Goal: Task Accomplishment & Management: Manage account settings

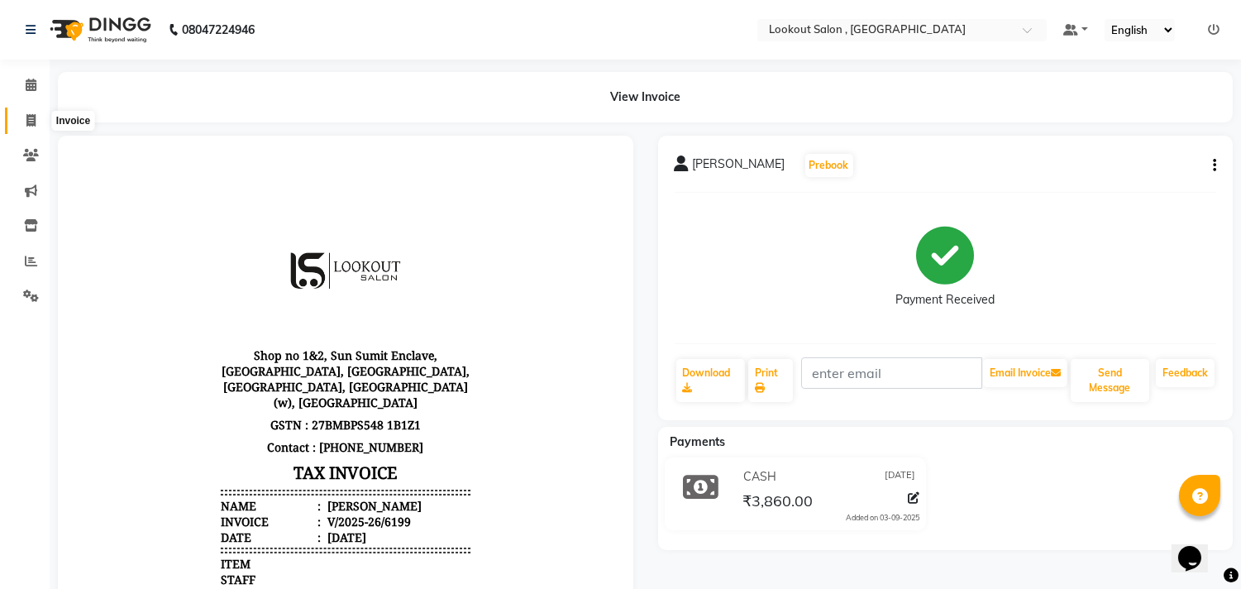
click at [27, 122] on icon at bounding box center [30, 120] width 9 height 12
select select "service"
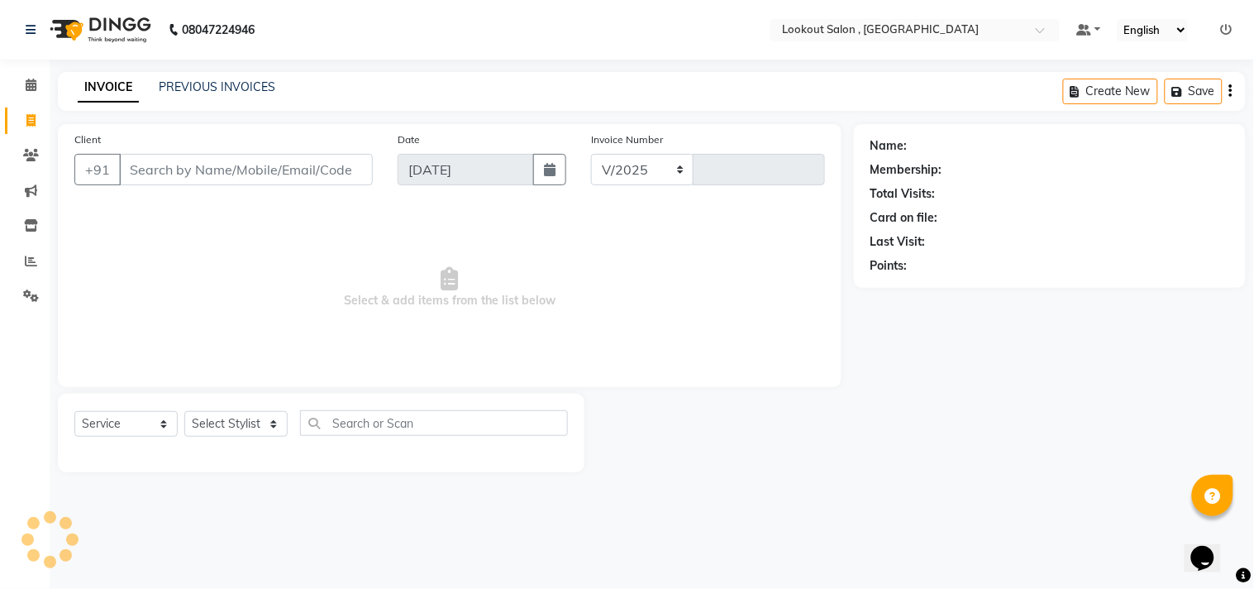
select select "151"
type input "6200"
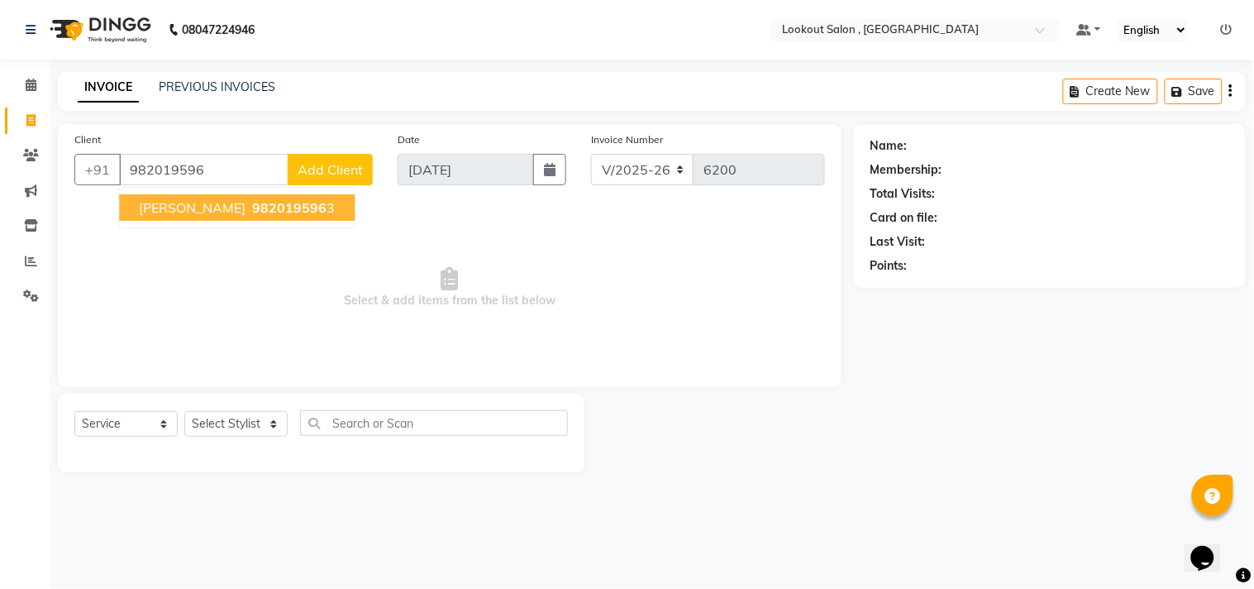
click at [252, 204] on span "982019596" at bounding box center [289, 207] width 74 height 17
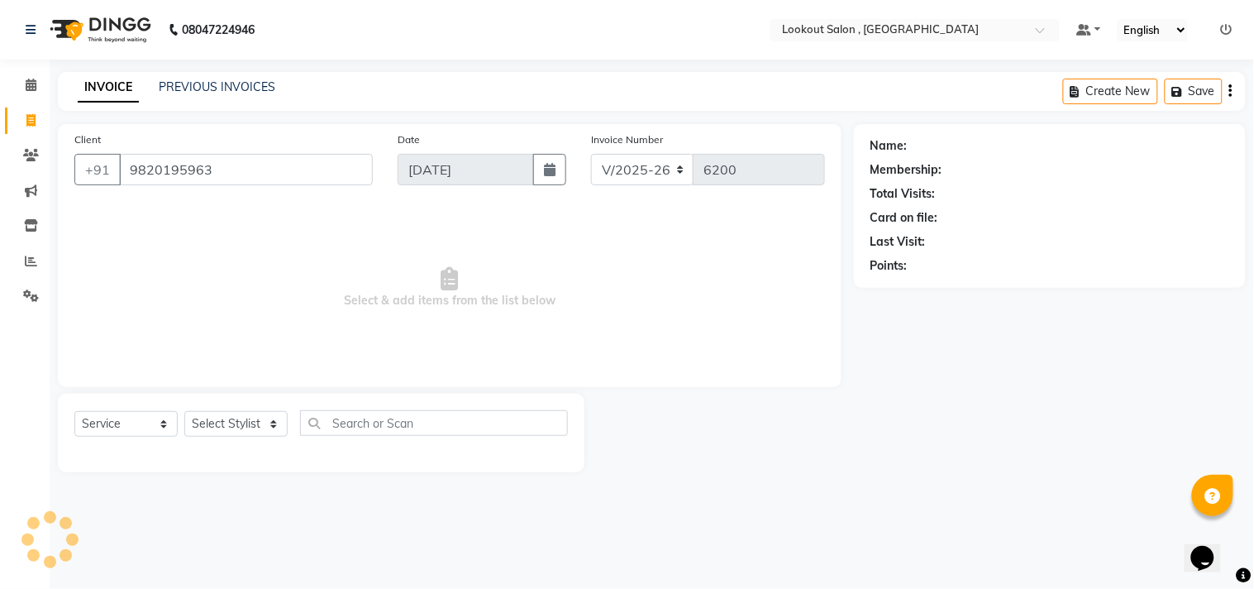
type input "9820195963"
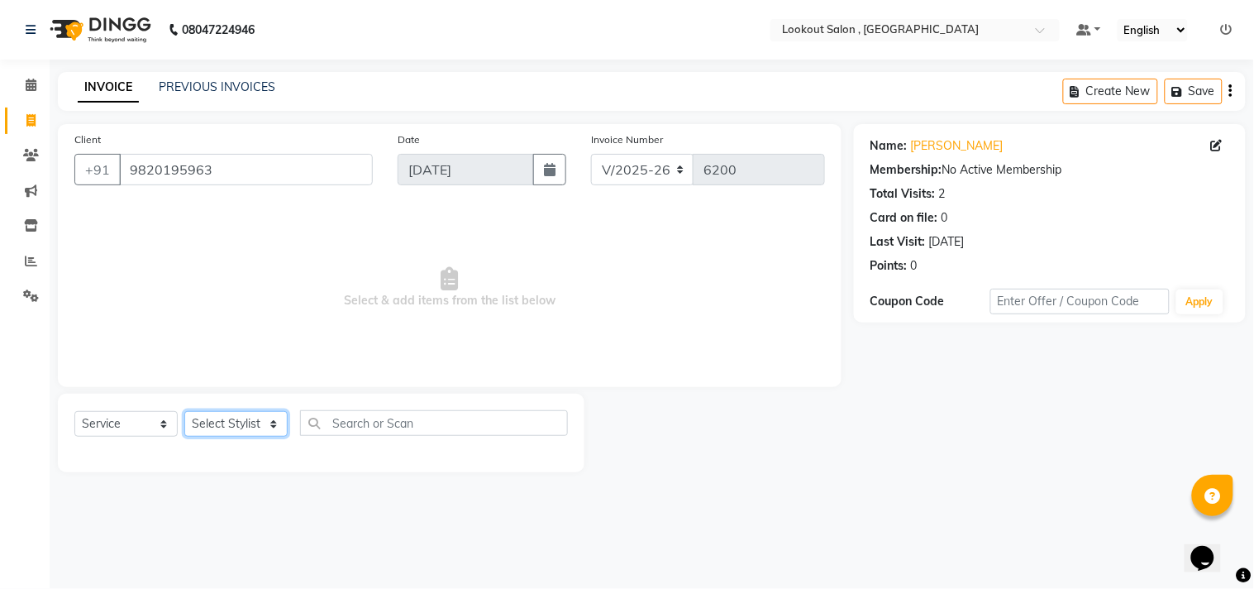
click at [215, 416] on select "Select Stylist [PERSON_NAME] [PERSON_NAME] [PERSON_NAME] [PERSON_NAME] kuldeep …" at bounding box center [235, 424] width 103 height 26
select select "19837"
click at [184, 412] on select "Select Stylist [PERSON_NAME] [PERSON_NAME] [PERSON_NAME] [PERSON_NAME] kuldeep …" at bounding box center [235, 424] width 103 height 26
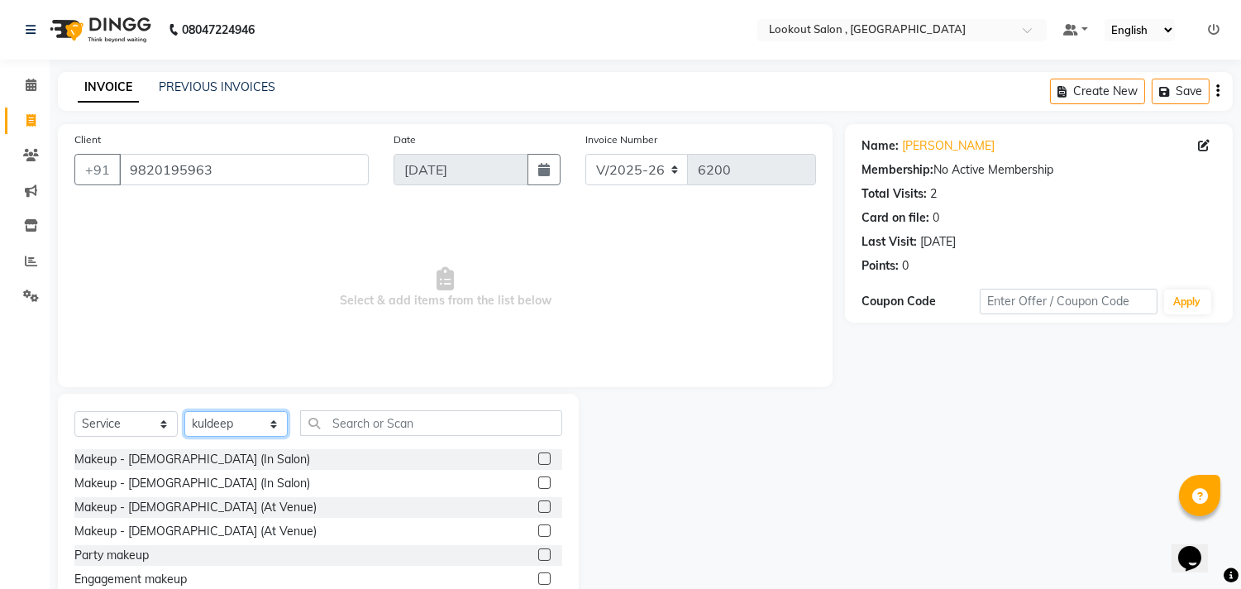
click at [263, 430] on select "Select Stylist [PERSON_NAME] [PERSON_NAME] [PERSON_NAME] [PERSON_NAME] kuldeep …" at bounding box center [235, 424] width 103 height 26
click at [184, 412] on select "Select Stylist [PERSON_NAME] [PERSON_NAME] [PERSON_NAME] [PERSON_NAME] kuldeep …" at bounding box center [235, 424] width 103 height 26
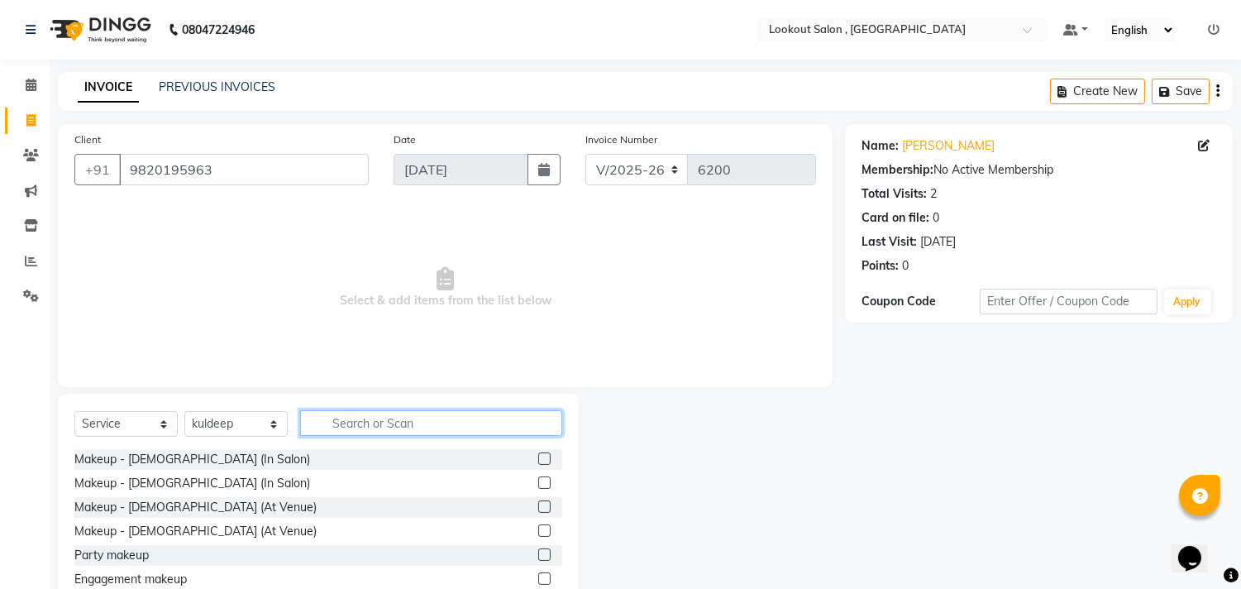
click at [372, 423] on input "text" at bounding box center [431, 423] width 262 height 26
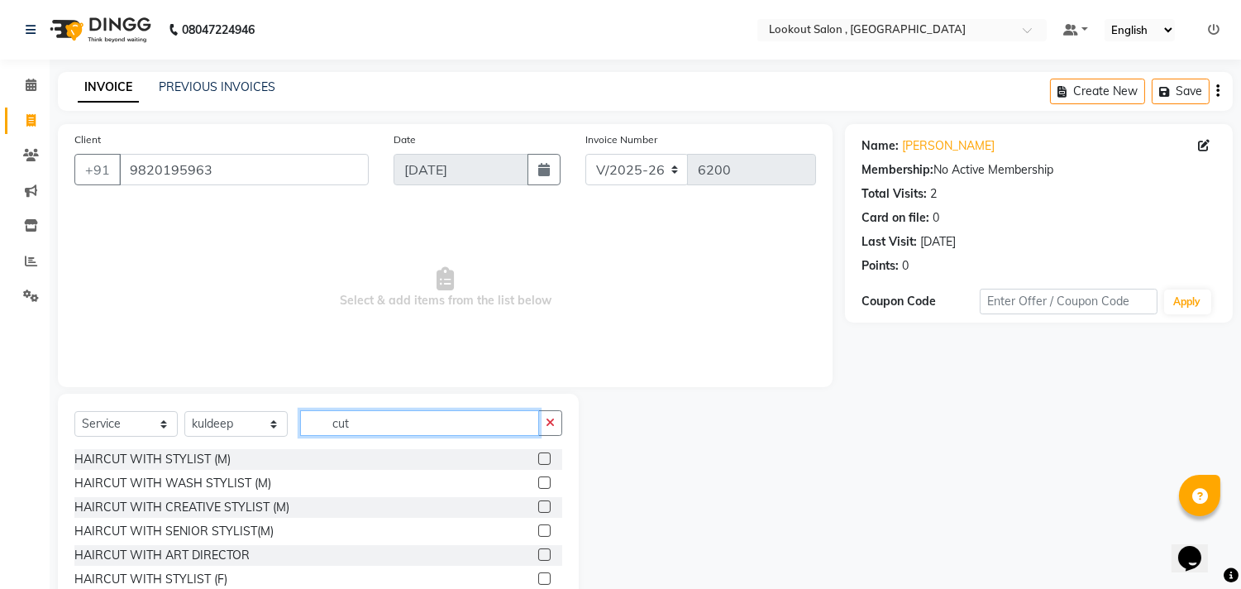
type input "cut"
click at [538, 461] on label at bounding box center [544, 458] width 12 height 12
click at [538, 461] on input "checkbox" at bounding box center [543, 459] width 11 height 11
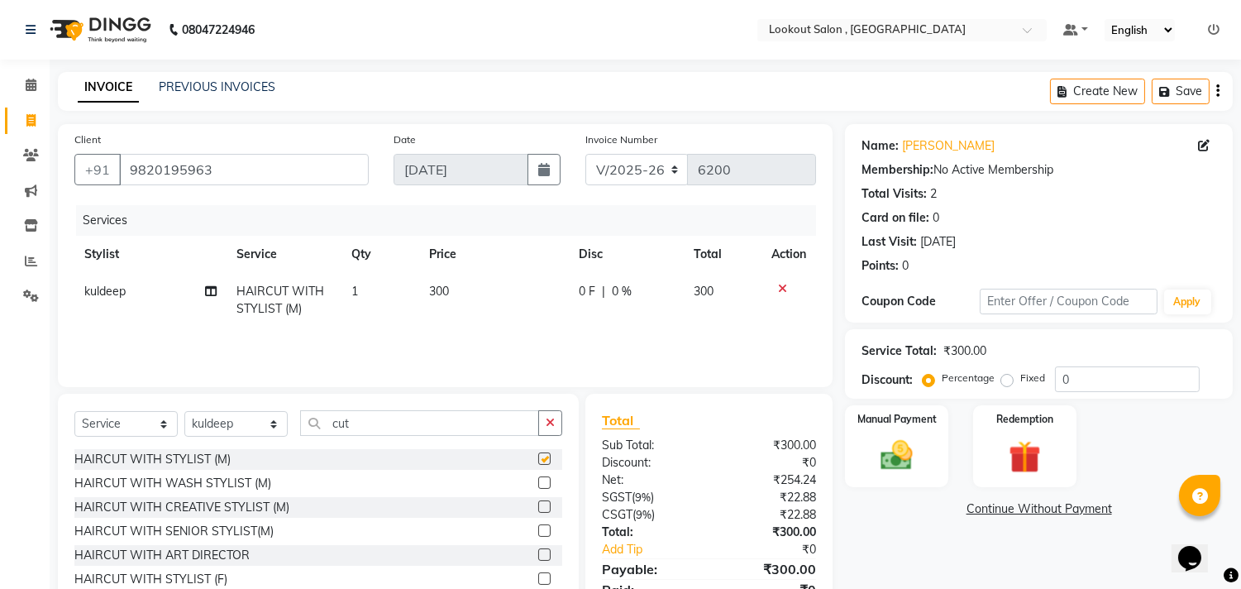
checkbox input "false"
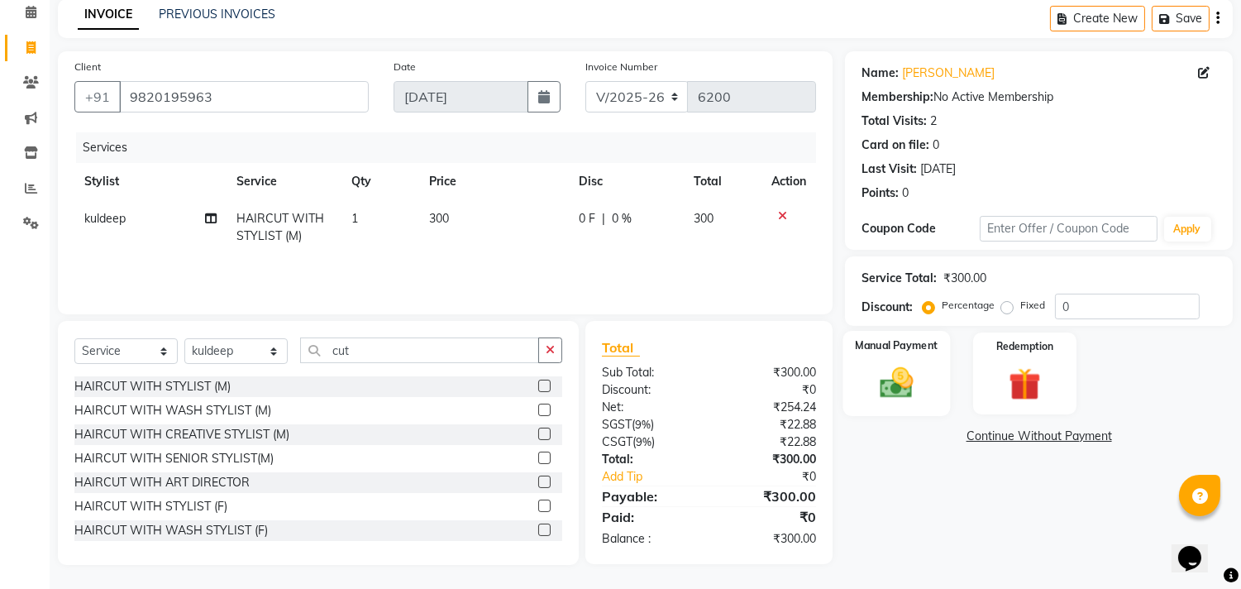
click at [885, 352] on div "Manual Payment" at bounding box center [896, 373] width 107 height 84
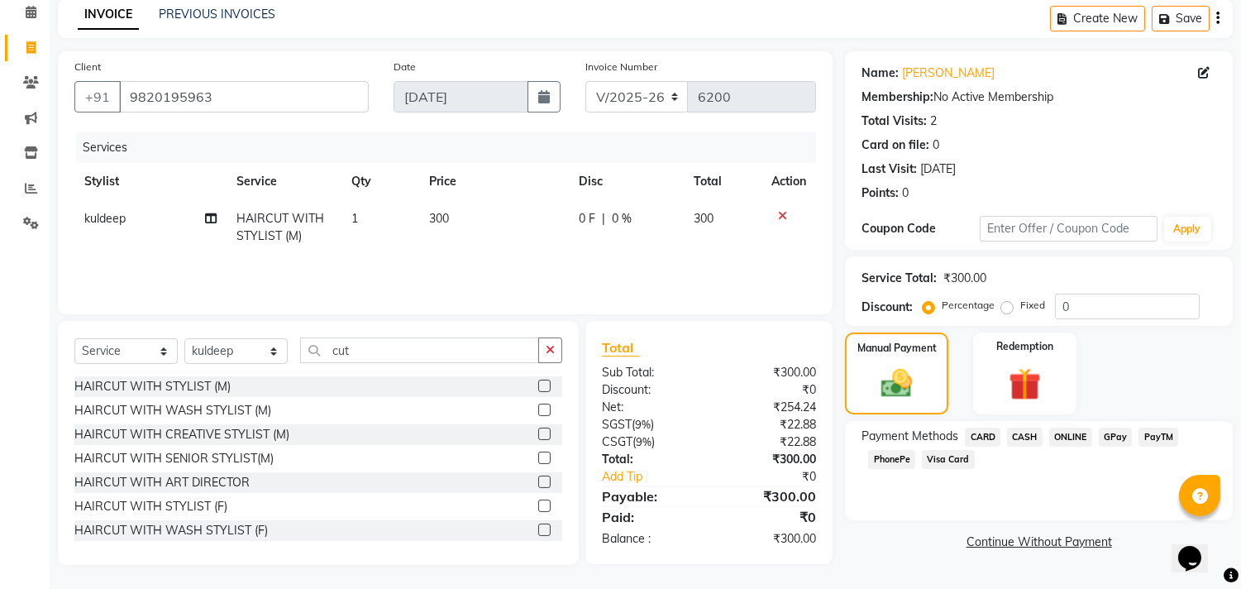
click at [1014, 436] on span "CASH" at bounding box center [1025, 437] width 36 height 19
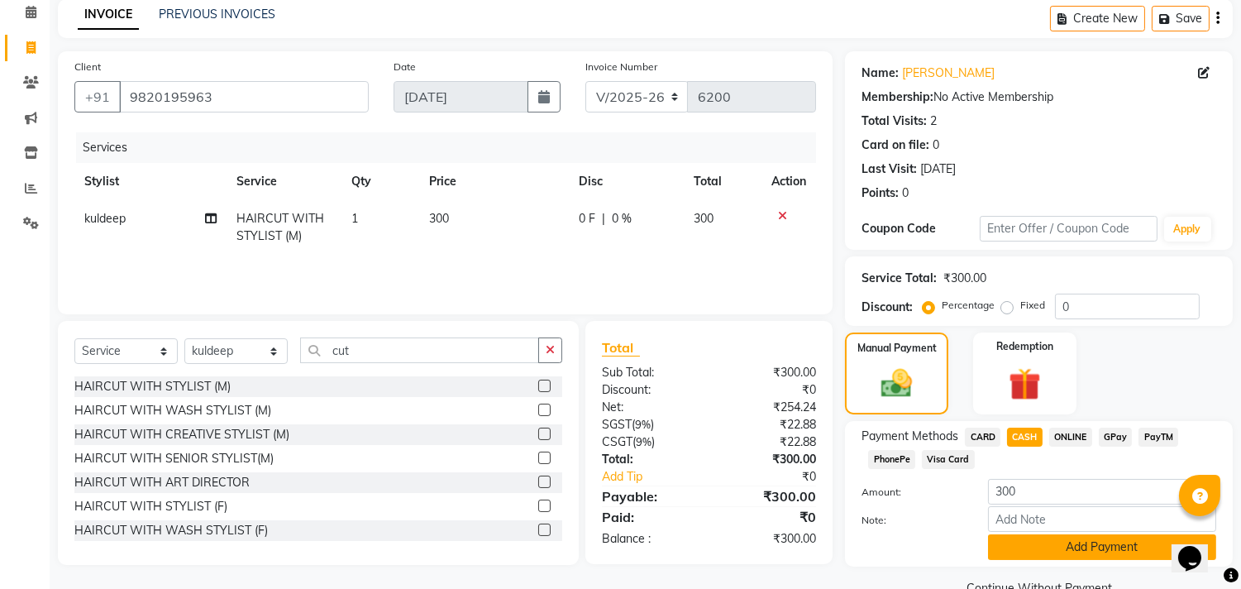
click at [1082, 551] on button "Add Payment" at bounding box center [1102, 547] width 228 height 26
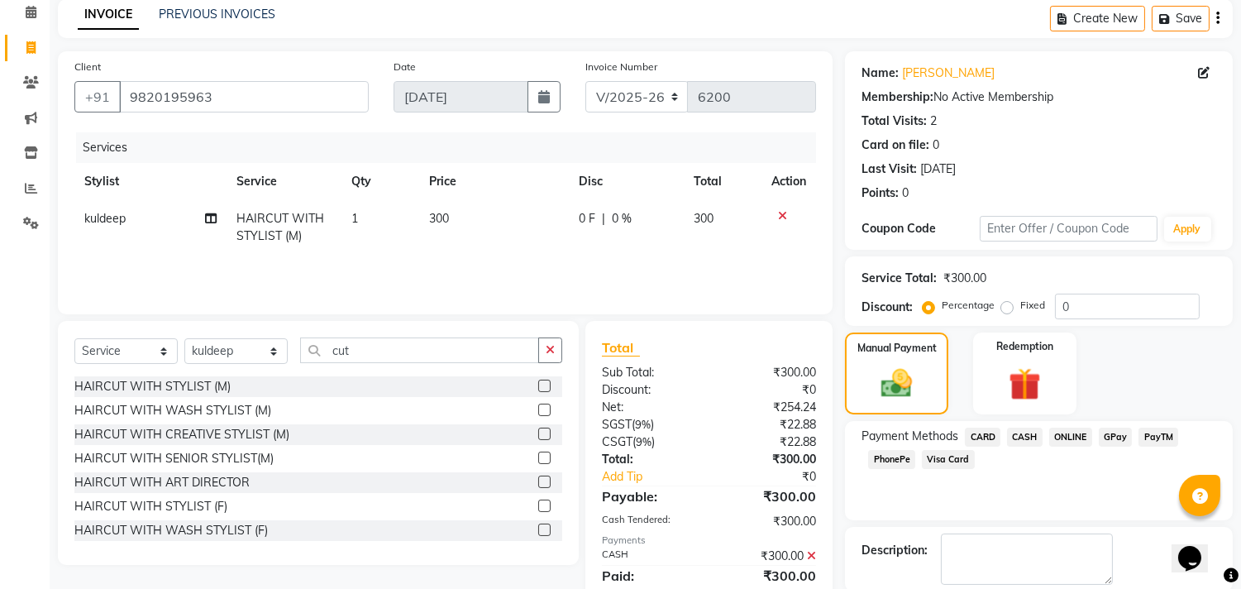
scroll to position [155, 0]
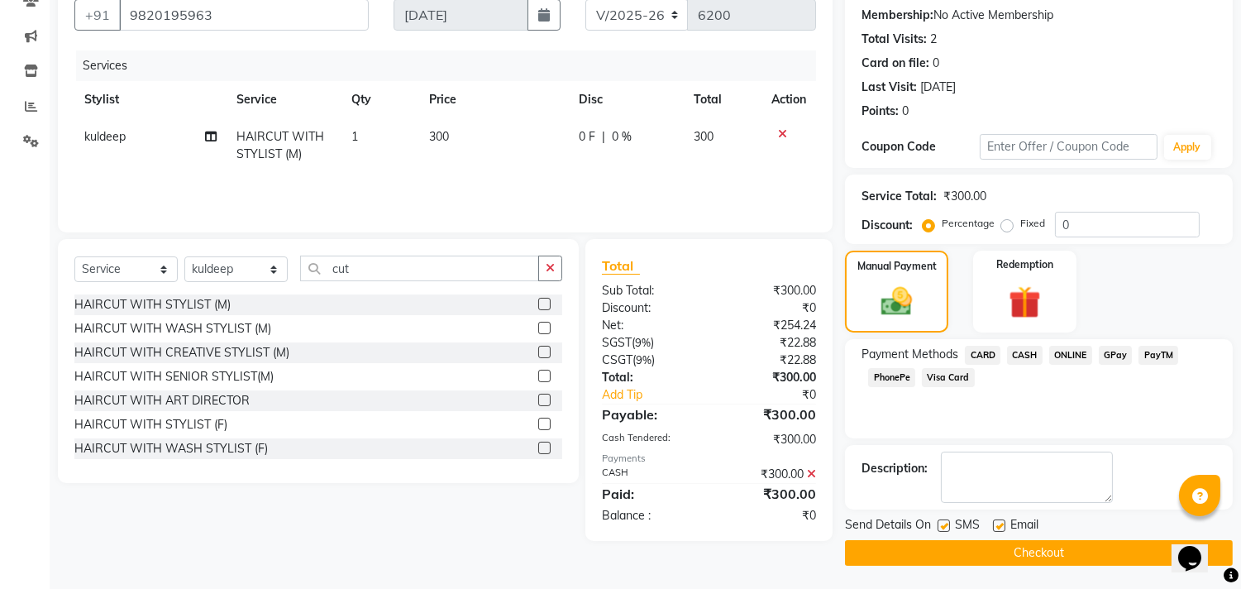
click at [1080, 548] on button "Checkout" at bounding box center [1039, 553] width 388 height 26
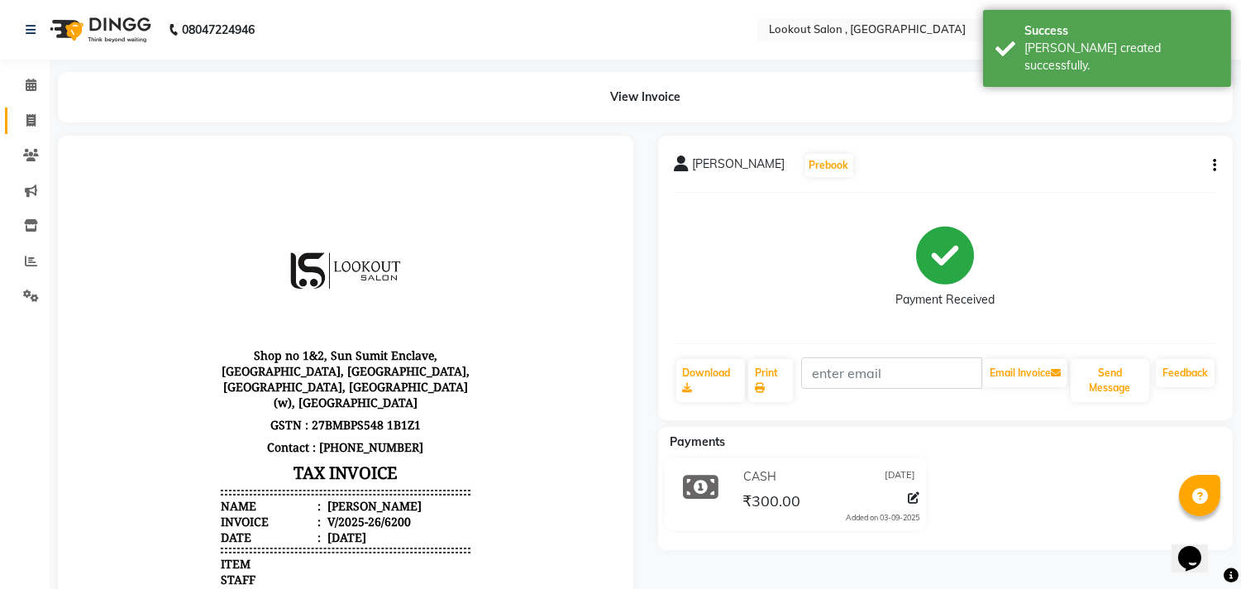
click at [34, 130] on link "Invoice" at bounding box center [25, 120] width 40 height 27
select select "service"
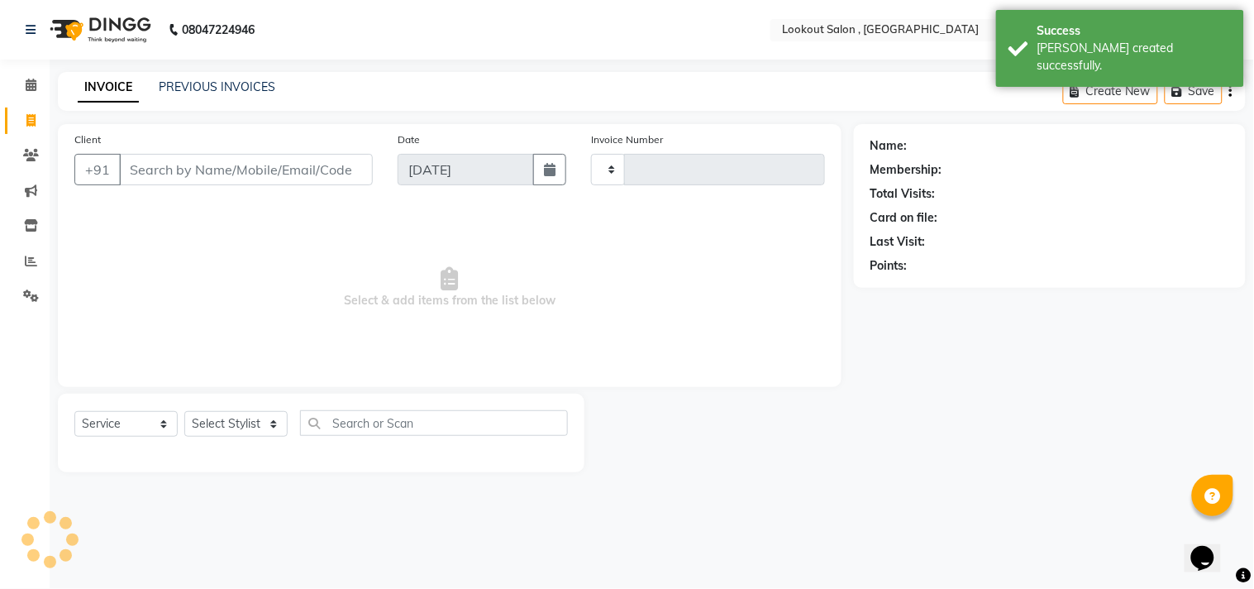
type input "6201"
select select "151"
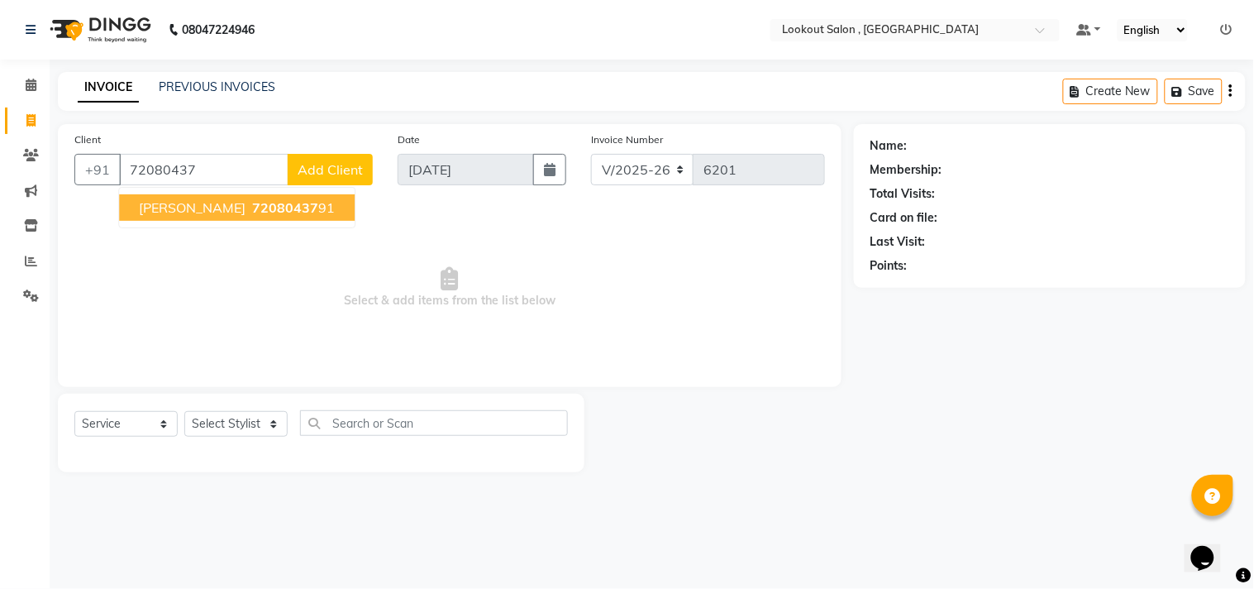
click at [159, 209] on span "[PERSON_NAME]" at bounding box center [192, 207] width 107 height 17
type input "7208043791"
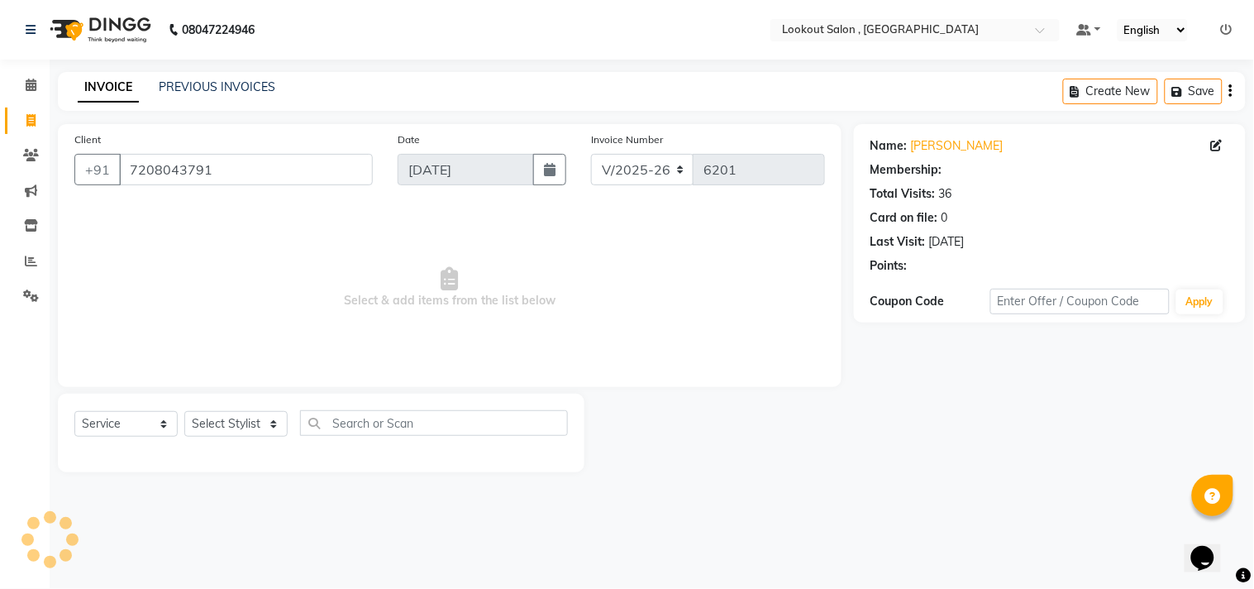
select select "1: Object"
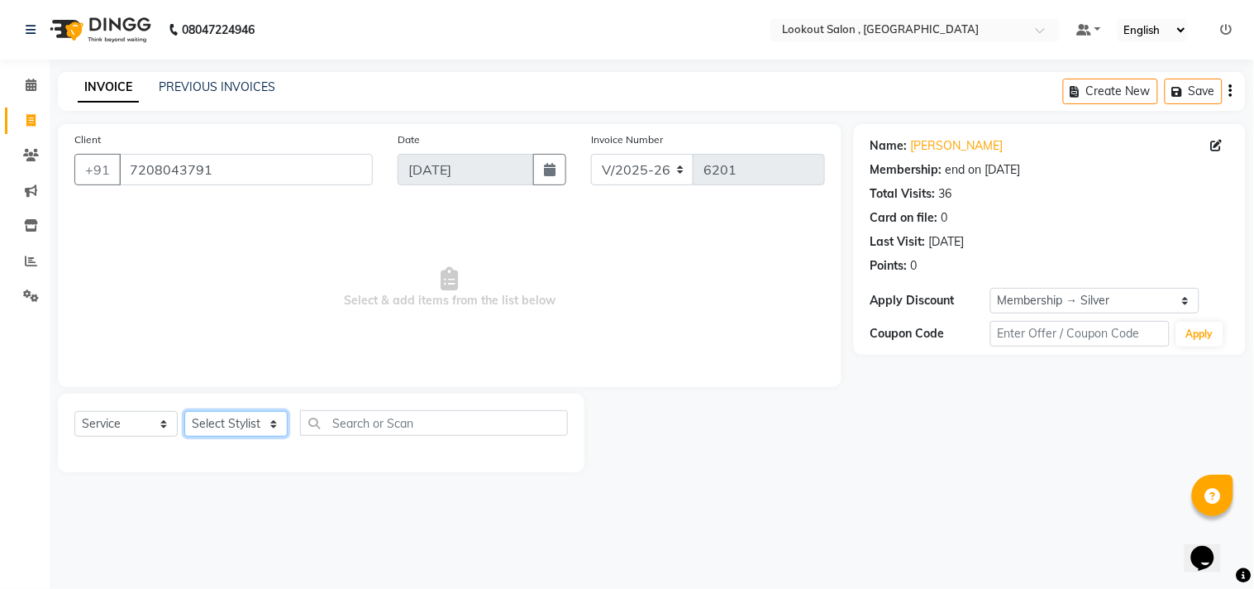
click at [197, 420] on select "Select Stylist [PERSON_NAME] [PERSON_NAME] [PERSON_NAME] [PERSON_NAME] kuldeep …" at bounding box center [235, 424] width 103 height 26
select select "4400"
click at [184, 412] on select "Select Stylist [PERSON_NAME] [PERSON_NAME] [PERSON_NAME] [PERSON_NAME] kuldeep …" at bounding box center [235, 424] width 103 height 26
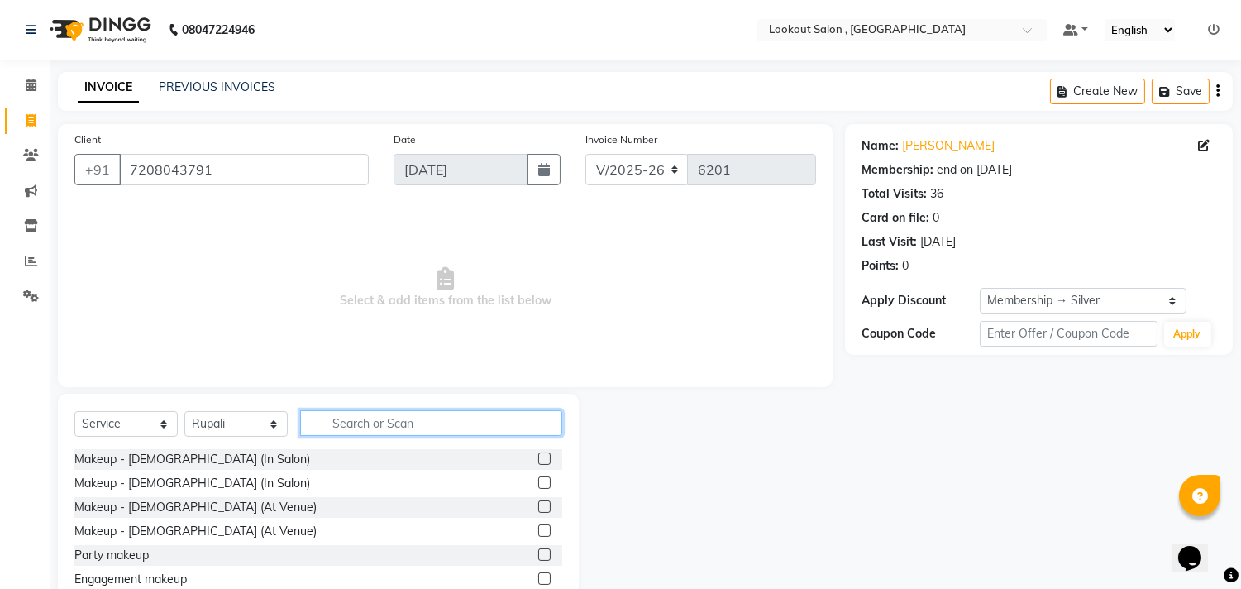
click at [351, 434] on input "text" at bounding box center [431, 423] width 262 height 26
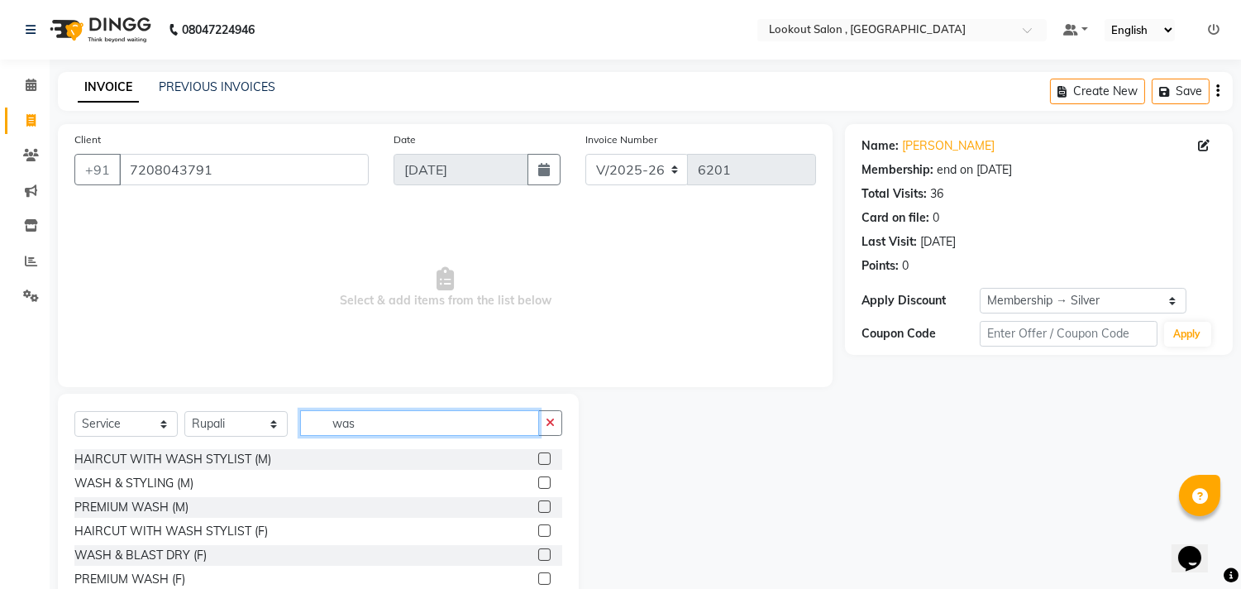
type input "was"
click at [538, 505] on label at bounding box center [544, 506] width 12 height 12
click at [538, 505] on input "checkbox" at bounding box center [543, 507] width 11 height 11
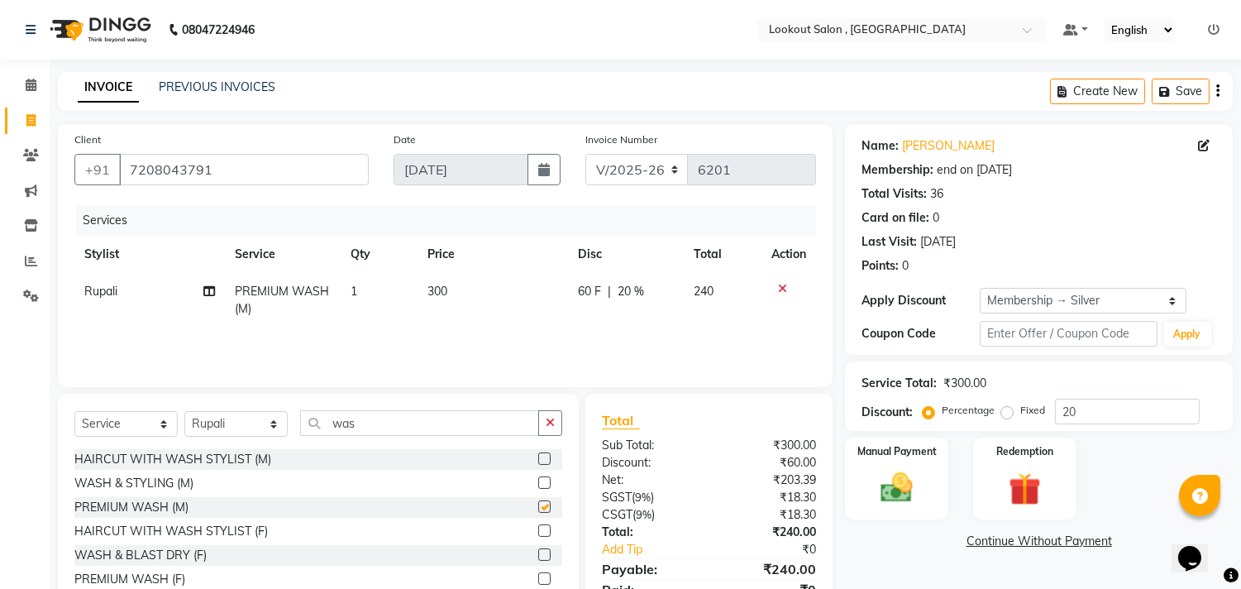
checkbox input "false"
drag, startPoint x: 369, startPoint y: 434, endPoint x: 308, endPoint y: 435, distance: 60.4
click at [308, 435] on input "was" at bounding box center [419, 423] width 239 height 26
click at [538, 576] on label at bounding box center [544, 578] width 12 height 12
click at [538, 576] on input "checkbox" at bounding box center [543, 579] width 11 height 11
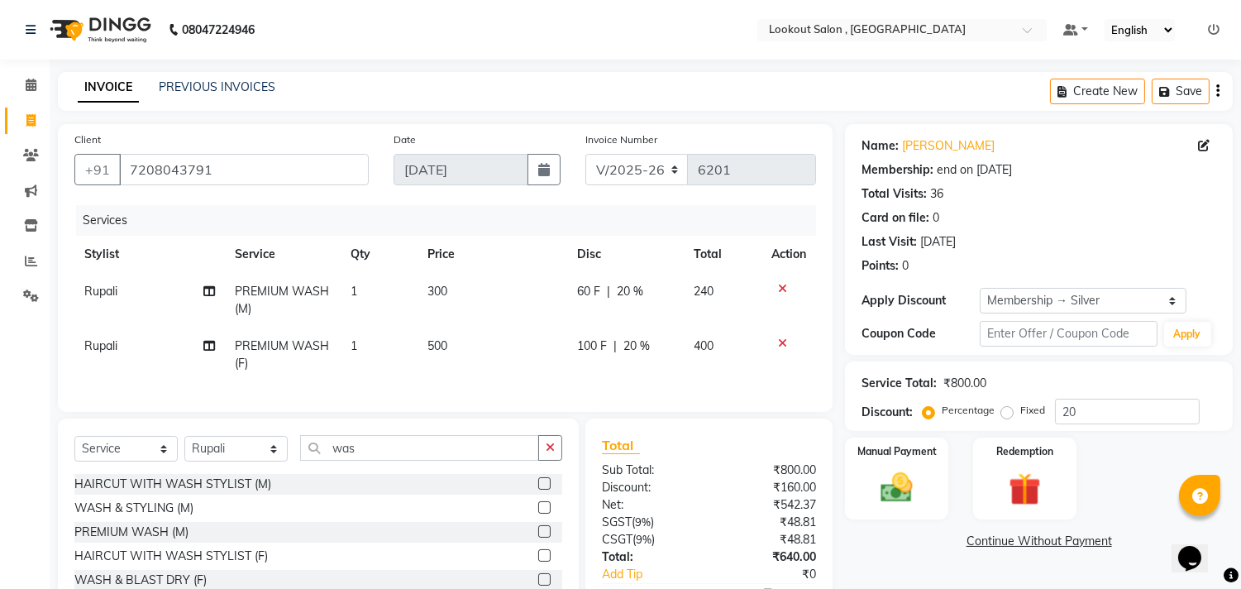
checkbox input "false"
click at [780, 291] on icon at bounding box center [782, 289] width 9 height 12
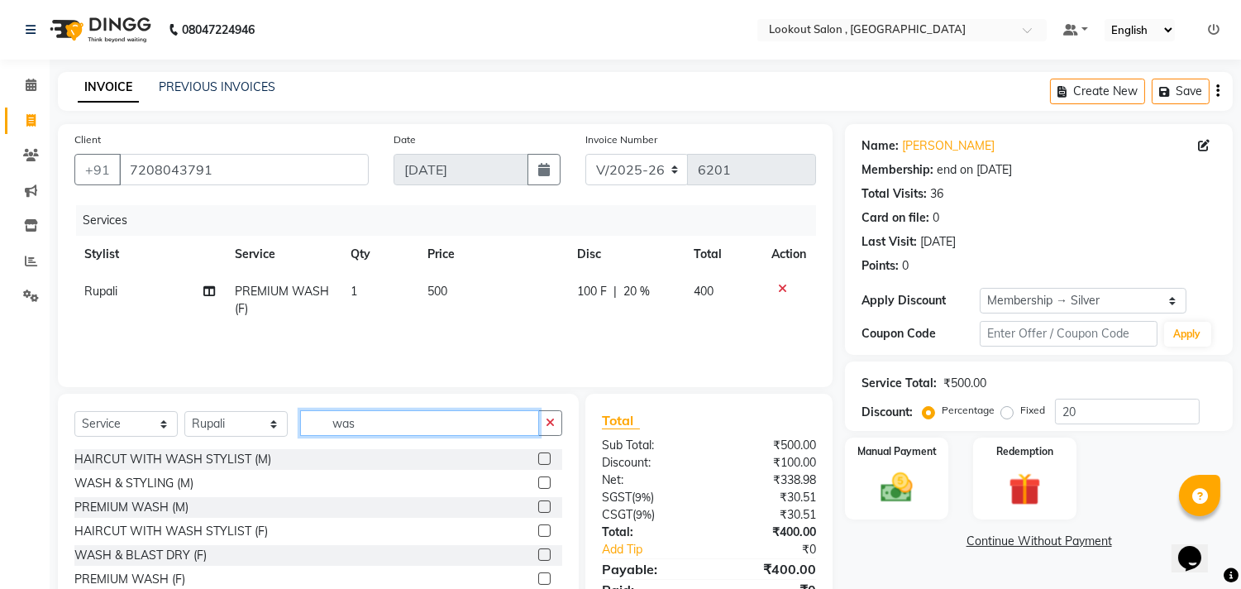
drag, startPoint x: 408, startPoint y: 428, endPoint x: 303, endPoint y: 430, distance: 104.2
click at [303, 430] on input "was" at bounding box center [419, 423] width 239 height 26
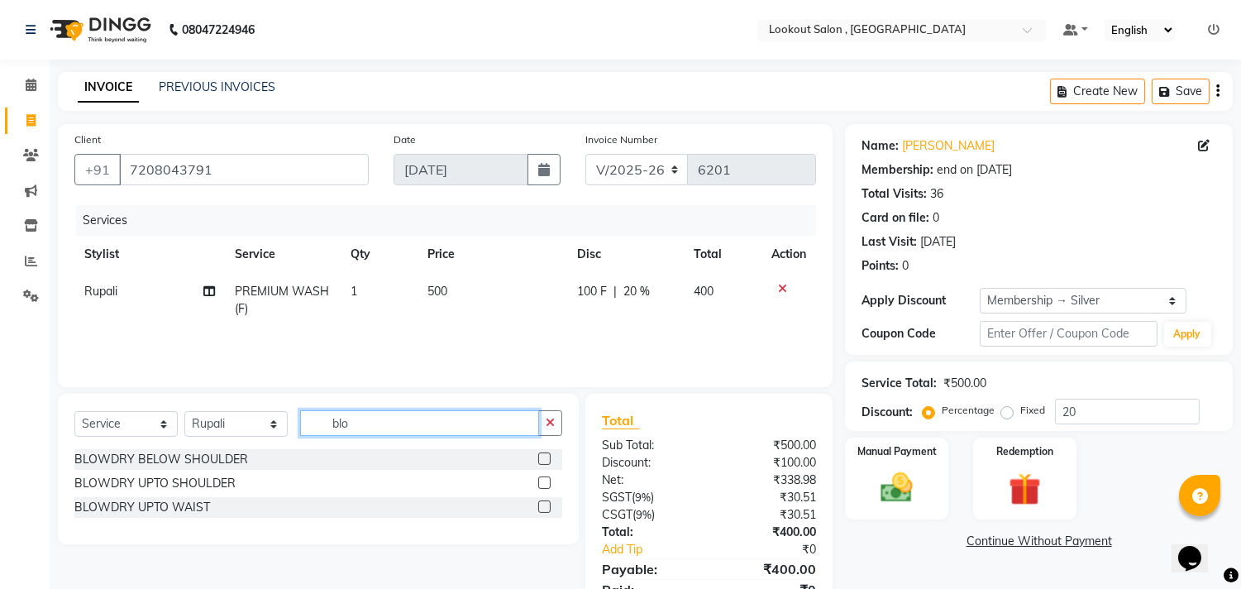
type input "blo"
click at [548, 460] on label at bounding box center [544, 458] width 12 height 12
click at [548, 460] on input "checkbox" at bounding box center [543, 459] width 11 height 11
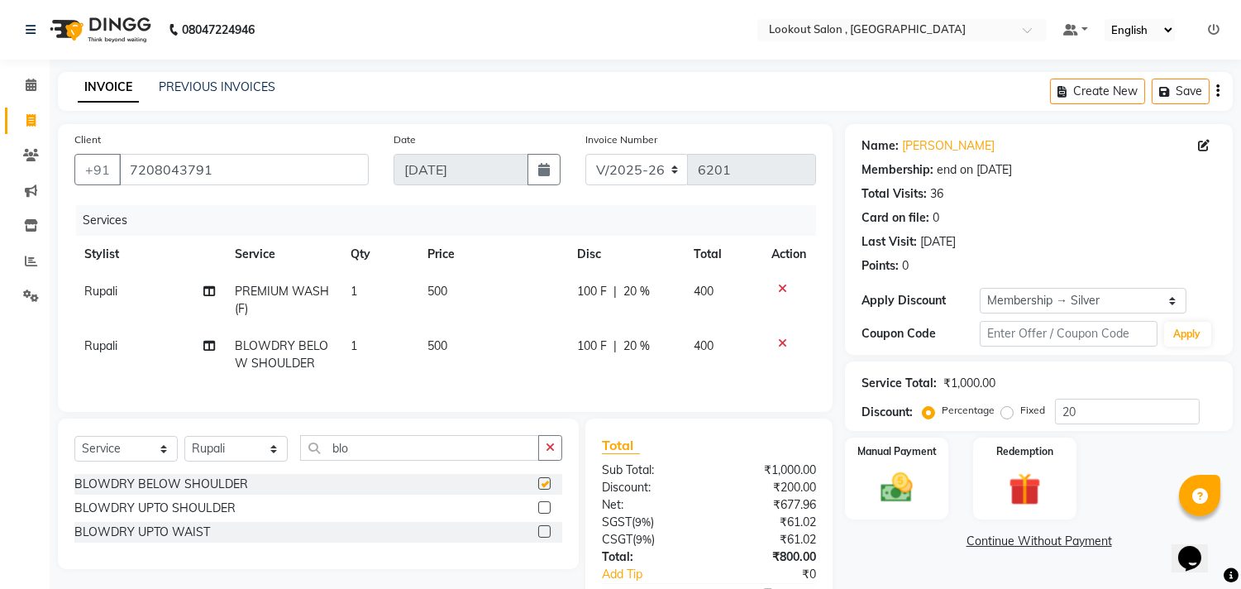
checkbox input "false"
drag, startPoint x: 350, startPoint y: 465, endPoint x: 309, endPoint y: 466, distance: 40.5
click at [309, 461] on input "blo" at bounding box center [419, 448] width 239 height 26
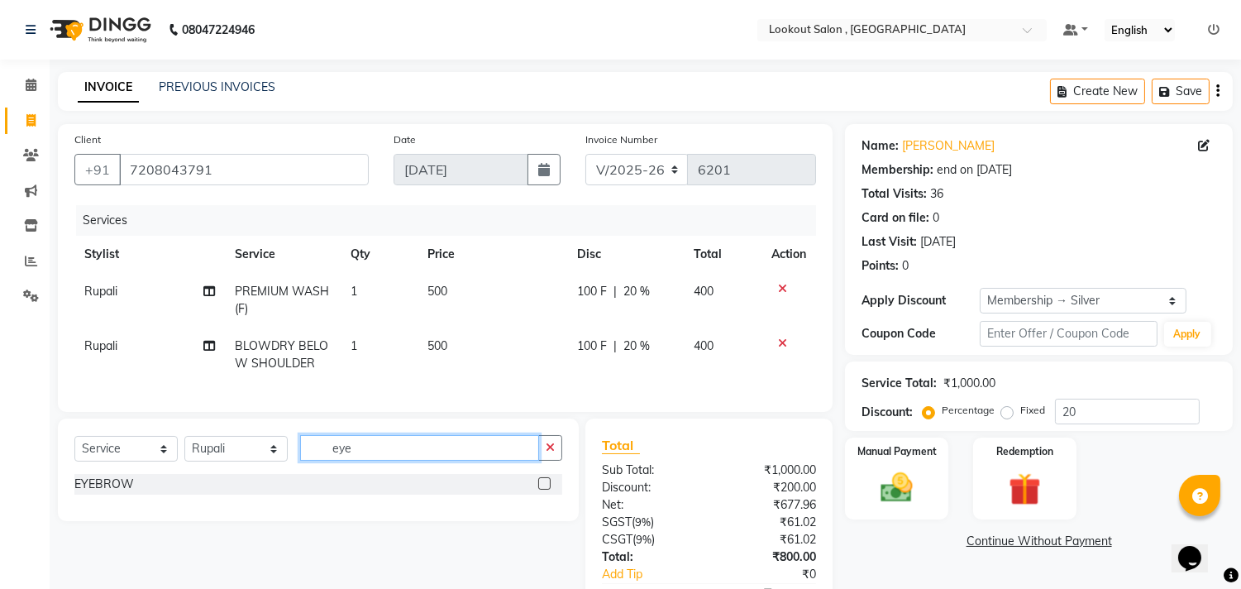
type input "eye"
click at [544, 490] on label at bounding box center [544, 483] width 12 height 12
click at [544, 490] on input "checkbox" at bounding box center [543, 484] width 11 height 11
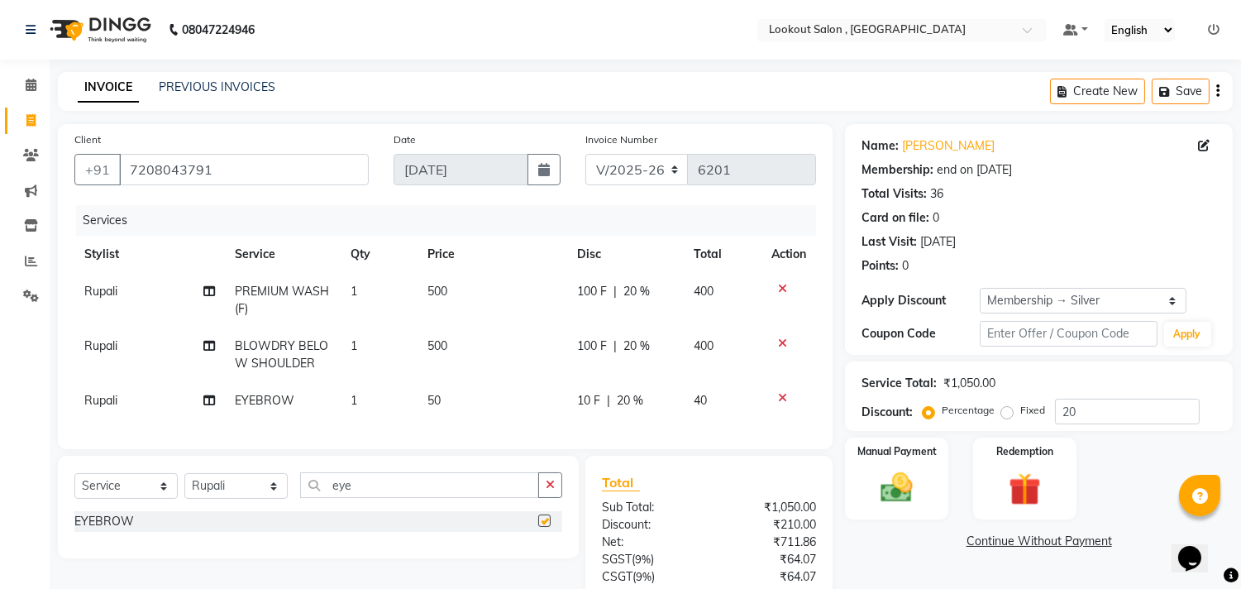
checkbox input "false"
drag, startPoint x: 369, startPoint y: 499, endPoint x: 302, endPoint y: 499, distance: 67.0
click at [302, 498] on input "eye" at bounding box center [419, 485] width 239 height 26
type input "y"
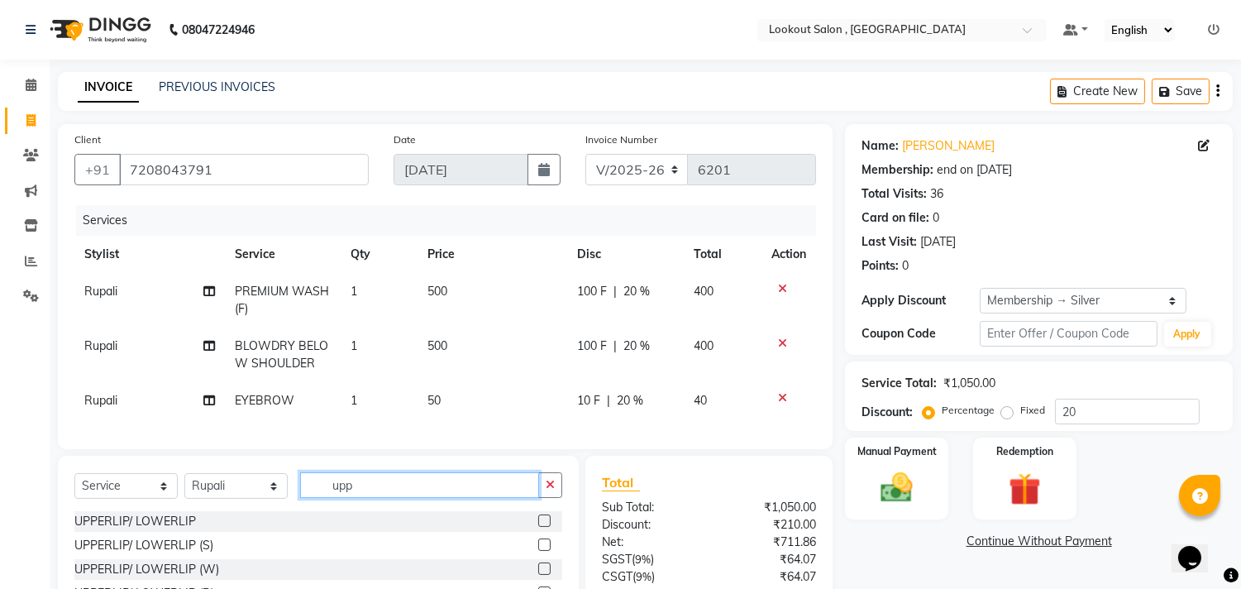
scroll to position [92, 0]
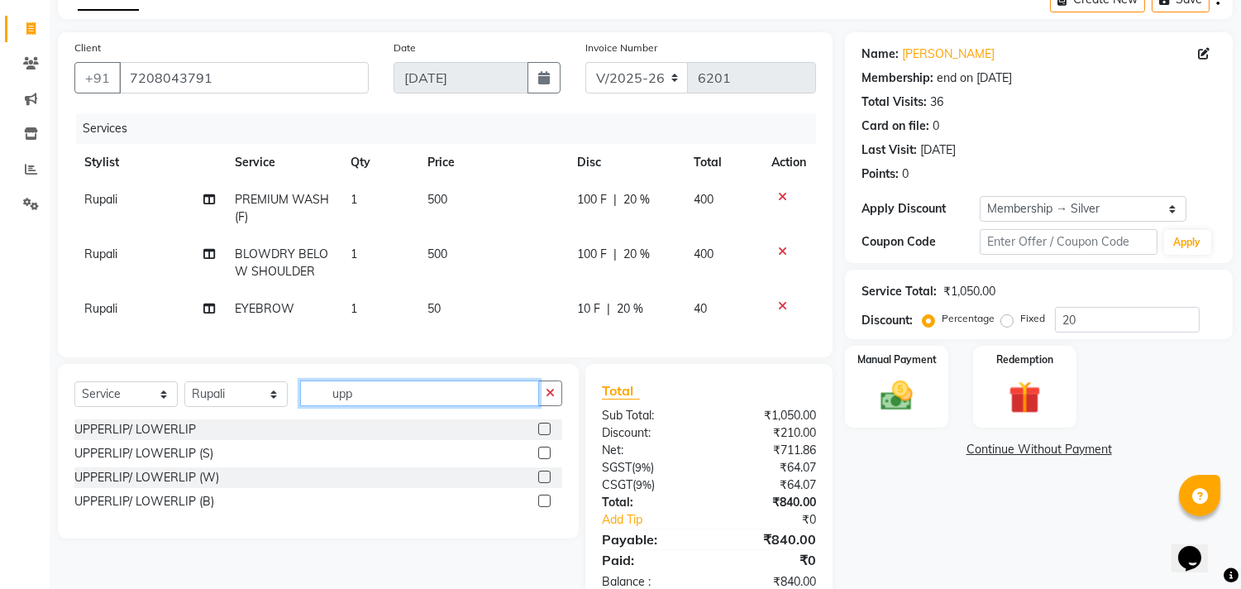
type input "upp"
click at [542, 440] on div at bounding box center [543, 431] width 11 height 17
click at [542, 435] on label at bounding box center [544, 429] width 12 height 12
click at [542, 435] on input "checkbox" at bounding box center [543, 429] width 11 height 11
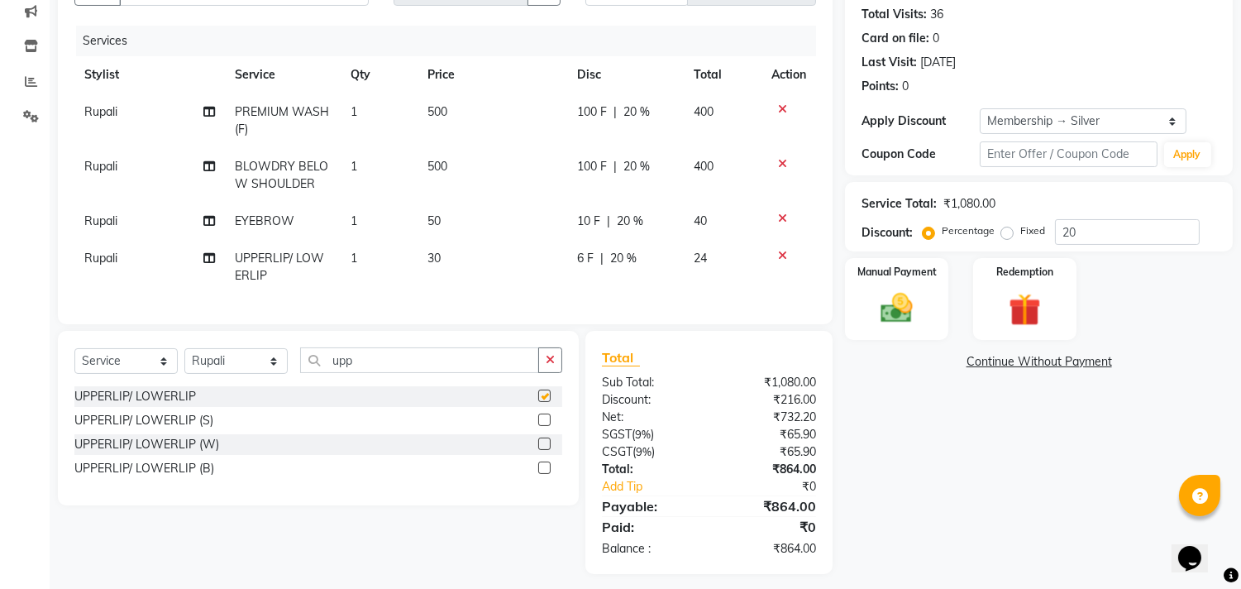
checkbox input "false"
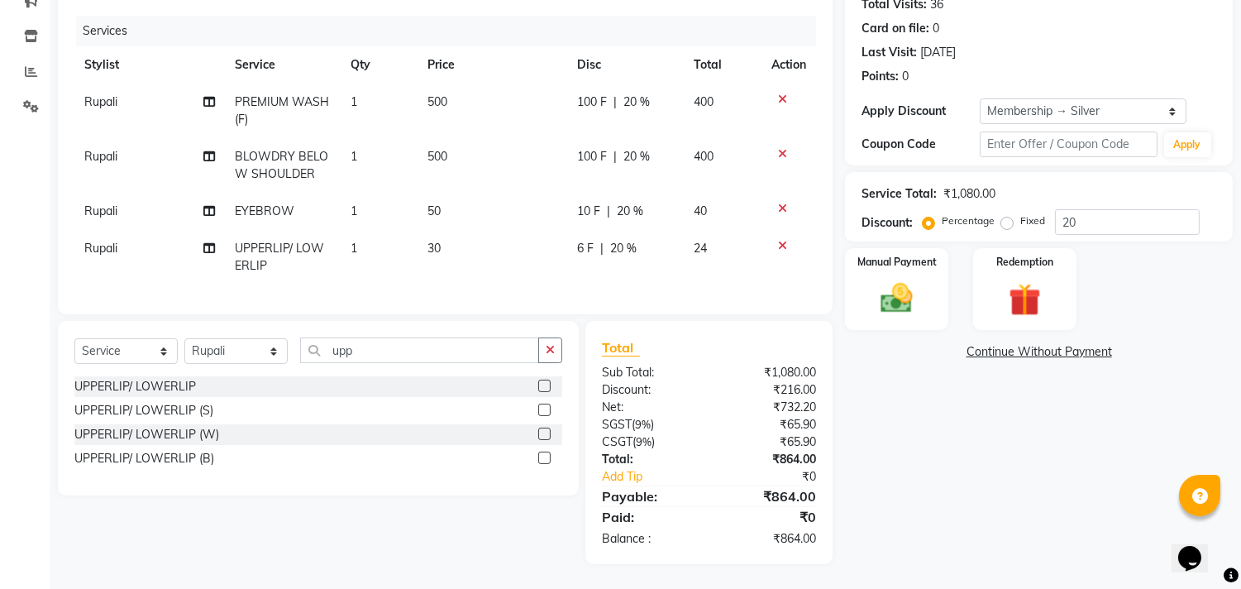
click at [265, 270] on td "UPPERLIP/ LOWERLIP" at bounding box center [283, 257] width 116 height 55
select select "4400"
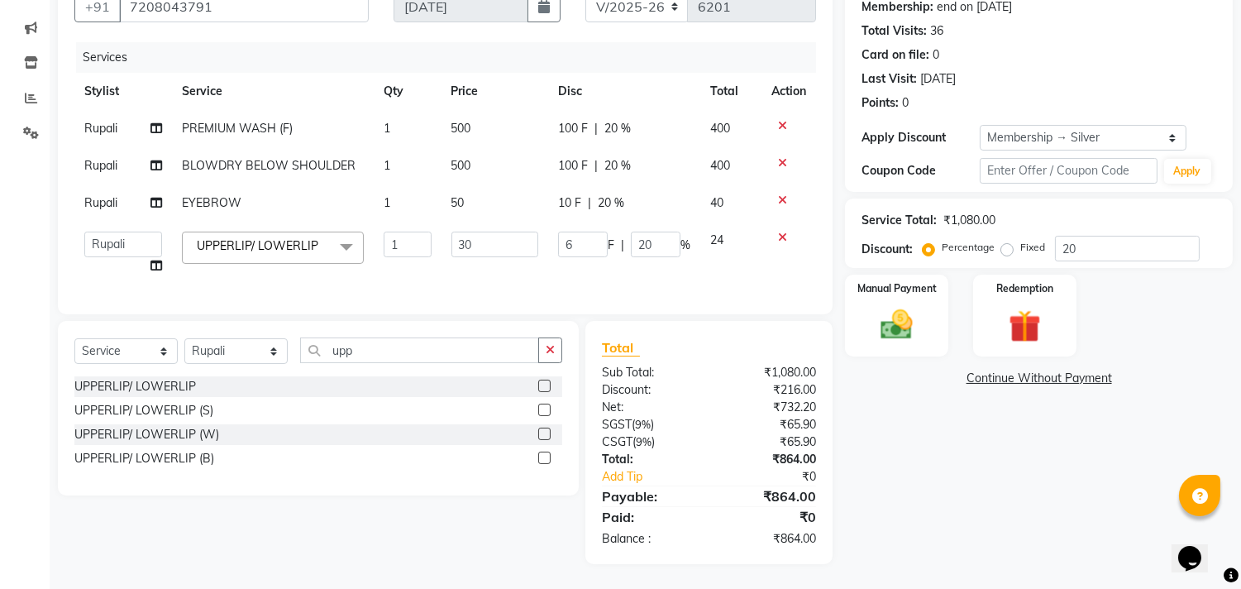
scroll to position [176, 0]
click at [242, 255] on td "UPPERLIP/ LOWERLIP x Makeup - [DEMOGRAPHIC_DATA] (In Salon) Makeup - [DEMOGRAPH…" at bounding box center [273, 253] width 202 height 63
click at [242, 250] on span "UPPERLIP/ LOWERLIP x" at bounding box center [273, 248] width 182 height 32
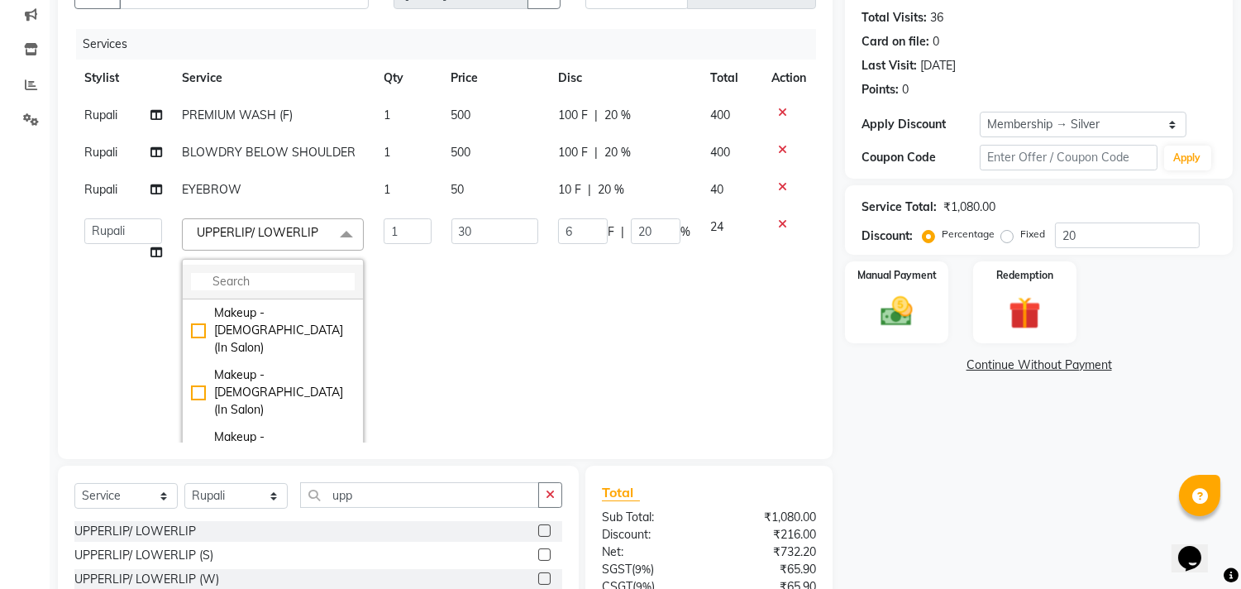
click at [251, 279] on input "multiselect-search" at bounding box center [273, 281] width 164 height 17
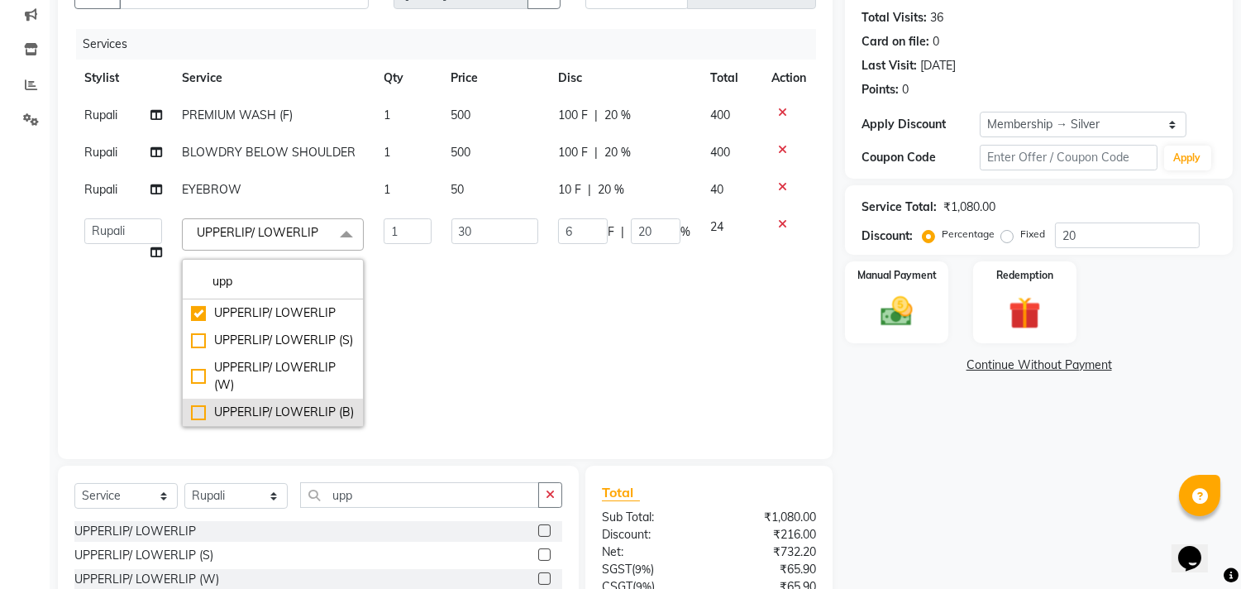
type input "upp"
click at [296, 399] on li "UPPERLIP/ LOWERLIP (B)" at bounding box center [273, 412] width 180 height 27
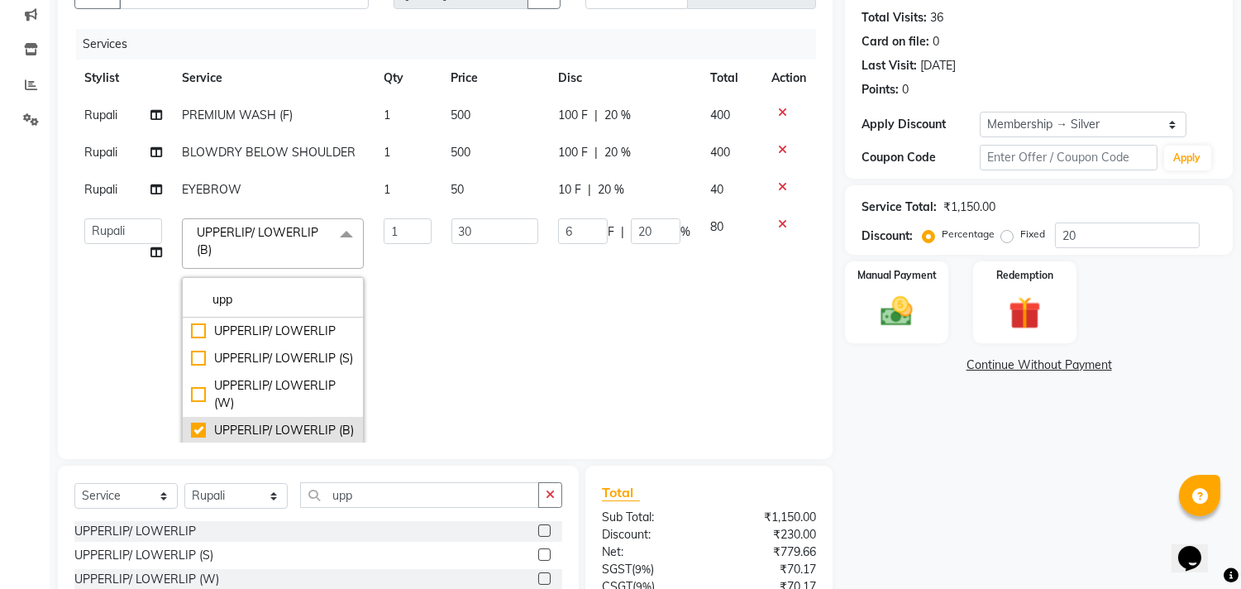
checkbox input "false"
checkbox input "true"
type input "100"
type input "20"
click at [314, 238] on span "UPPERLIP/ LOWERLIP (B) x" at bounding box center [266, 242] width 146 height 36
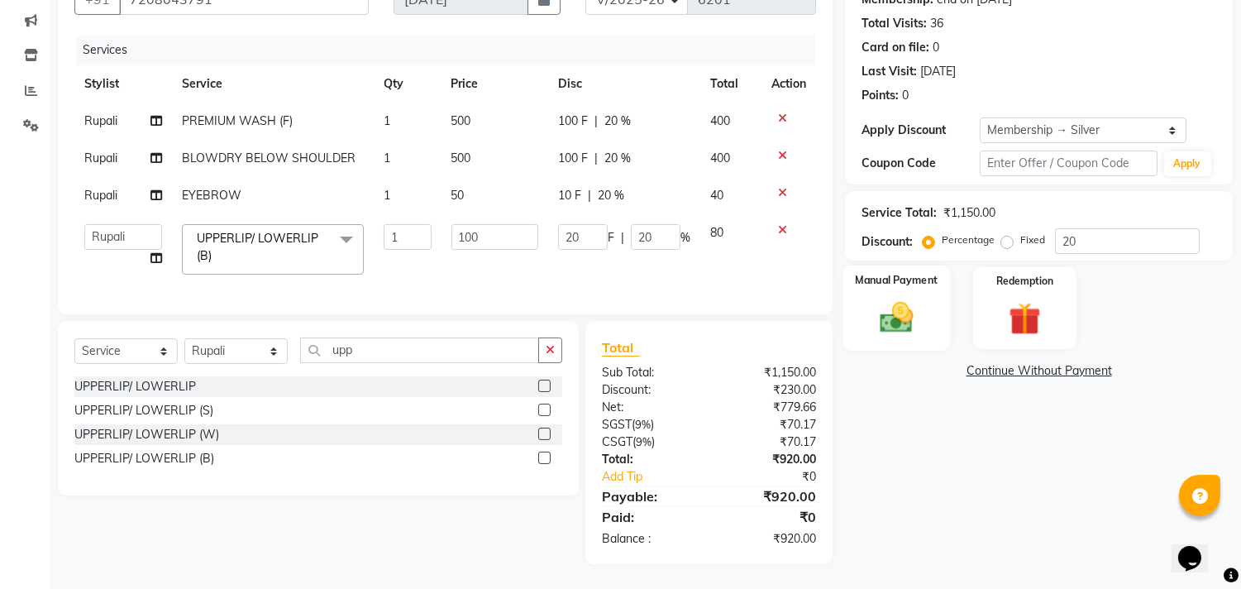
click at [910, 307] on img at bounding box center [897, 318] width 55 height 39
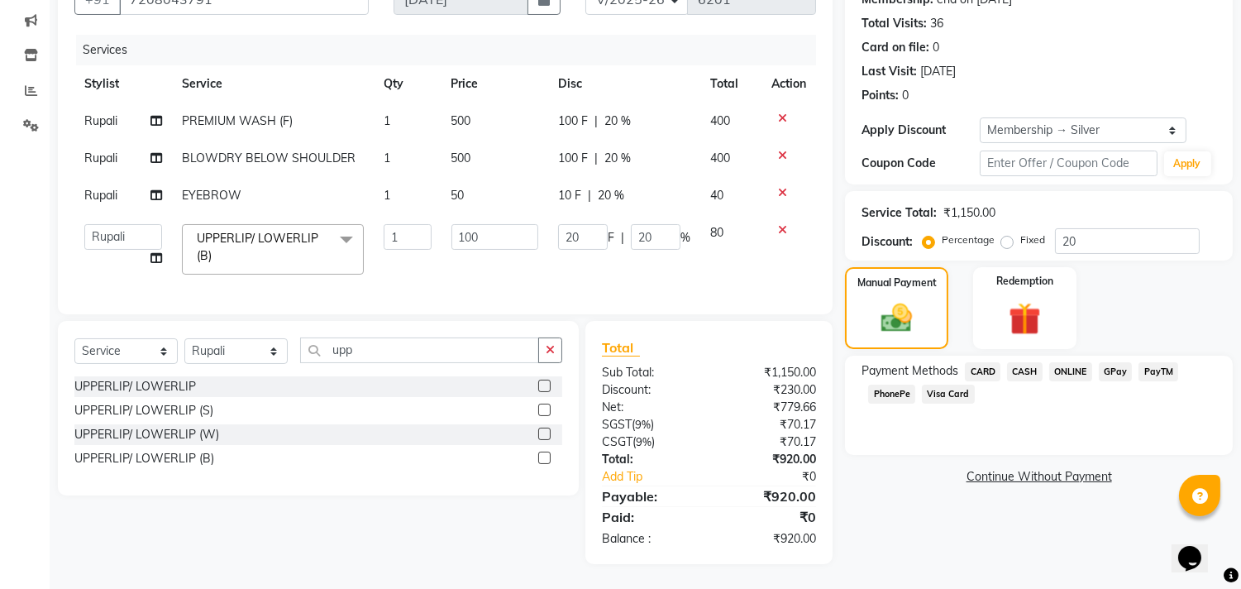
click at [886, 386] on span "PhonePe" at bounding box center [891, 394] width 47 height 19
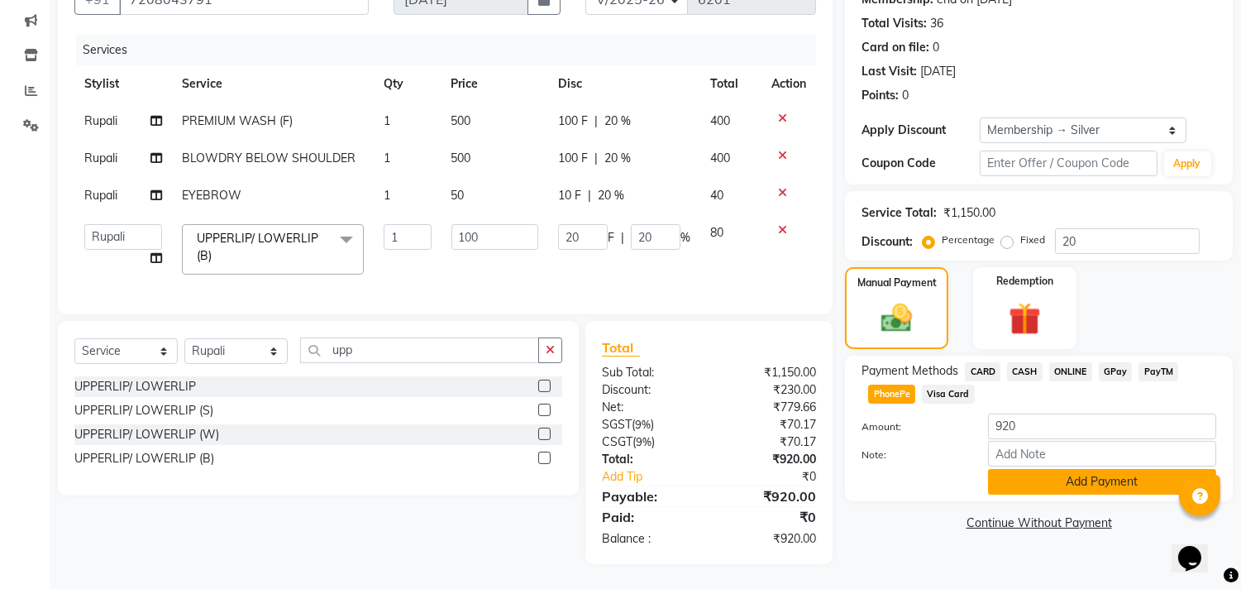
click at [997, 470] on button "Add Payment" at bounding box center [1102, 482] width 228 height 26
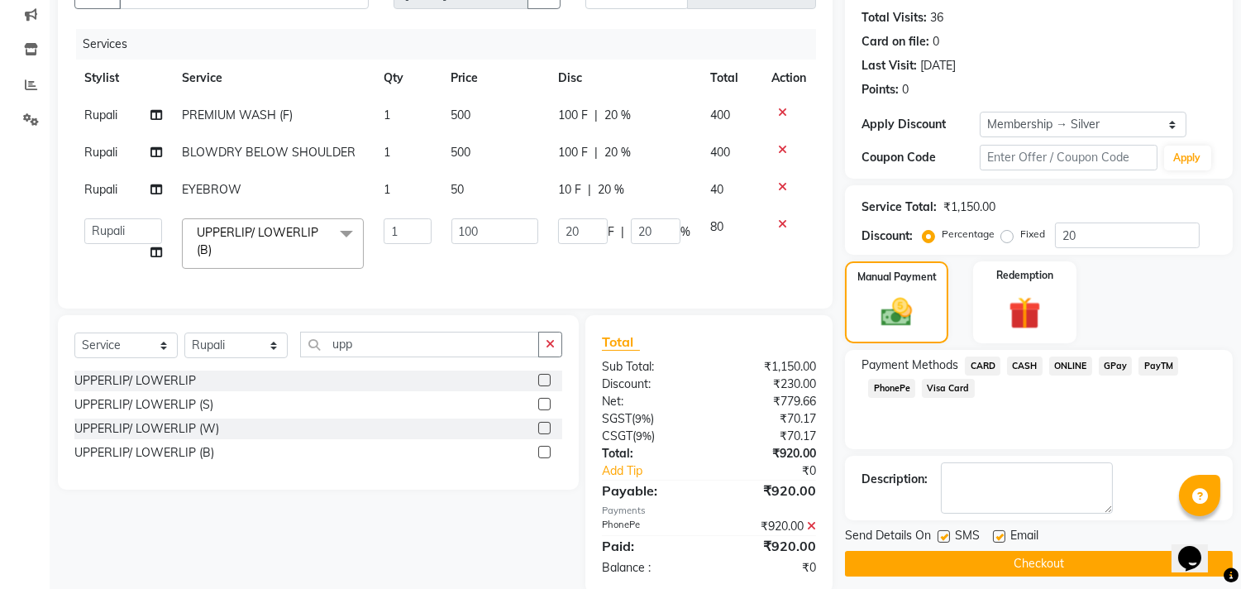
scroll to position [218, 0]
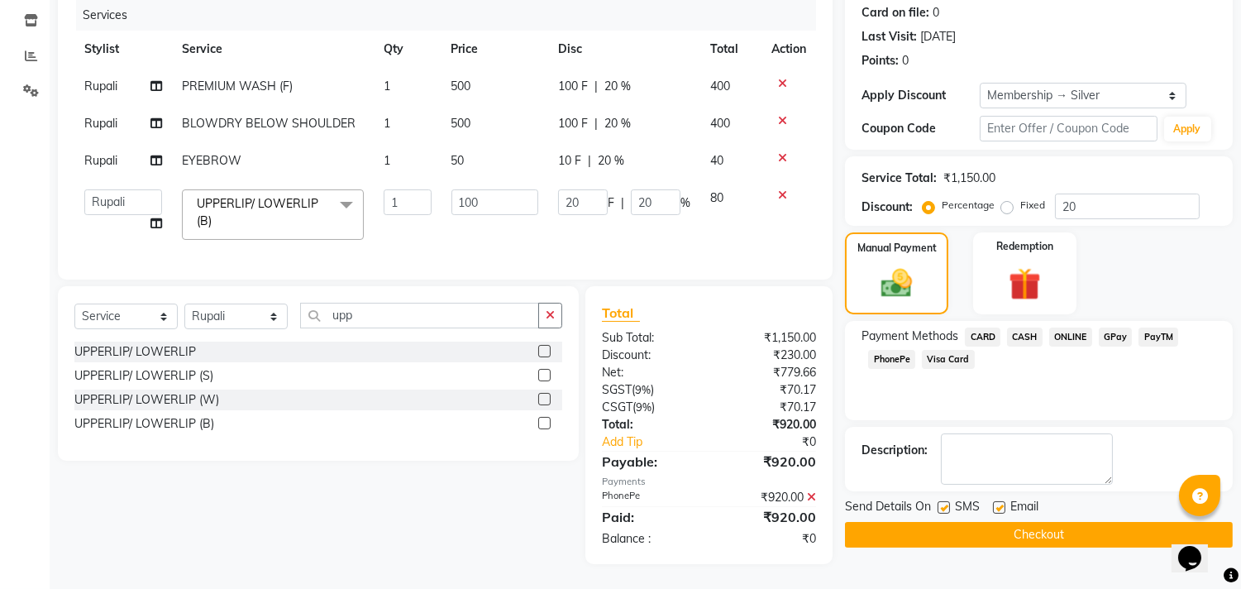
click at [982, 523] on button "Checkout" at bounding box center [1039, 535] width 388 height 26
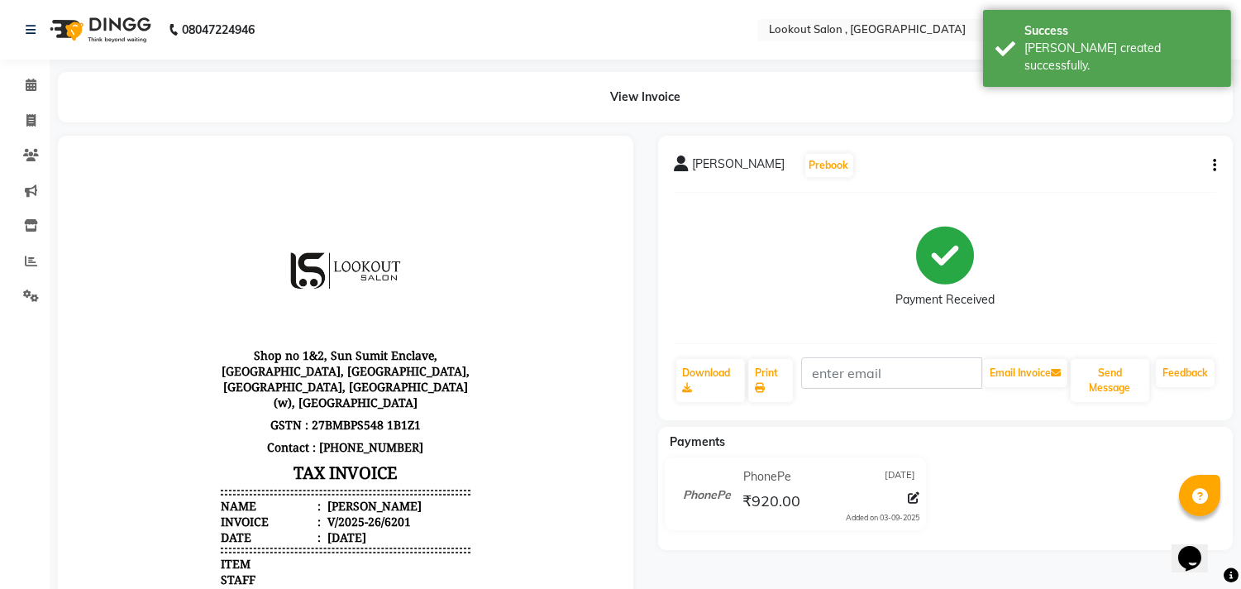
click at [31, 134] on li "Invoice" at bounding box center [25, 121] width 50 height 36
click at [33, 129] on span at bounding box center [31, 121] width 29 height 19
select select "service"
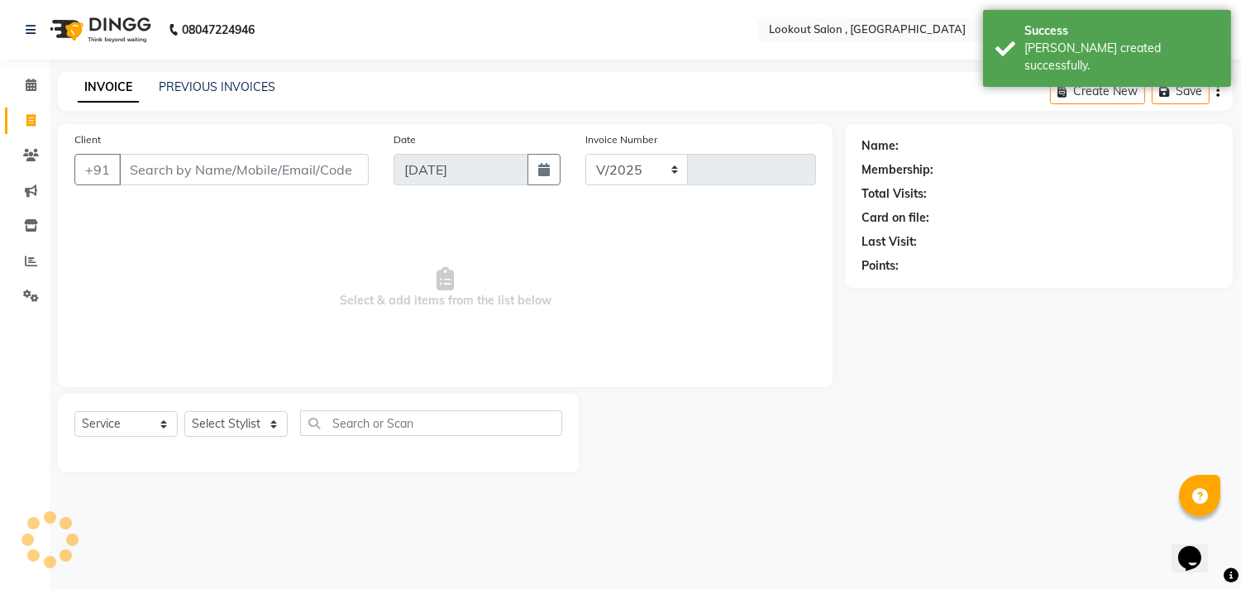
select select "151"
type input "6202"
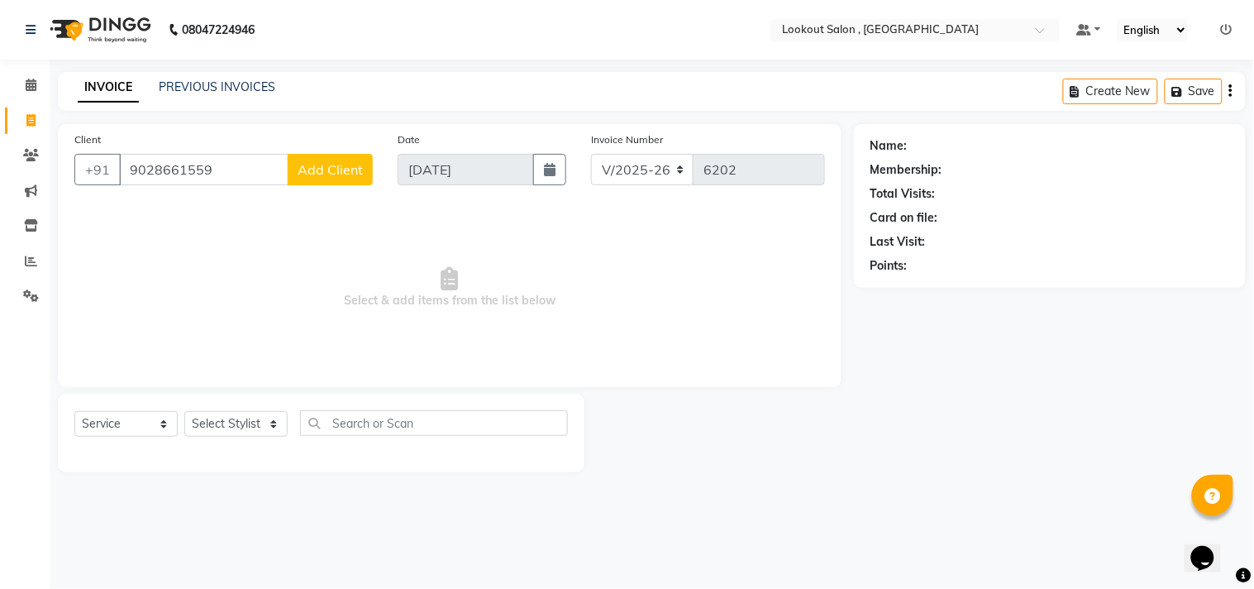
type input "9028661559"
click at [333, 170] on span "Add Client" at bounding box center [330, 169] width 65 height 17
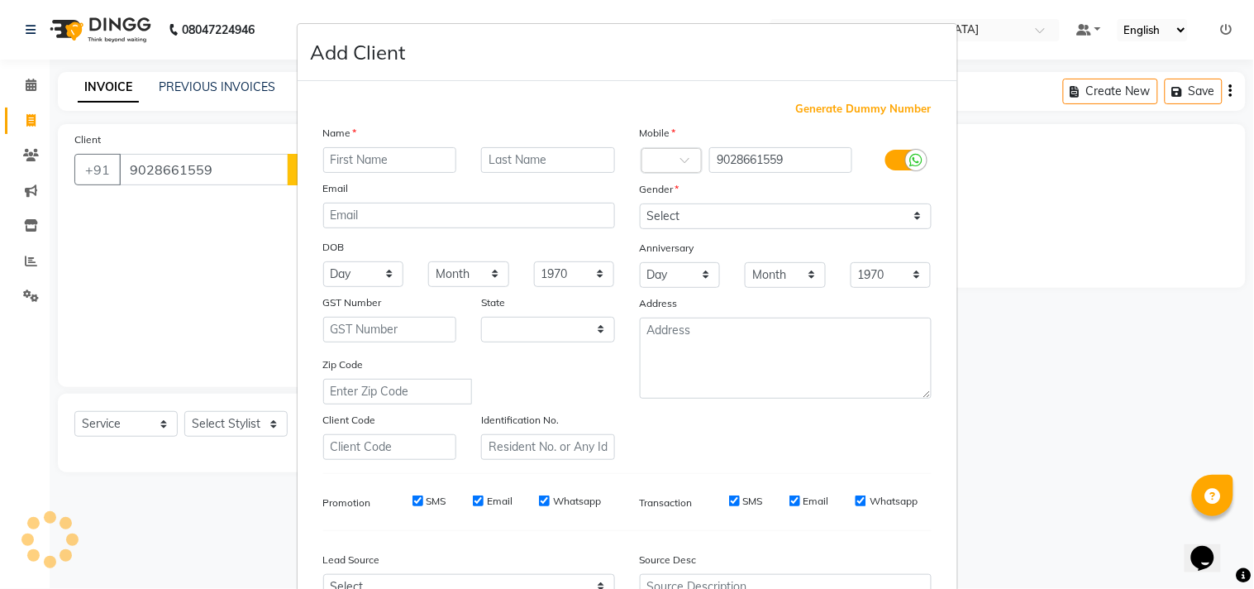
select select "22"
type input "sneha"
click at [499, 154] on input "text" at bounding box center [548, 160] width 134 height 26
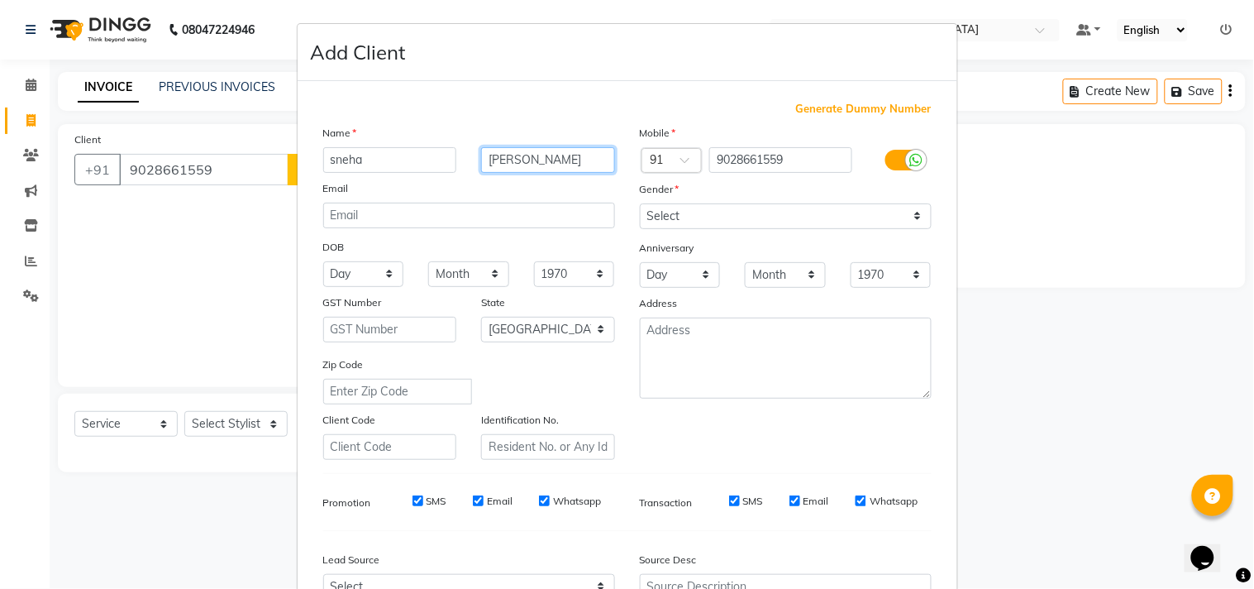
type input "[PERSON_NAME]"
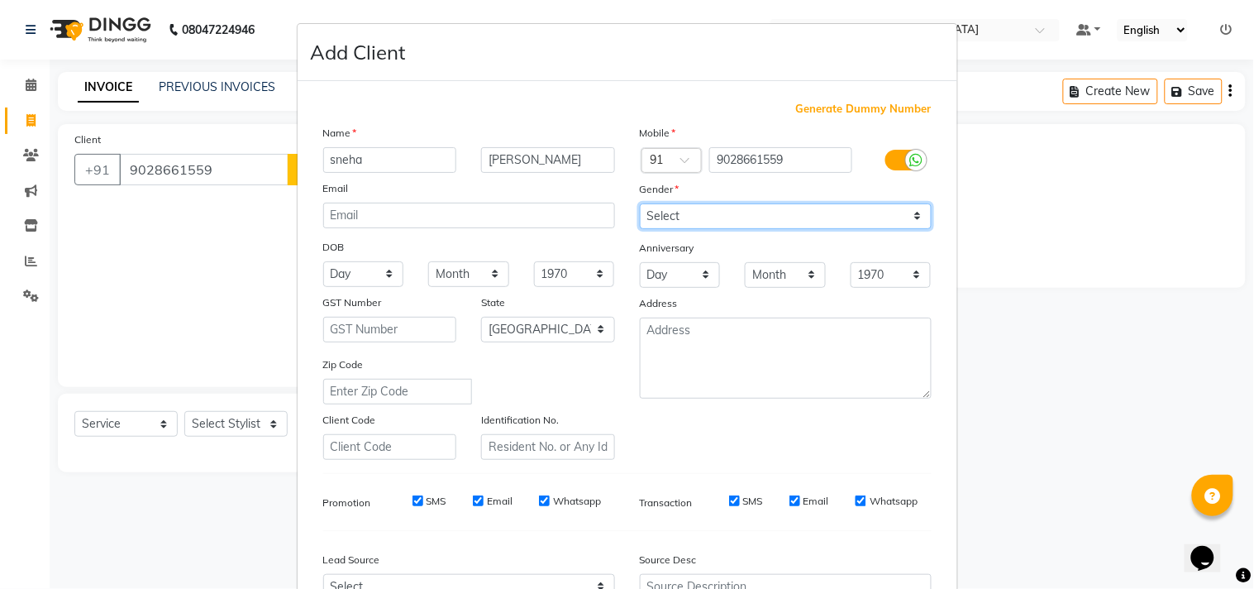
click at [740, 219] on select "Select [DEMOGRAPHIC_DATA] [DEMOGRAPHIC_DATA] Other Prefer Not To Say" at bounding box center [786, 216] width 292 height 26
select select "[DEMOGRAPHIC_DATA]"
click at [640, 203] on select "Select [DEMOGRAPHIC_DATA] [DEMOGRAPHIC_DATA] Other Prefer Not To Say" at bounding box center [786, 216] width 292 height 26
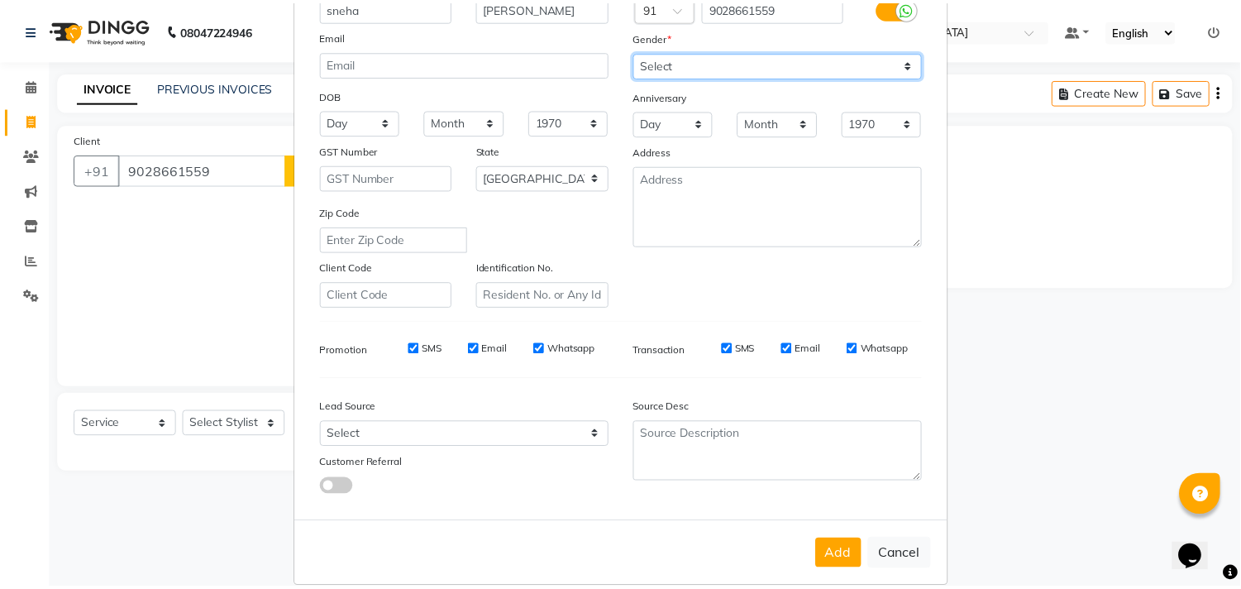
scroll to position [175, 0]
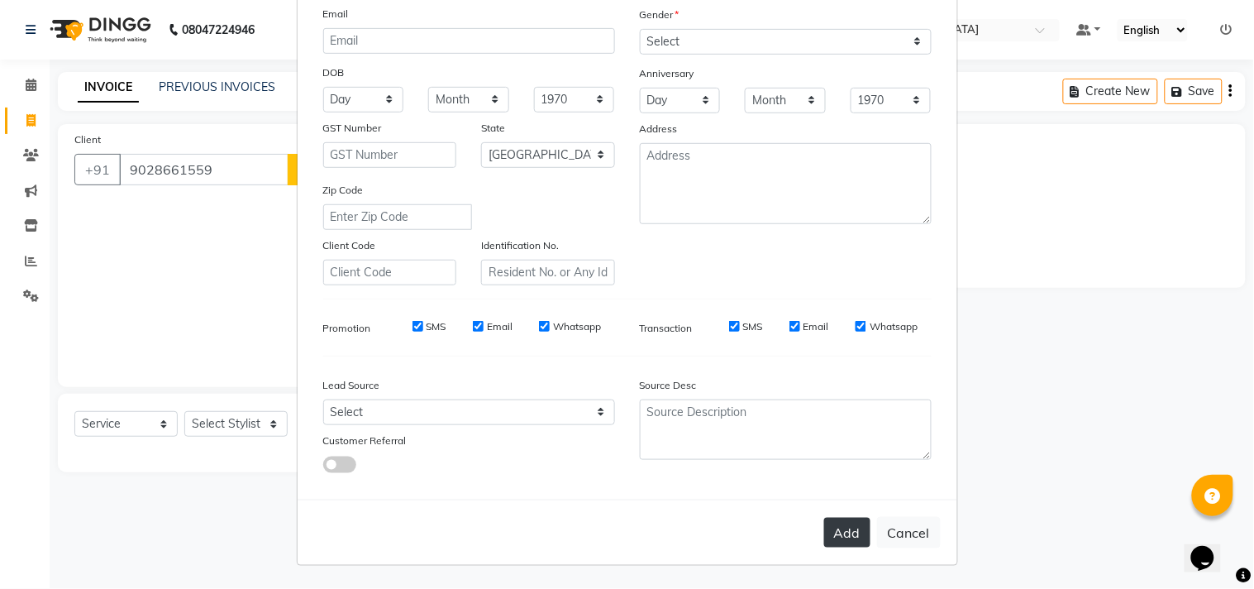
click at [829, 527] on button "Add" at bounding box center [847, 533] width 46 height 30
select select
select select "null"
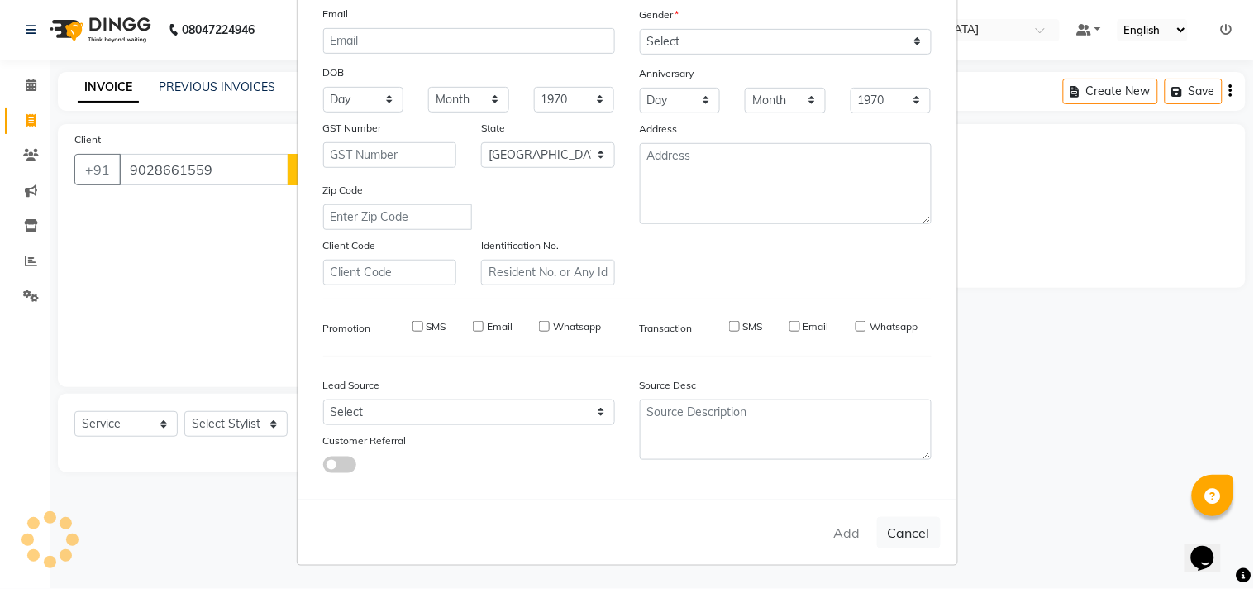
select select
checkbox input "false"
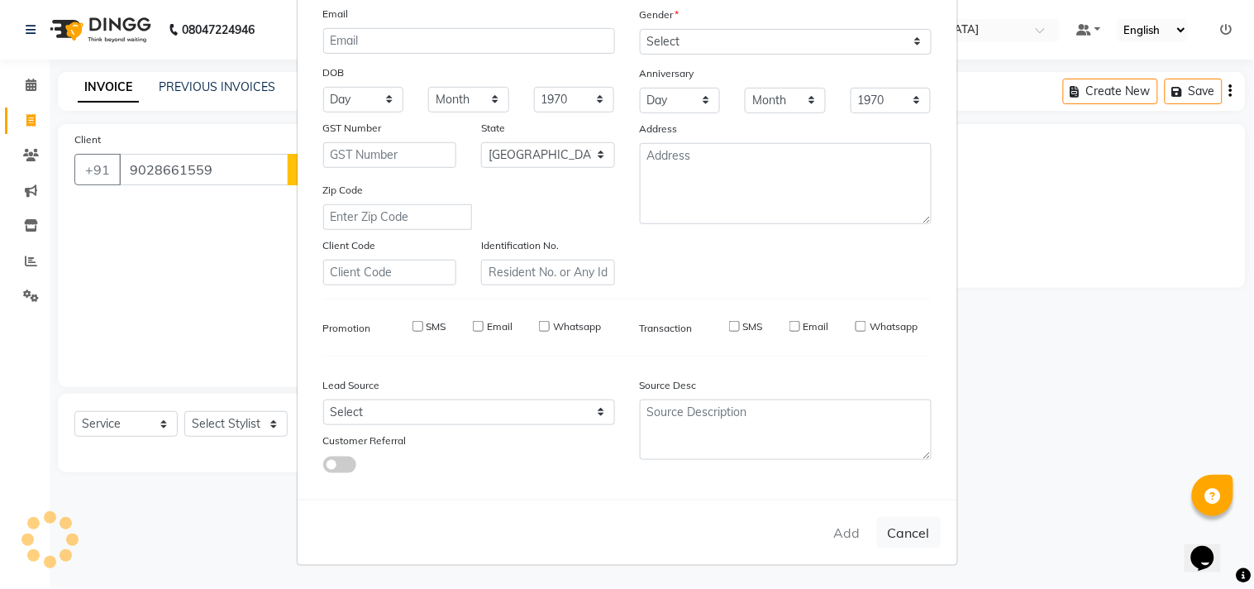
checkbox input "false"
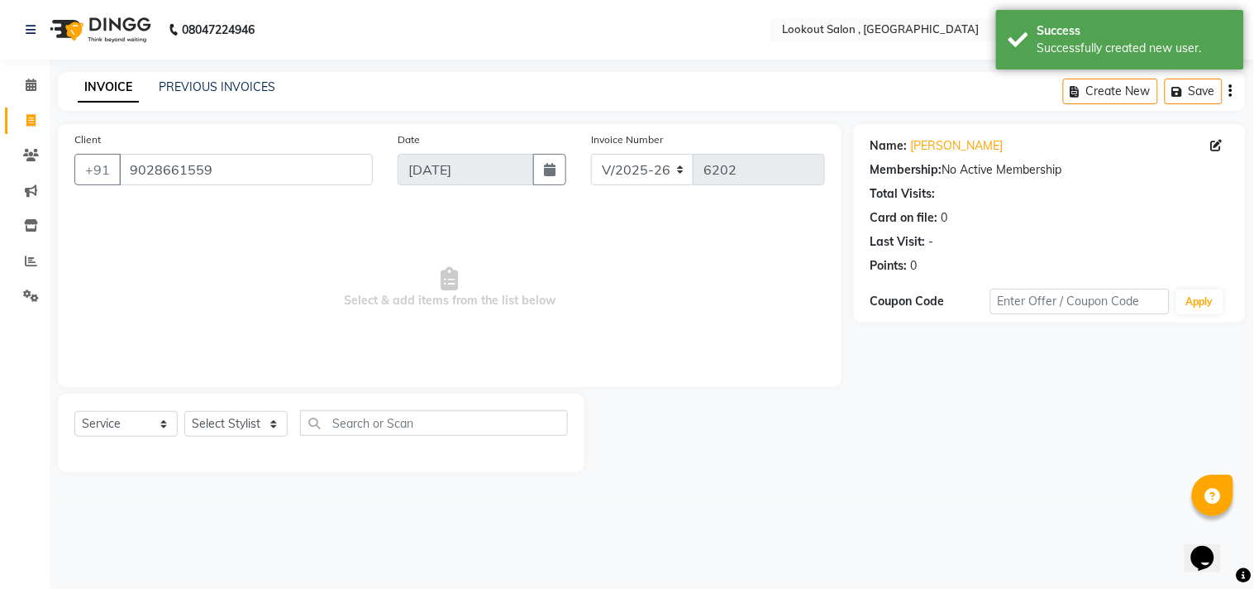
click at [246, 408] on div "Select Service Product Membership Package Voucher Prepaid Gift Card Select Styl…" at bounding box center [321, 433] width 527 height 79
click at [245, 416] on select "Select Stylist [PERSON_NAME] [PERSON_NAME] [PERSON_NAME] [PERSON_NAME] kuldeep …" at bounding box center [235, 424] width 103 height 26
select select "4387"
click at [184, 412] on select "Select Stylist [PERSON_NAME] [PERSON_NAME] [PERSON_NAME] [PERSON_NAME] kuldeep …" at bounding box center [235, 424] width 103 height 26
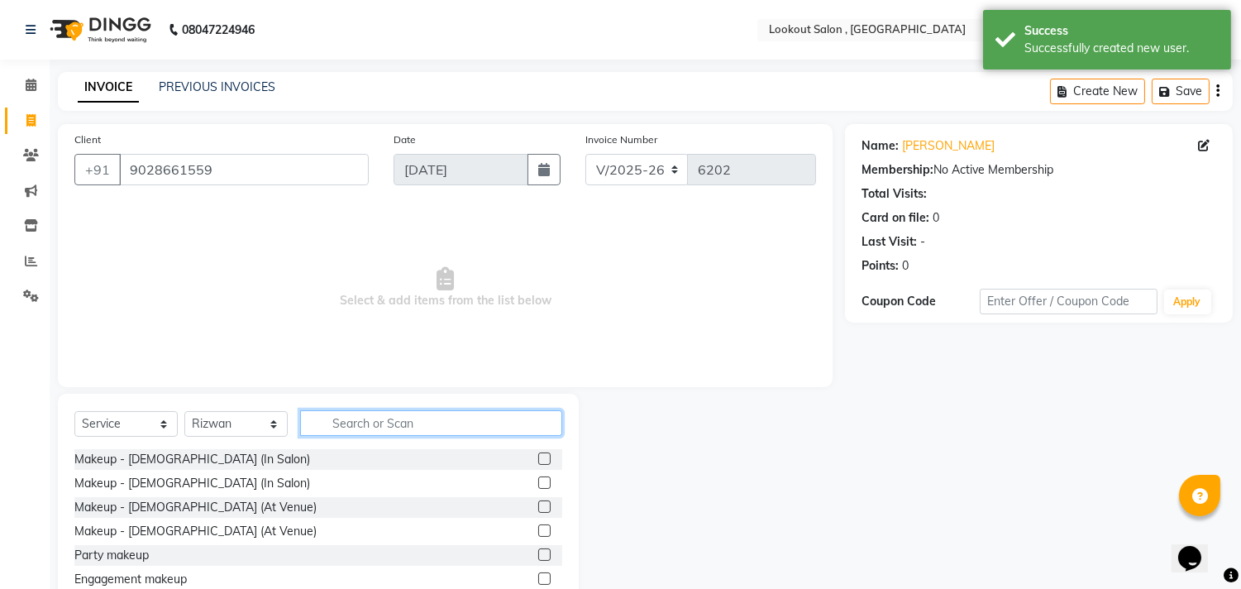
click at [379, 419] on input "text" at bounding box center [431, 423] width 262 height 26
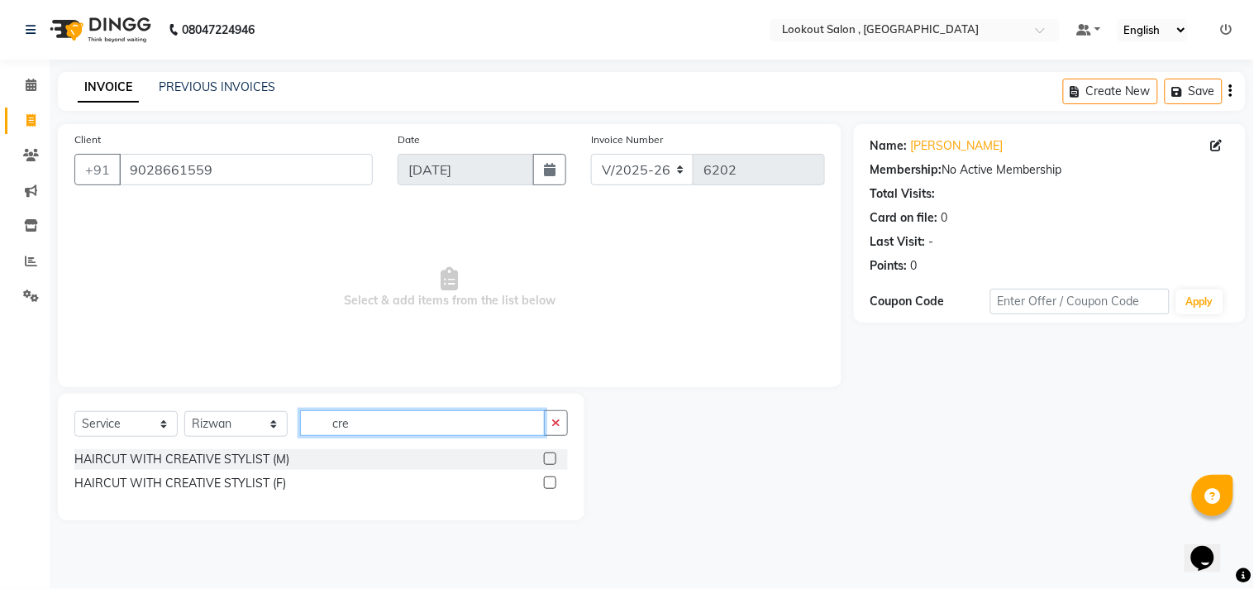
type input "cre"
click at [549, 486] on label at bounding box center [550, 482] width 12 height 12
click at [549, 486] on input "checkbox" at bounding box center [549, 483] width 11 height 11
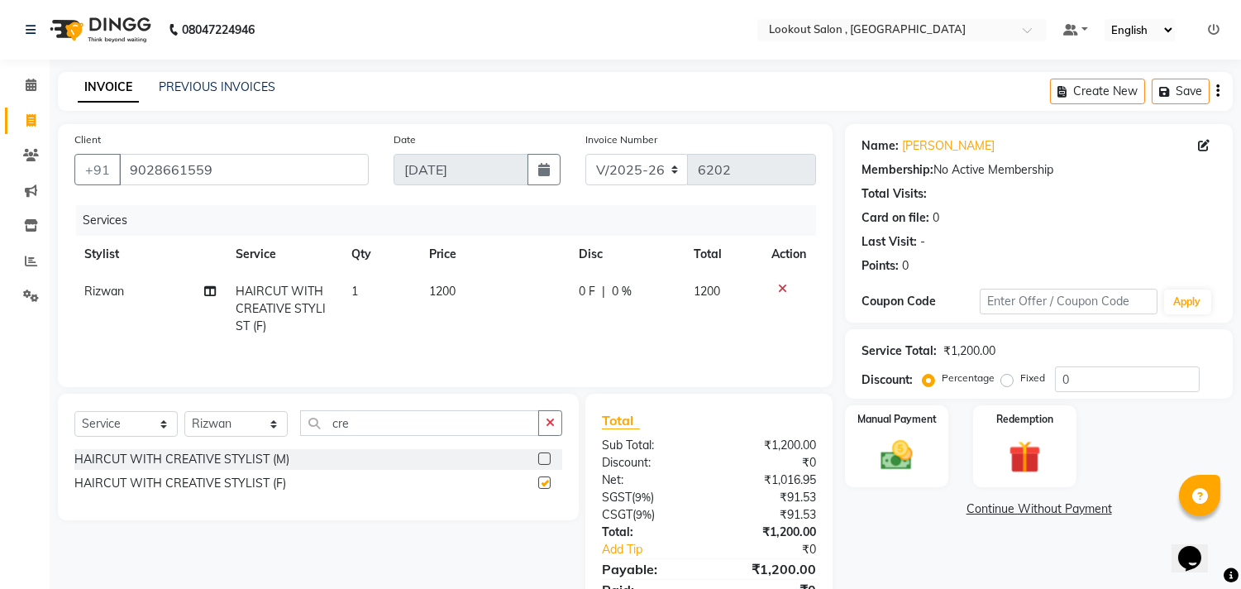
checkbox input "false"
drag, startPoint x: 365, startPoint y: 424, endPoint x: 288, endPoint y: 426, distance: 77.7
click at [288, 426] on div "Select Service Product Membership Package Voucher Prepaid Gift Card Select Styl…" at bounding box center [318, 429] width 488 height 39
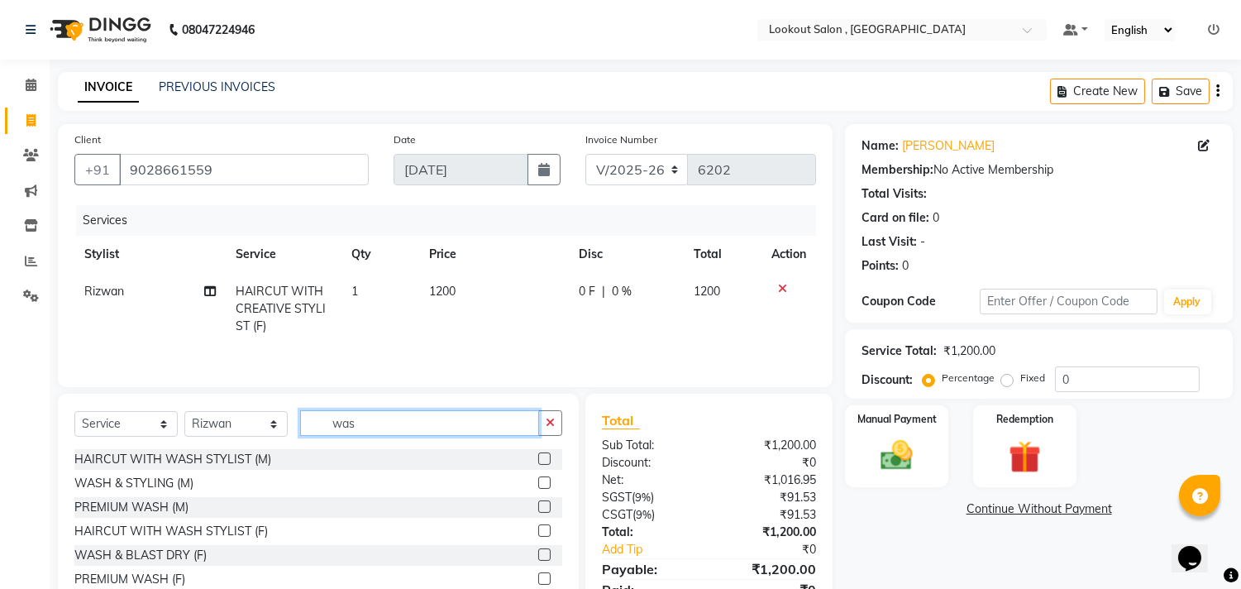
type input "was"
click at [538, 551] on label at bounding box center [544, 554] width 12 height 12
click at [538, 551] on input "checkbox" at bounding box center [543, 555] width 11 height 11
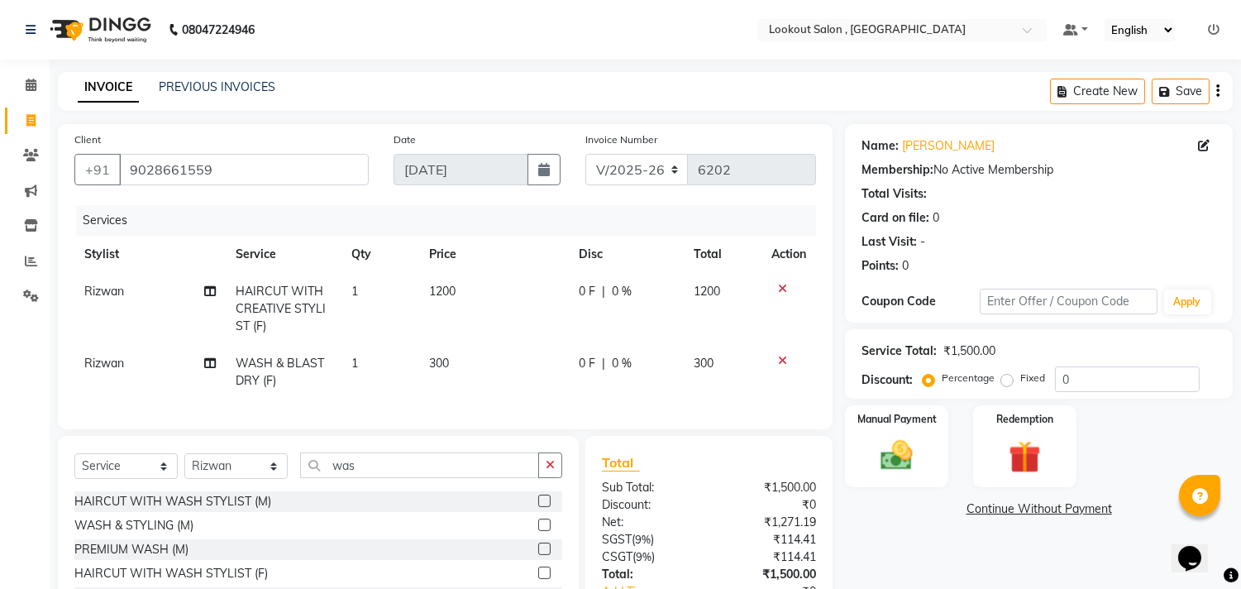
checkbox input "false"
click at [405, 361] on td "1" at bounding box center [380, 372] width 77 height 55
select select "4387"
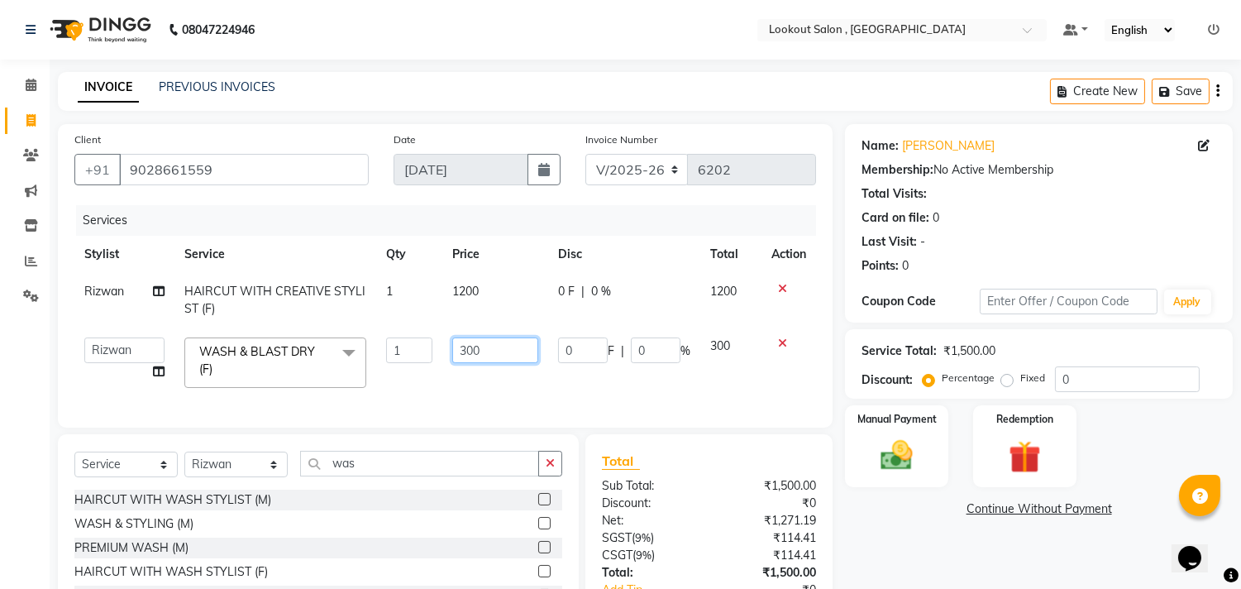
click at [469, 358] on input "300" at bounding box center [495, 350] width 86 height 26
type input "200"
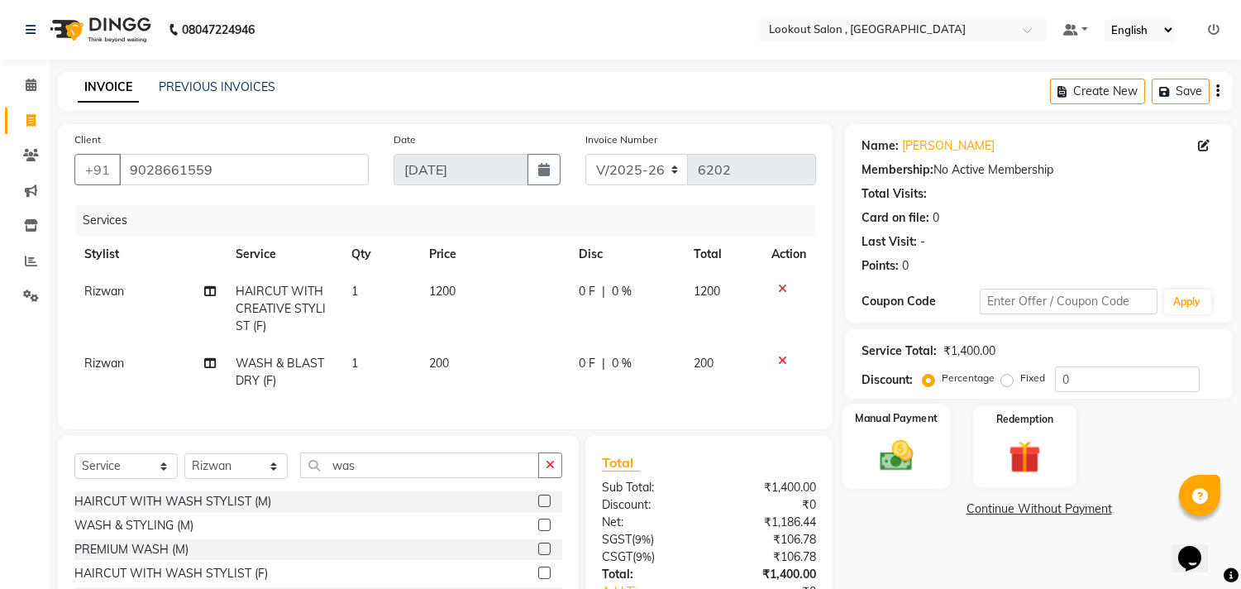
click at [870, 420] on label "Manual Payment" at bounding box center [897, 418] width 83 height 16
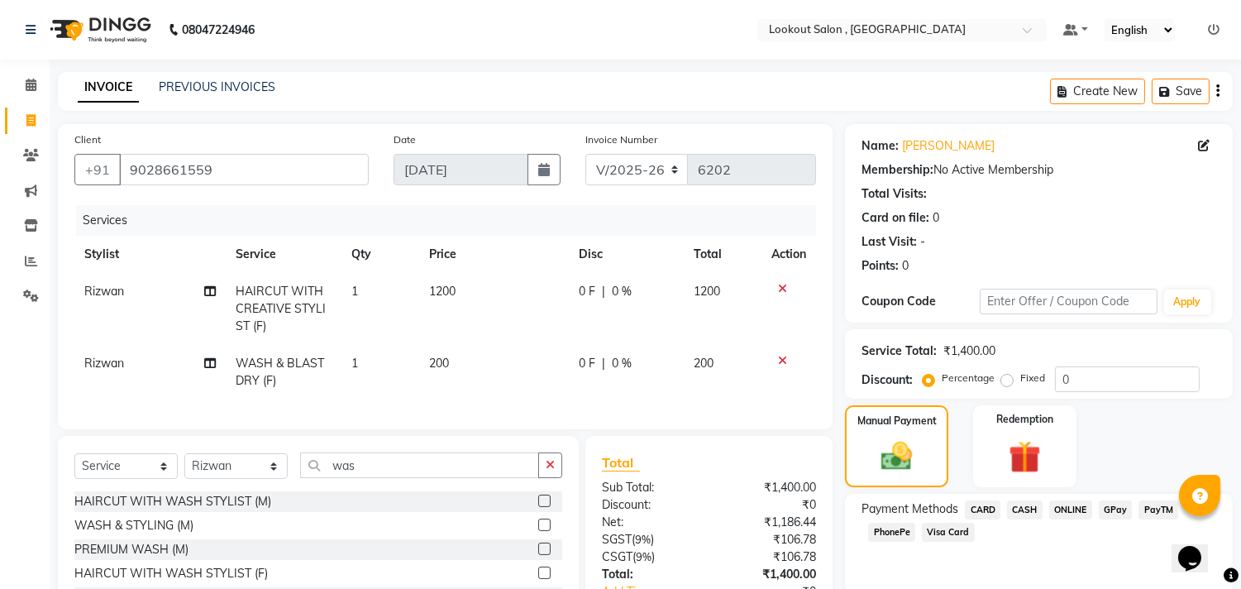
scroll to position [129, 0]
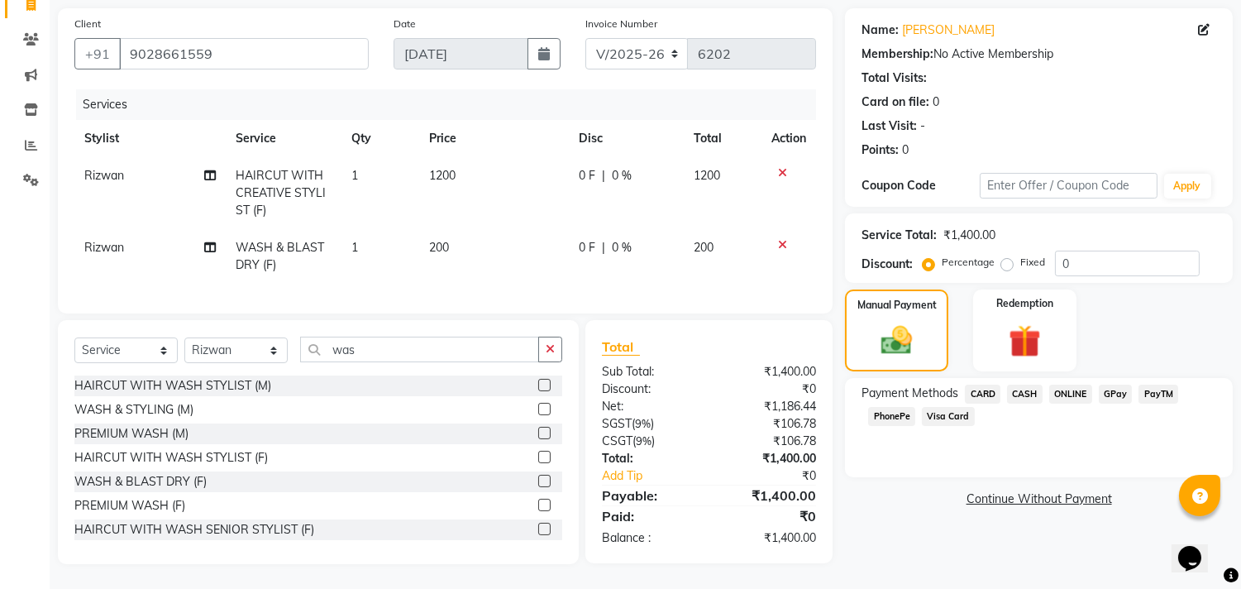
click at [891, 409] on span "PhonePe" at bounding box center [891, 416] width 47 height 19
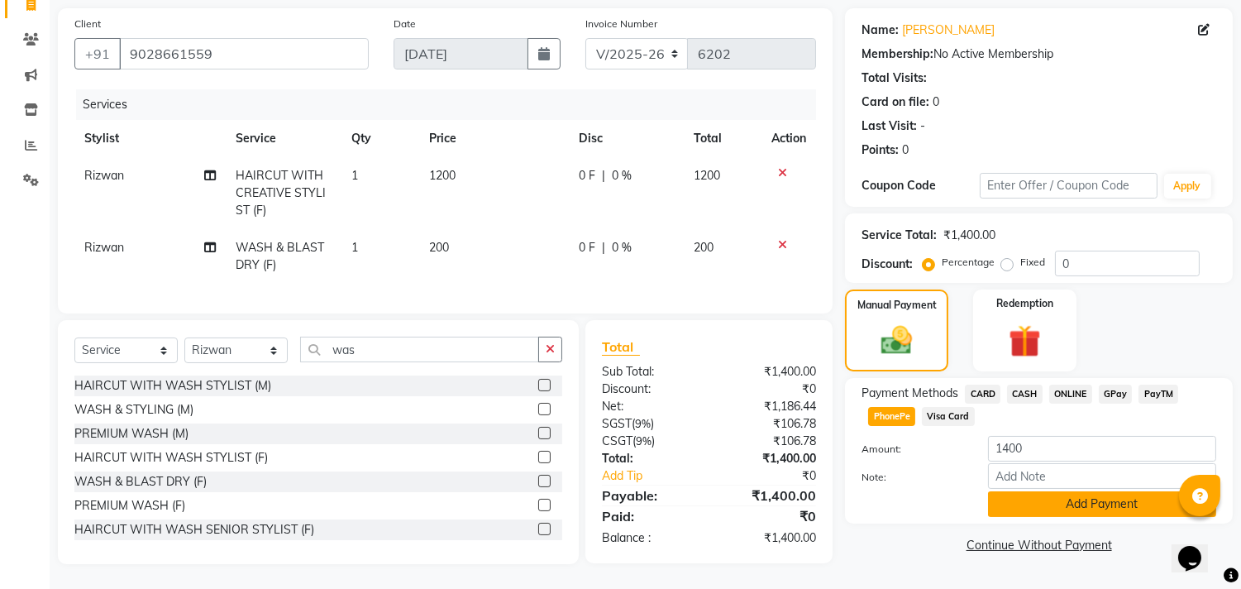
click at [1070, 491] on button "Add Payment" at bounding box center [1102, 504] width 228 height 26
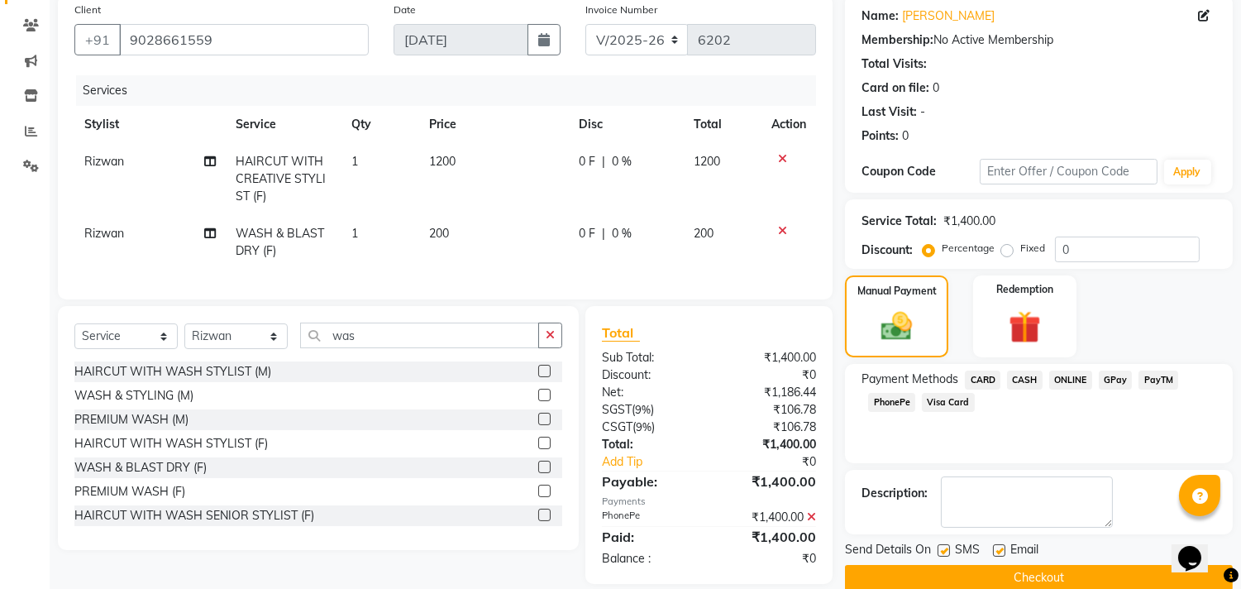
scroll to position [163, 0]
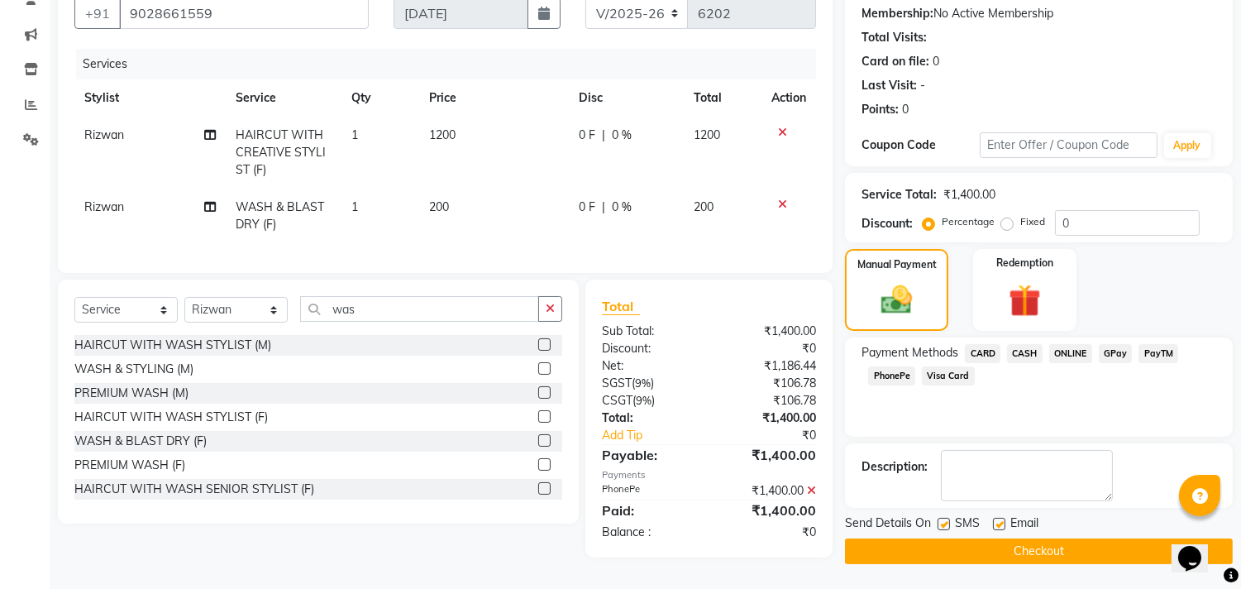
click at [1063, 543] on button "Checkout" at bounding box center [1039, 551] width 388 height 26
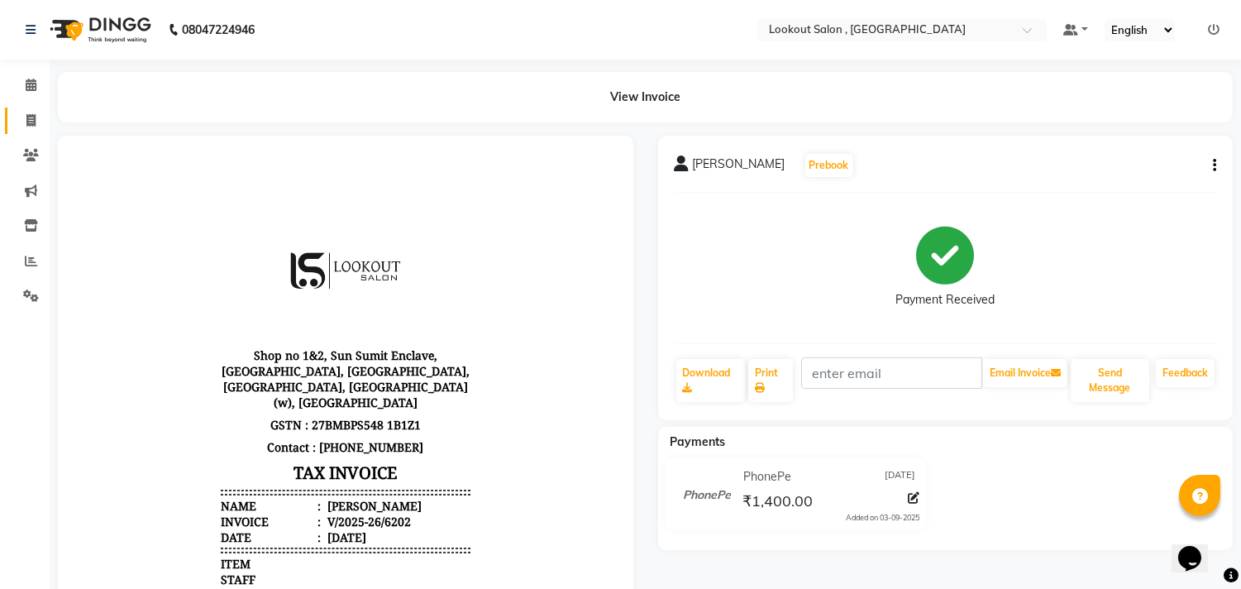
click at [31, 109] on link "Invoice" at bounding box center [25, 120] width 40 height 27
select select "service"
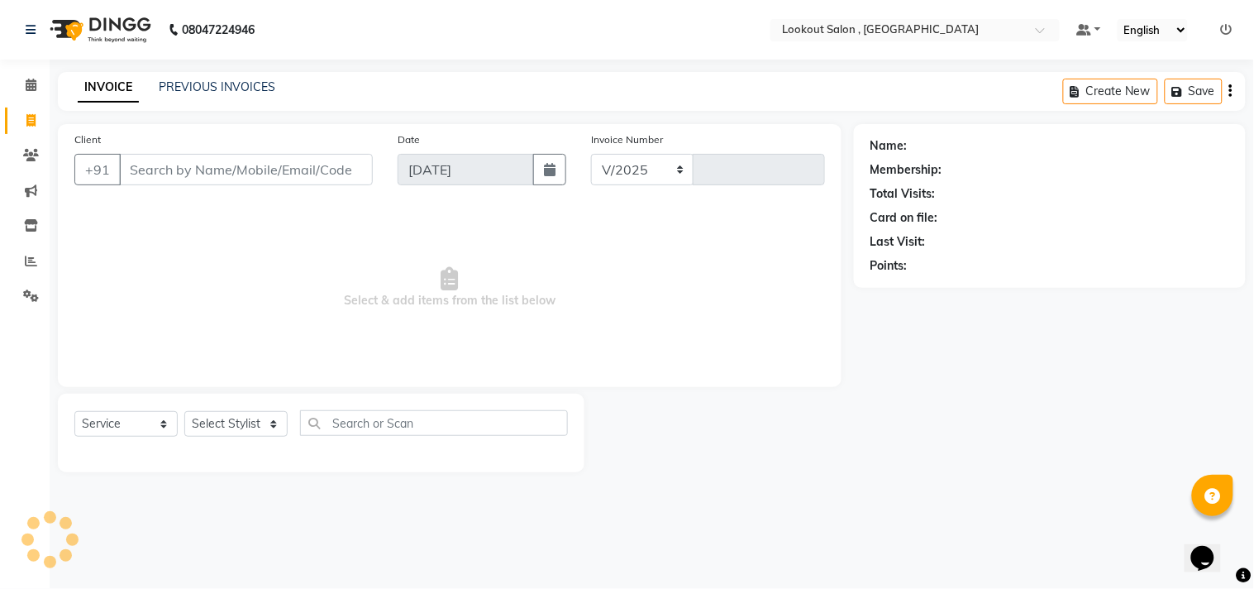
select select "151"
type input "6203"
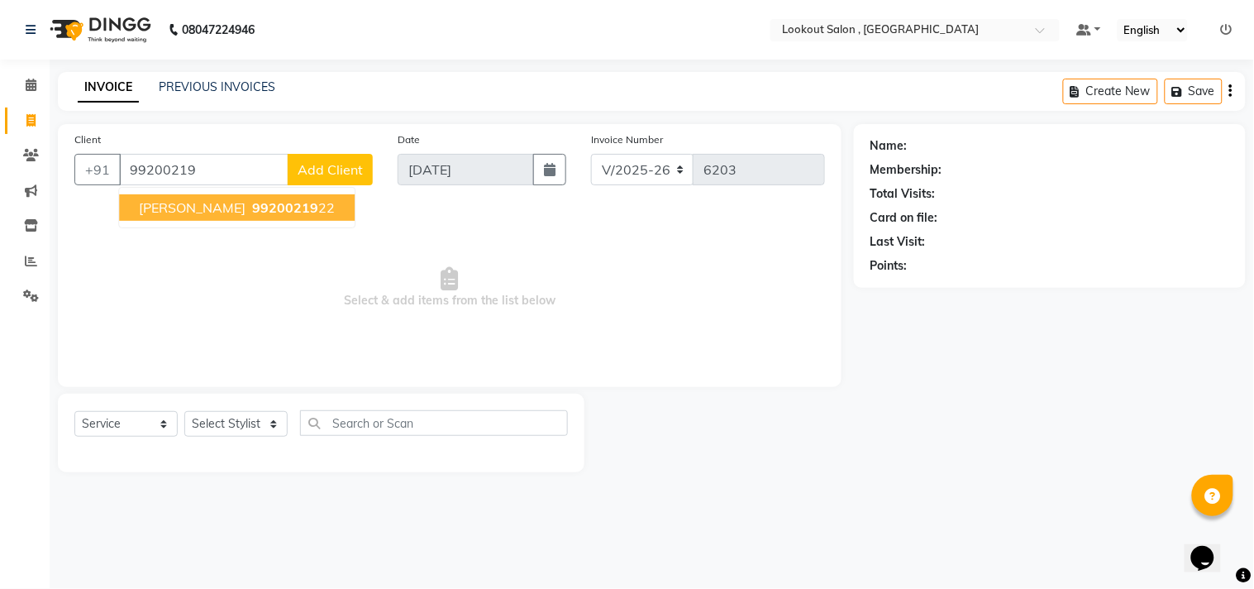
click at [159, 209] on span "[PERSON_NAME]" at bounding box center [192, 207] width 107 height 17
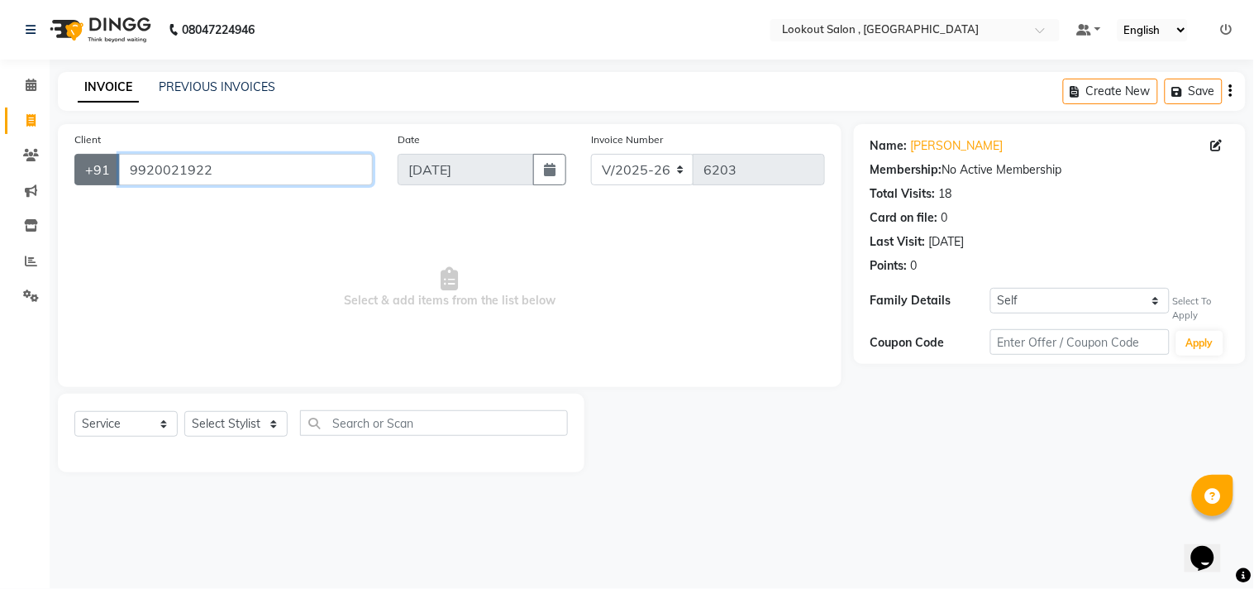
drag, startPoint x: 229, startPoint y: 165, endPoint x: 111, endPoint y: 155, distance: 118.7
click at [111, 155] on div "[PHONE_NUMBER]" at bounding box center [223, 169] width 299 height 31
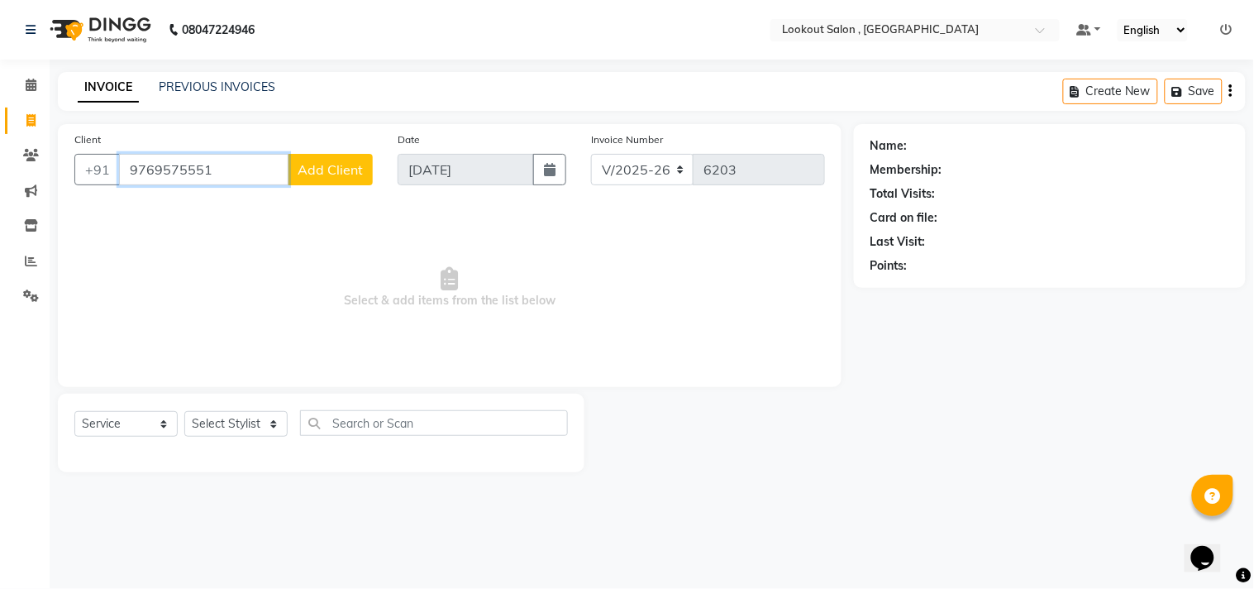
type input "9769575551"
click at [308, 169] on span "Add Client" at bounding box center [330, 169] width 65 height 17
select select "22"
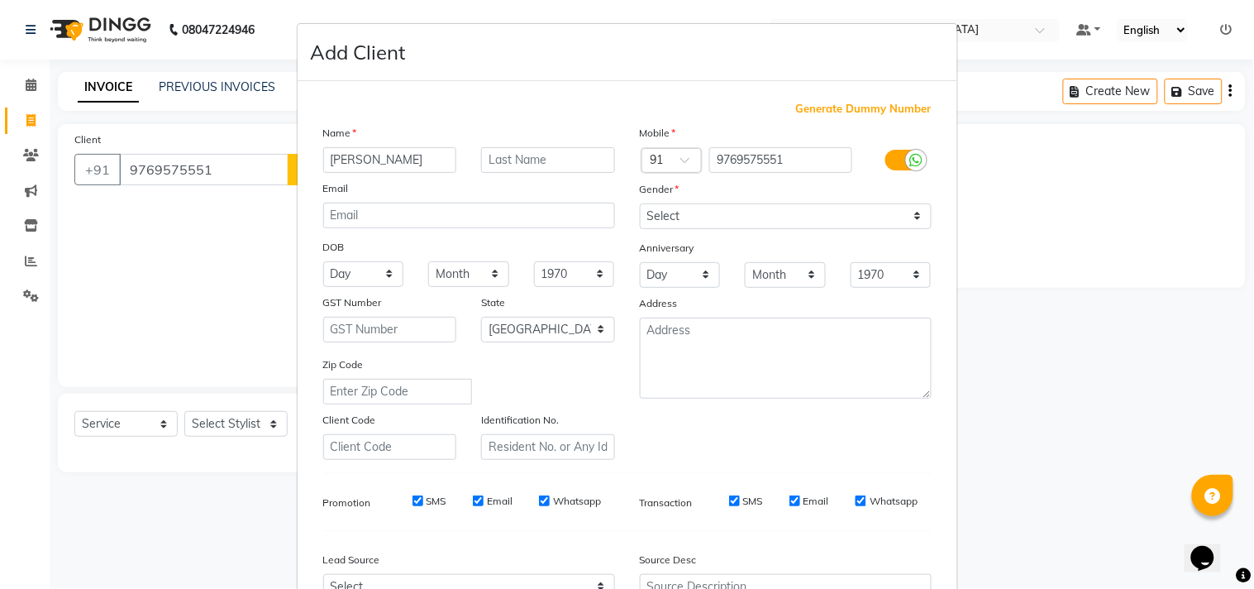
type input "[PERSON_NAME]"
click at [482, 150] on input "text" at bounding box center [548, 160] width 134 height 26
type input "[PERSON_NAME]"
click at [667, 211] on select "Select [DEMOGRAPHIC_DATA] [DEMOGRAPHIC_DATA] Other Prefer Not To Say" at bounding box center [786, 216] width 292 height 26
select select "[DEMOGRAPHIC_DATA]"
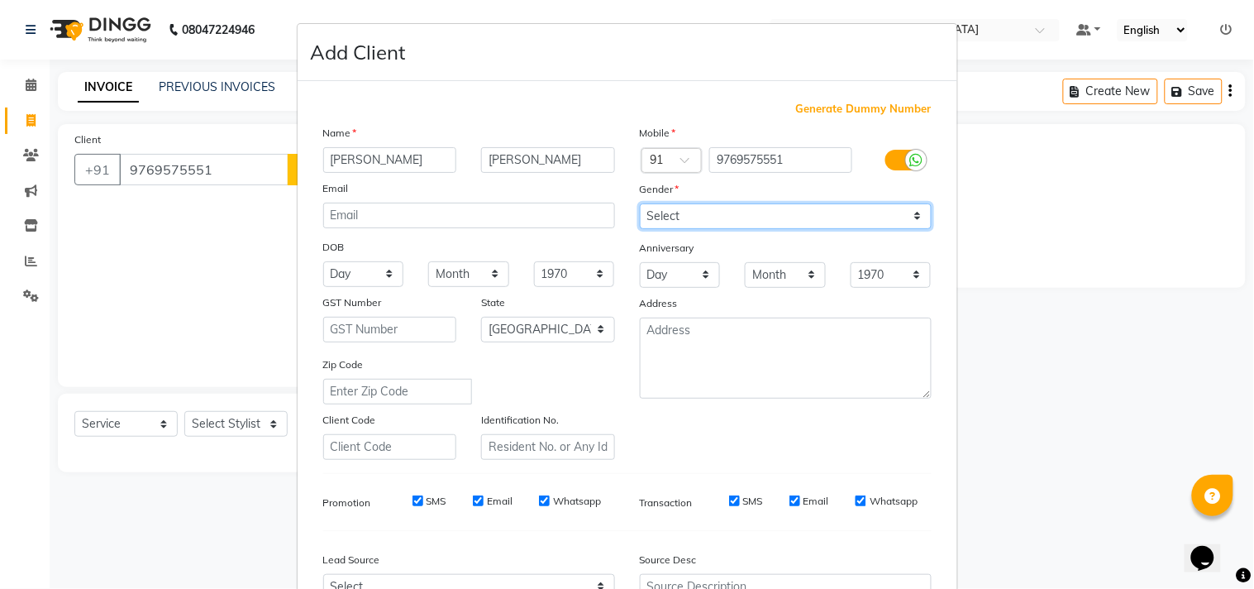
click at [640, 203] on select "Select [DEMOGRAPHIC_DATA] [DEMOGRAPHIC_DATA] Other Prefer Not To Say" at bounding box center [786, 216] width 292 height 26
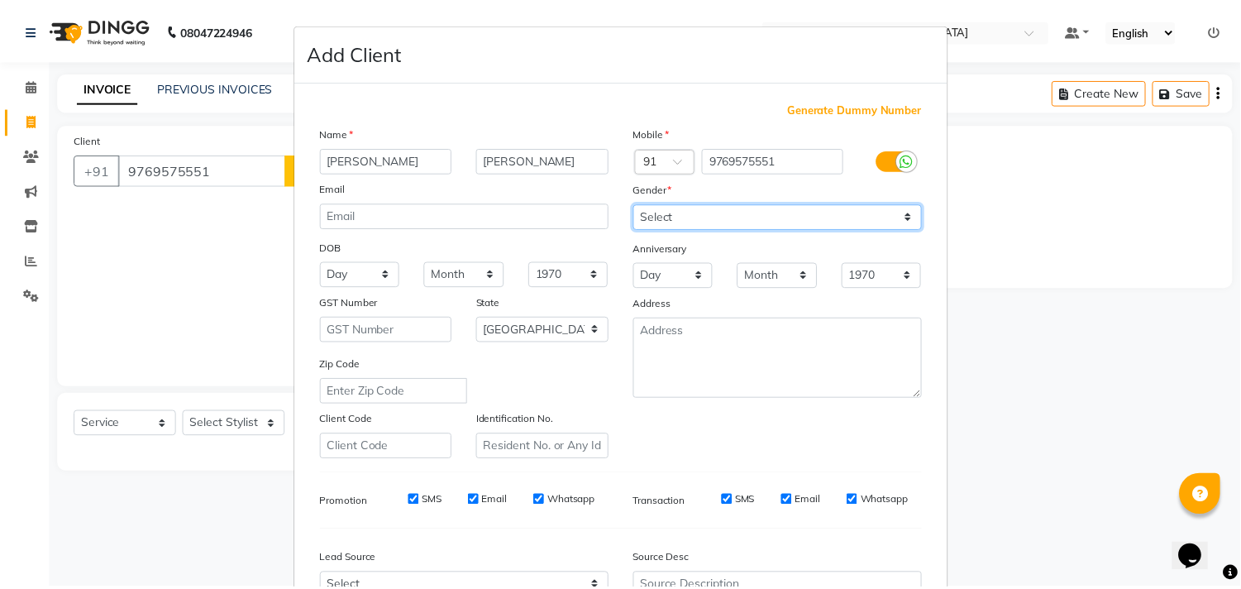
scroll to position [175, 0]
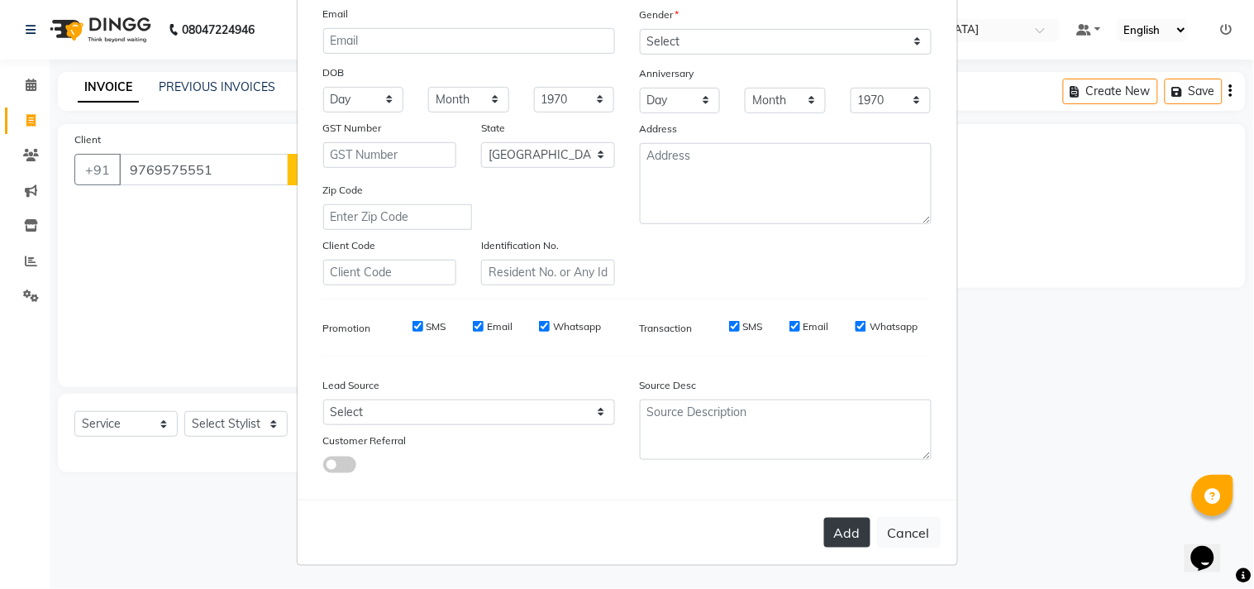
click at [828, 543] on button "Add" at bounding box center [847, 533] width 46 height 30
select select
select select "null"
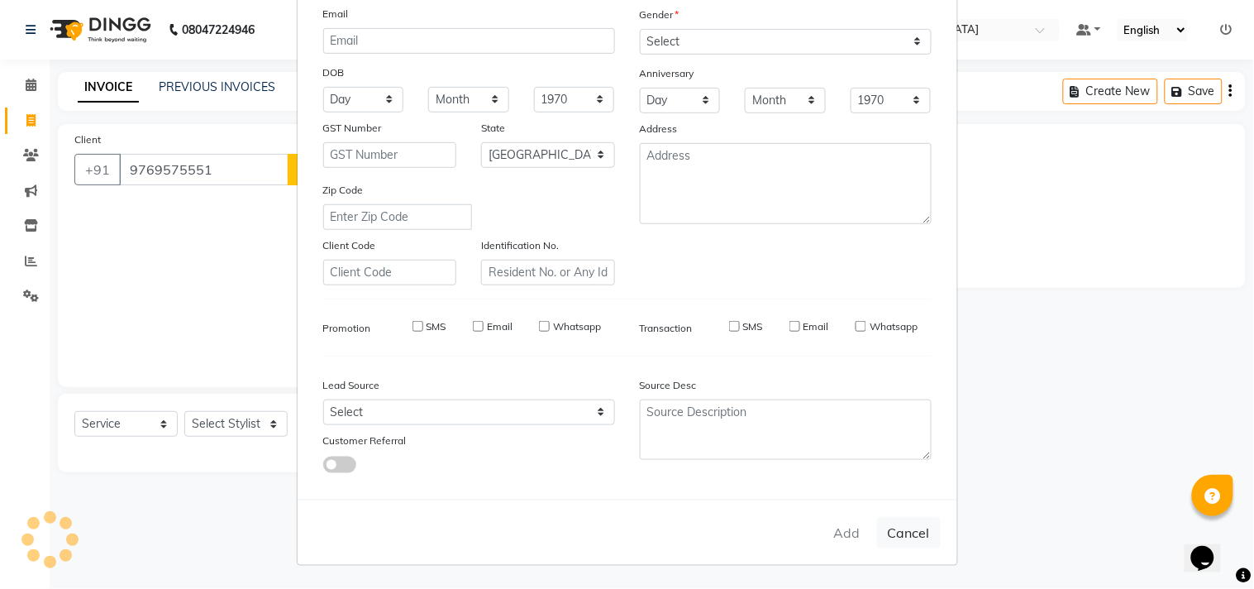
select select
checkbox input "false"
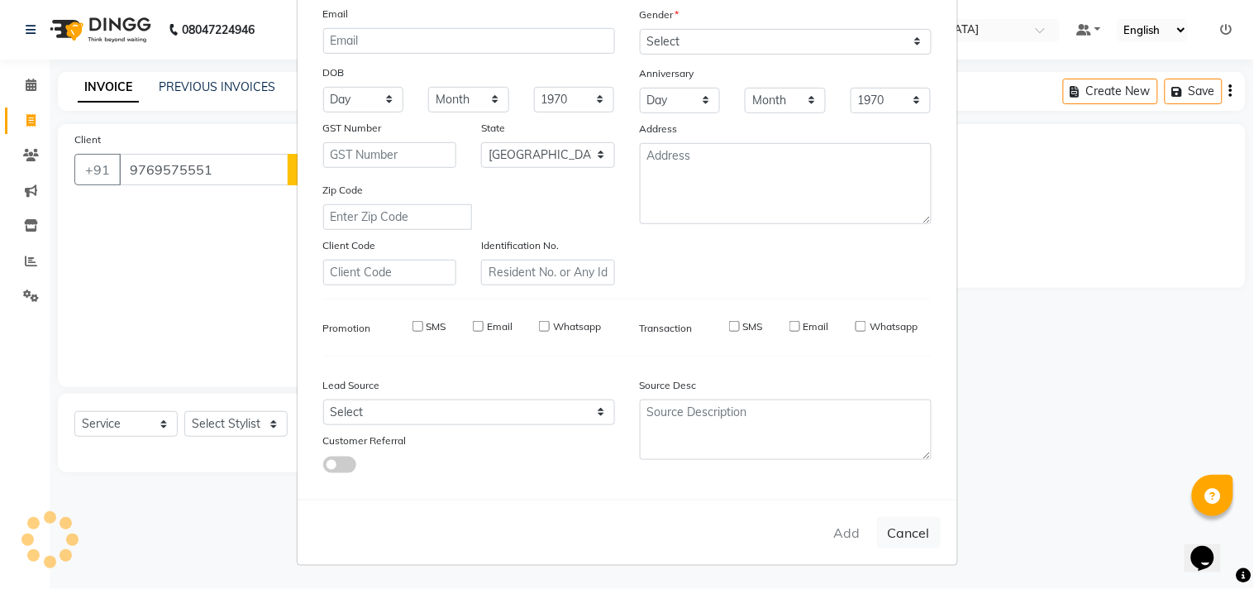
checkbox input "false"
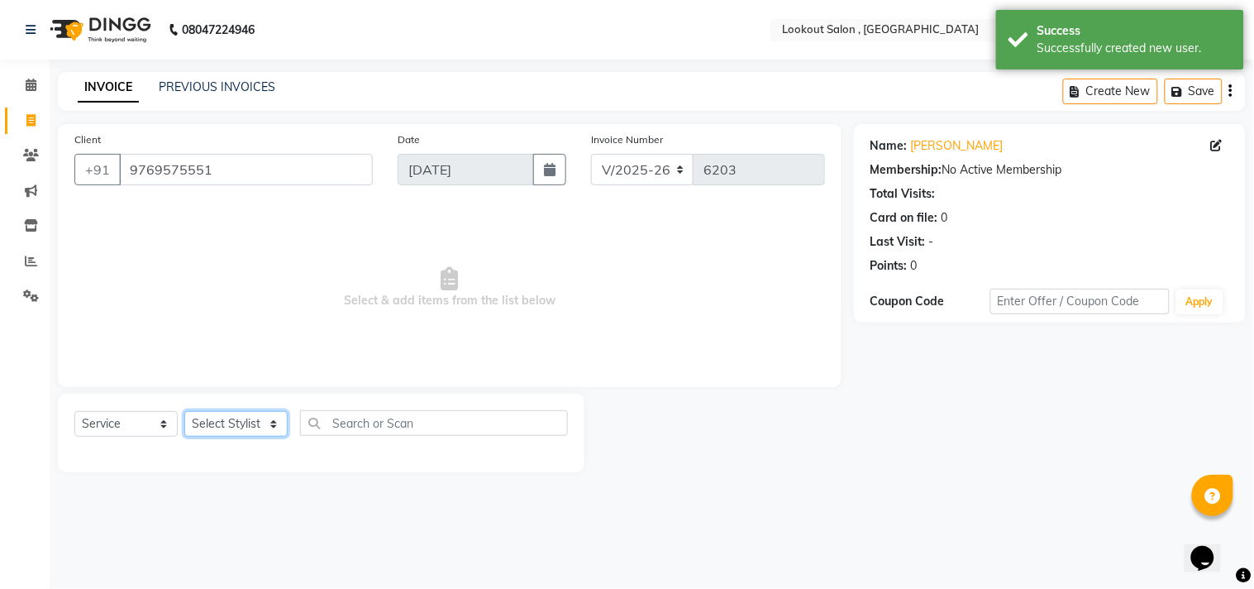
click at [262, 424] on select "Select Stylist [PERSON_NAME] [PERSON_NAME] [PERSON_NAME] [PERSON_NAME] kuldeep …" at bounding box center [235, 424] width 103 height 26
select select "88368"
click at [184, 412] on select "Select Stylist [PERSON_NAME] [PERSON_NAME] [PERSON_NAME] [PERSON_NAME] kuldeep …" at bounding box center [235, 424] width 103 height 26
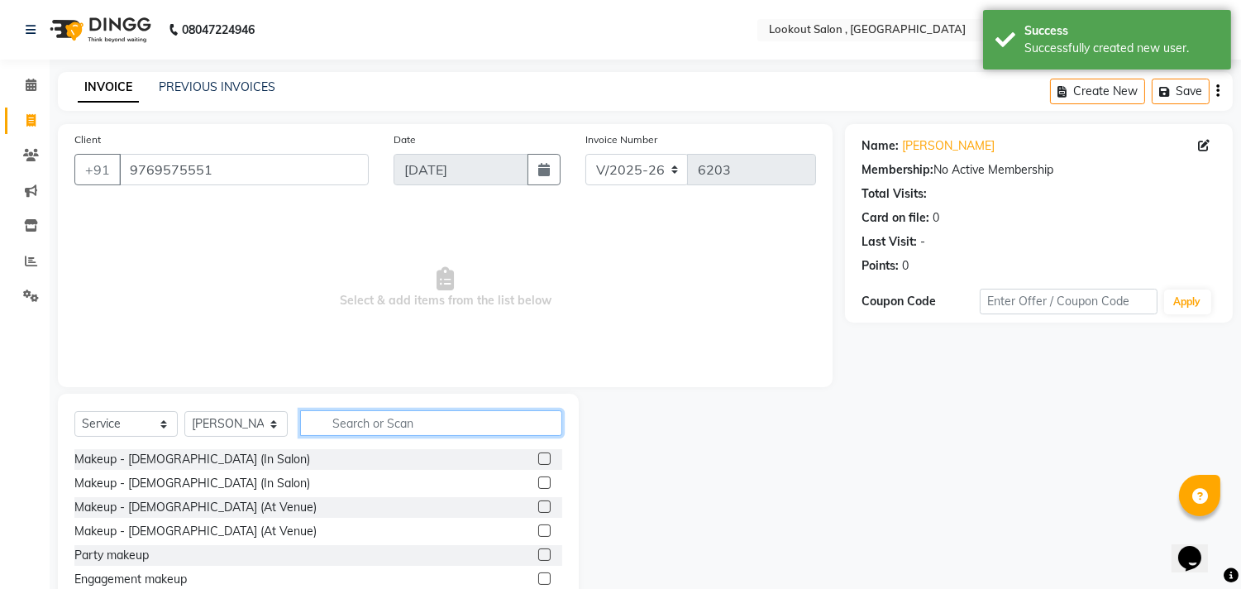
click at [333, 418] on input "text" at bounding box center [431, 423] width 262 height 26
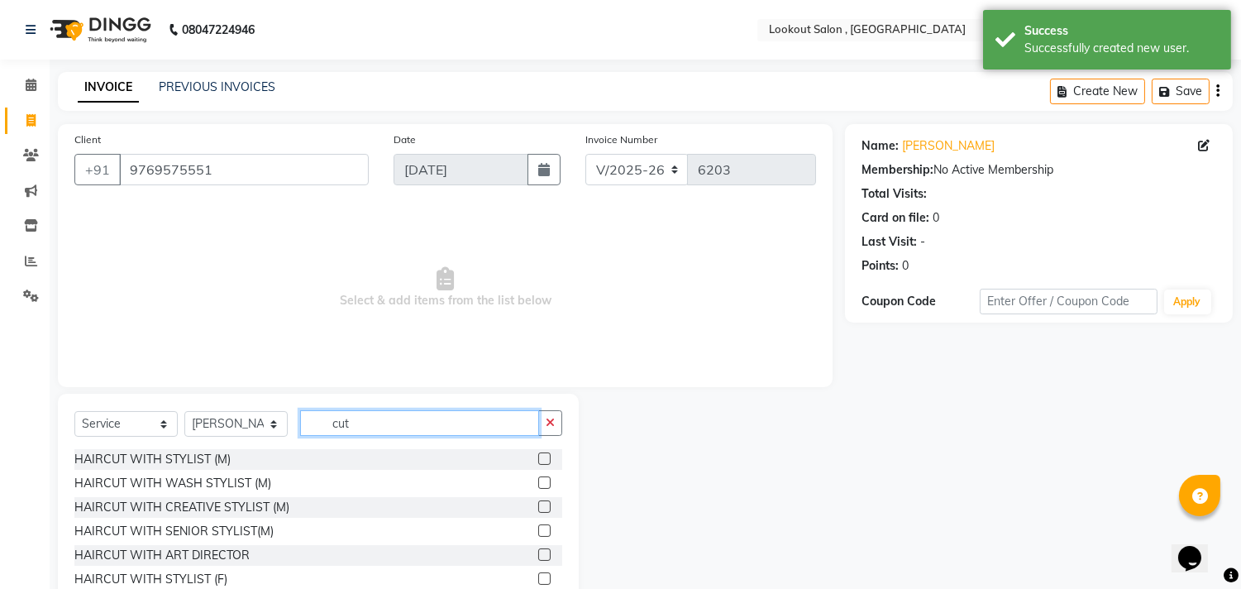
type input "cut"
click at [538, 463] on label at bounding box center [544, 458] width 12 height 12
click at [538, 463] on input "checkbox" at bounding box center [543, 459] width 11 height 11
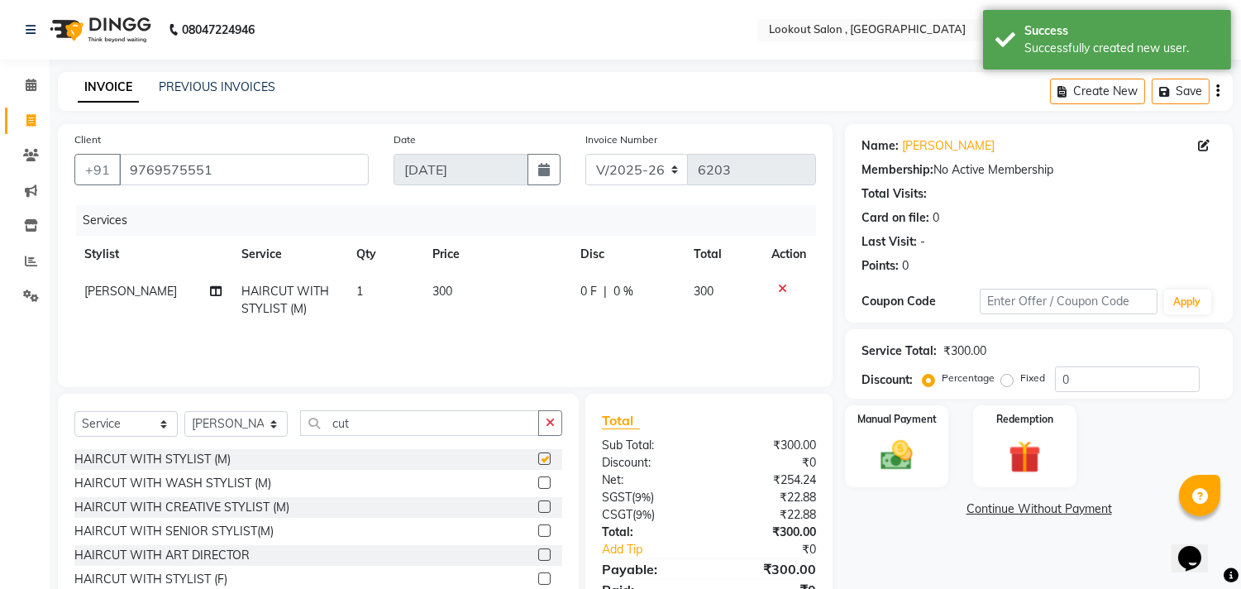
checkbox input "false"
drag, startPoint x: 382, startPoint y: 411, endPoint x: 254, endPoint y: 411, distance: 128.2
click at [254, 411] on div "Select Service Product Membership Package Voucher Prepaid Gift Card Select Styl…" at bounding box center [318, 429] width 488 height 39
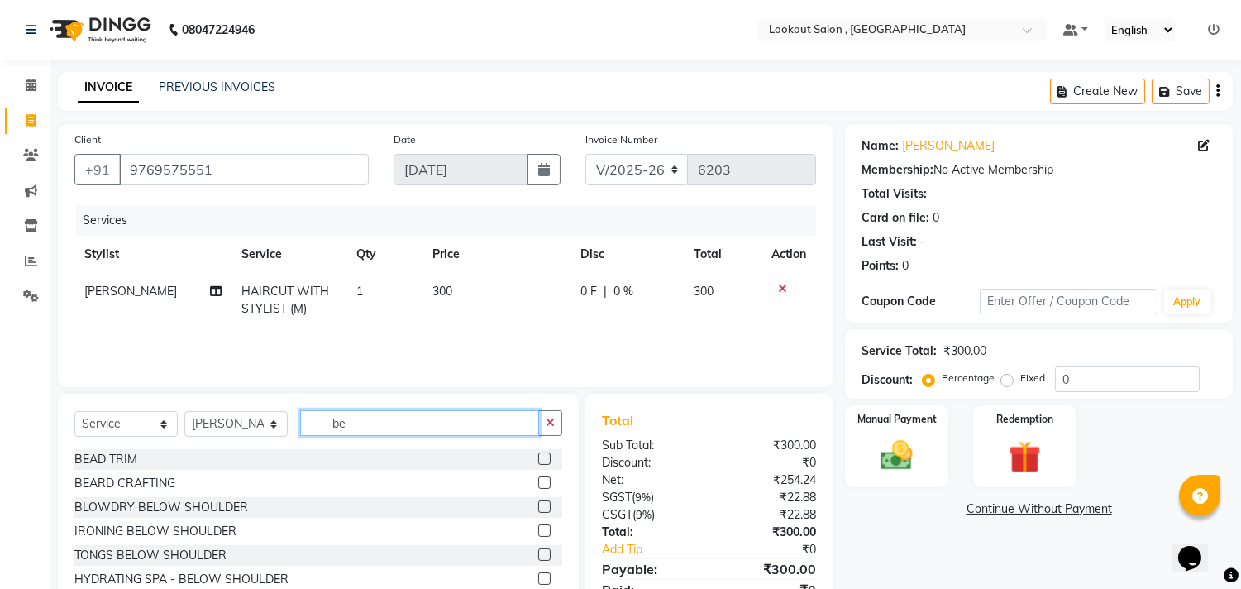
type input "be"
click at [538, 484] on label at bounding box center [544, 482] width 12 height 12
click at [538, 484] on input "checkbox" at bounding box center [543, 483] width 11 height 11
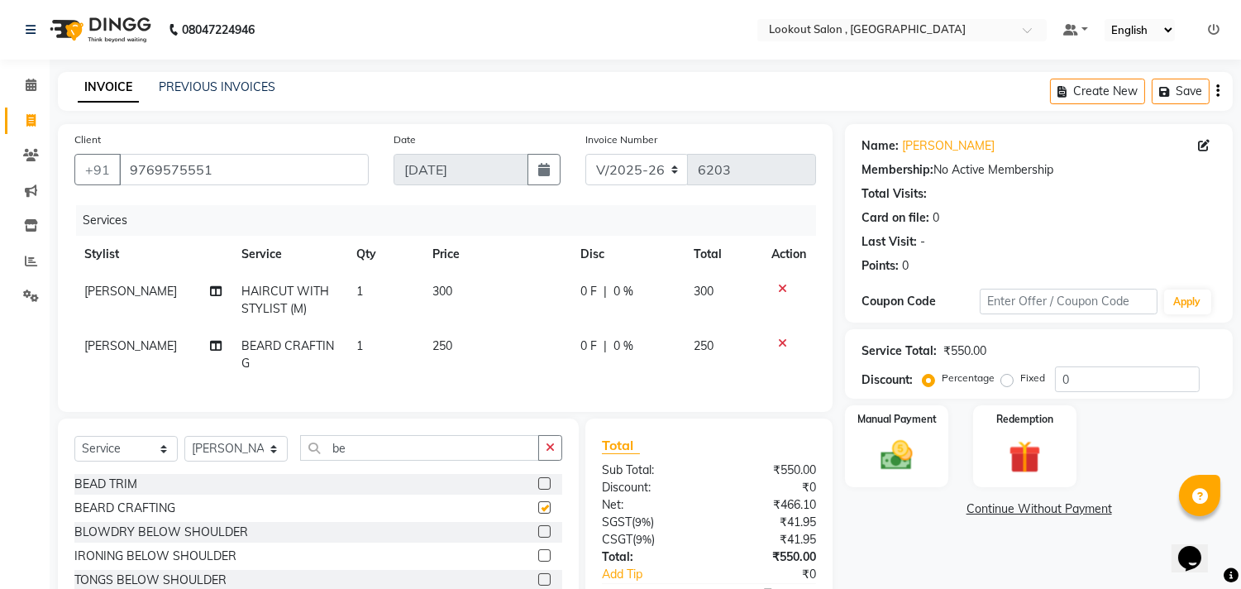
checkbox input "false"
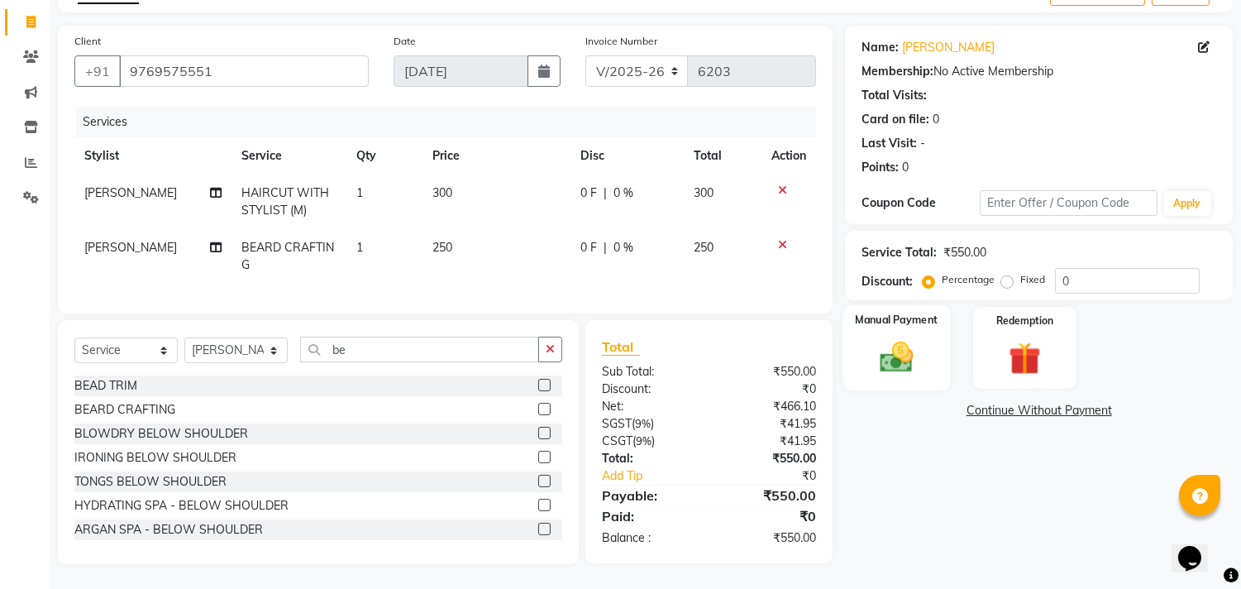
click at [915, 349] on img at bounding box center [897, 357] width 55 height 39
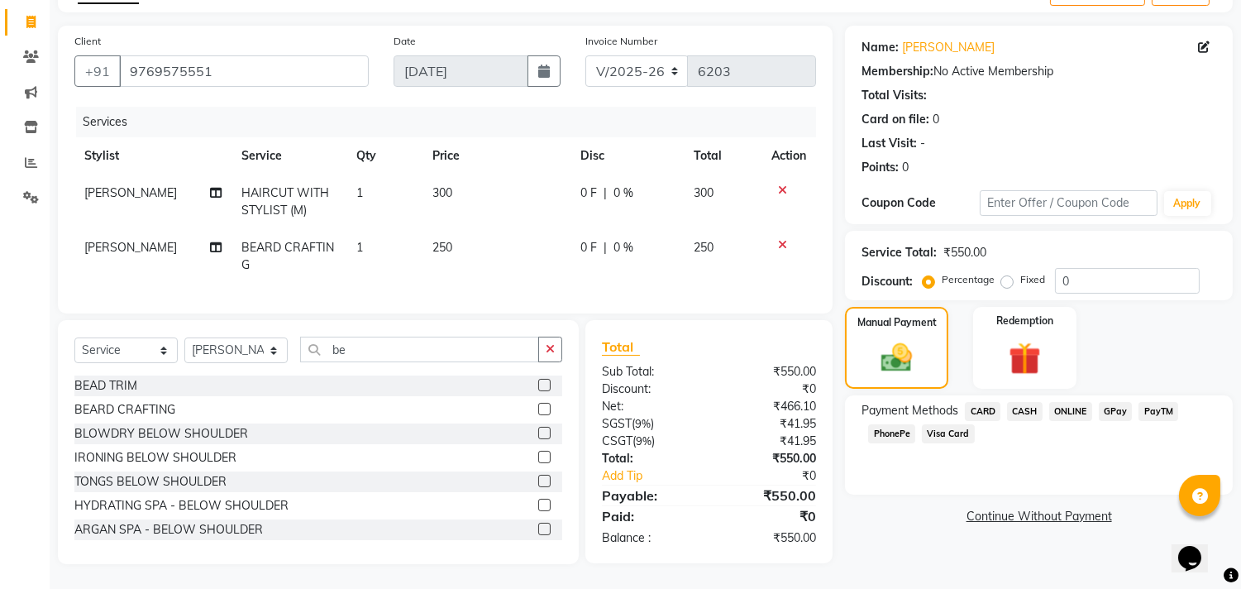
click at [873, 424] on span "PhonePe" at bounding box center [891, 433] width 47 height 19
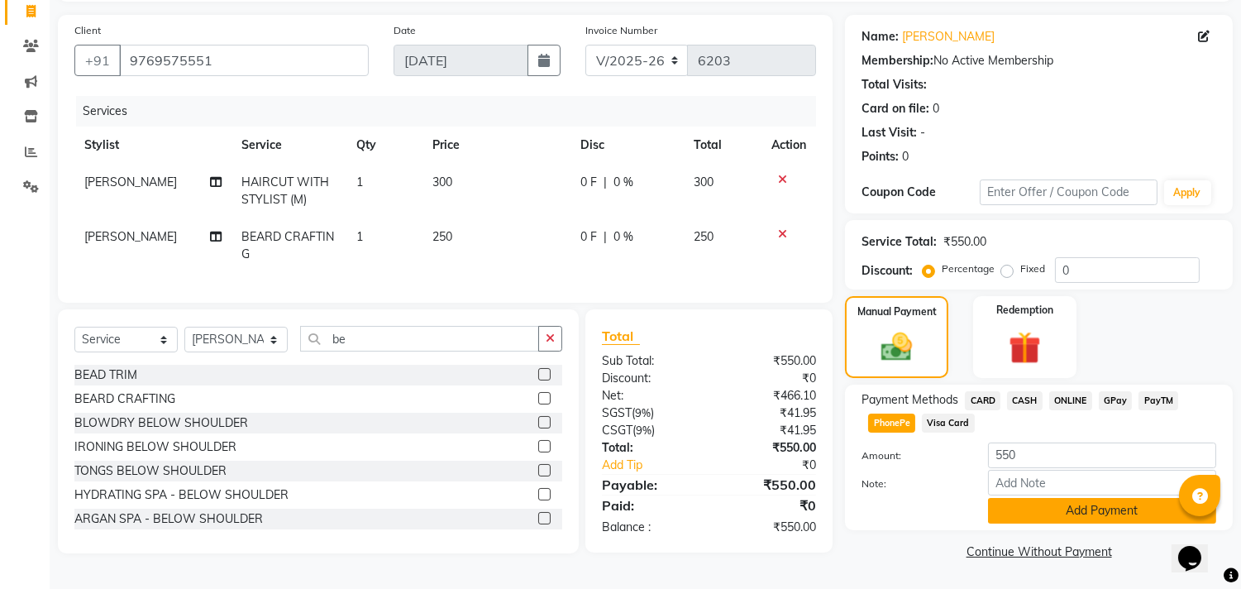
click at [1011, 516] on button "Add Payment" at bounding box center [1102, 511] width 228 height 26
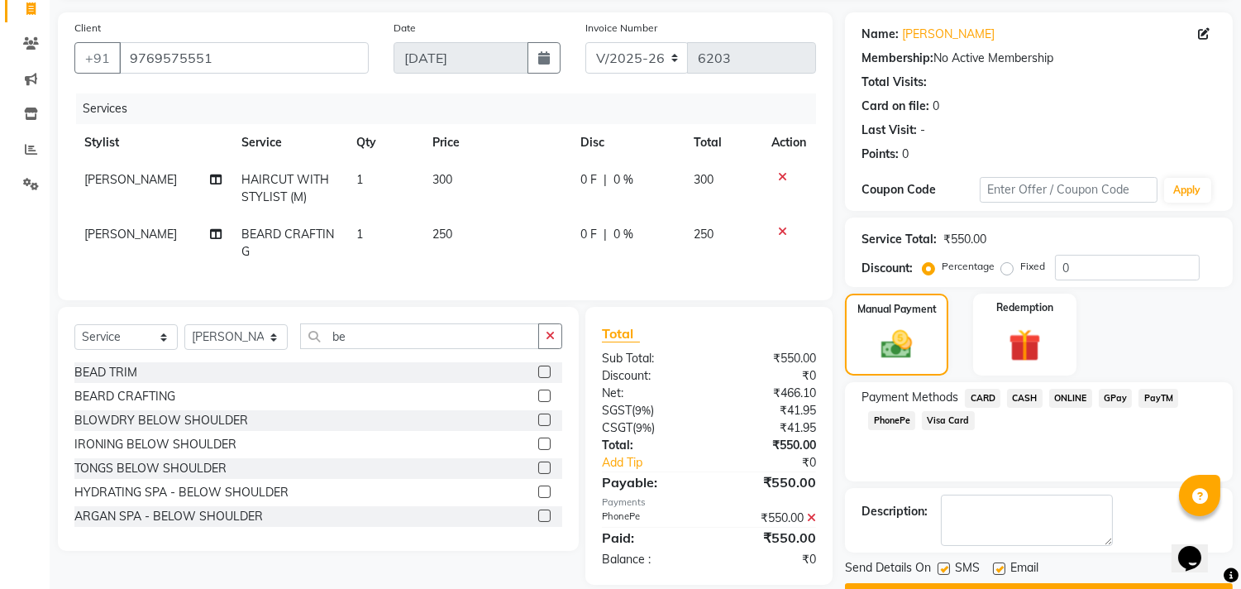
scroll to position [155, 0]
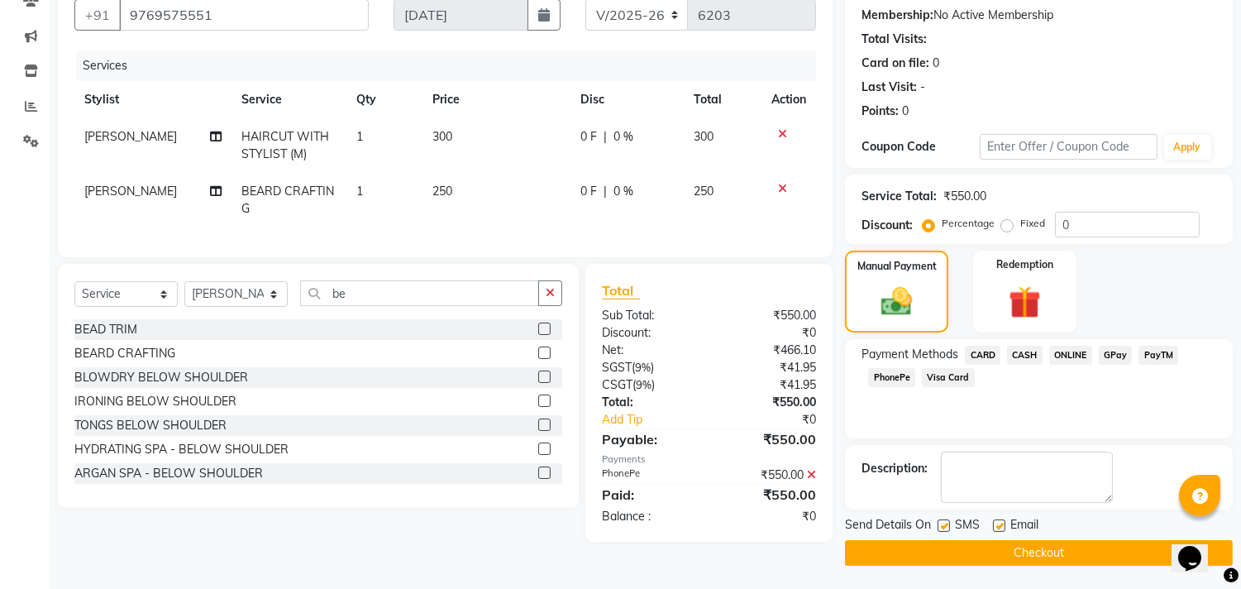
click at [1024, 543] on button "Checkout" at bounding box center [1039, 553] width 388 height 26
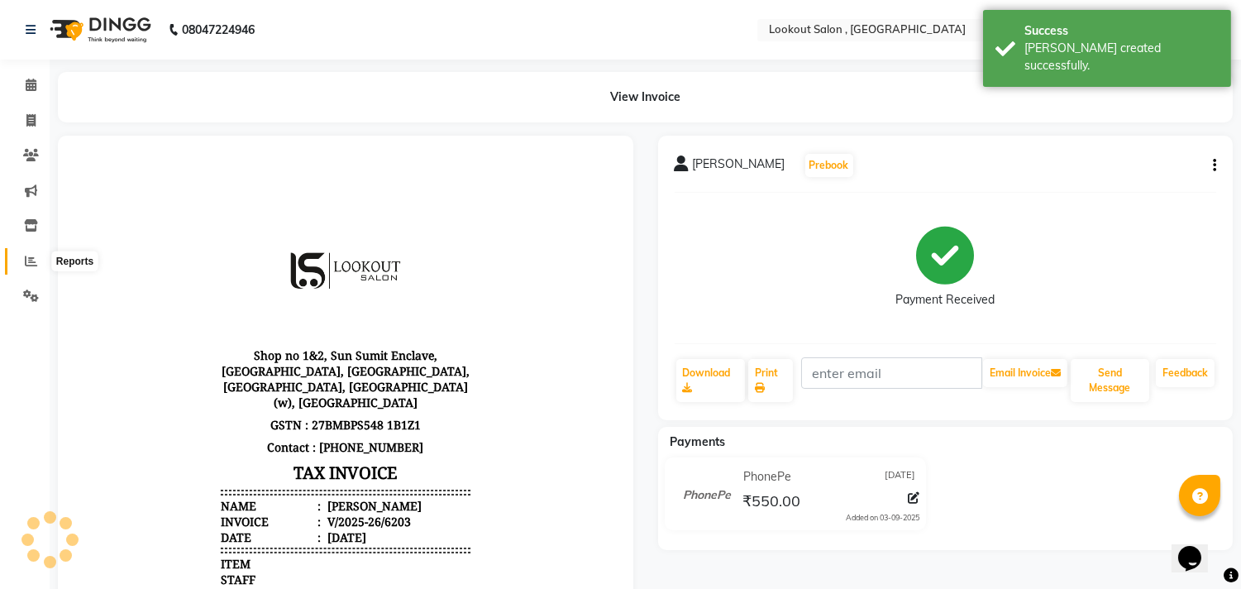
click at [33, 255] on icon at bounding box center [31, 261] width 12 height 12
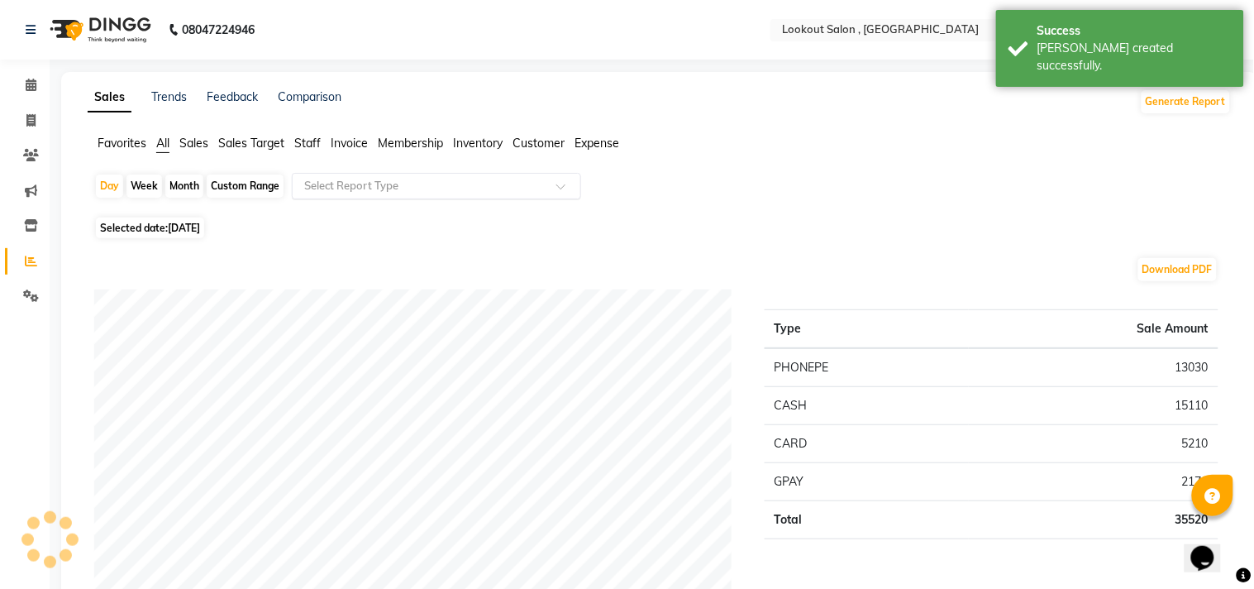
click at [361, 175] on div "Select Report Type" at bounding box center [436, 186] width 289 height 26
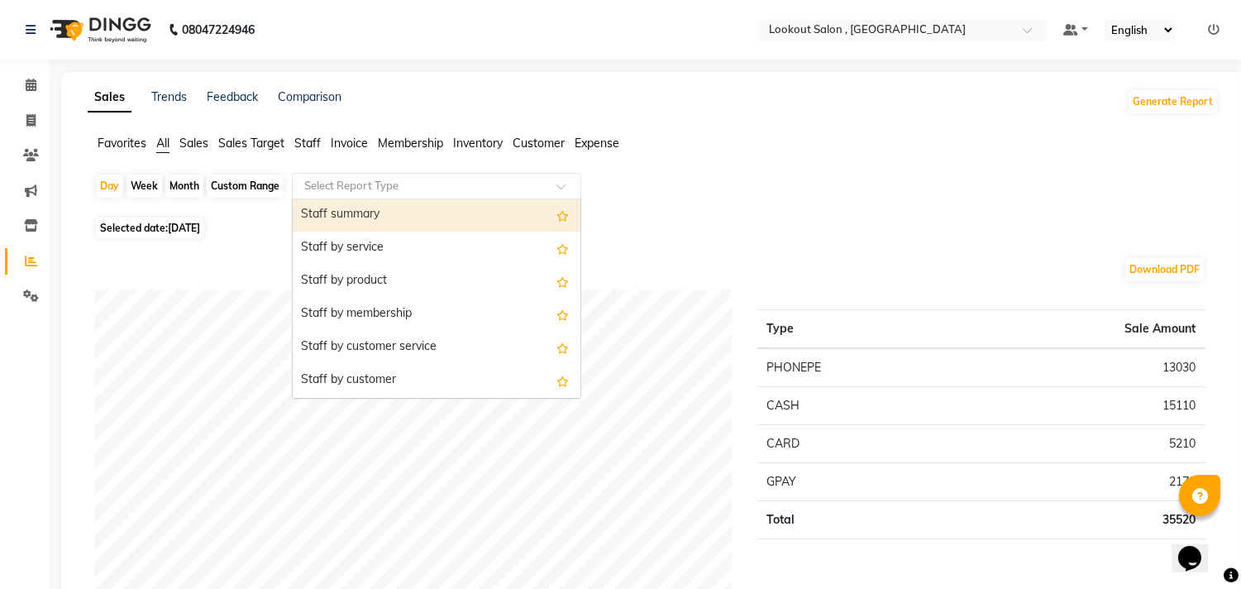
scroll to position [551, 0]
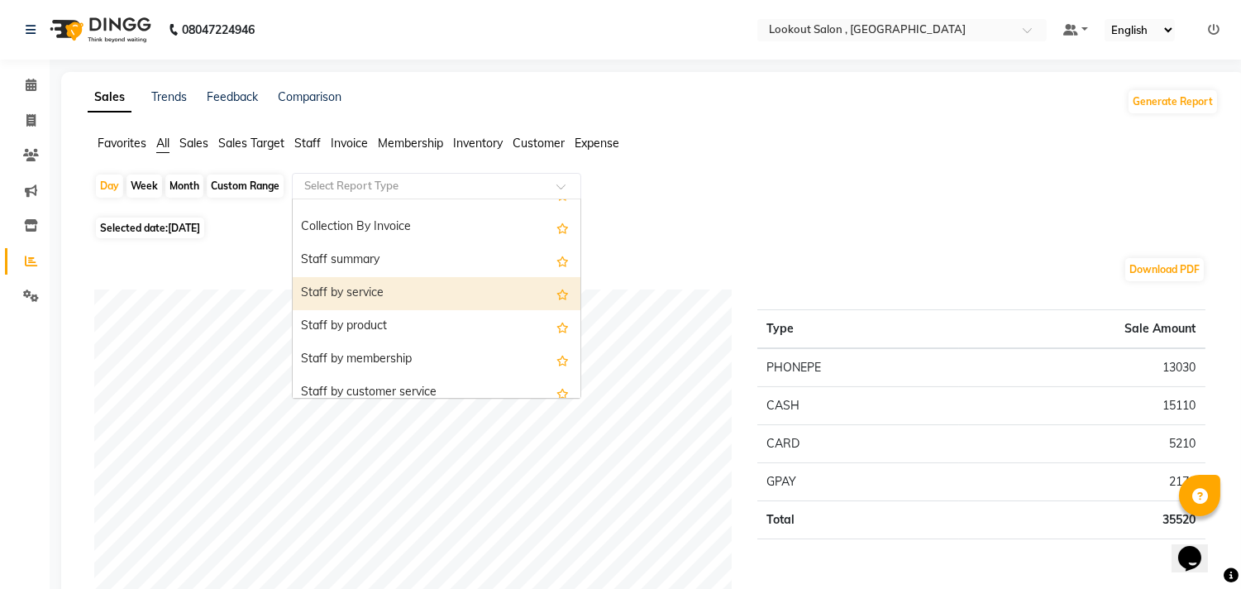
click at [393, 299] on div "Staff by service" at bounding box center [437, 293] width 288 height 33
select select "full_report"
select select "csv"
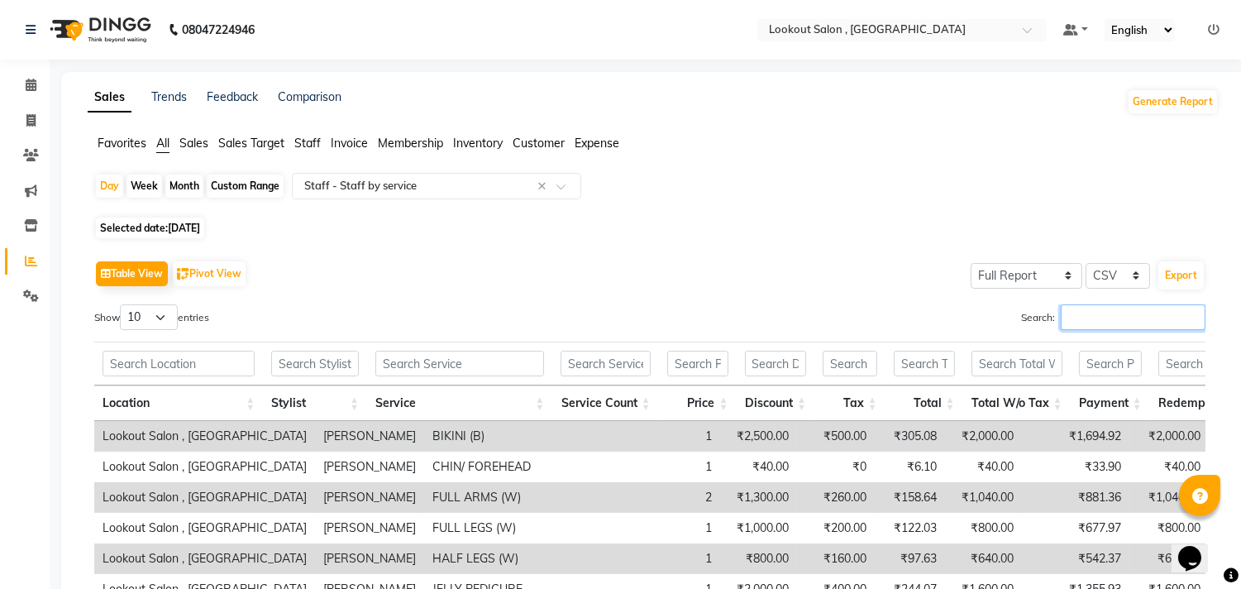
click at [1093, 317] on input "Search:" at bounding box center [1133, 317] width 145 height 26
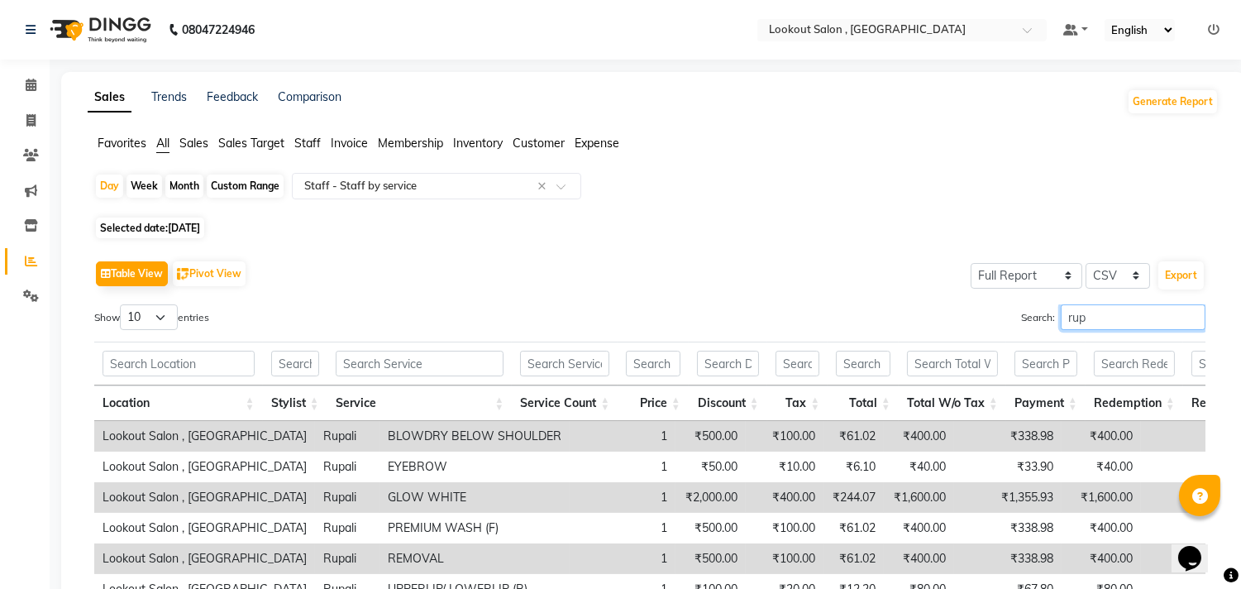
type input "rupa"
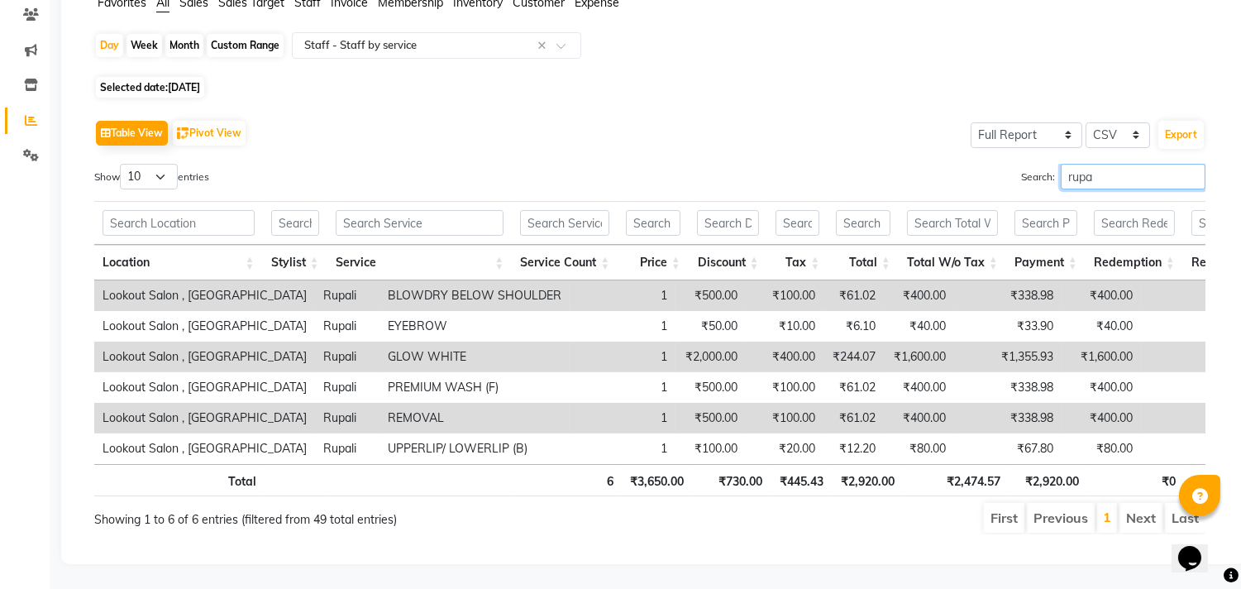
scroll to position [0, 0]
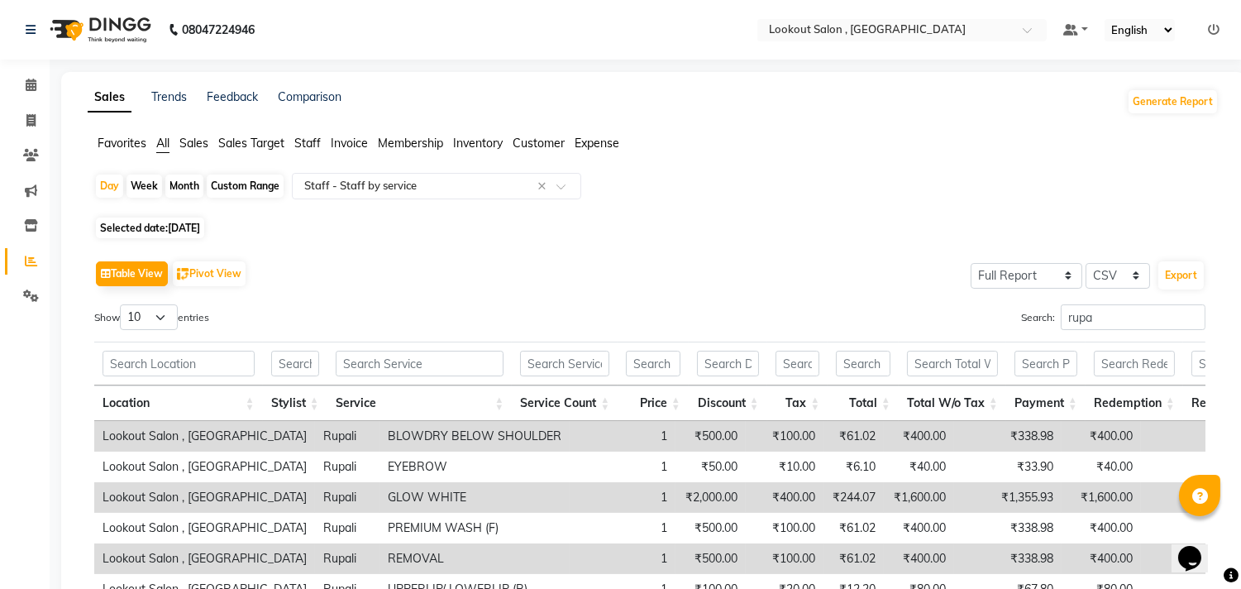
click at [127, 186] on div "Week" at bounding box center [145, 185] width 36 height 23
select select "9"
select select "2025"
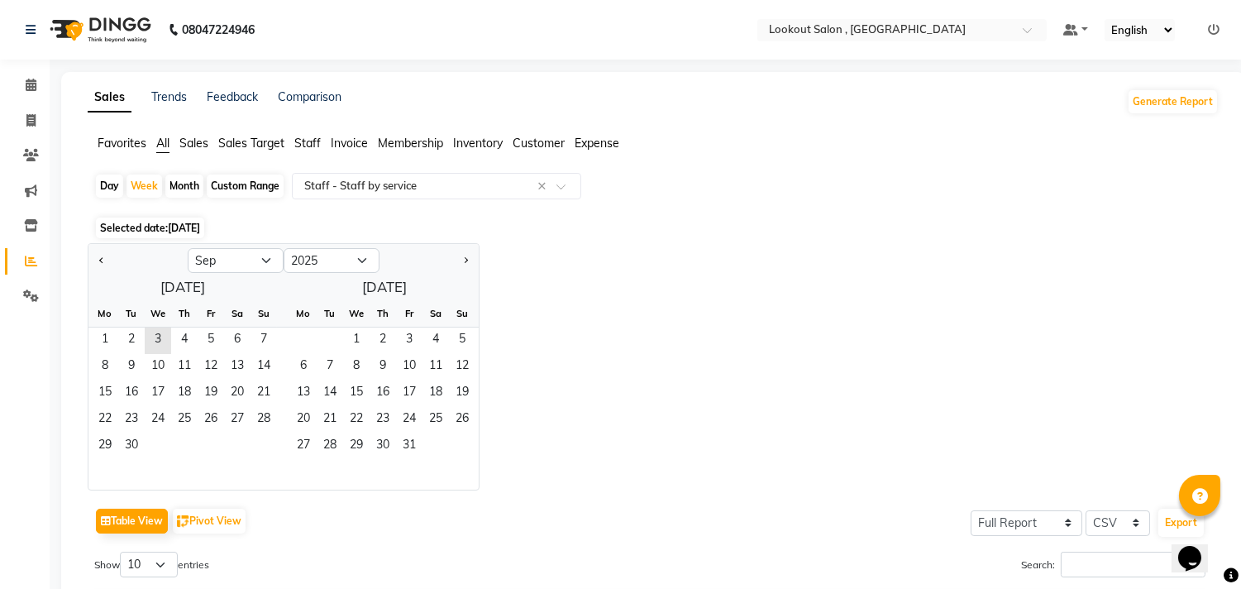
click at [112, 180] on div "Day" at bounding box center [109, 185] width 27 height 23
select select "9"
select select "2025"
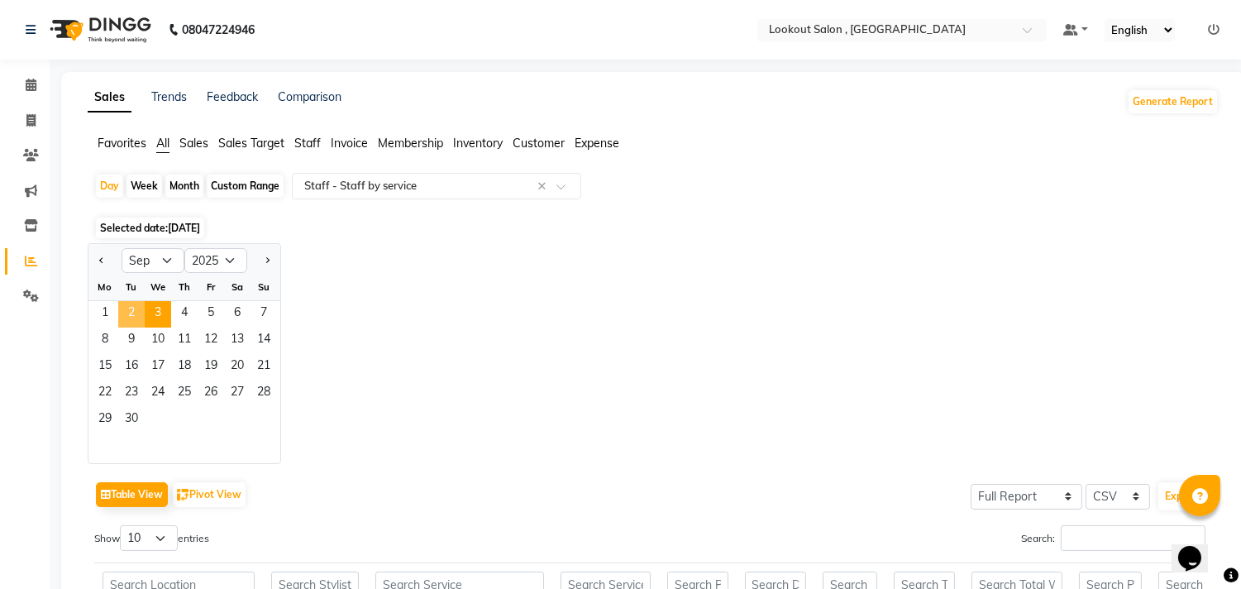
click at [133, 319] on span "2" at bounding box center [131, 314] width 26 height 26
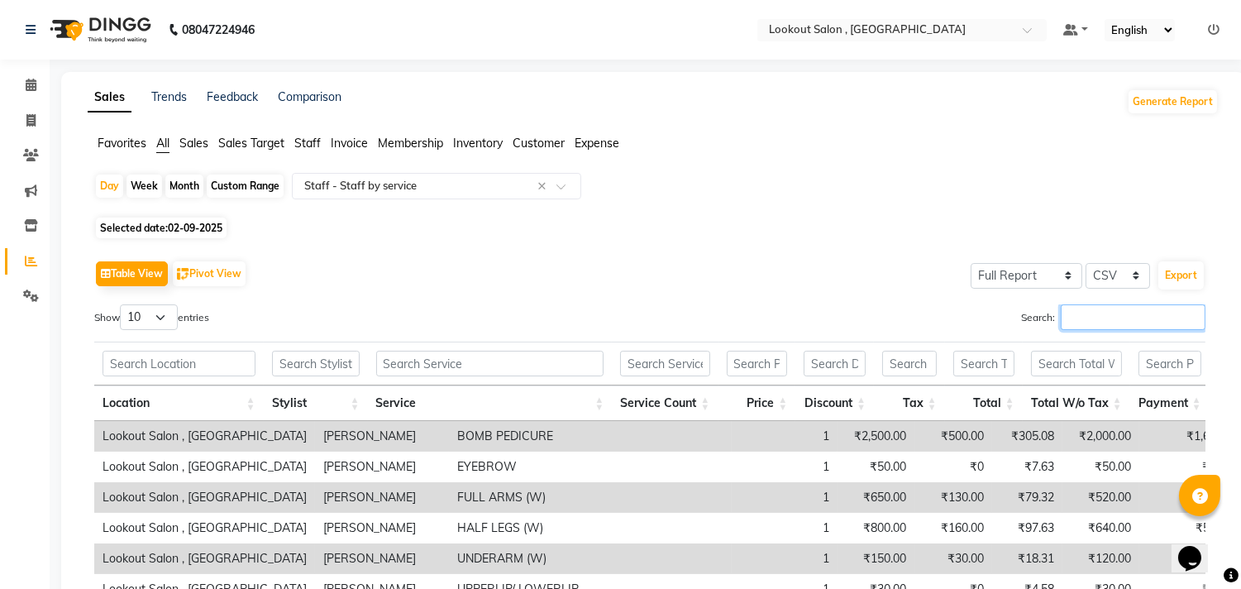
click at [1070, 328] on input "Search:" at bounding box center [1133, 317] width 145 height 26
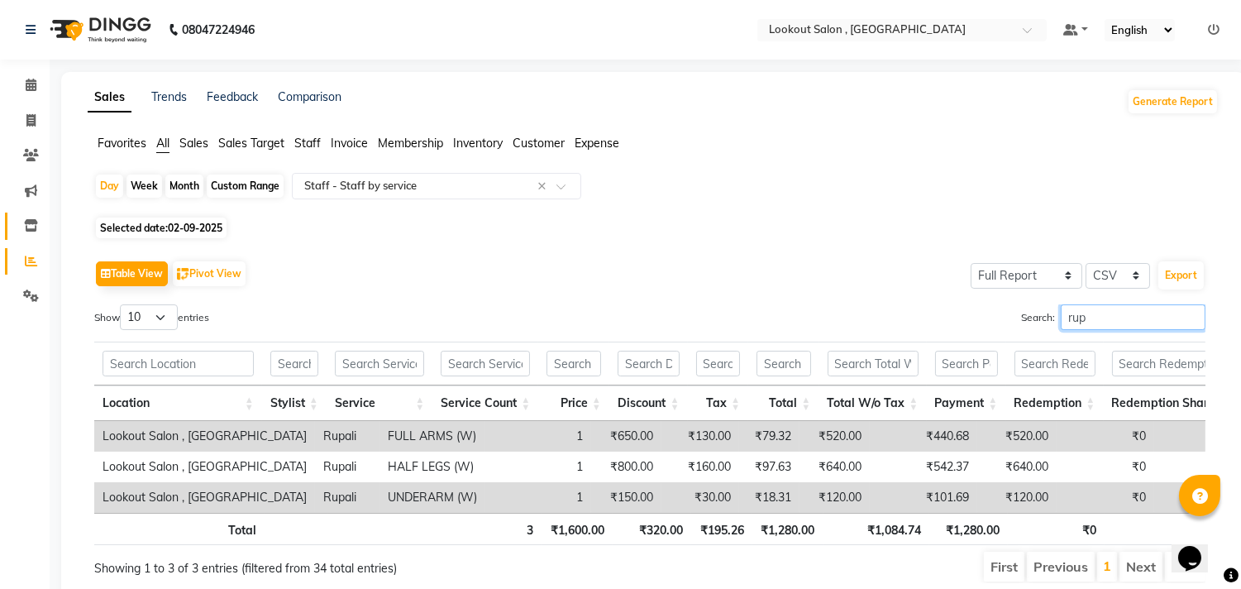
type input "rup"
click at [26, 221] on icon at bounding box center [31, 225] width 14 height 12
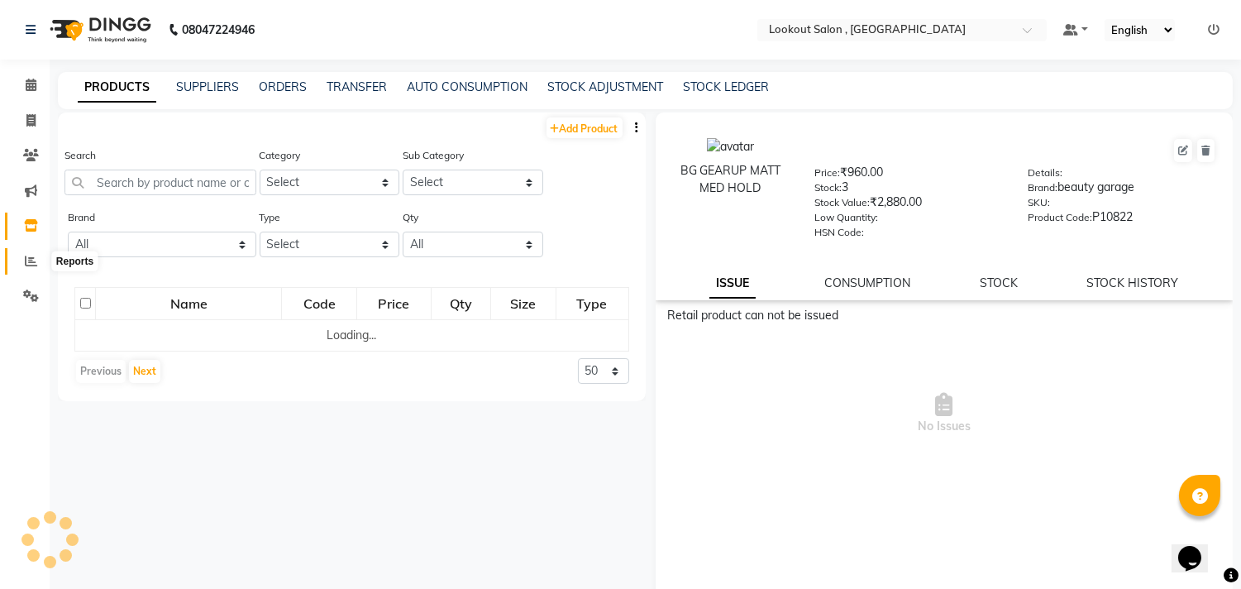
click at [37, 265] on span at bounding box center [31, 261] width 29 height 19
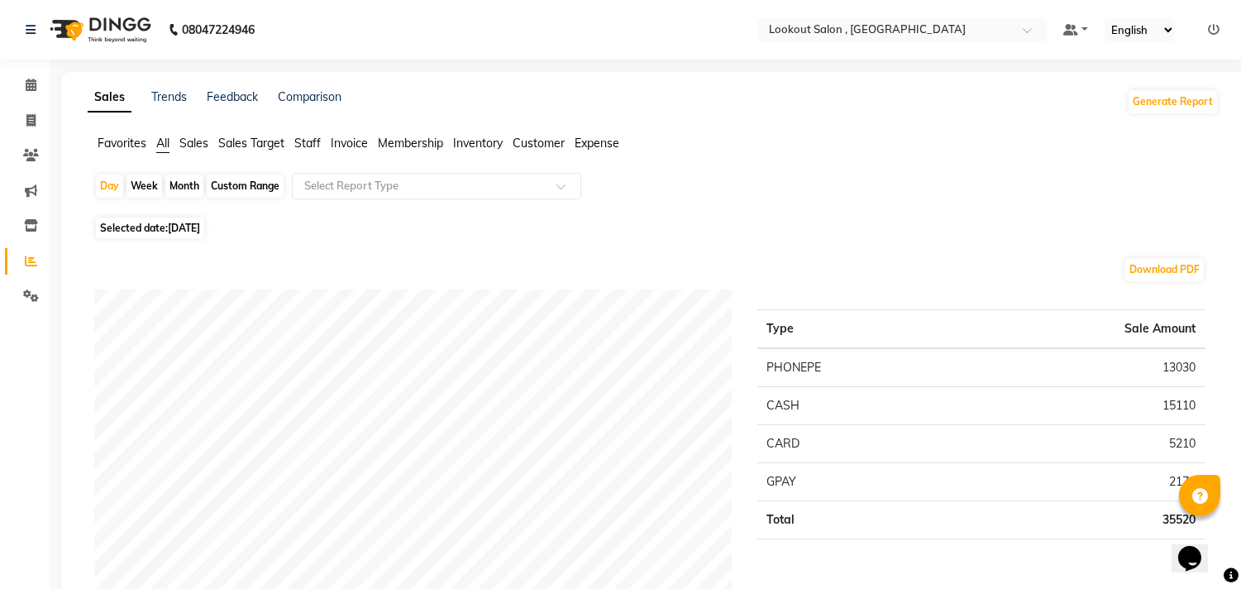
click at [167, 188] on div "Month" at bounding box center [184, 185] width 38 height 23
select select "9"
select select "2025"
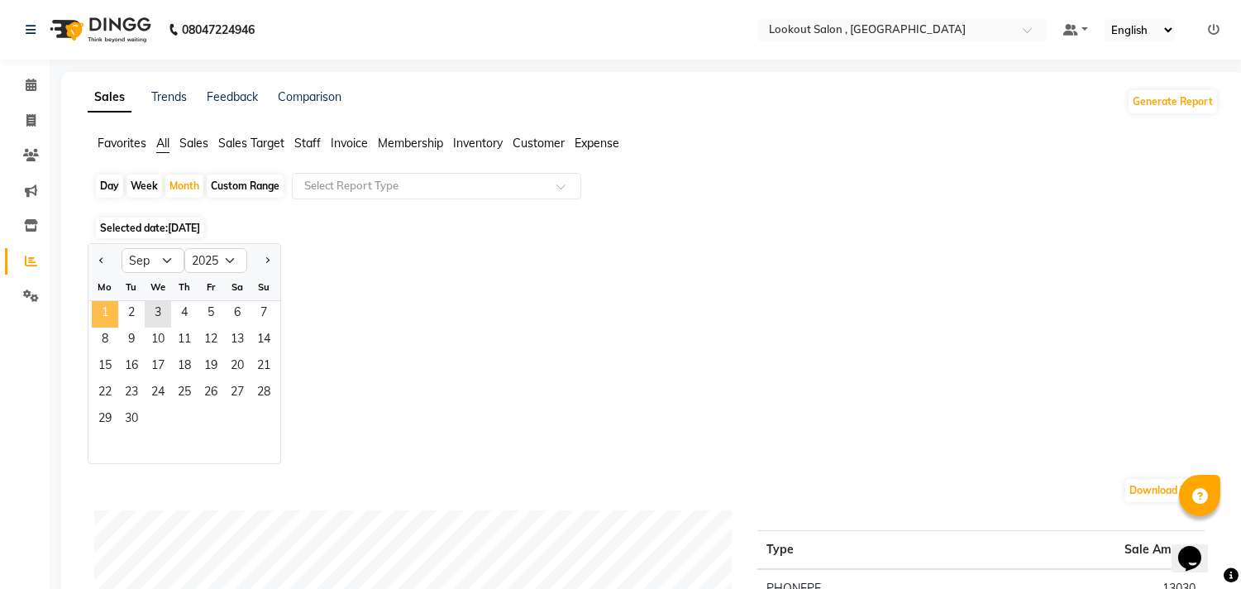
click at [103, 304] on span "1" at bounding box center [105, 314] width 26 height 26
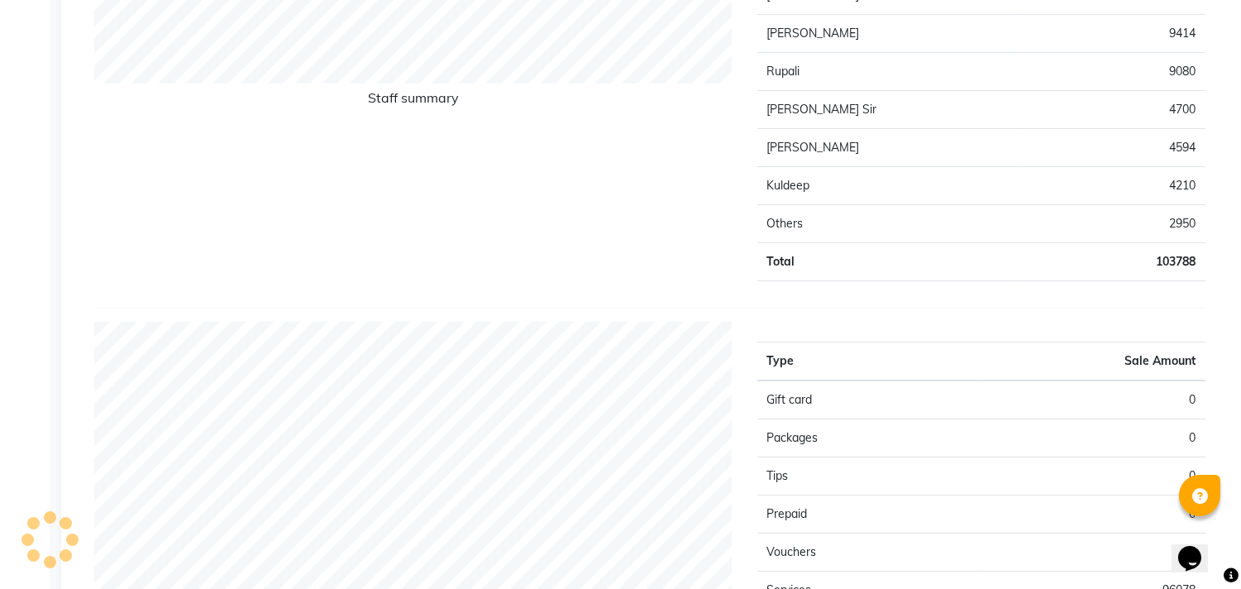
scroll to position [643, 0]
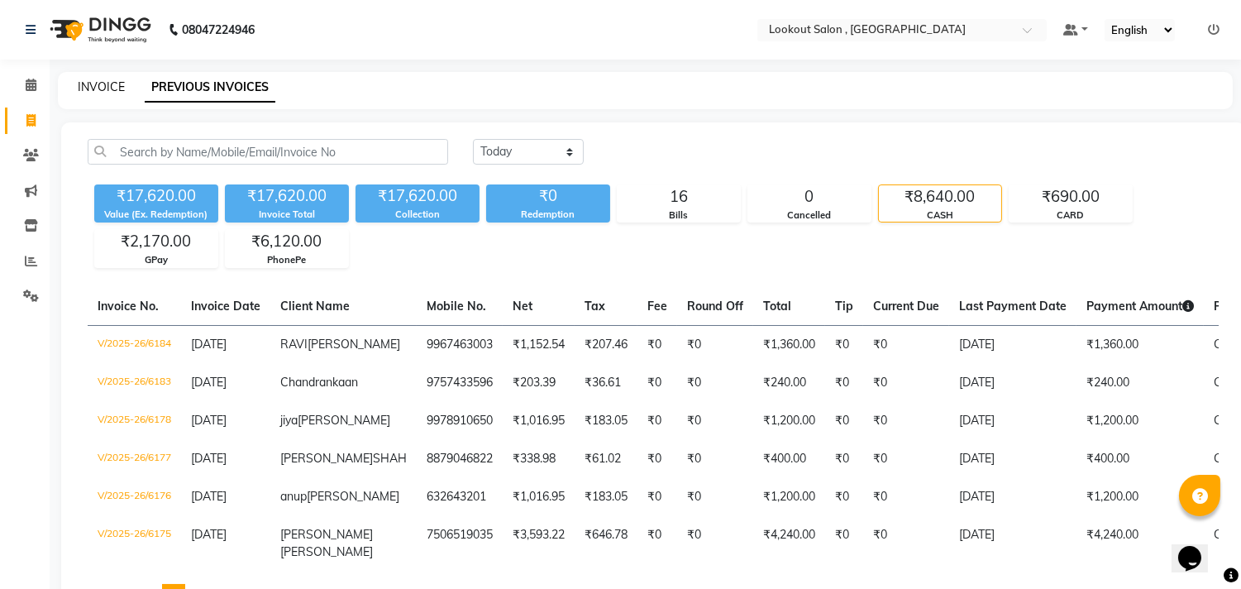
click at [96, 88] on link "INVOICE" at bounding box center [101, 86] width 47 height 15
select select "151"
select select "service"
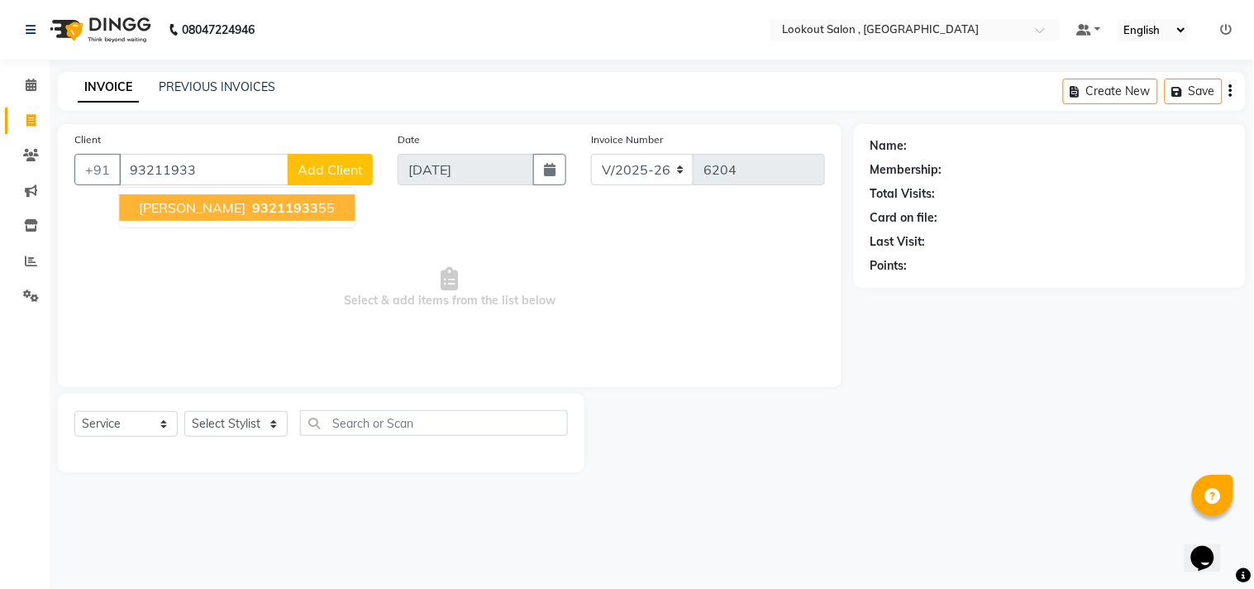
click at [252, 201] on span "93211933" at bounding box center [285, 207] width 66 height 17
type input "9321193355"
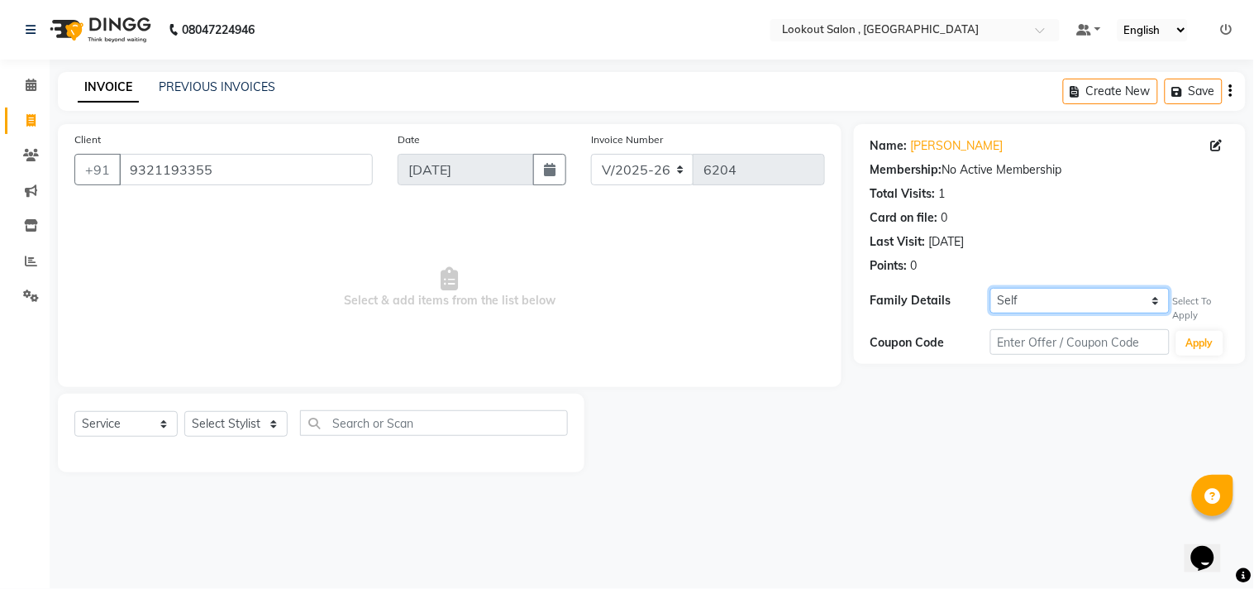
click at [1050, 303] on select "Self Viral MEHTA" at bounding box center [1080, 301] width 179 height 26
select select "436063"
click at [991, 288] on select "Self Viral MEHTA" at bounding box center [1080, 301] width 179 height 26
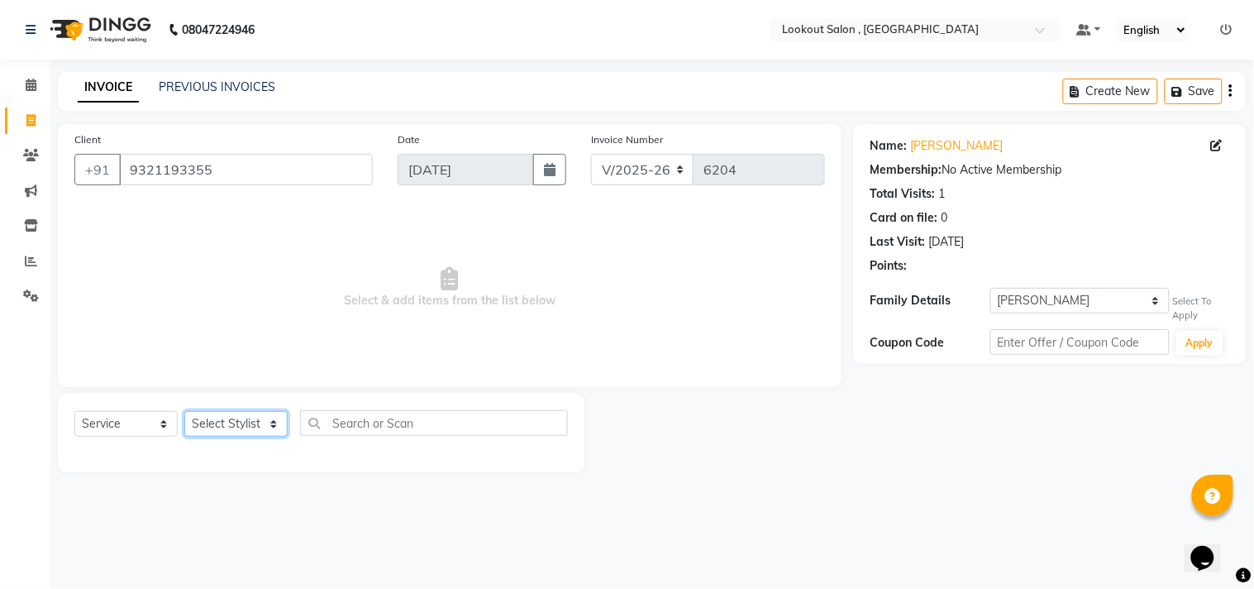
click at [246, 425] on select "Select Stylist [PERSON_NAME] [PERSON_NAME] [PERSON_NAME] [PERSON_NAME] kuldeep …" at bounding box center [235, 424] width 103 height 26
select select "19837"
click at [184, 412] on select "Select Stylist [PERSON_NAME] [PERSON_NAME] [PERSON_NAME] [PERSON_NAME] kuldeep …" at bounding box center [235, 424] width 103 height 26
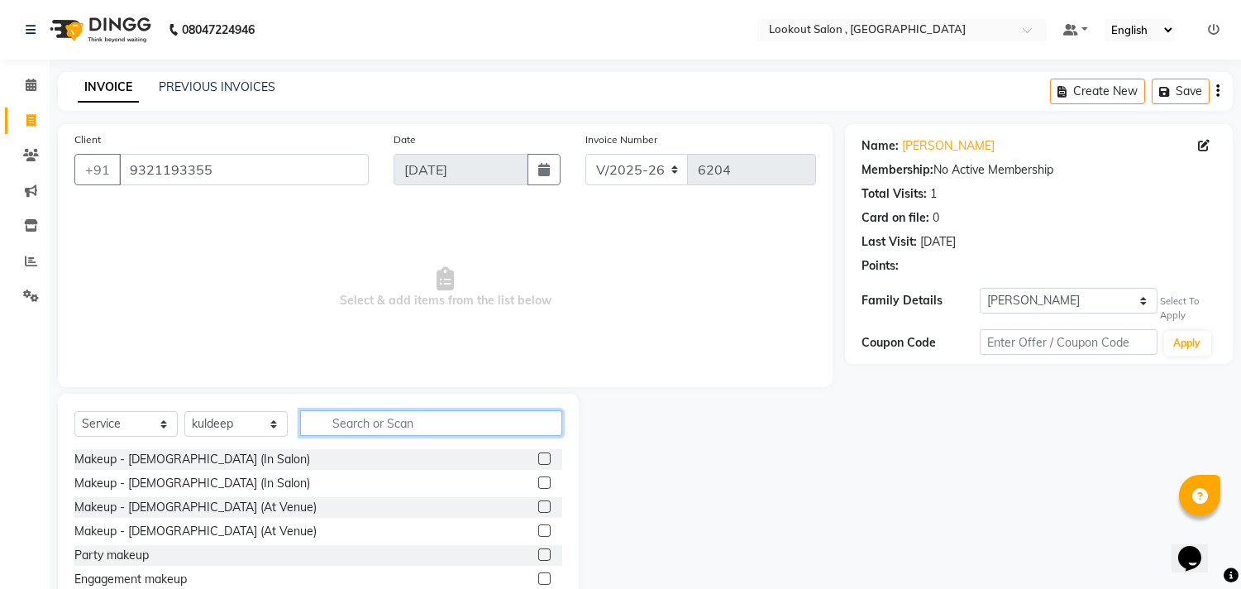
click at [344, 416] on input "text" at bounding box center [431, 423] width 262 height 26
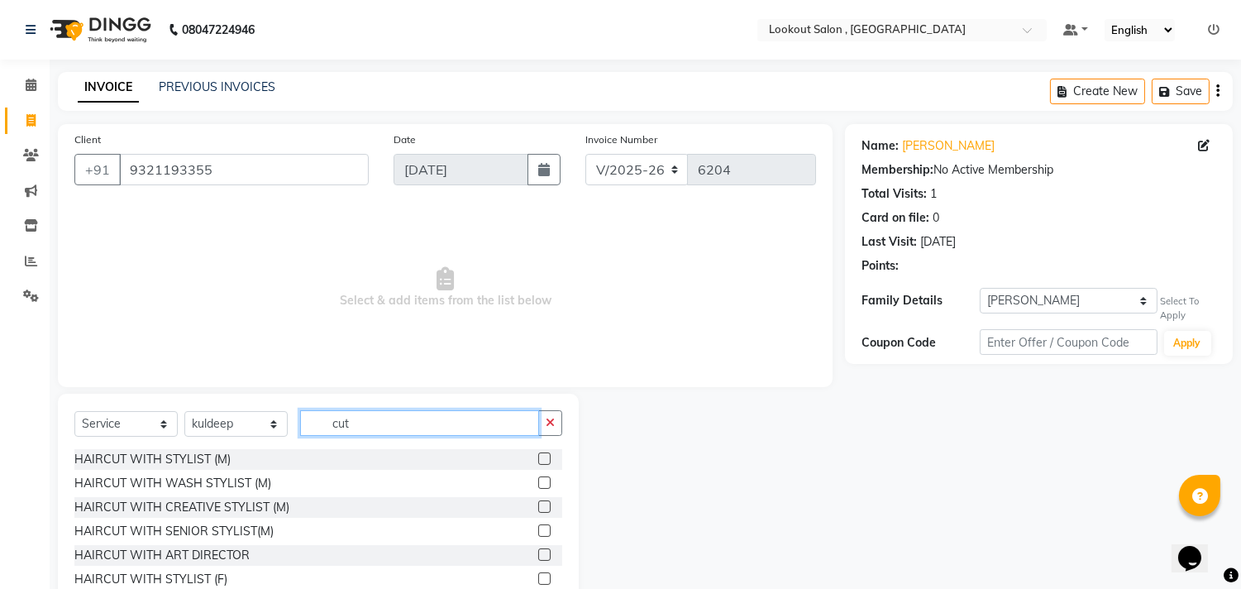
type input "cut"
click at [538, 485] on label at bounding box center [544, 482] width 12 height 12
click at [538, 485] on input "checkbox" at bounding box center [543, 483] width 11 height 11
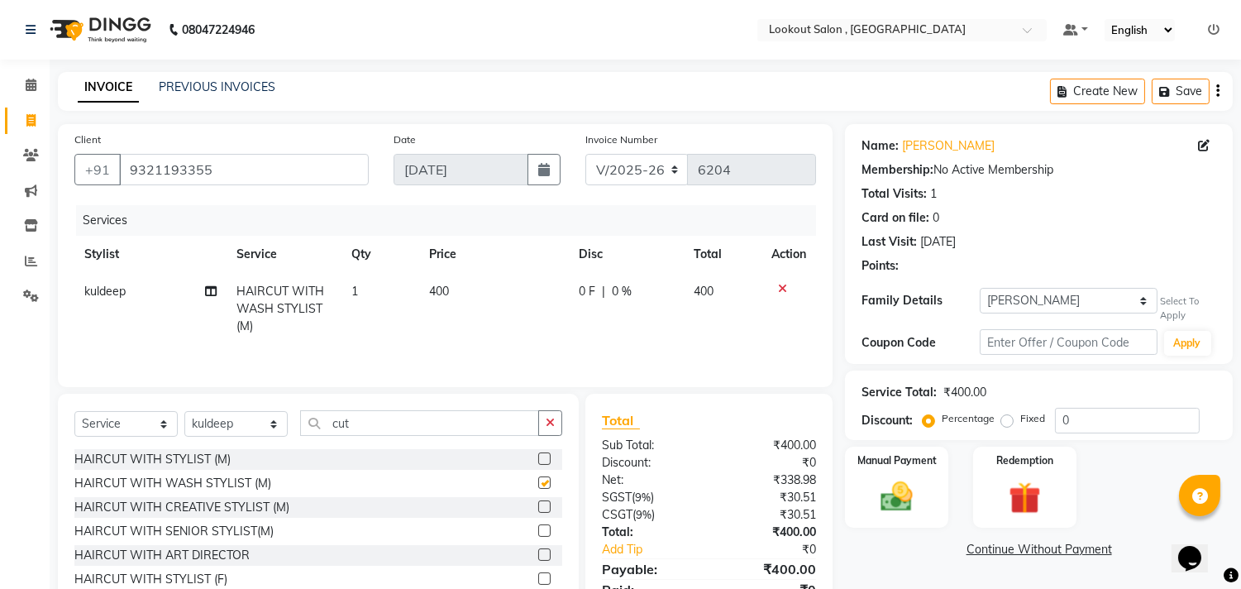
checkbox input "false"
click at [873, 484] on img at bounding box center [897, 496] width 55 height 39
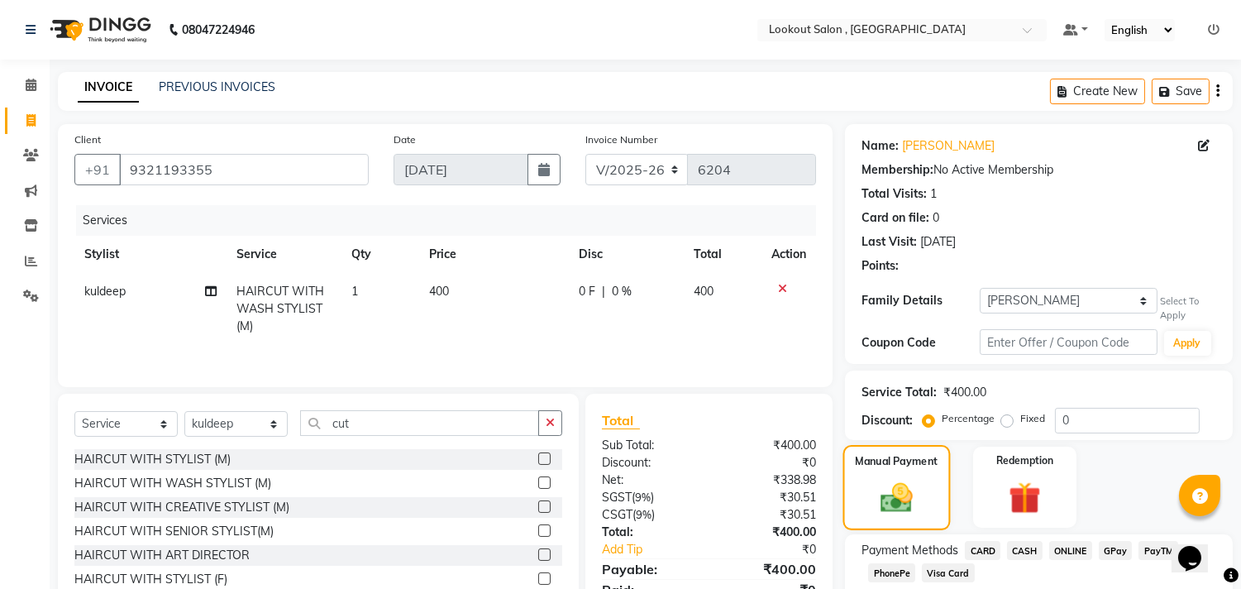
scroll to position [103, 0]
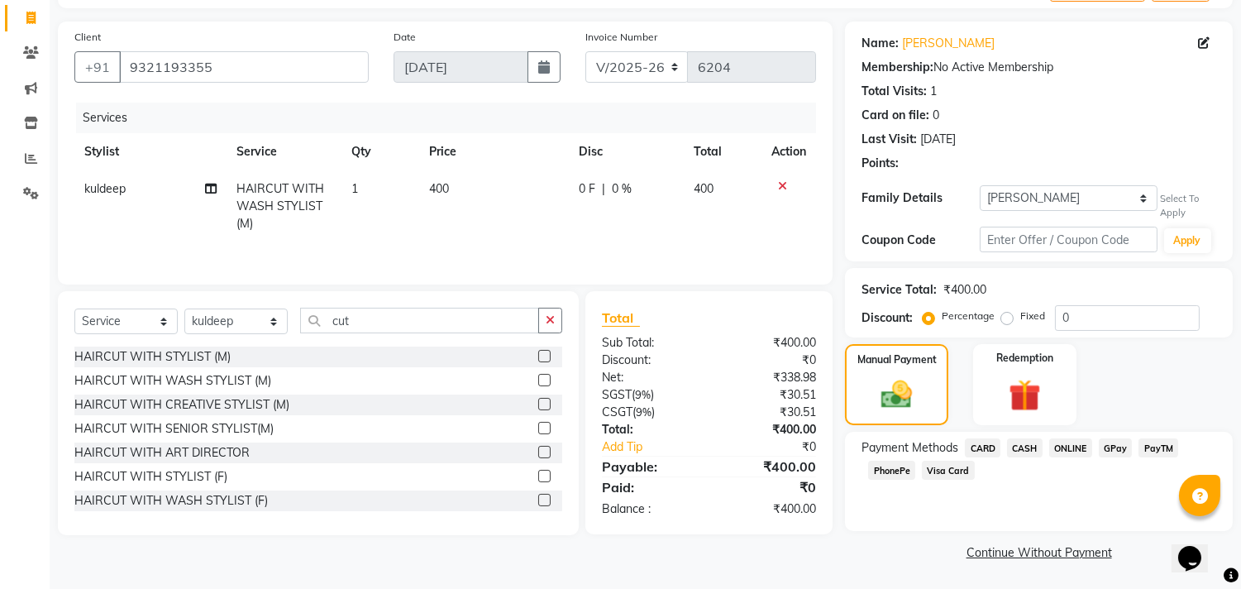
drag, startPoint x: 1052, startPoint y: 315, endPoint x: 1065, endPoint y: 322, distance: 15.2
click at [1060, 319] on div "Percentage Fixed 0" at bounding box center [1063, 318] width 274 height 26
click at [1065, 322] on input "0" at bounding box center [1127, 318] width 145 height 26
click at [1060, 322] on input "0" at bounding box center [1127, 318] width 145 height 26
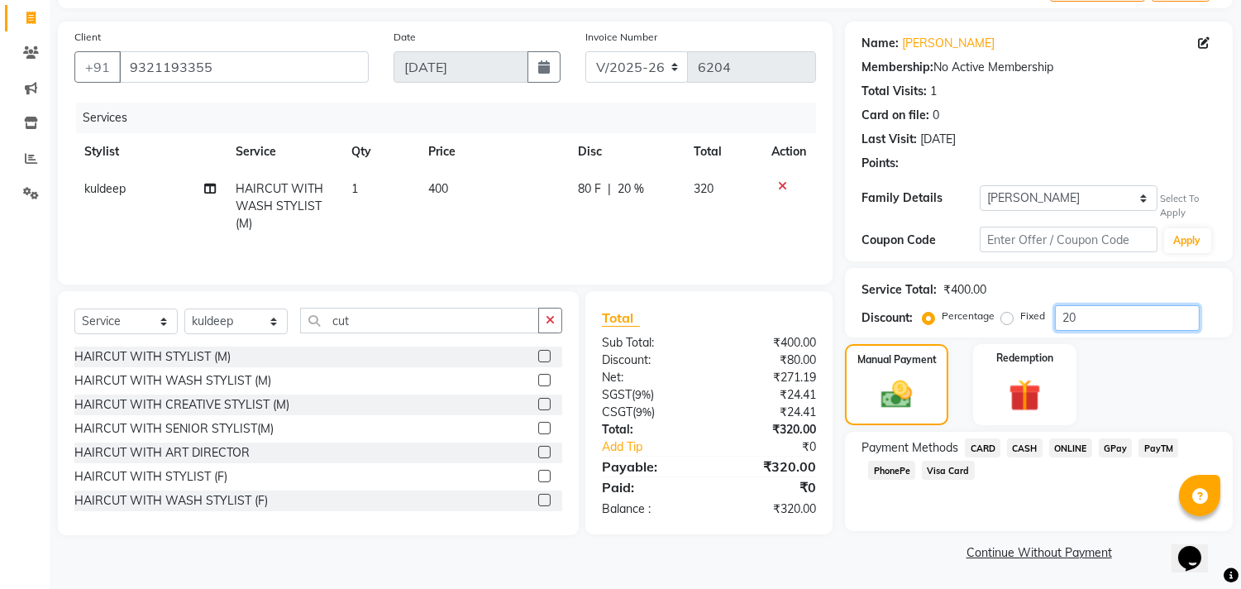
type input "20"
click at [878, 475] on span "PhonePe" at bounding box center [891, 470] width 47 height 19
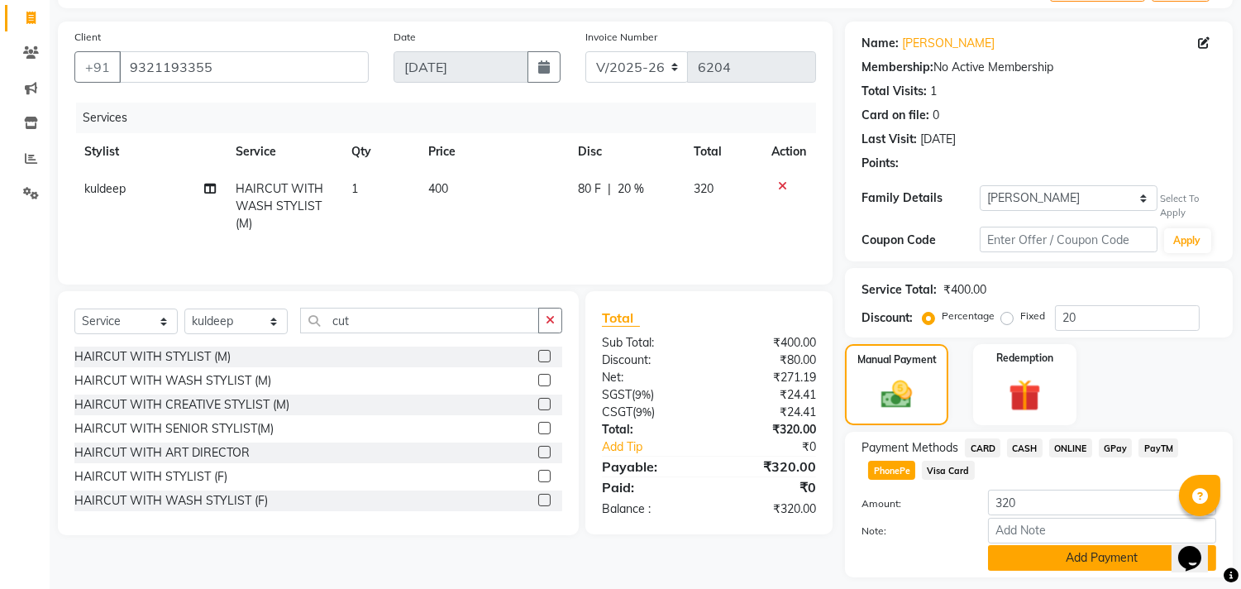
click at [996, 547] on button "Add Payment" at bounding box center [1102, 558] width 228 height 26
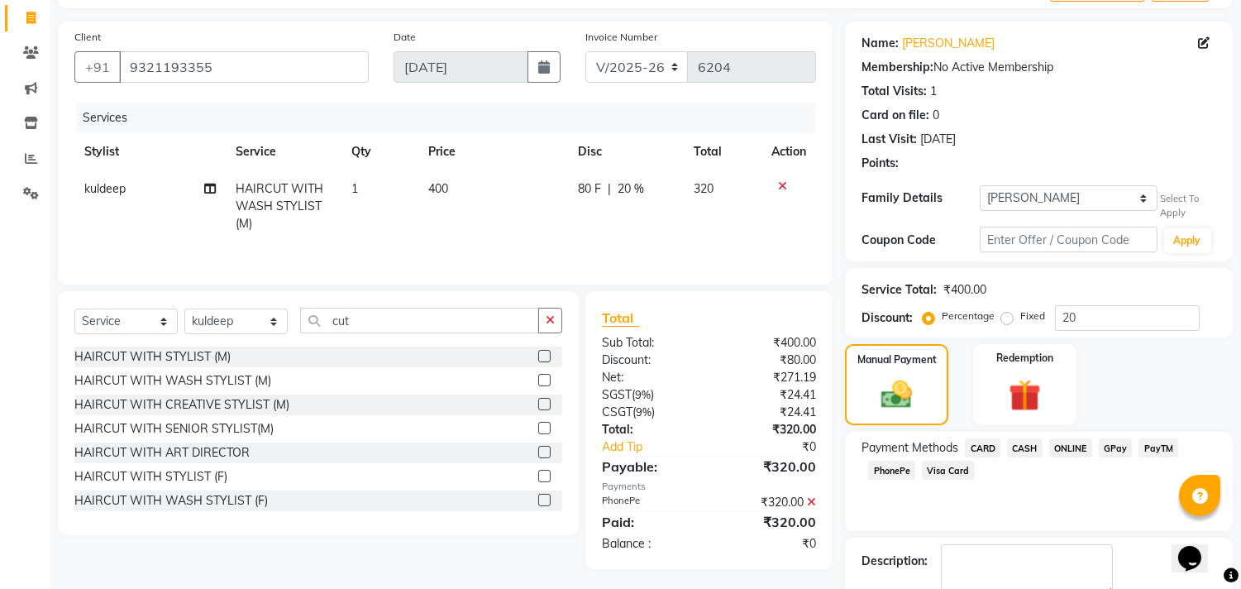
scroll to position [196, 0]
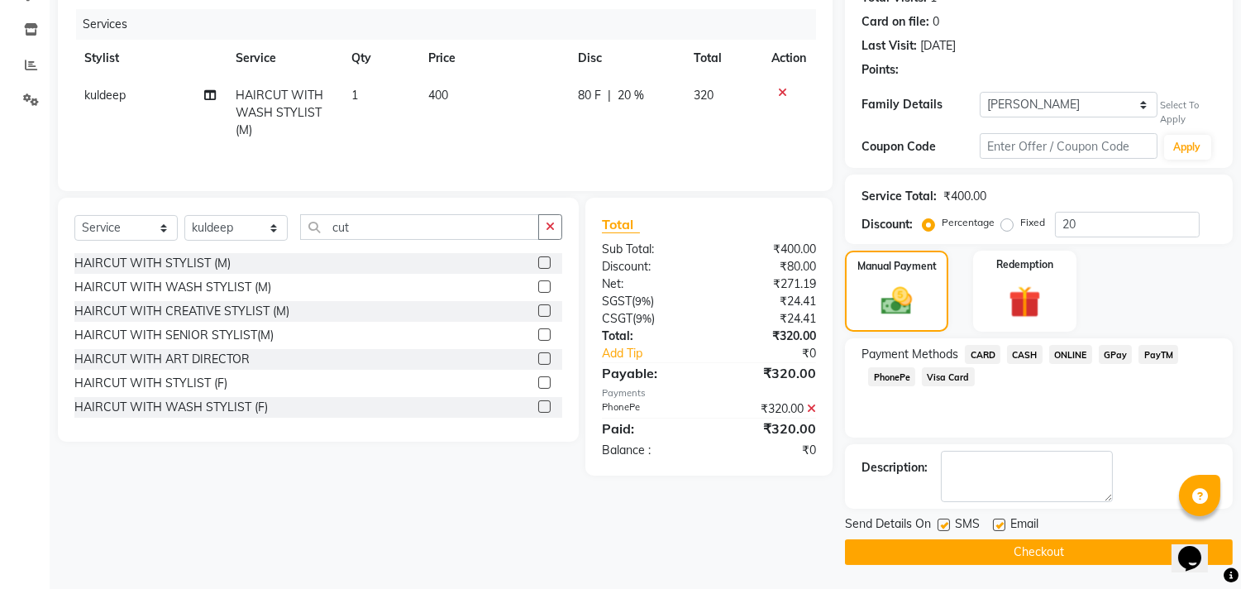
click at [973, 549] on button "Checkout" at bounding box center [1039, 552] width 388 height 26
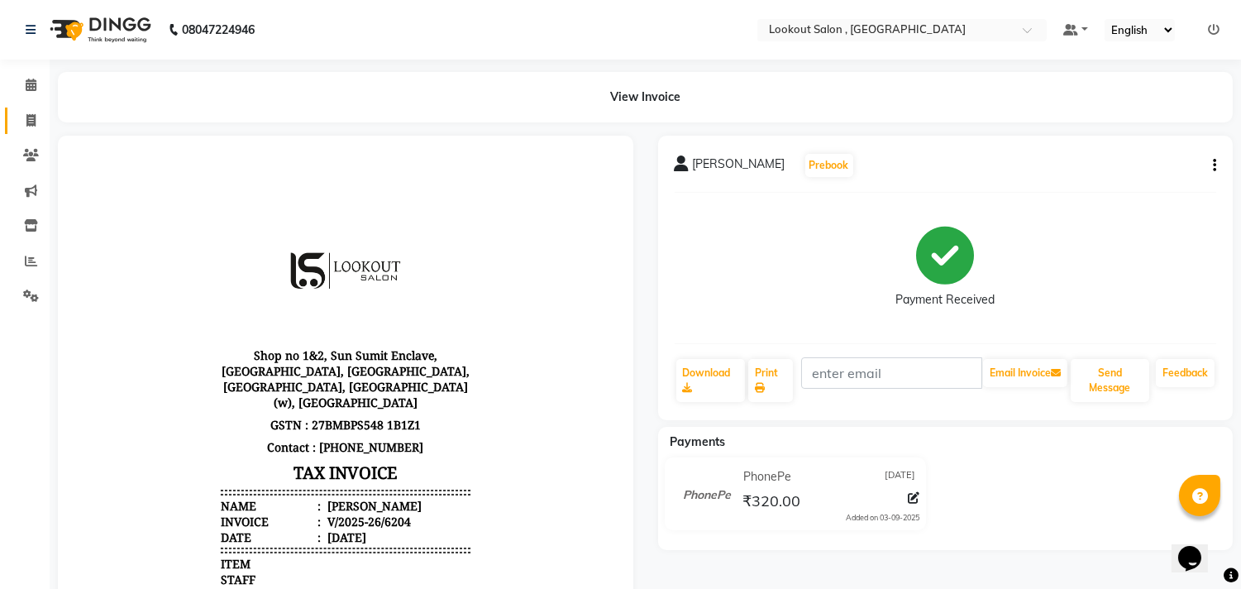
click at [15, 108] on link "Invoice" at bounding box center [25, 120] width 40 height 27
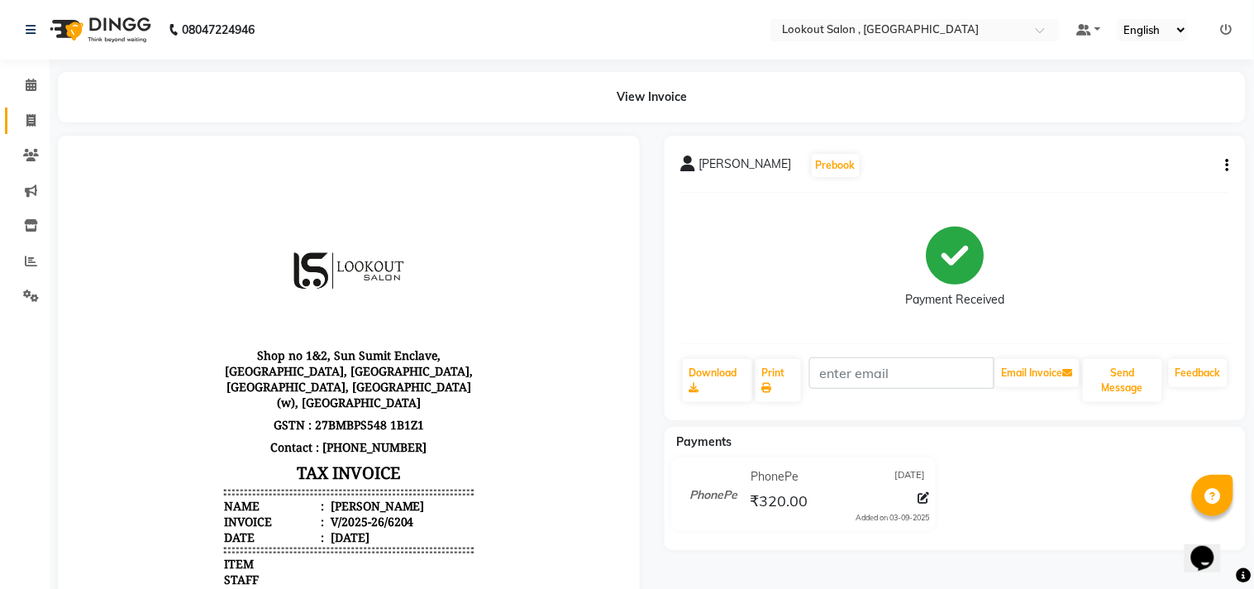
select select "service"
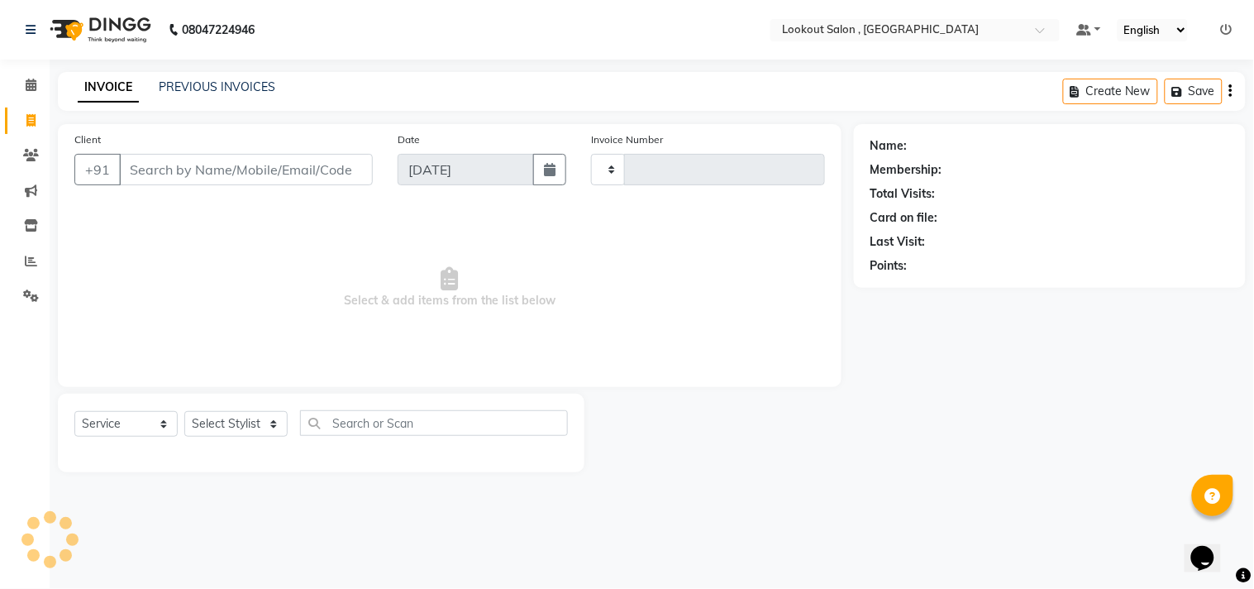
type input "6205"
select select "151"
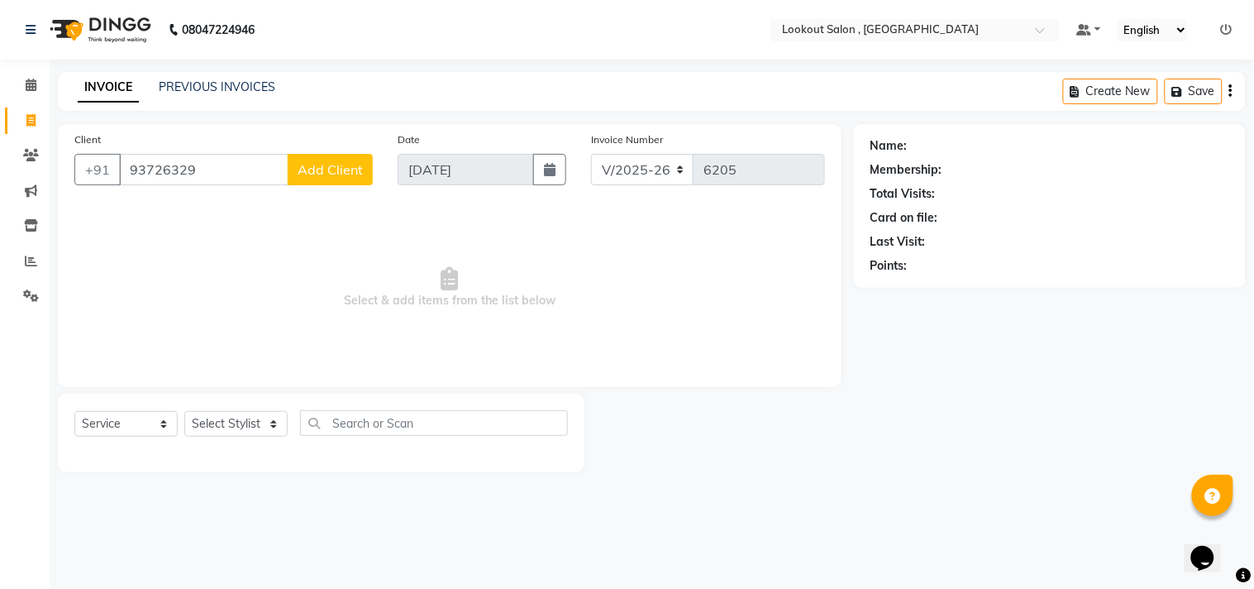
click at [167, 176] on input "93726329" at bounding box center [204, 169] width 170 height 31
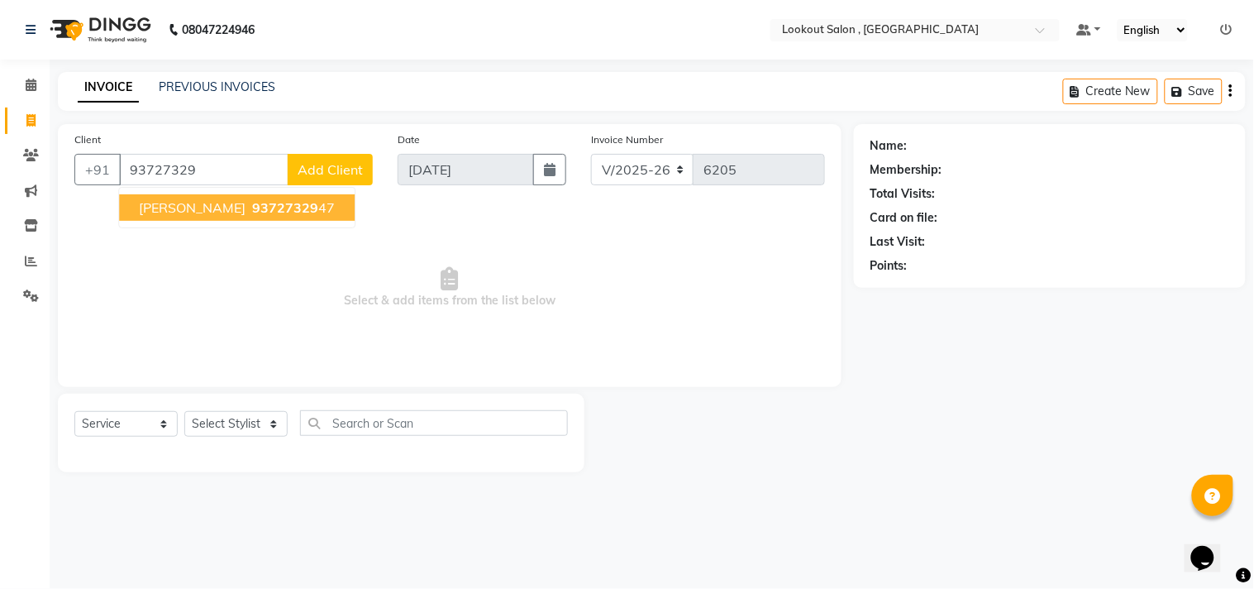
click at [252, 201] on span "93727329" at bounding box center [285, 207] width 66 height 17
type input "9372732947"
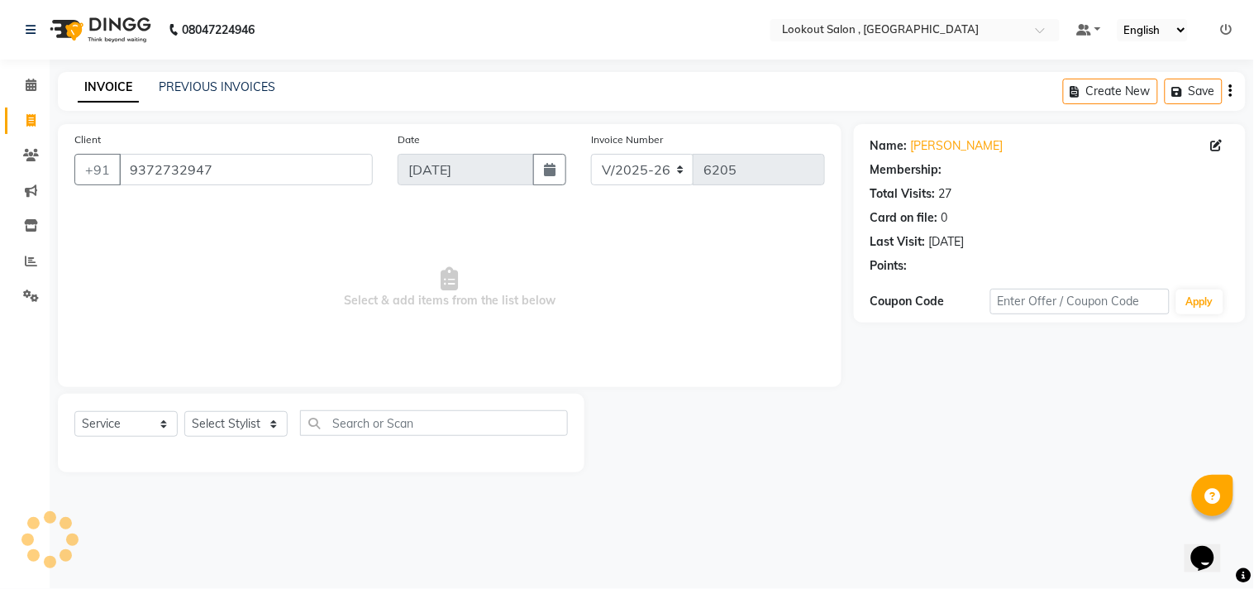
select select "1: Object"
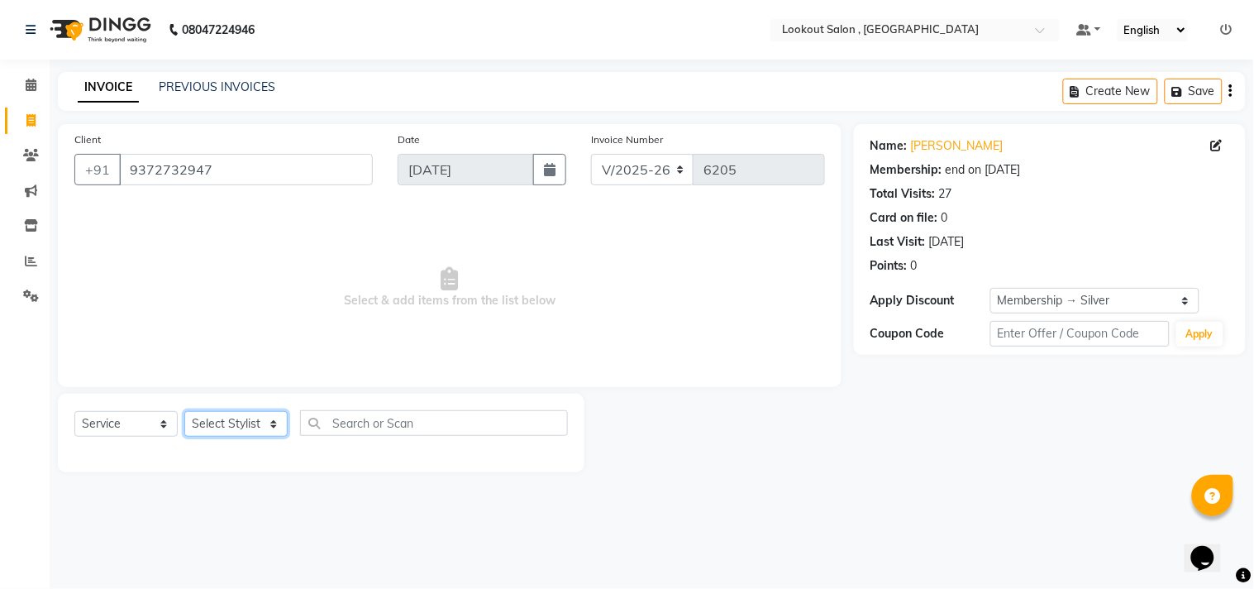
click at [193, 423] on select "Select Stylist [PERSON_NAME] [PERSON_NAME] [PERSON_NAME] [PERSON_NAME] kuldeep …" at bounding box center [235, 424] width 103 height 26
select select "88368"
click at [184, 412] on select "Select Stylist [PERSON_NAME] [PERSON_NAME] [PERSON_NAME] [PERSON_NAME] kuldeep …" at bounding box center [235, 424] width 103 height 26
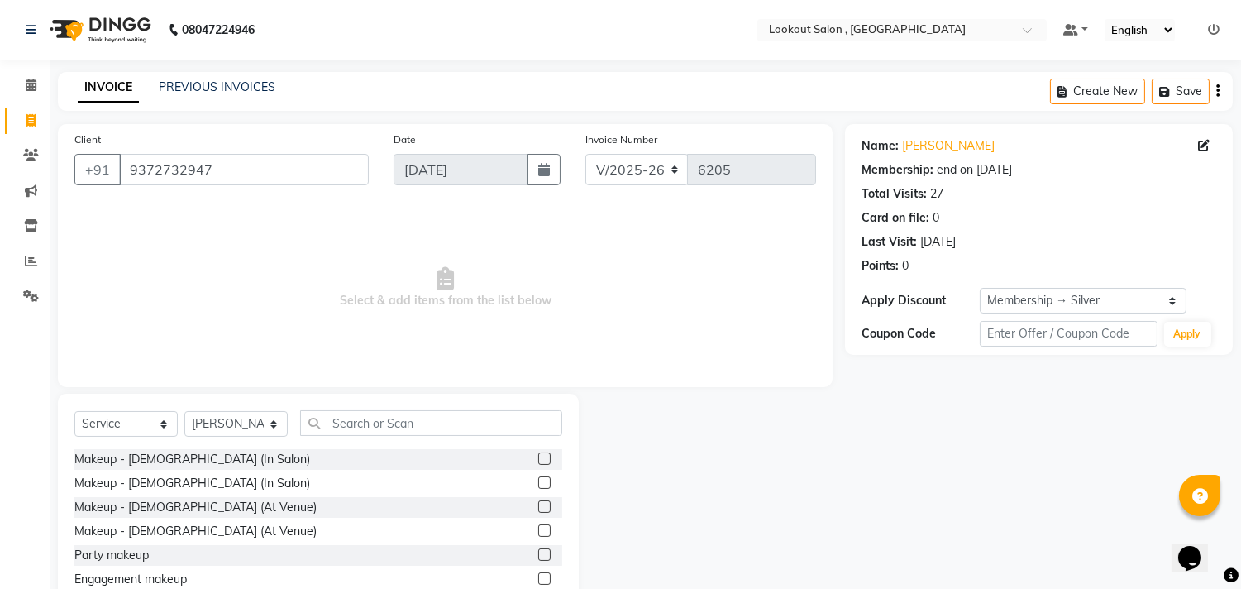
click at [372, 406] on div "Select Service Product Membership Package Voucher Prepaid Gift Card Select Styl…" at bounding box center [318, 516] width 521 height 244
click at [374, 445] on div "Select Service Product Membership Package Voucher Prepaid Gift Card Select Styl…" at bounding box center [318, 429] width 488 height 39
click at [368, 435] on input "text" at bounding box center [431, 423] width 262 height 26
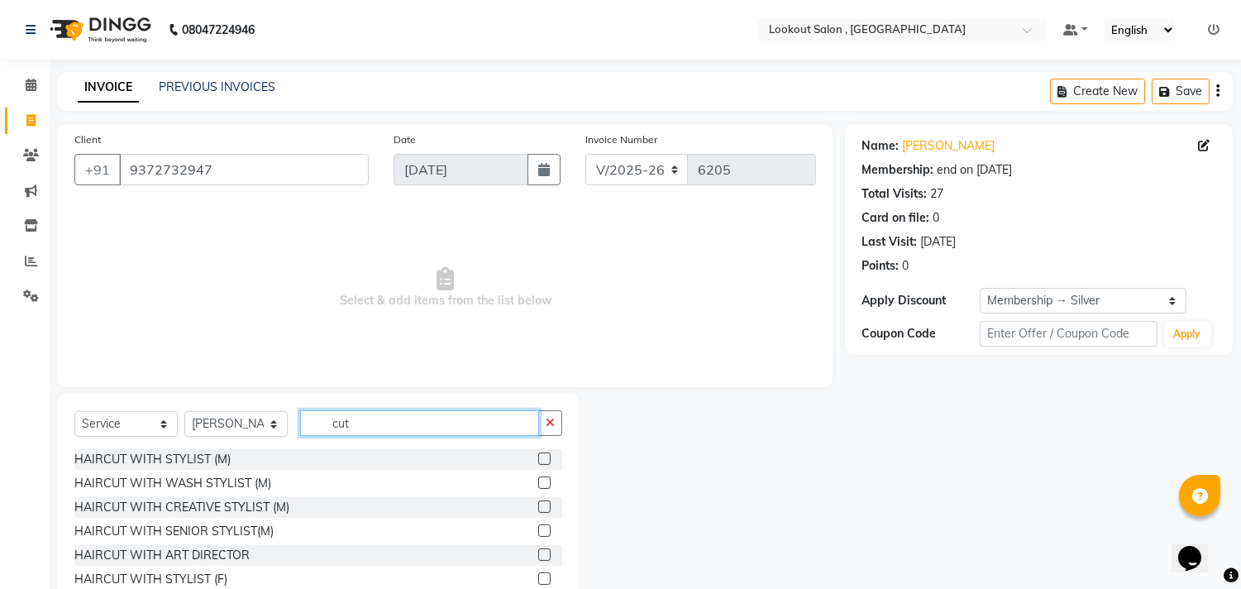
type input "cut"
click at [538, 463] on label at bounding box center [544, 458] width 12 height 12
click at [538, 463] on input "checkbox" at bounding box center [543, 459] width 11 height 11
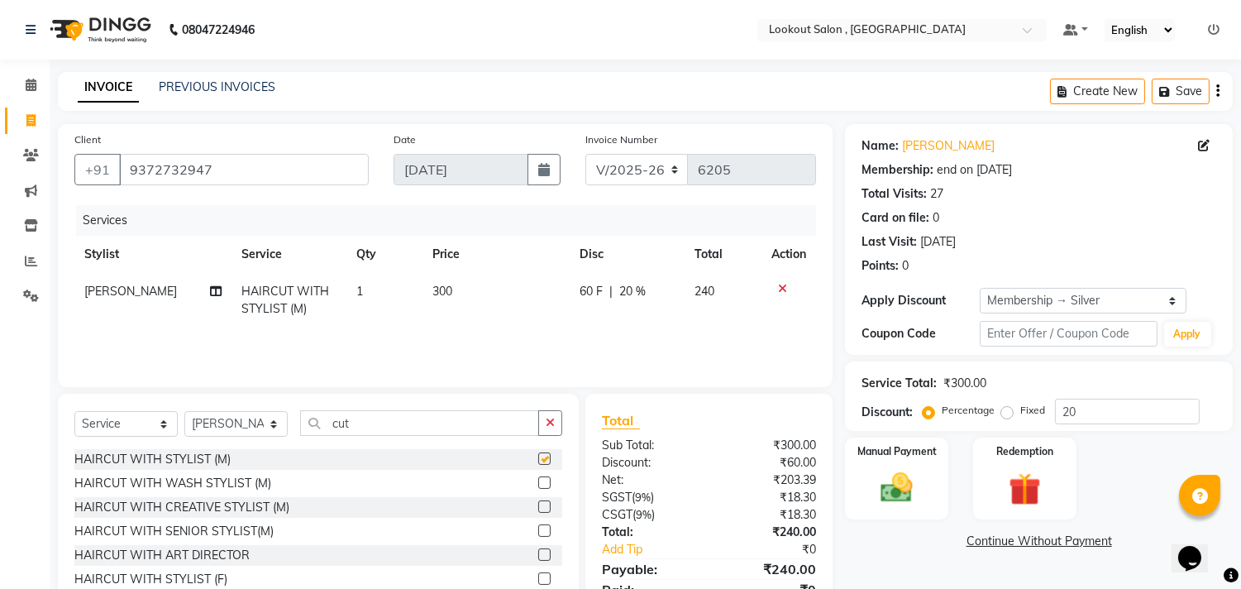
checkbox input "false"
drag, startPoint x: 359, startPoint y: 434, endPoint x: 286, endPoint y: 434, distance: 72.8
click at [286, 434] on div "Select Service Product Membership Package Voucher Prepaid Gift Card Select Styl…" at bounding box center [318, 429] width 488 height 39
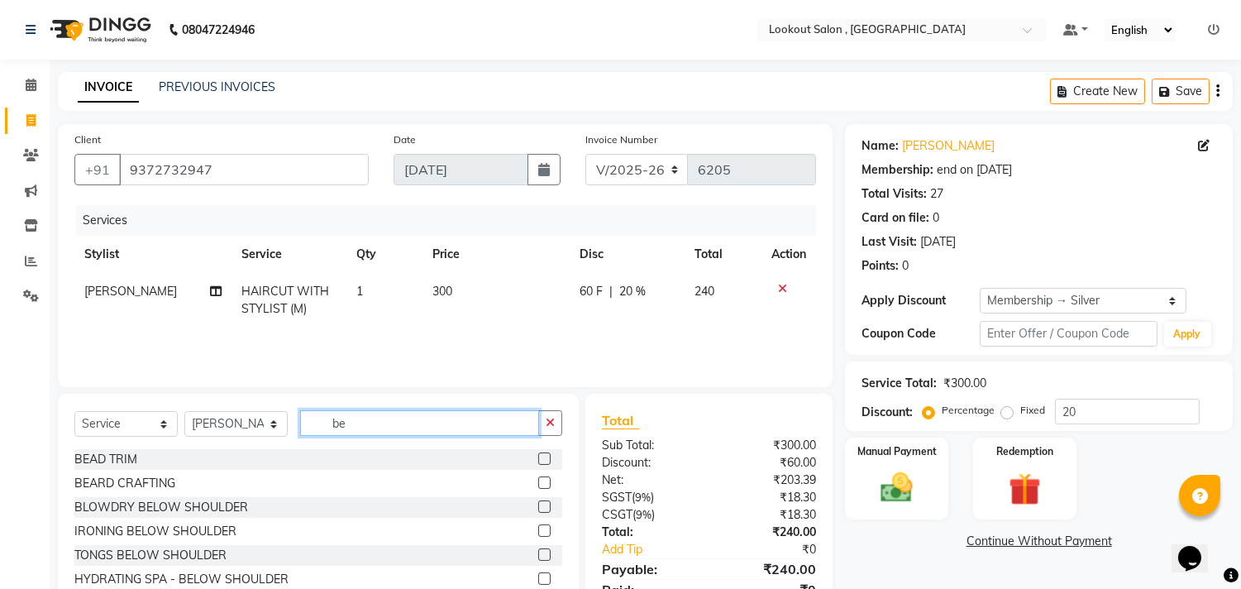
type input "be"
click at [538, 484] on label at bounding box center [544, 482] width 12 height 12
click at [538, 484] on input "checkbox" at bounding box center [543, 483] width 11 height 11
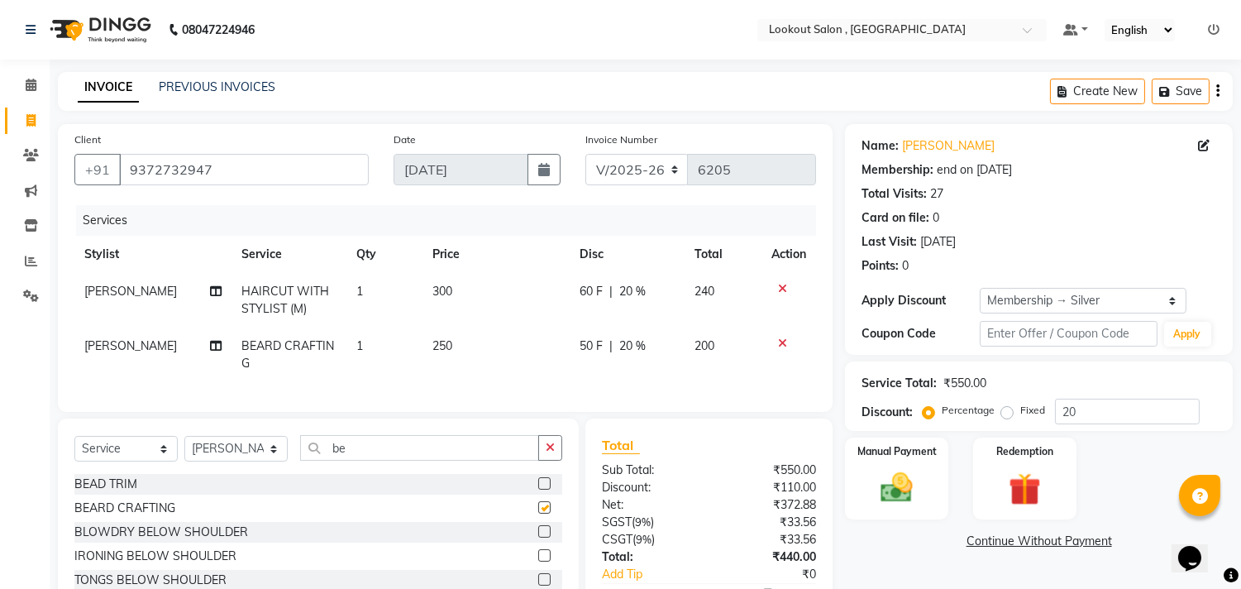
checkbox input "false"
drag, startPoint x: 367, startPoint y: 457, endPoint x: 222, endPoint y: 432, distance: 147.6
click at [222, 432] on div "Select Service Product Membership Package Voucher Prepaid Gift Card Select Styl…" at bounding box center [318, 540] width 521 height 244
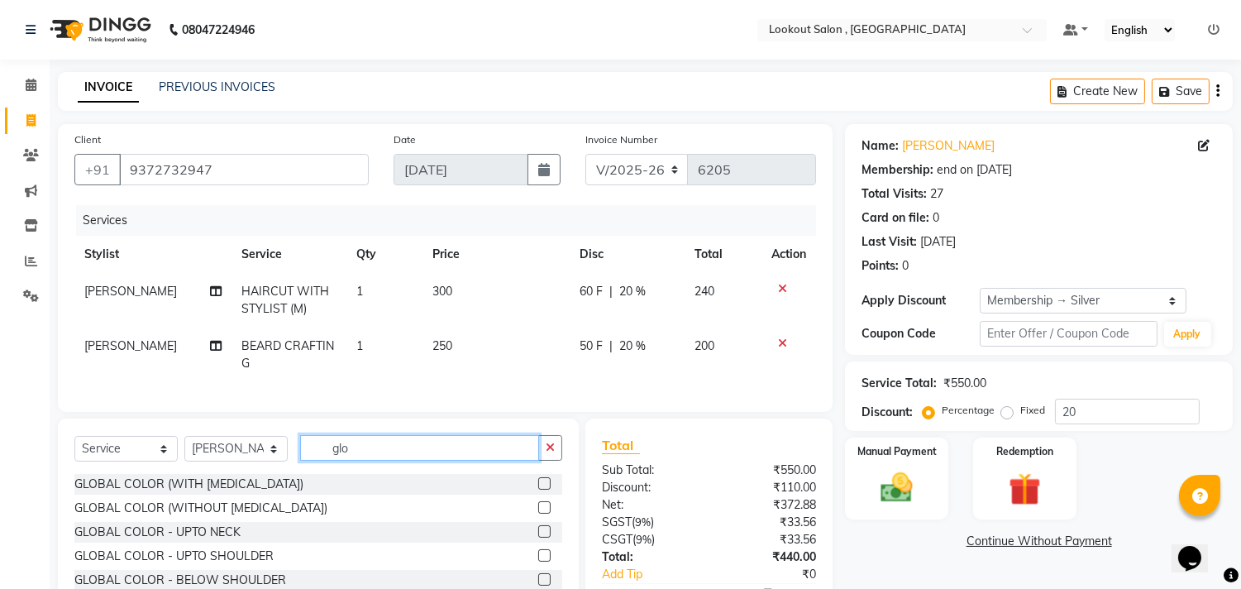
scroll to position [112, 0]
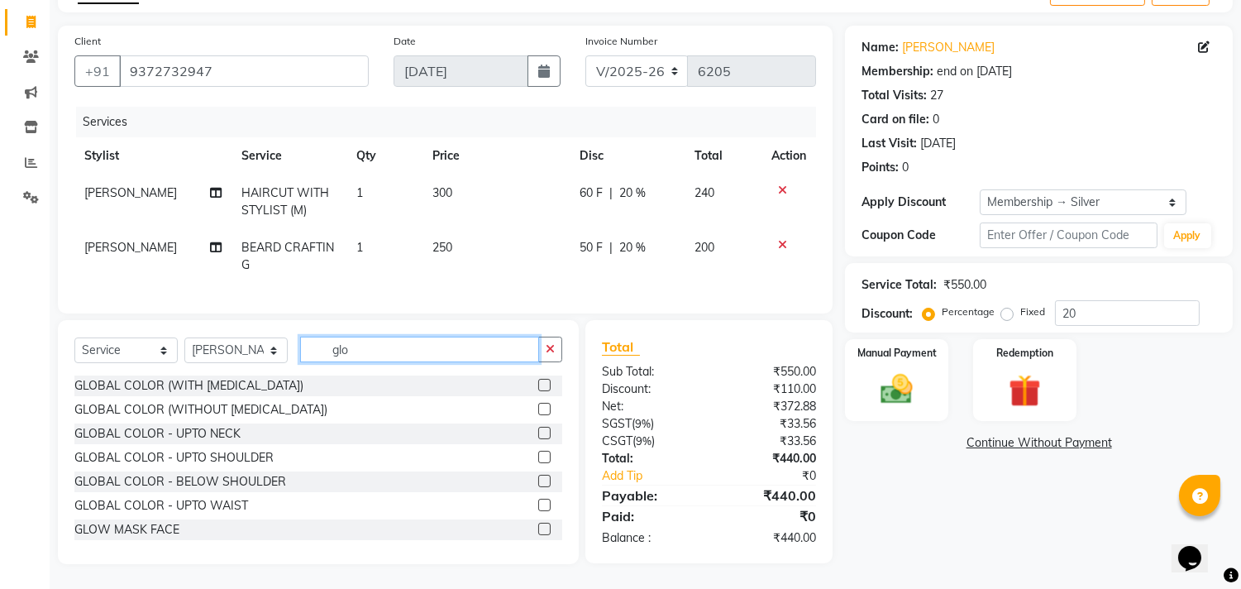
type input "glo"
click at [538, 415] on label at bounding box center [544, 409] width 12 height 12
click at [538, 415] on input "checkbox" at bounding box center [543, 409] width 11 height 11
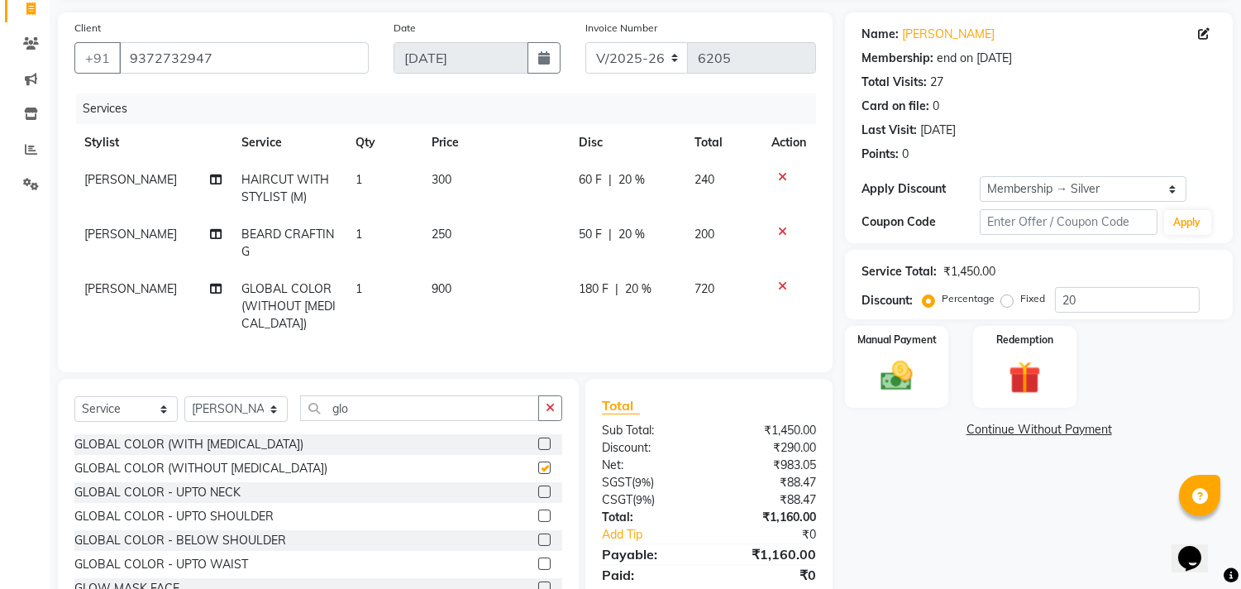
checkbox input "false"
click at [912, 358] on img at bounding box center [897, 376] width 55 height 39
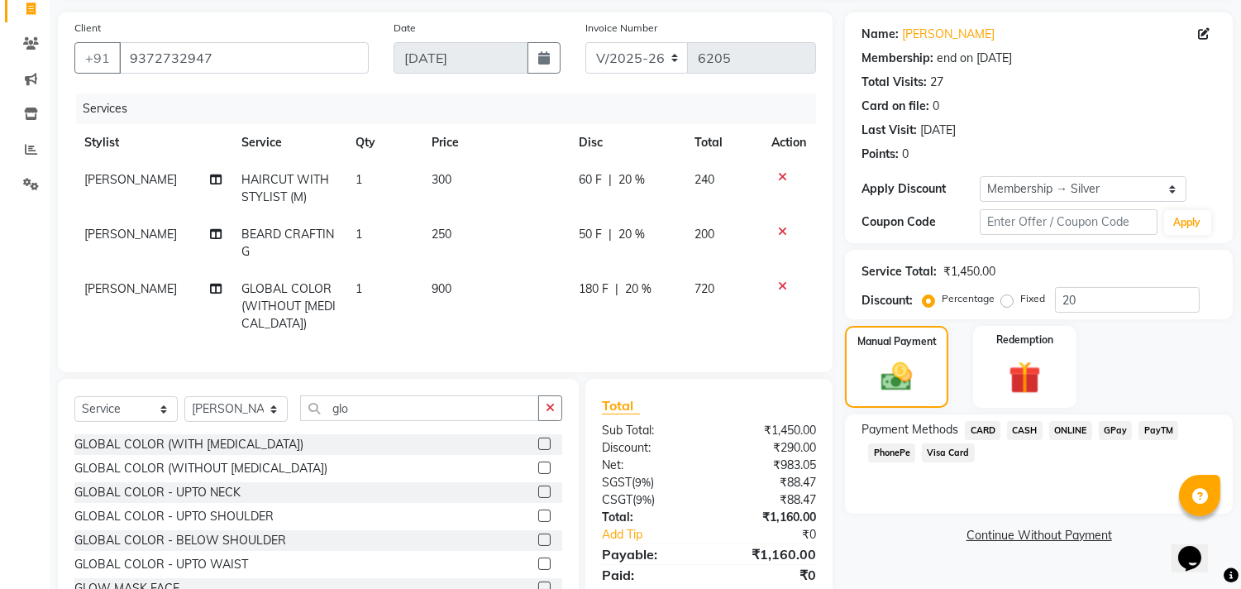
scroll to position [184, 0]
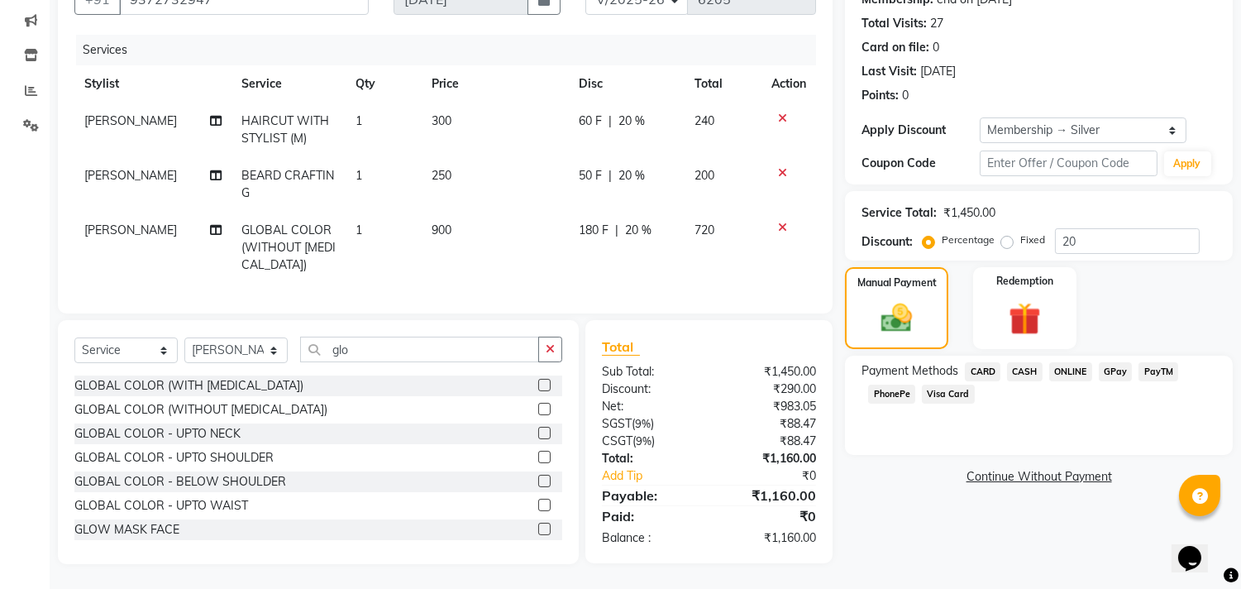
click at [881, 385] on span "PhonePe" at bounding box center [891, 394] width 47 height 19
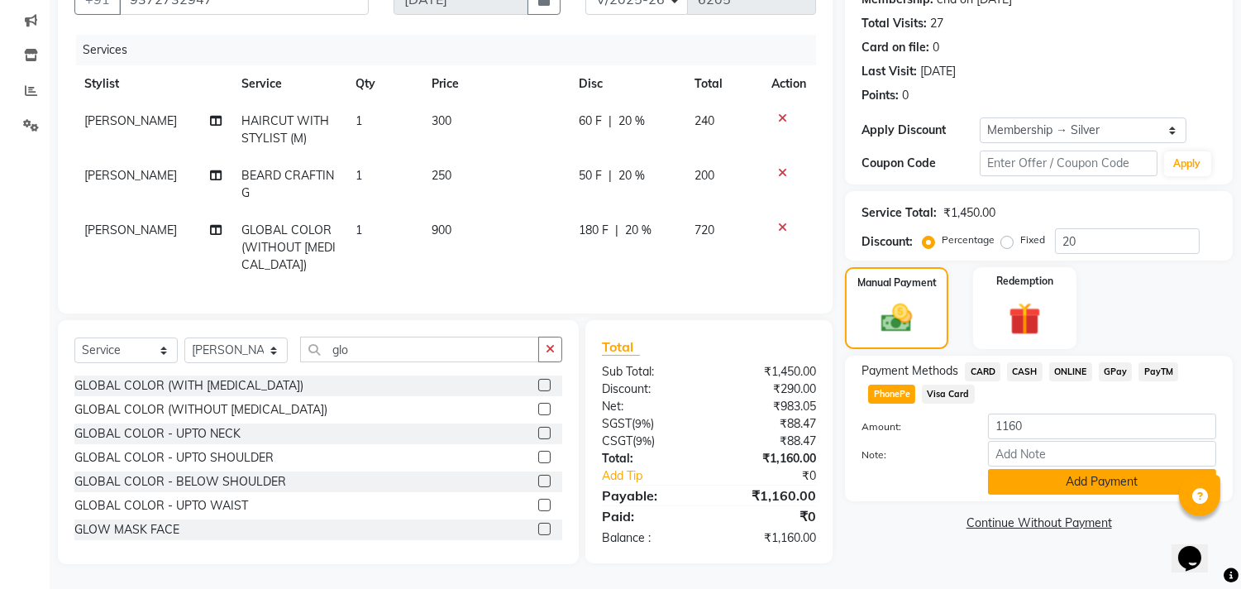
click at [1034, 472] on button "Add Payment" at bounding box center [1102, 482] width 228 height 26
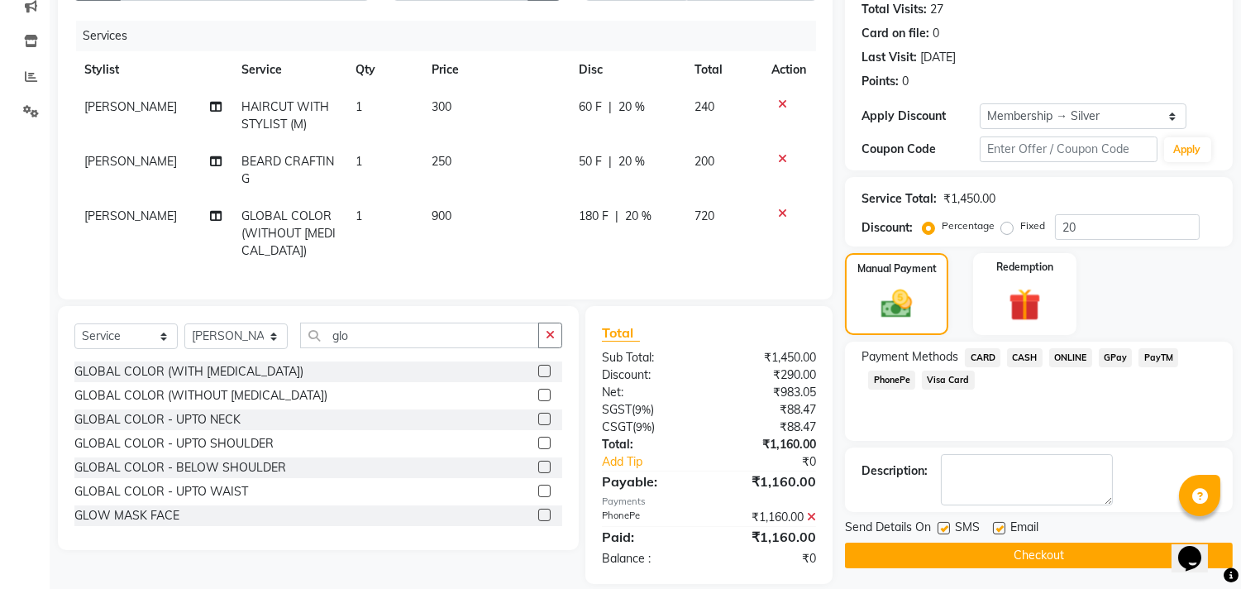
scroll to position [217, 0]
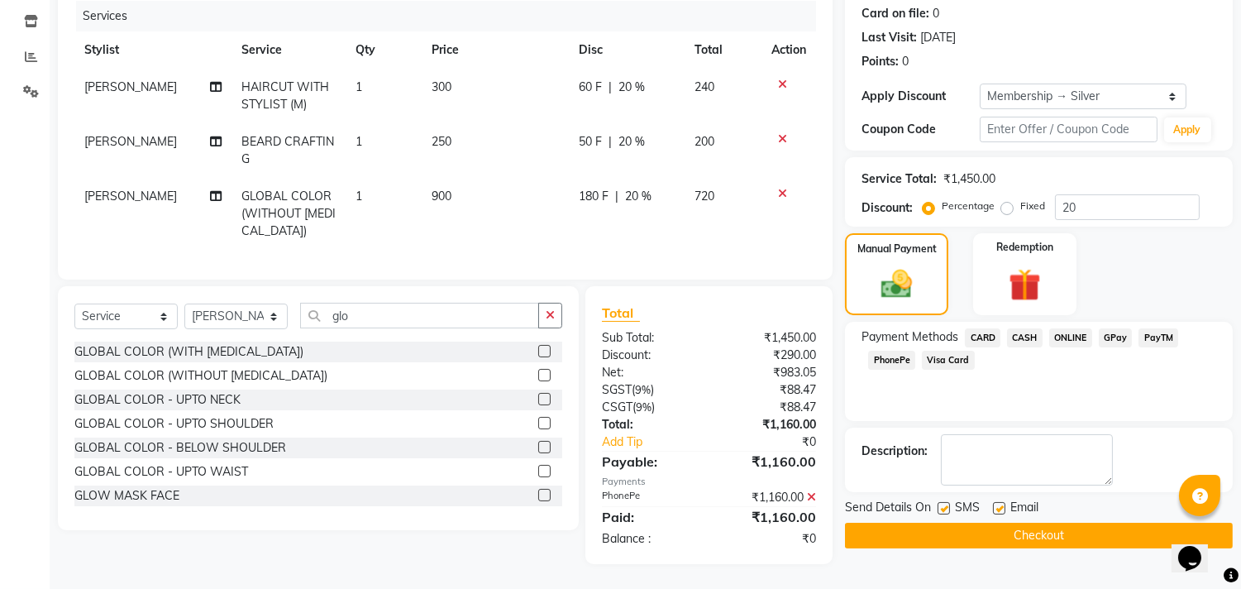
click at [1039, 523] on button "Checkout" at bounding box center [1039, 536] width 388 height 26
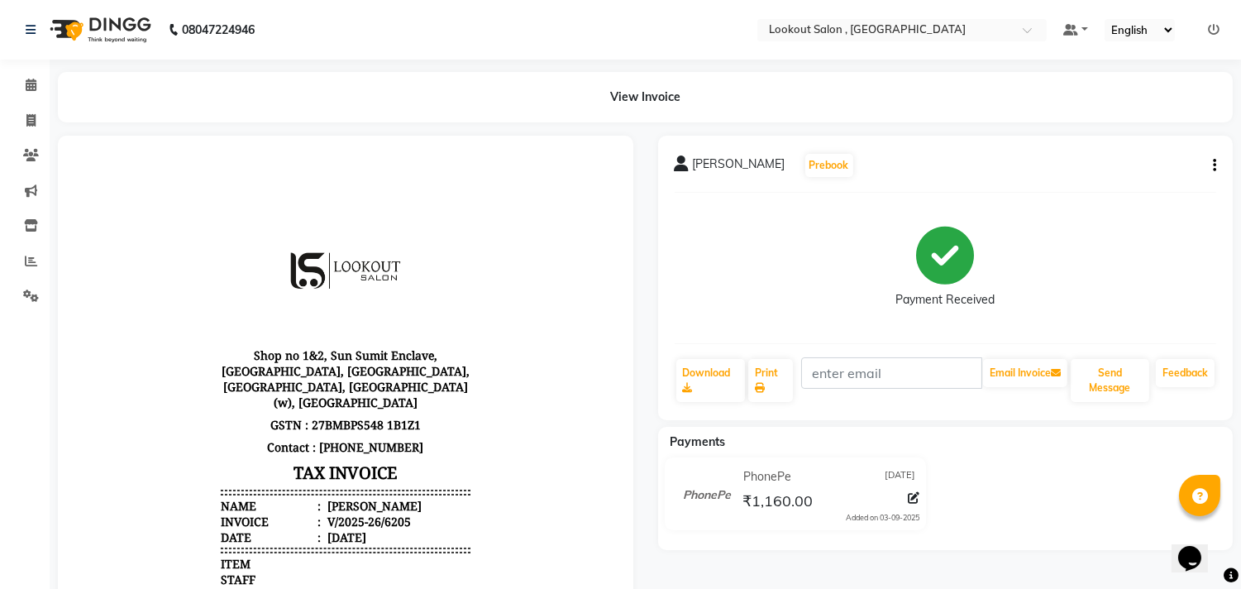
drag, startPoint x: 0, startPoint y: 282, endPoint x: 0, endPoint y: 271, distance: 10.7
click at [0, 274] on ul "Calendar Invoice Clients Marketing Inventory Reports Settings Completed InProgr…" at bounding box center [25, 195] width 50 height 255
click at [37, 122] on span at bounding box center [31, 121] width 29 height 19
select select "service"
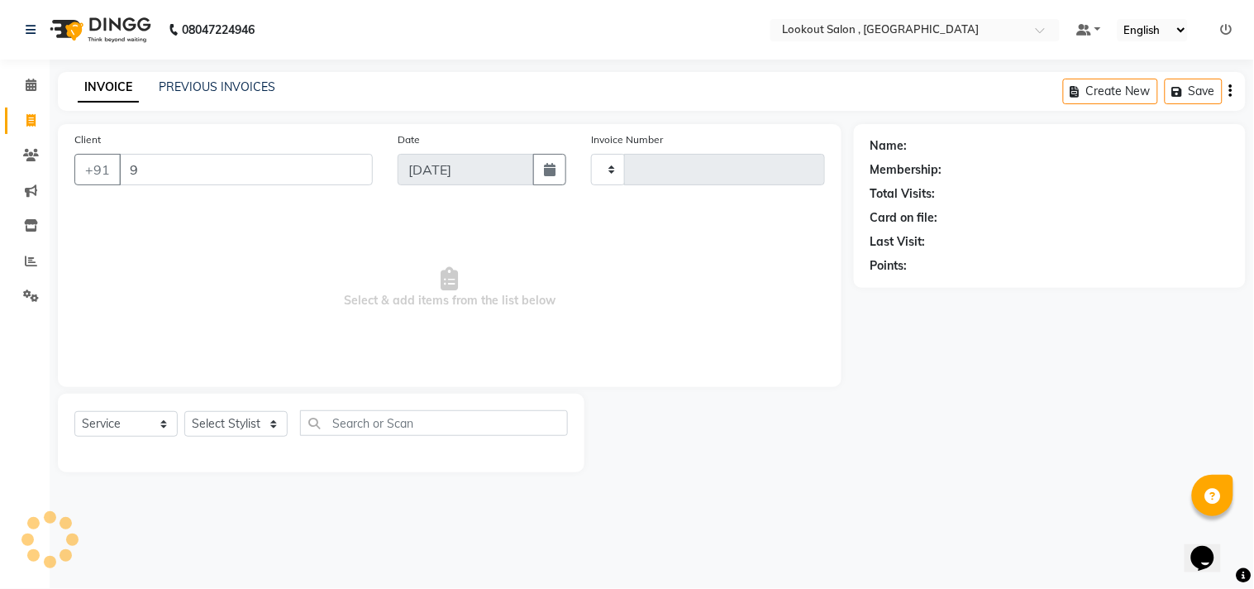
type input "99"
type input "6206"
select select "151"
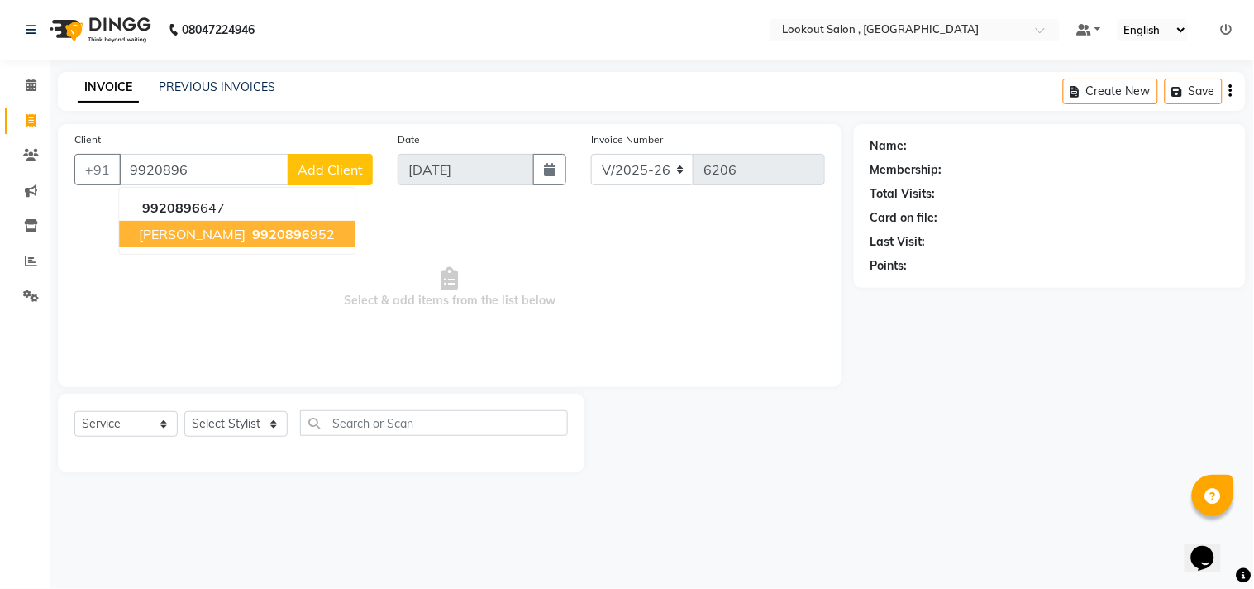
click at [295, 238] on button "ARUN JAIN 9920896 952" at bounding box center [237, 234] width 236 height 26
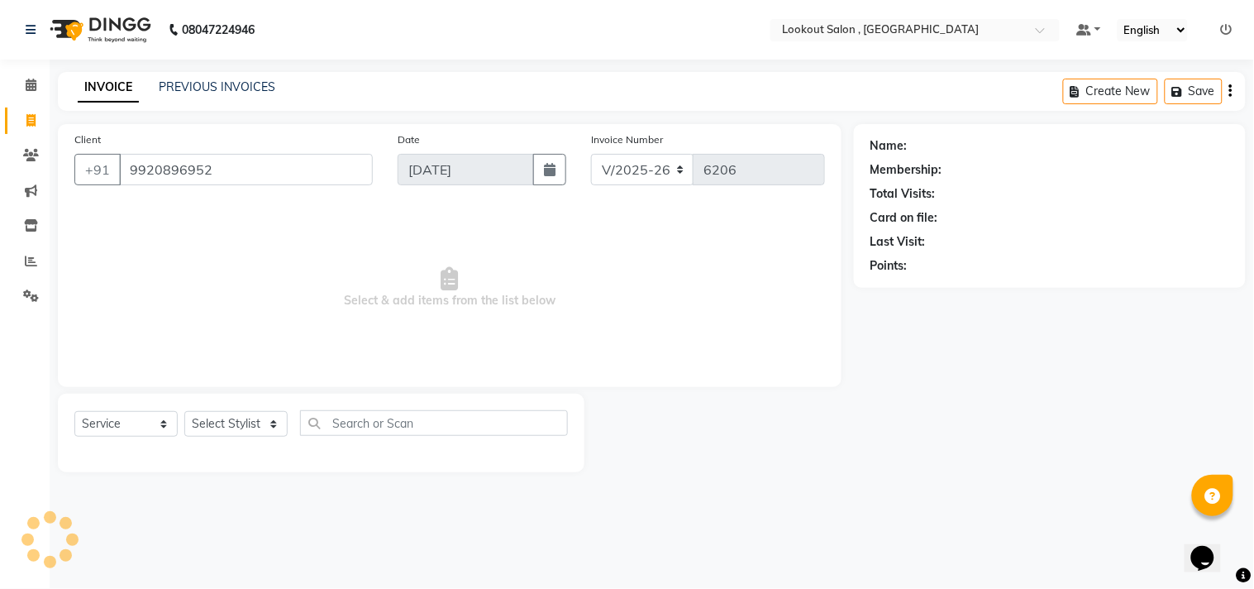
type input "9920896952"
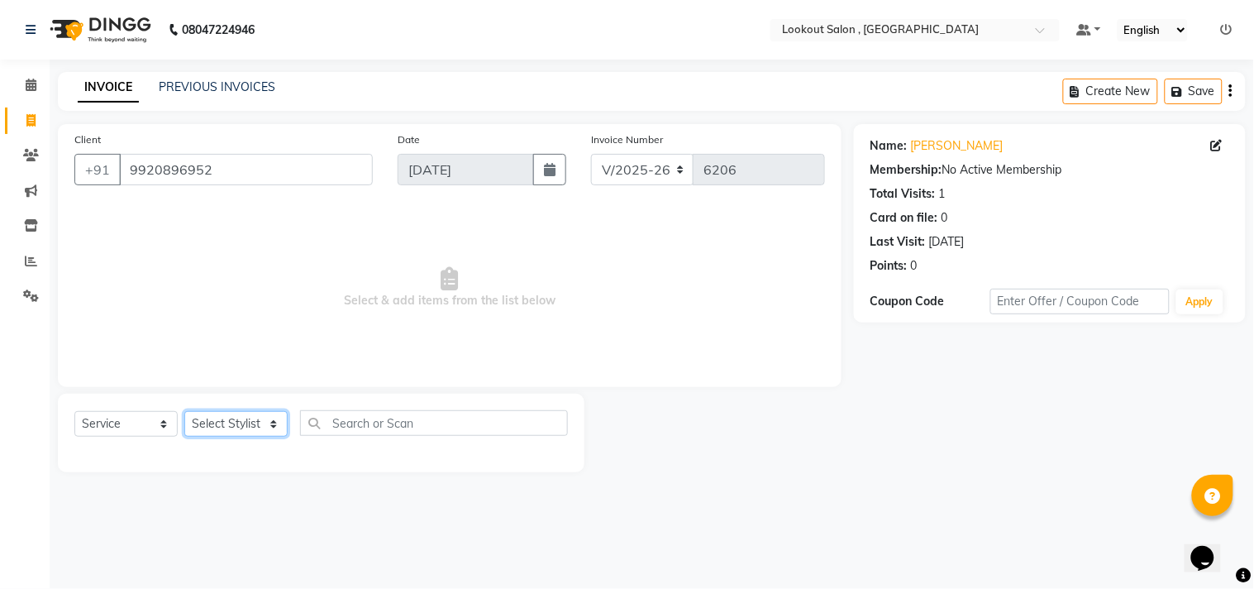
click at [240, 423] on select "Select Stylist [PERSON_NAME] [PERSON_NAME] [PERSON_NAME] [PERSON_NAME] kuldeep …" at bounding box center [235, 424] width 103 height 26
select select "88368"
click at [184, 412] on select "Select Stylist [PERSON_NAME] [PERSON_NAME] [PERSON_NAME] [PERSON_NAME] kuldeep …" at bounding box center [235, 424] width 103 height 26
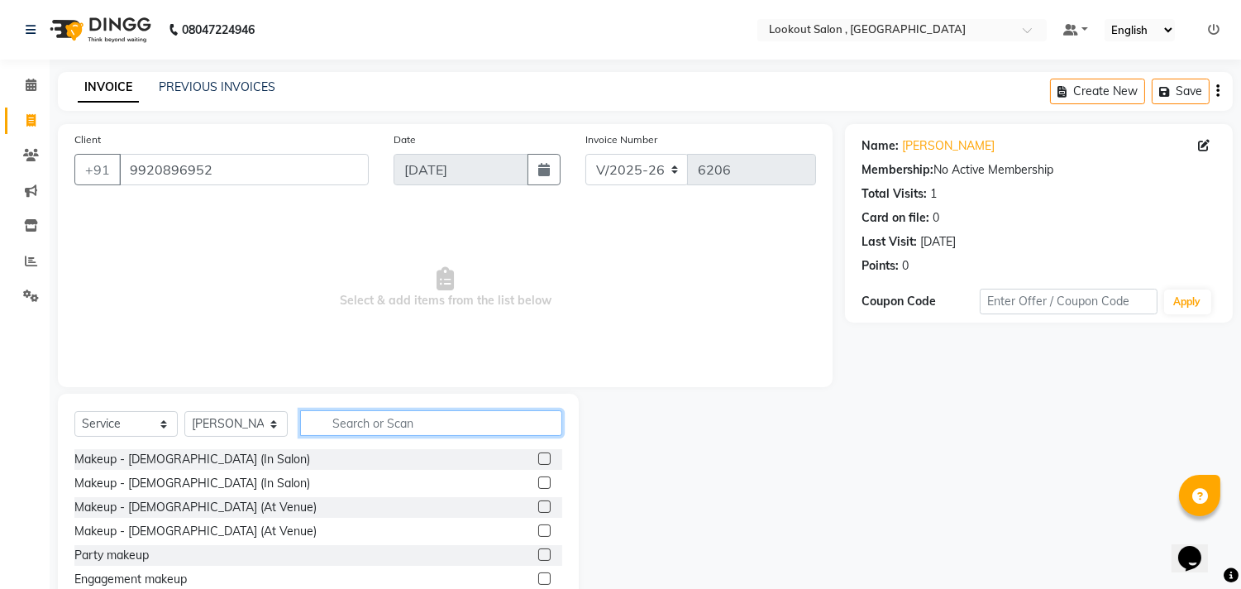
click at [394, 418] on input "text" at bounding box center [431, 423] width 262 height 26
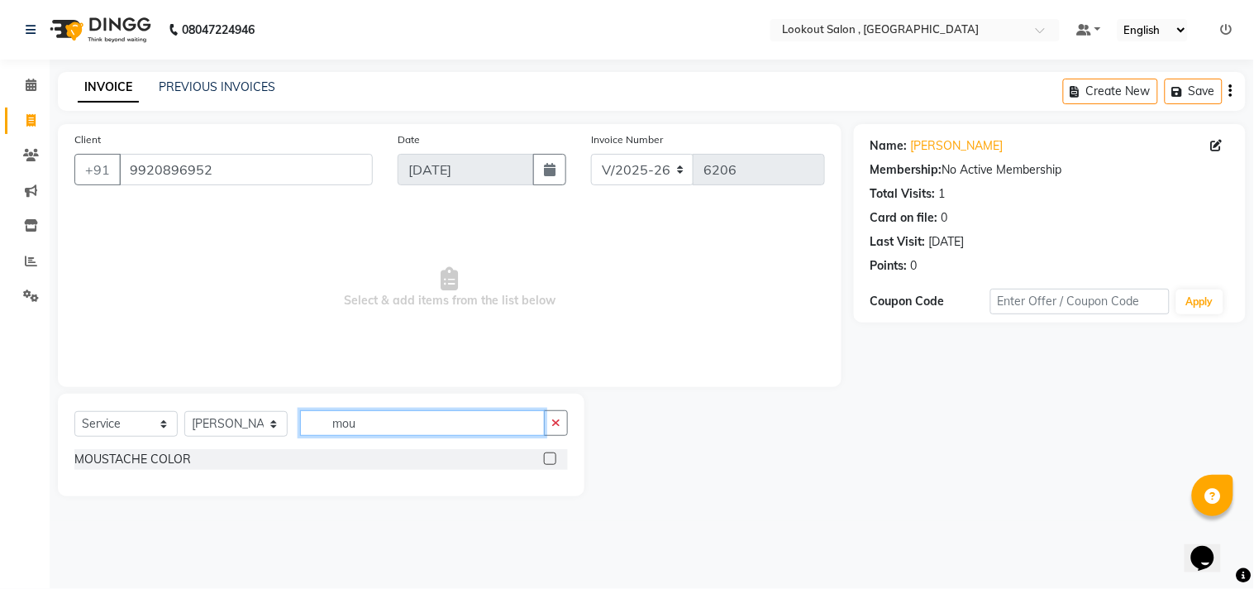
type input "mou"
click at [551, 465] on label at bounding box center [550, 458] width 12 height 12
click at [551, 465] on input "checkbox" at bounding box center [549, 459] width 11 height 11
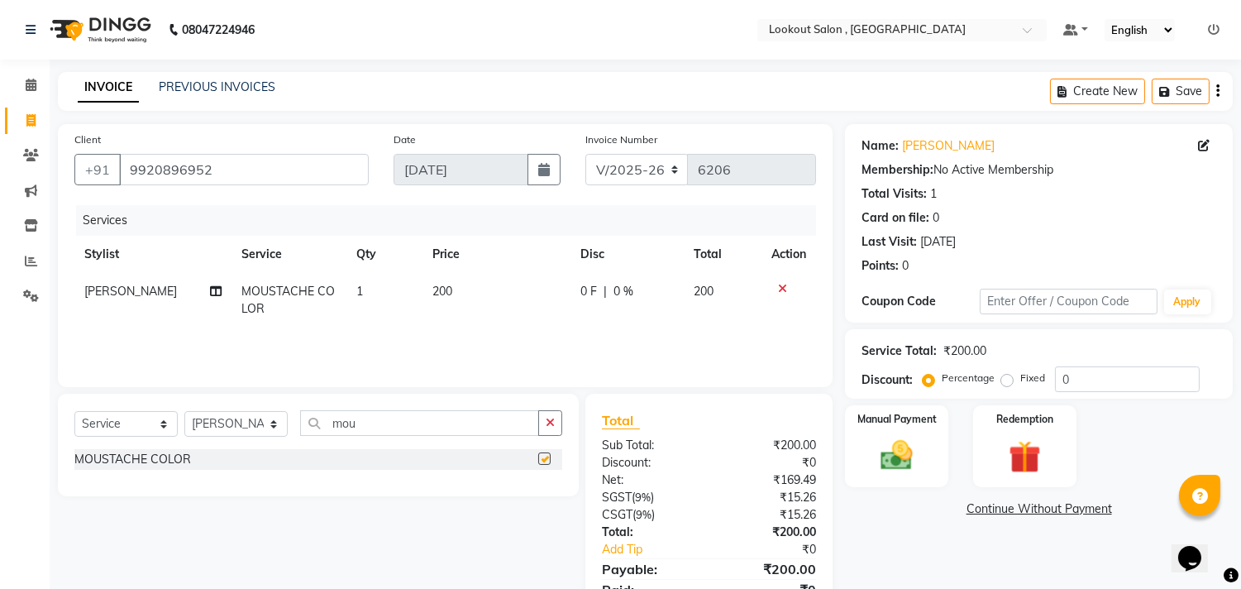
checkbox input "false"
drag, startPoint x: 433, startPoint y: 428, endPoint x: 8, endPoint y: 432, distance: 425.0
click at [8, 432] on app-home "08047224946 Select Location × Lookout Salon , Chickoowadi Default Panel My Pane…" at bounding box center [620, 331] width 1241 height 662
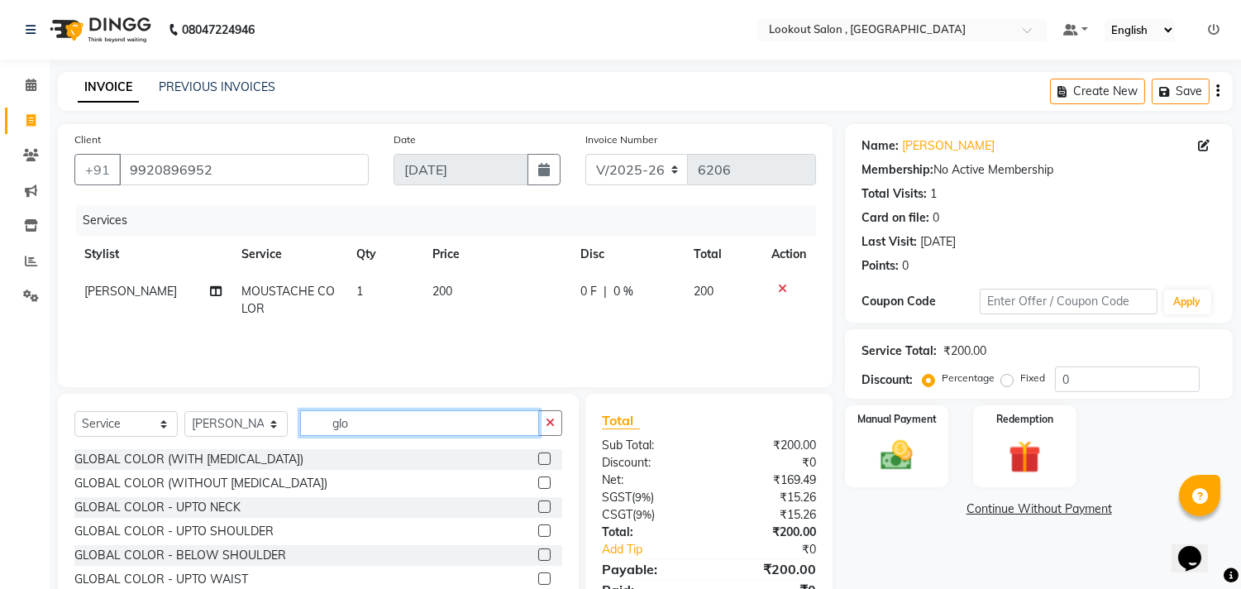
type input "glo"
click at [538, 482] on label at bounding box center [544, 482] width 12 height 12
click at [538, 482] on input "checkbox" at bounding box center [543, 483] width 11 height 11
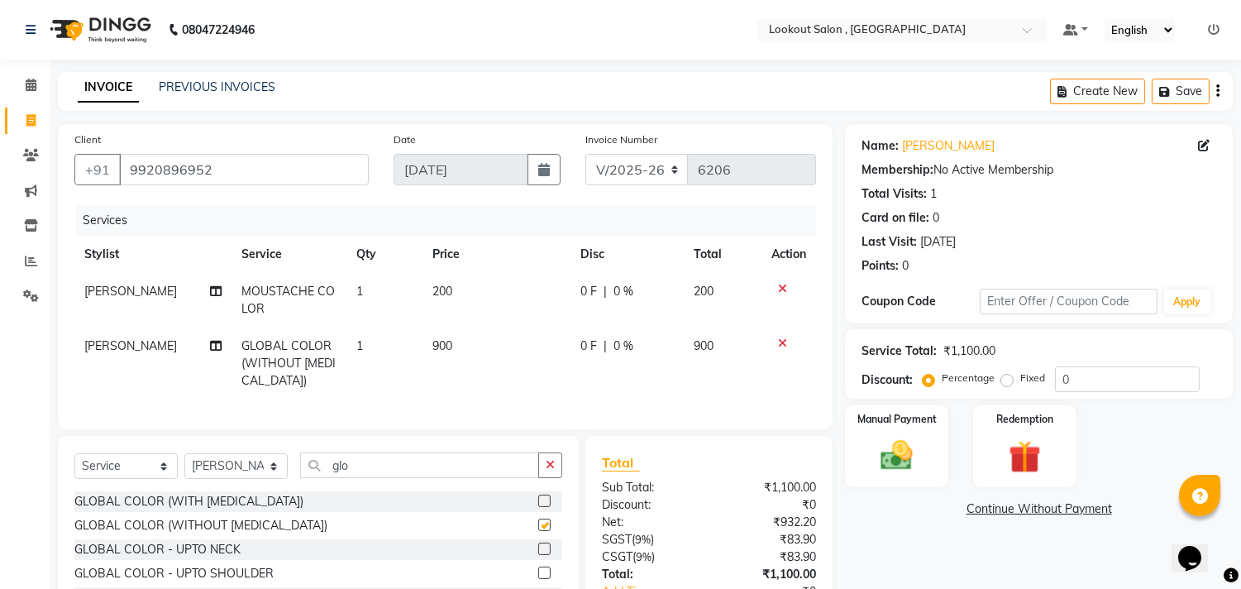
checkbox input "false"
click at [902, 468] on img at bounding box center [897, 456] width 55 height 39
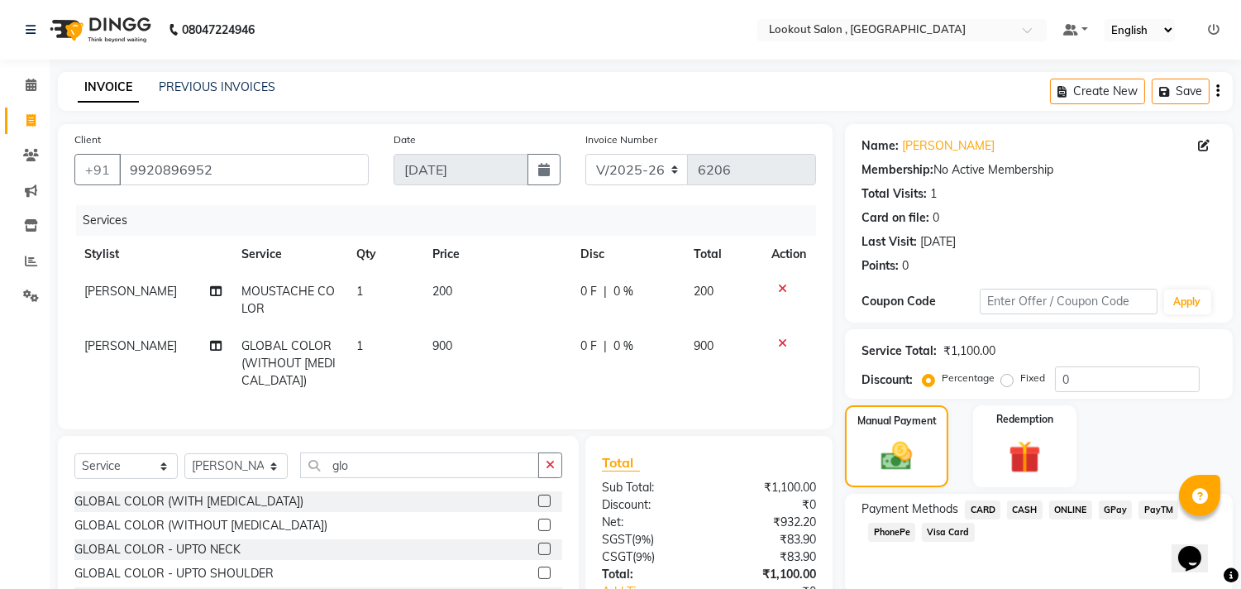
scroll to position [129, 0]
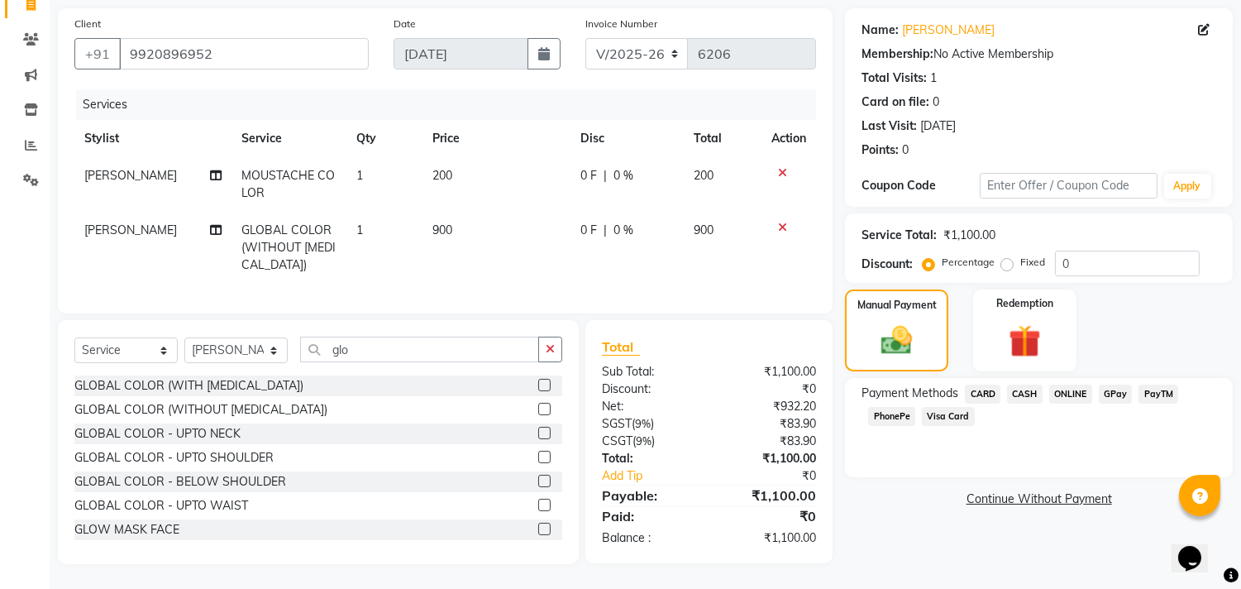
click at [889, 408] on span "PhonePe" at bounding box center [891, 416] width 47 height 19
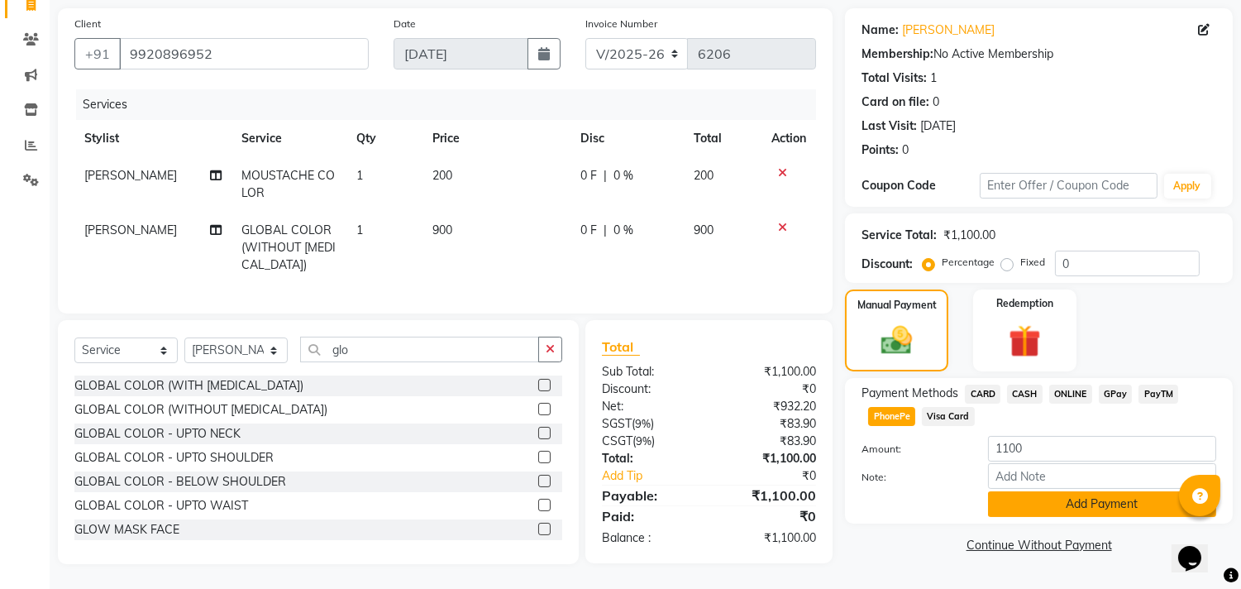
click at [999, 491] on button "Add Payment" at bounding box center [1102, 504] width 228 height 26
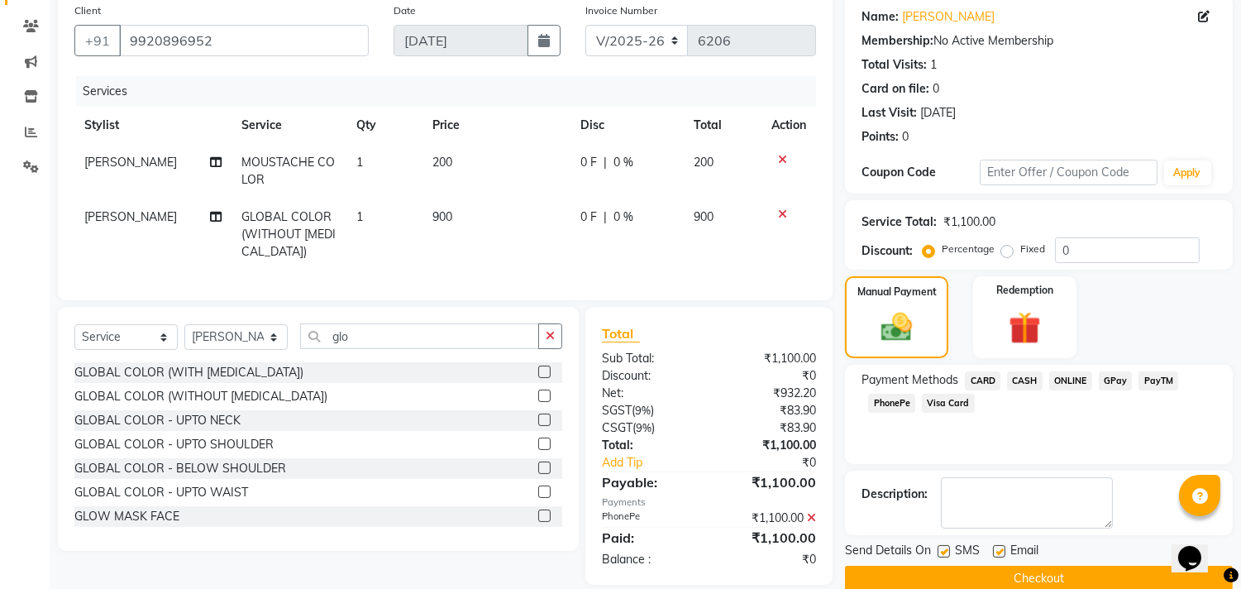
click at [1015, 572] on button "Checkout" at bounding box center [1039, 579] width 388 height 26
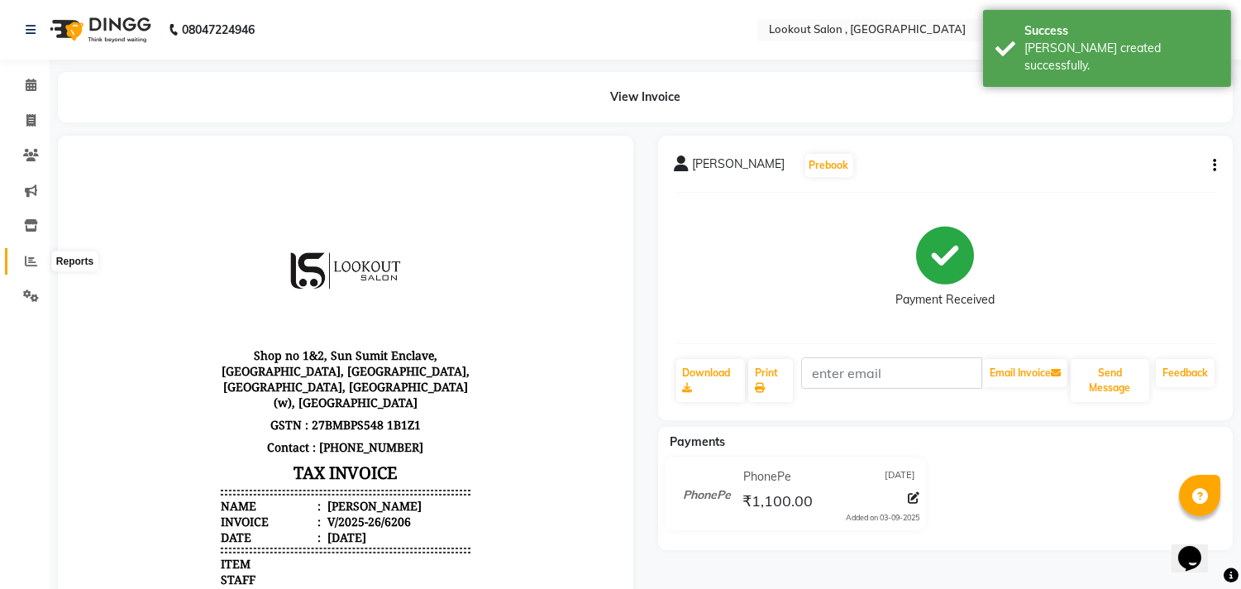
click at [26, 257] on icon at bounding box center [31, 261] width 12 height 12
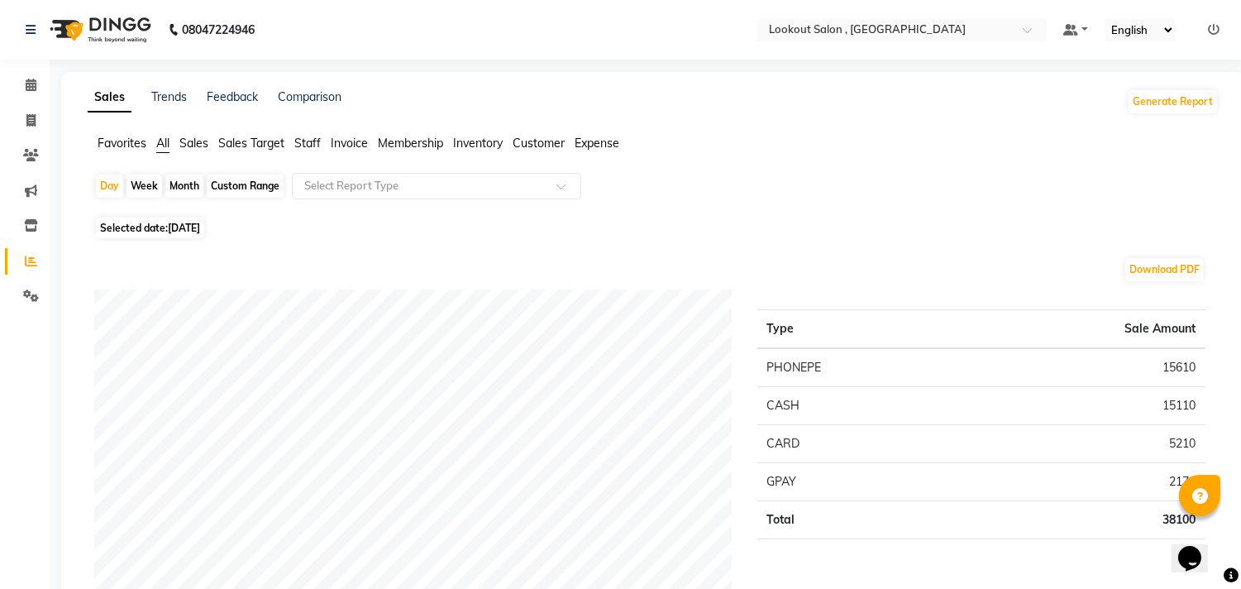
click at [26, 135] on li "Invoice" at bounding box center [25, 121] width 50 height 36
click at [31, 121] on icon at bounding box center [30, 120] width 9 height 12
select select "service"
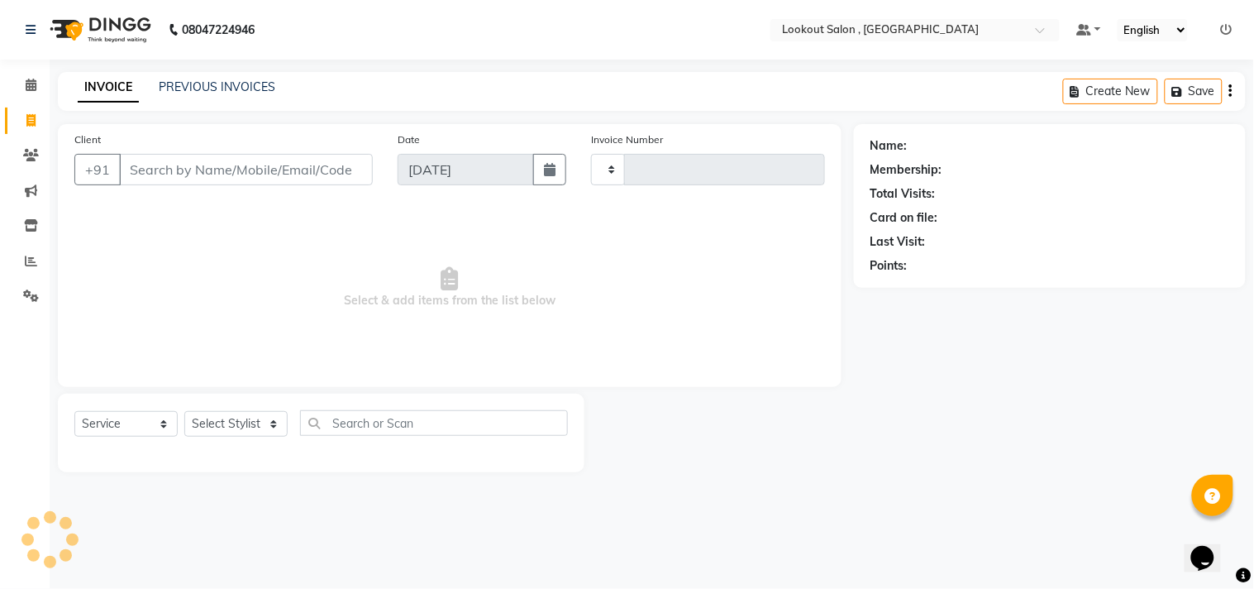
type input "6207"
select select "151"
click at [241, 72] on div "INVOICE PREVIOUS INVOICES Create New Save" at bounding box center [652, 91] width 1188 height 39
click at [250, 93] on link "PREVIOUS INVOICES" at bounding box center [217, 86] width 117 height 15
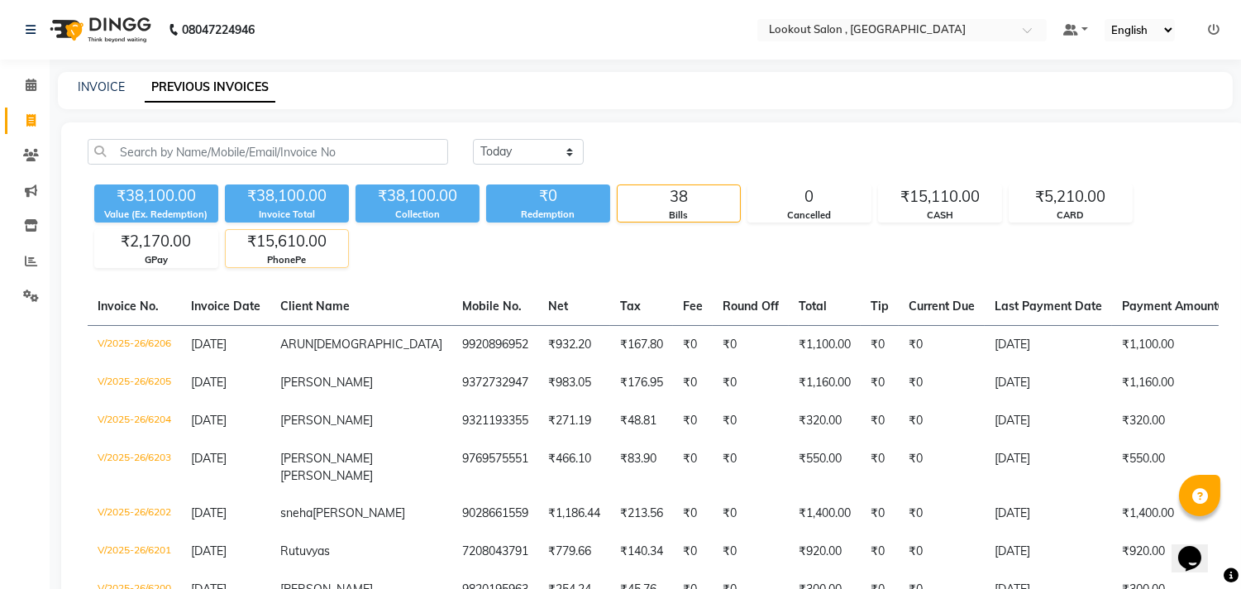
click at [301, 257] on div "PhonePe" at bounding box center [287, 260] width 122 height 14
click at [146, 267] on div "₹2,170.00 GPay" at bounding box center [156, 248] width 124 height 38
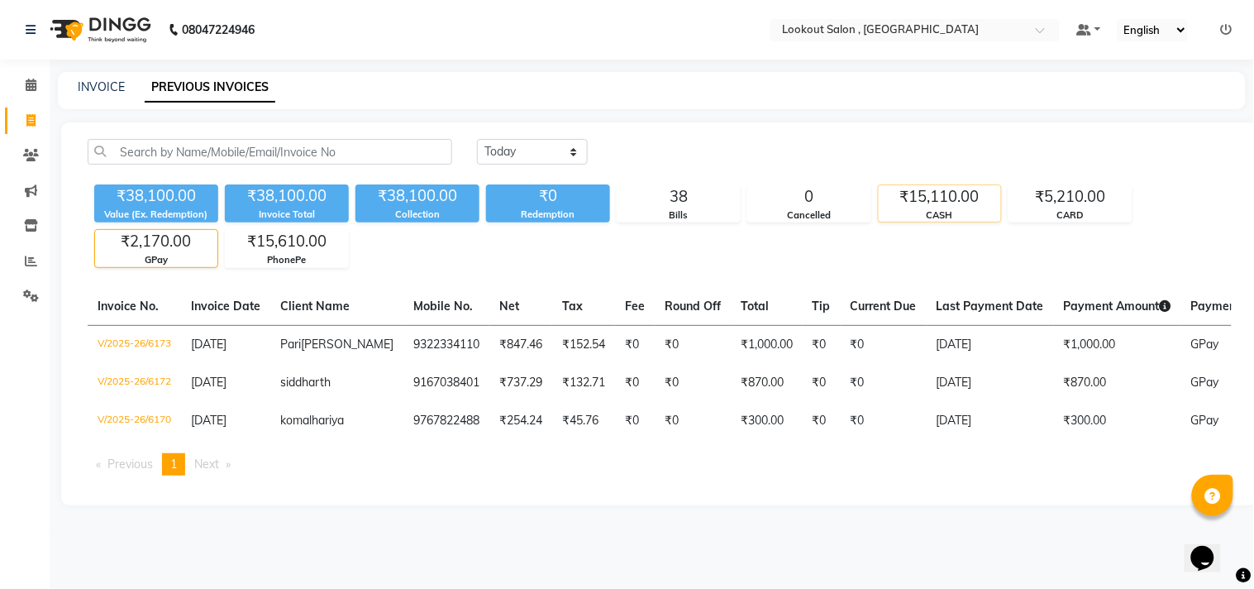
click at [944, 203] on div "₹15,110.00" at bounding box center [940, 196] width 122 height 23
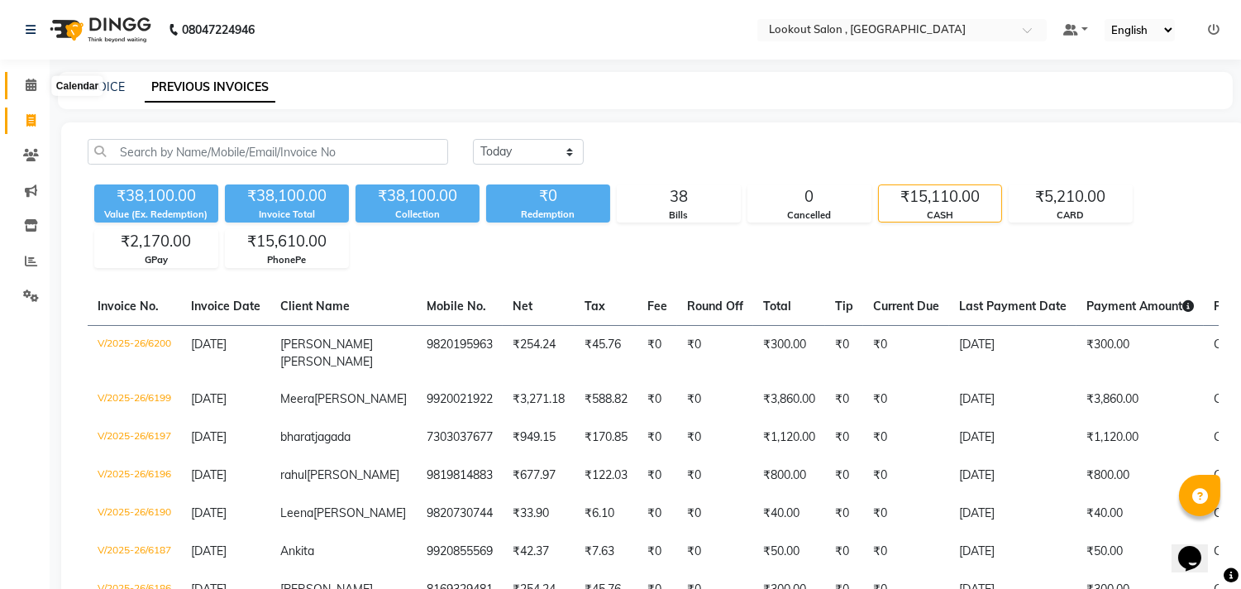
click at [21, 94] on span at bounding box center [31, 85] width 29 height 19
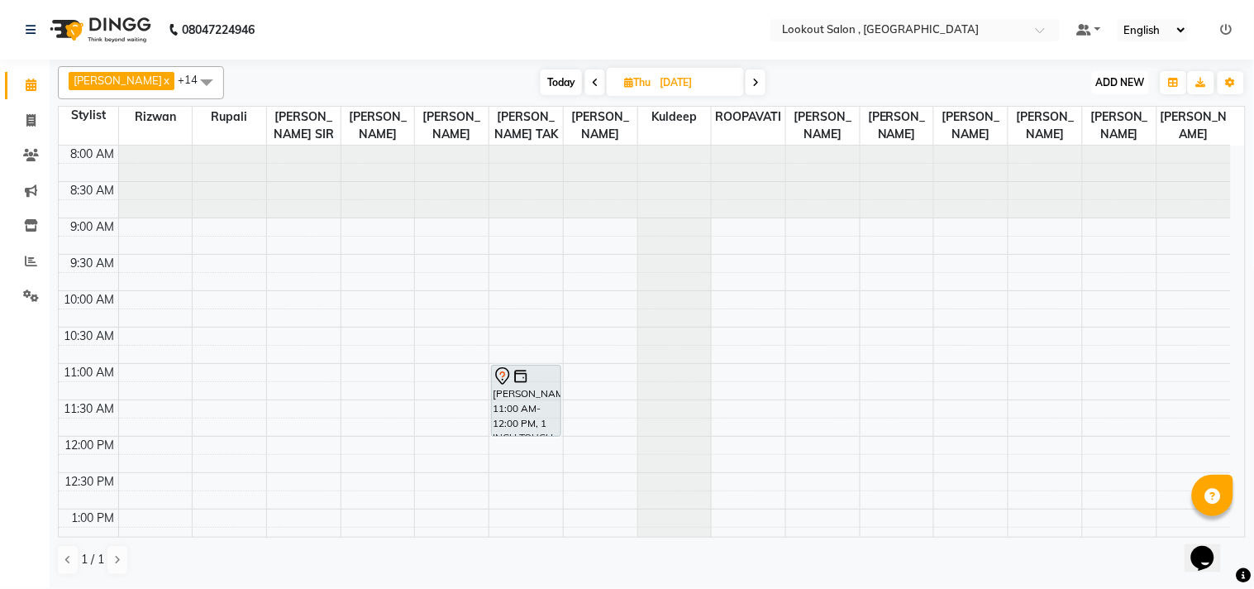
click at [1110, 88] on button "ADD NEW Toggle Dropdown" at bounding box center [1120, 82] width 57 height 23
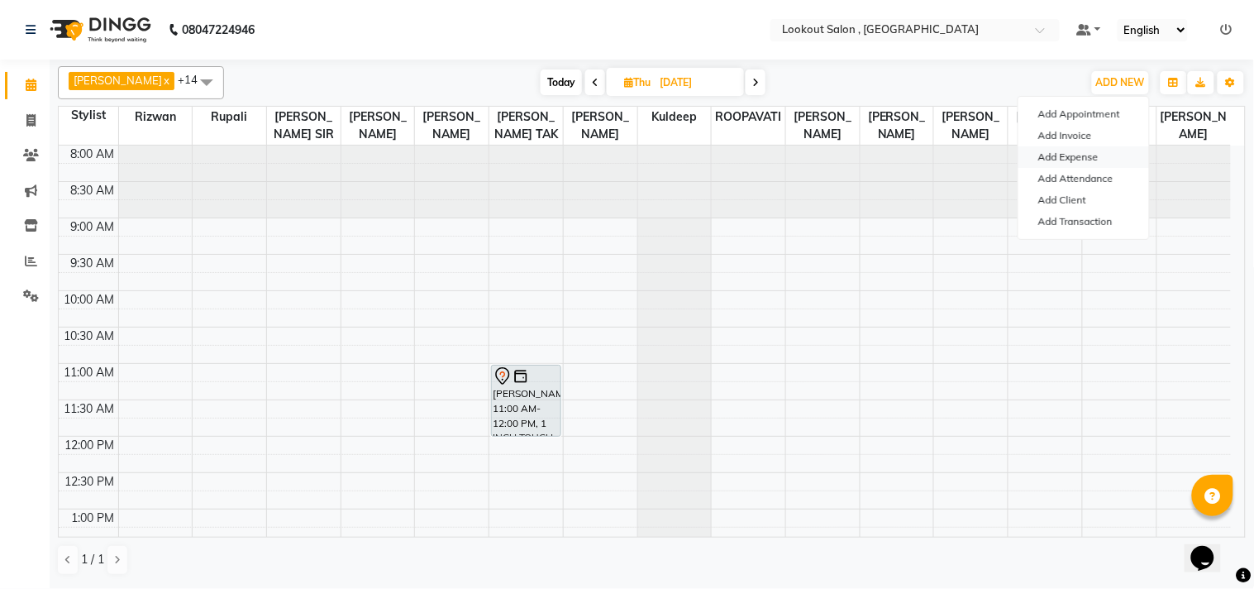
click at [1069, 152] on link "Add Expense" at bounding box center [1084, 156] width 131 height 21
select select "1"
select select "2541"
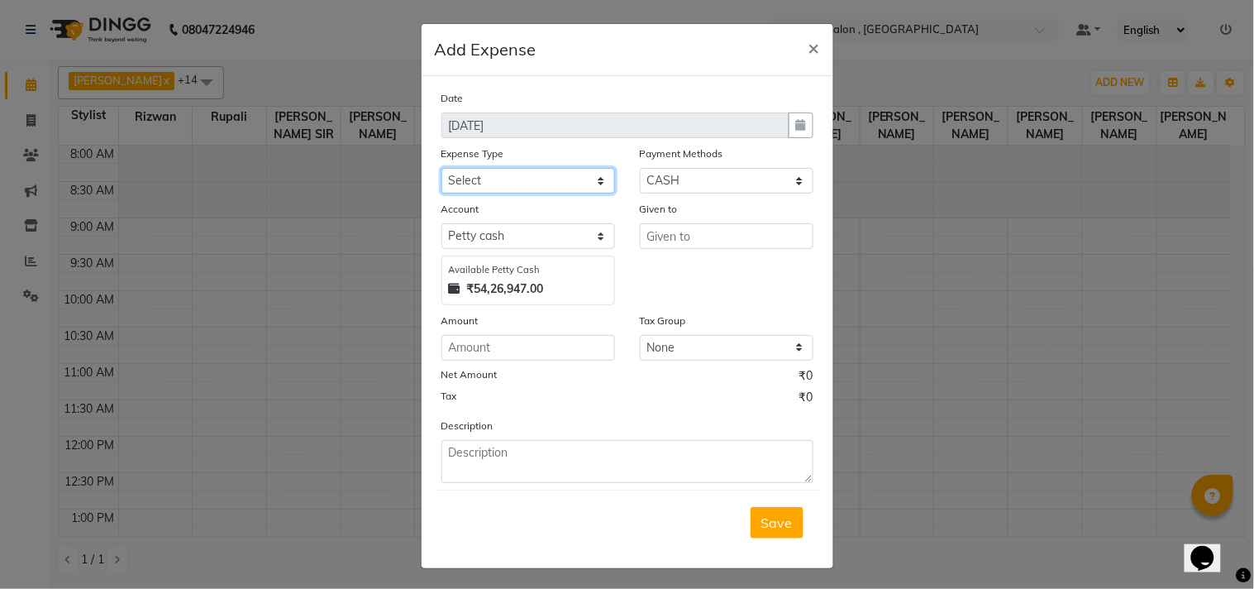
click at [451, 170] on select "Select Advance Salary Bank charges Car maintenance Cash transfer to bank Cash t…" at bounding box center [529, 181] width 174 height 26
select select "10"
click at [442, 168] on select "Select Advance Salary Bank charges Car maintenance Cash transfer to bank Cash t…" at bounding box center [529, 181] width 174 height 26
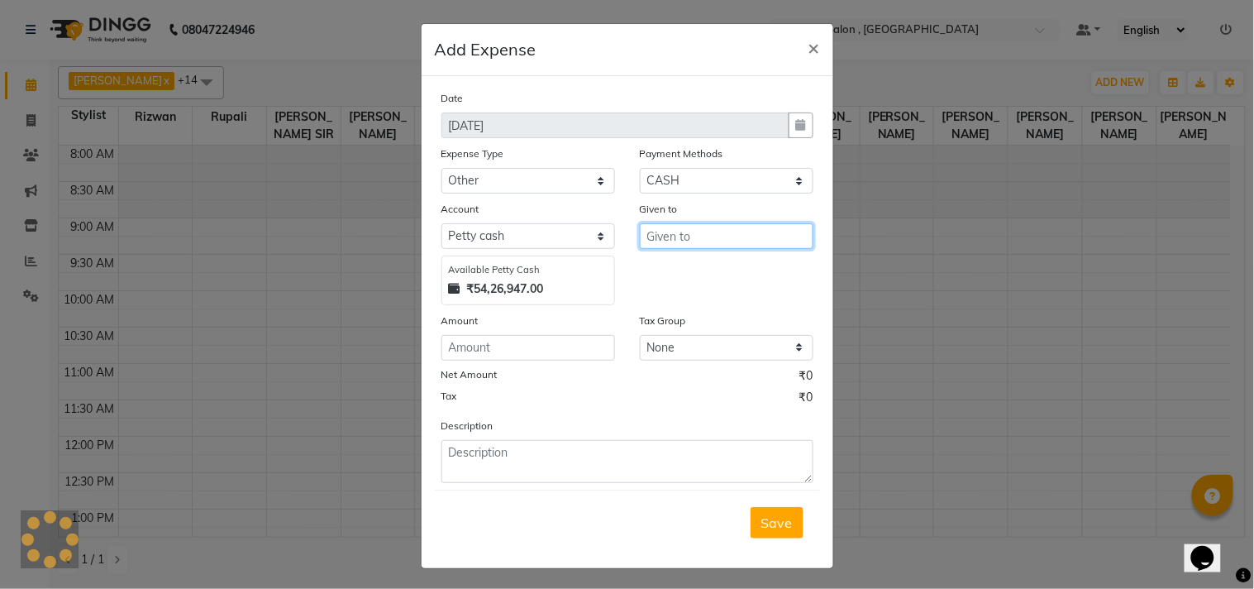
click at [721, 237] on input "text" at bounding box center [727, 236] width 174 height 26
click at [717, 266] on ngb-highlight "ARMA N KASSAR" at bounding box center [713, 271] width 107 height 17
type input "[PERSON_NAME]"
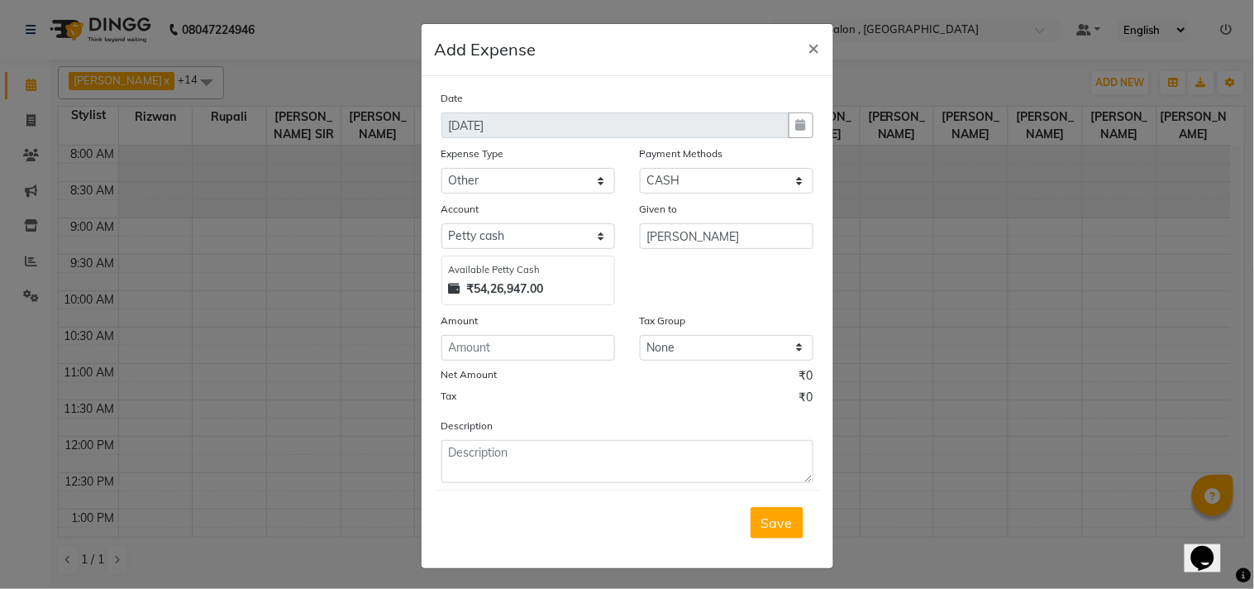
click at [519, 361] on div "Date 03-09-2025 Expense Type Select Advance Salary Bank charges Car maintenance…" at bounding box center [628, 286] width 372 height 394
click at [518, 361] on input "number" at bounding box center [529, 348] width 174 height 26
type input "150"
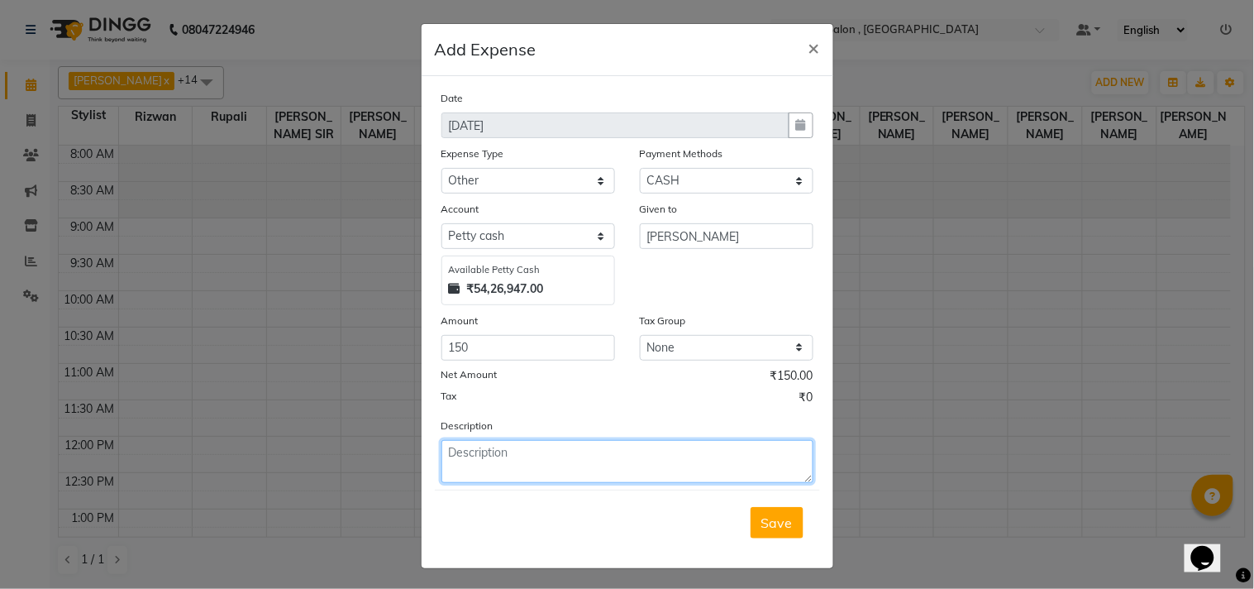
click at [527, 442] on textarea at bounding box center [628, 461] width 372 height 43
type textarea "powerdose"
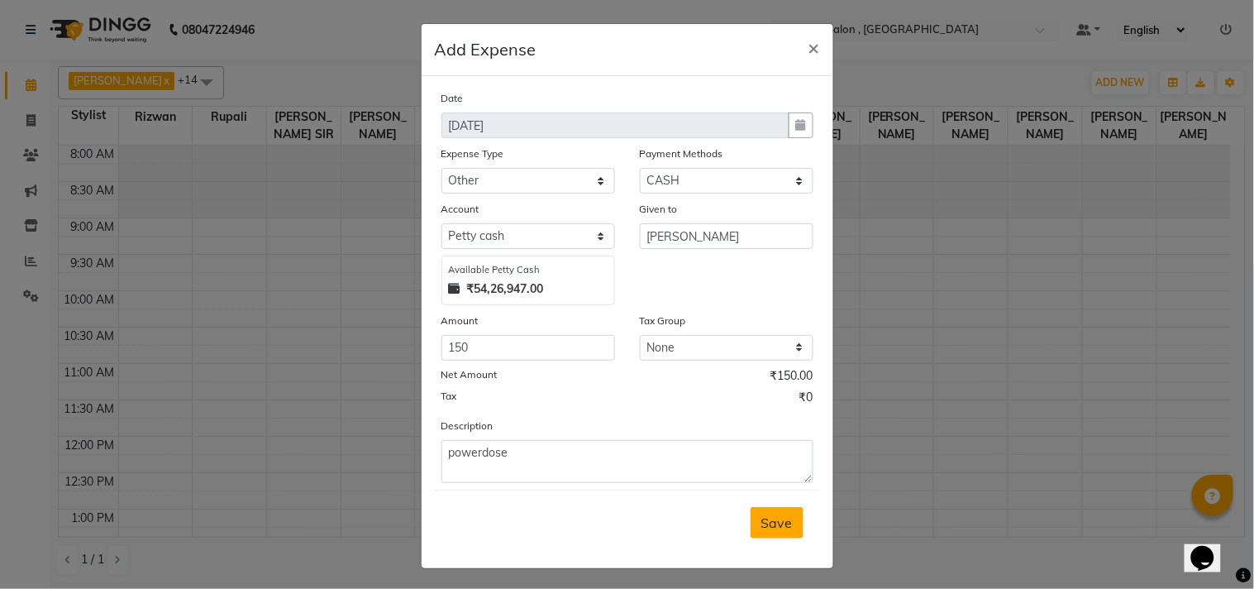
click at [776, 534] on button "Save" at bounding box center [777, 522] width 53 height 31
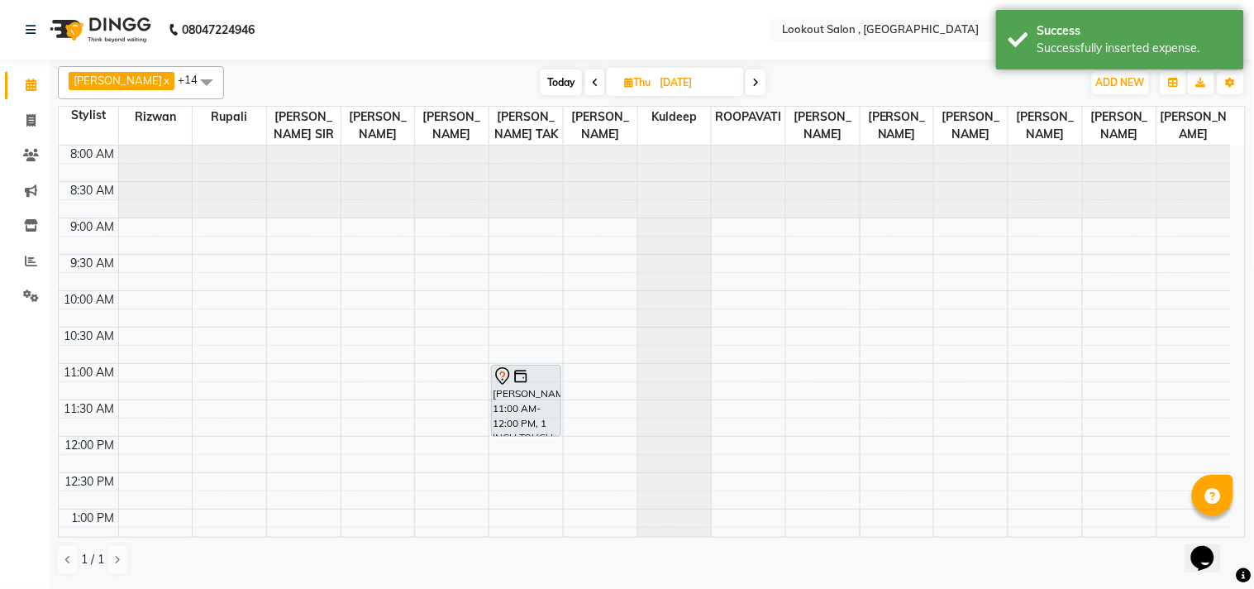
click at [542, 88] on span "Today" at bounding box center [561, 82] width 41 height 26
type input "[DATE]"
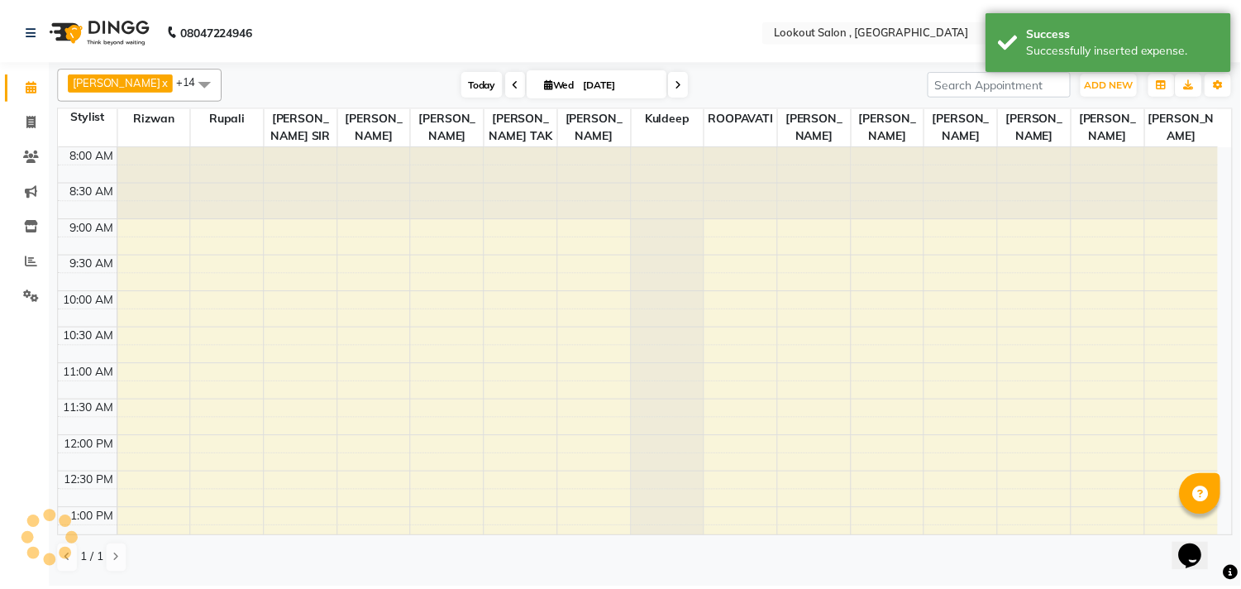
scroll to position [723, 0]
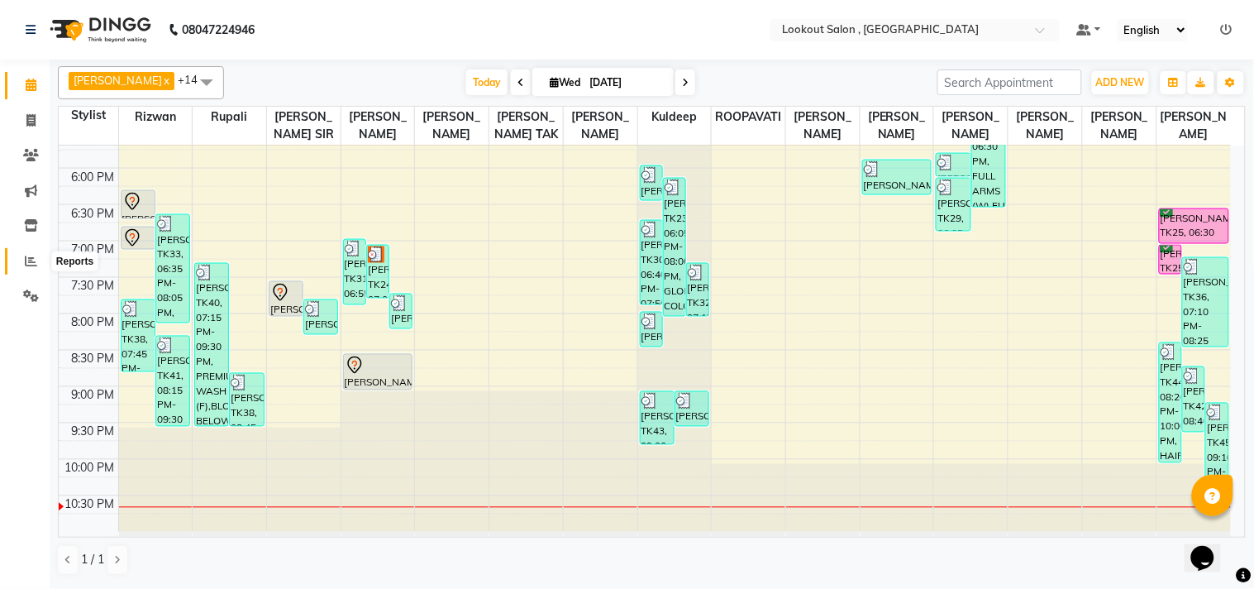
click at [26, 260] on icon at bounding box center [31, 261] width 12 height 12
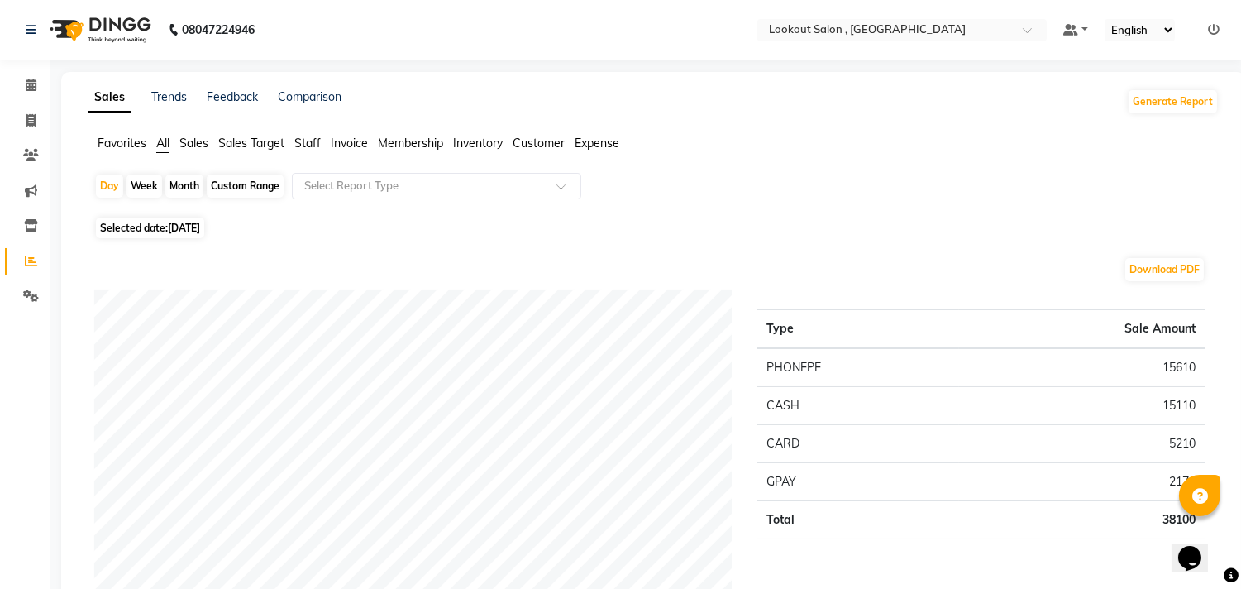
click at [595, 138] on span "Expense" at bounding box center [597, 143] width 45 height 15
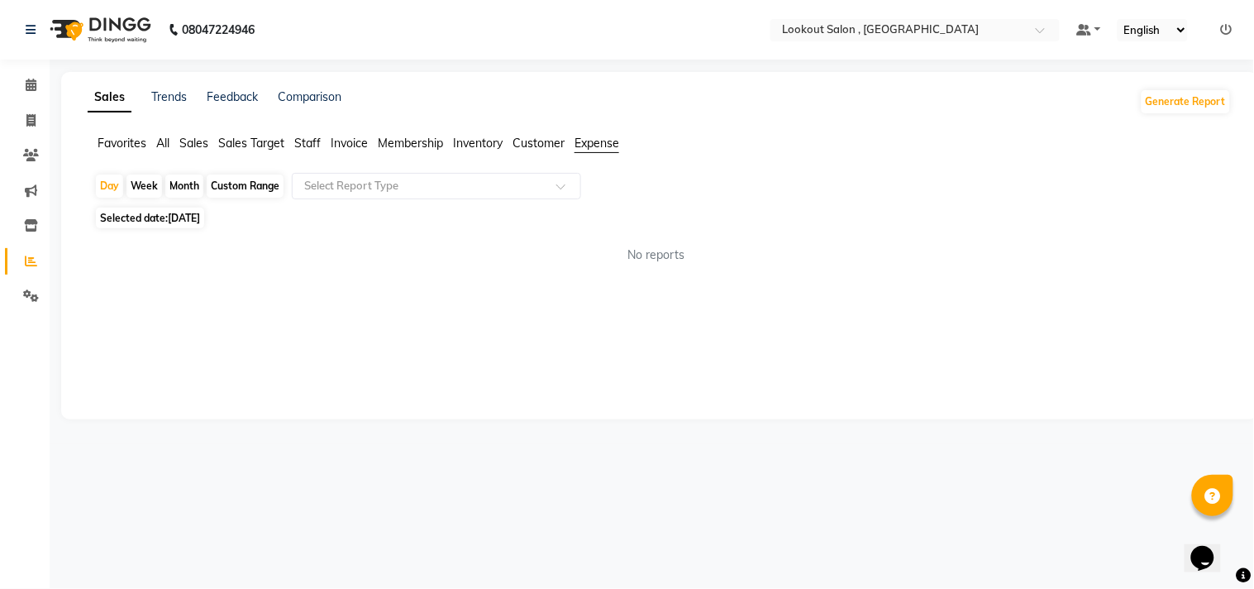
click at [477, 200] on div "Day Week Month Custom Range Select Report Type" at bounding box center [659, 188] width 1131 height 30
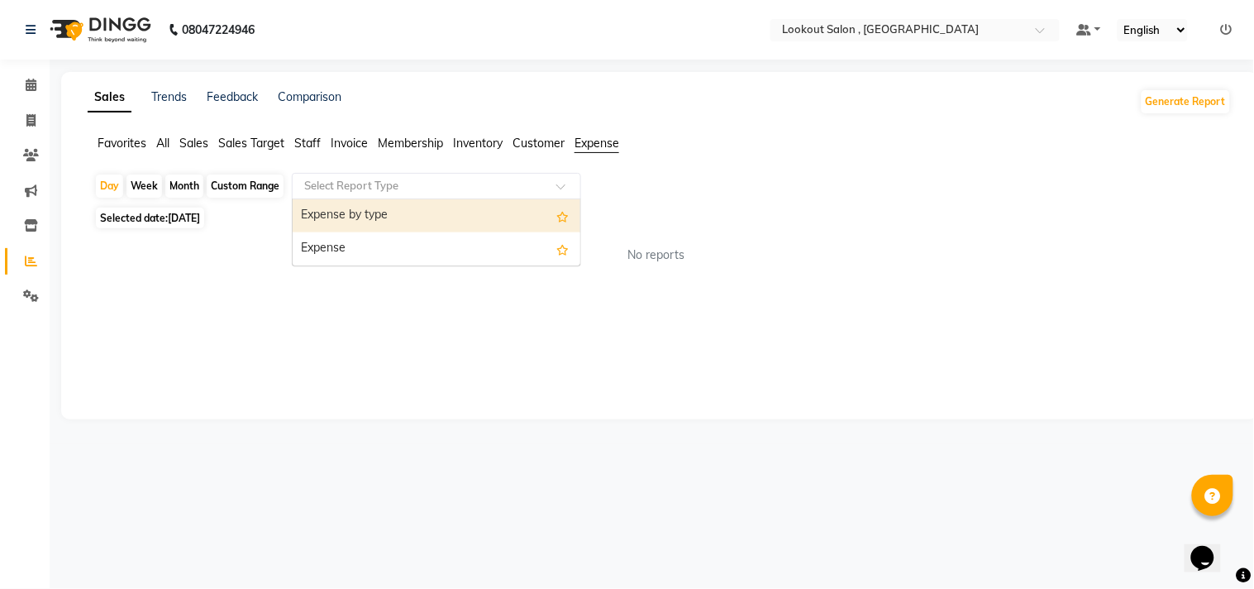
click at [465, 193] on input "text" at bounding box center [420, 186] width 238 height 17
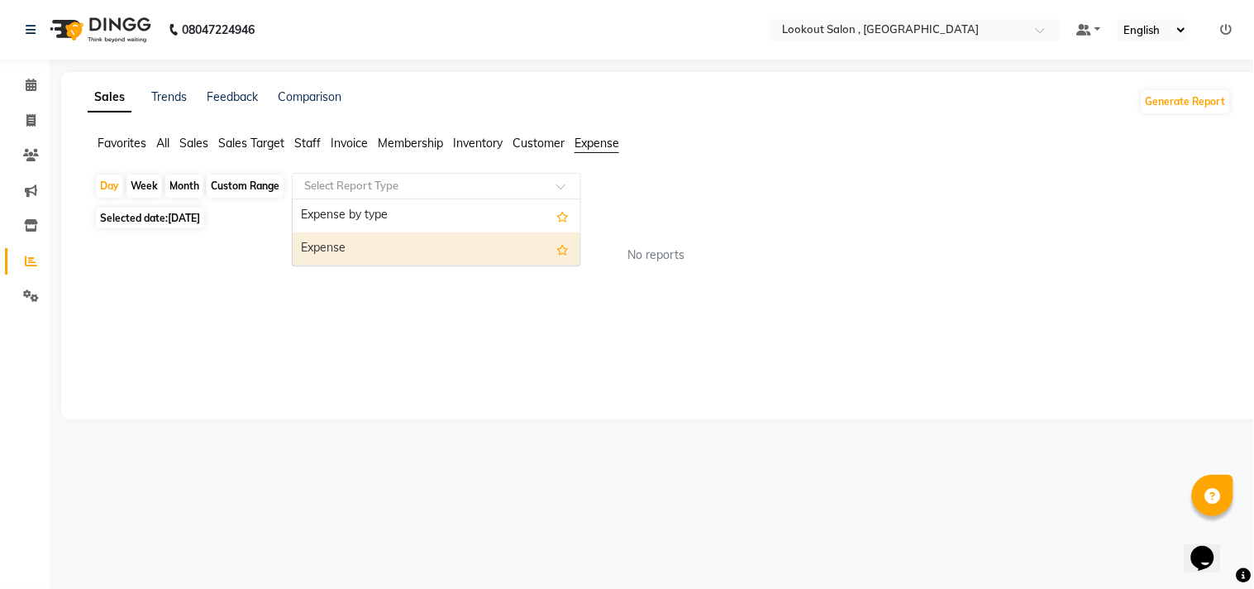
click at [414, 254] on div "Expense" at bounding box center [437, 248] width 288 height 33
select select "full_report"
select select "csv"
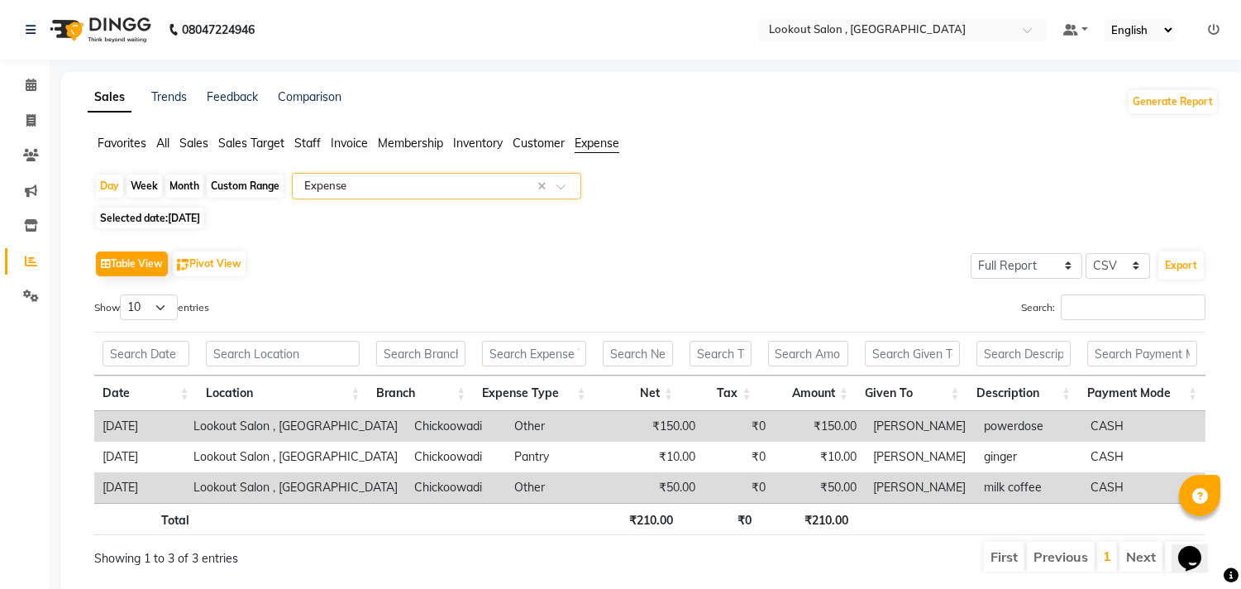
scroll to position [54, 0]
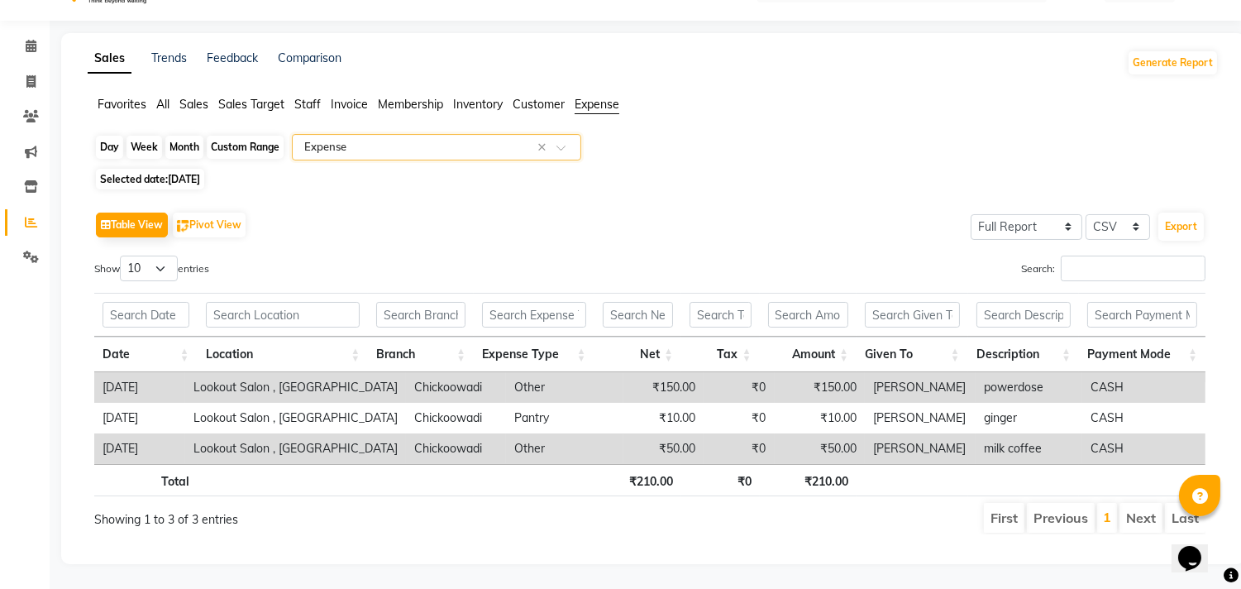
click at [113, 136] on div "Day" at bounding box center [109, 147] width 27 height 23
select select "9"
select select "2025"
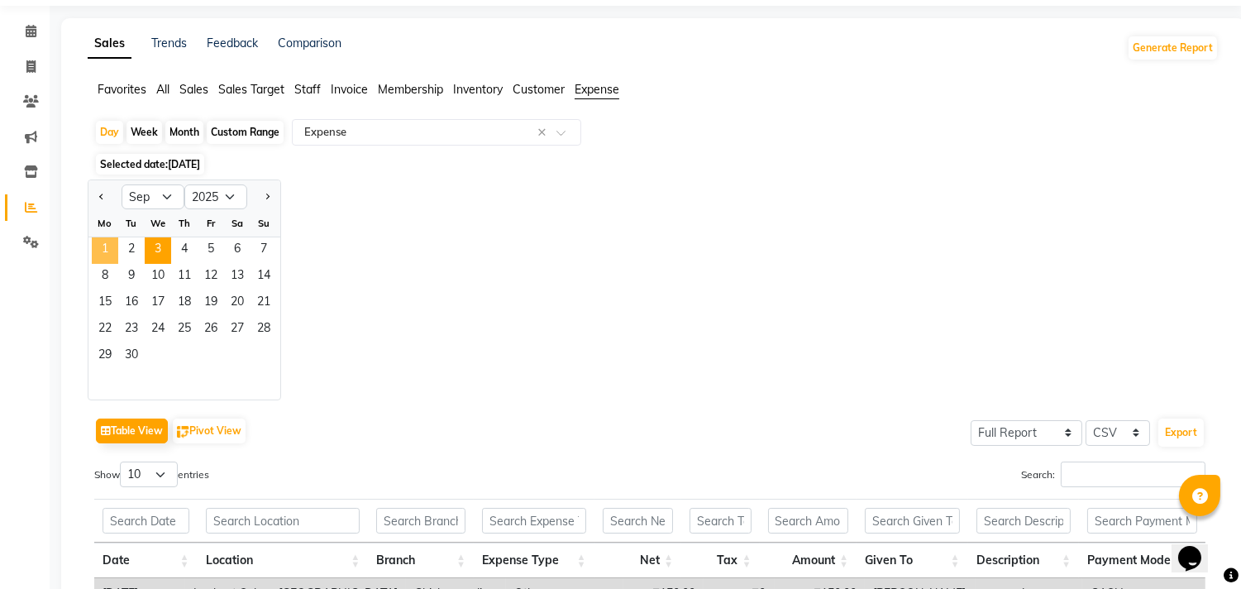
click at [101, 261] on span "1" at bounding box center [105, 250] width 26 height 26
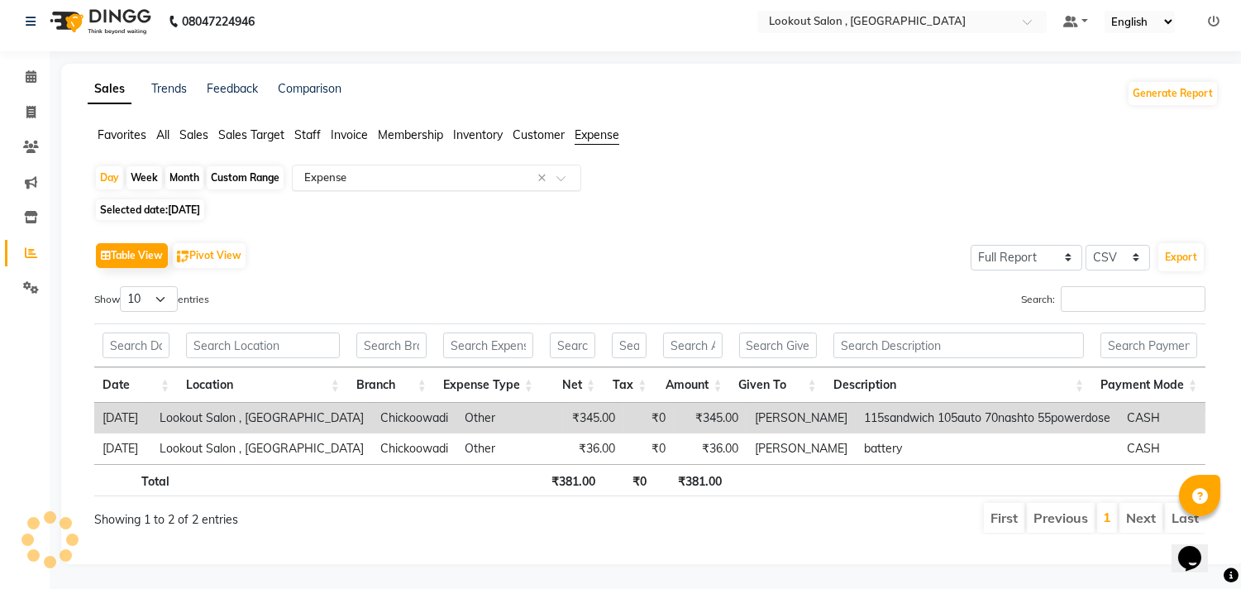
scroll to position [0, 0]
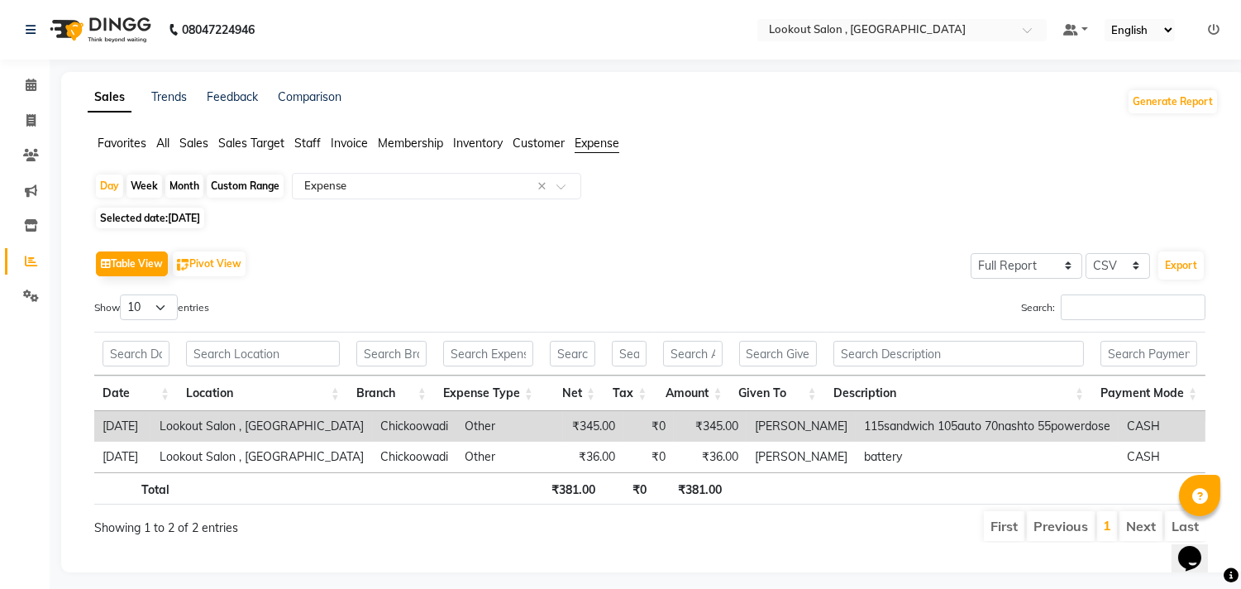
click at [160, 142] on span "All" at bounding box center [162, 143] width 13 height 15
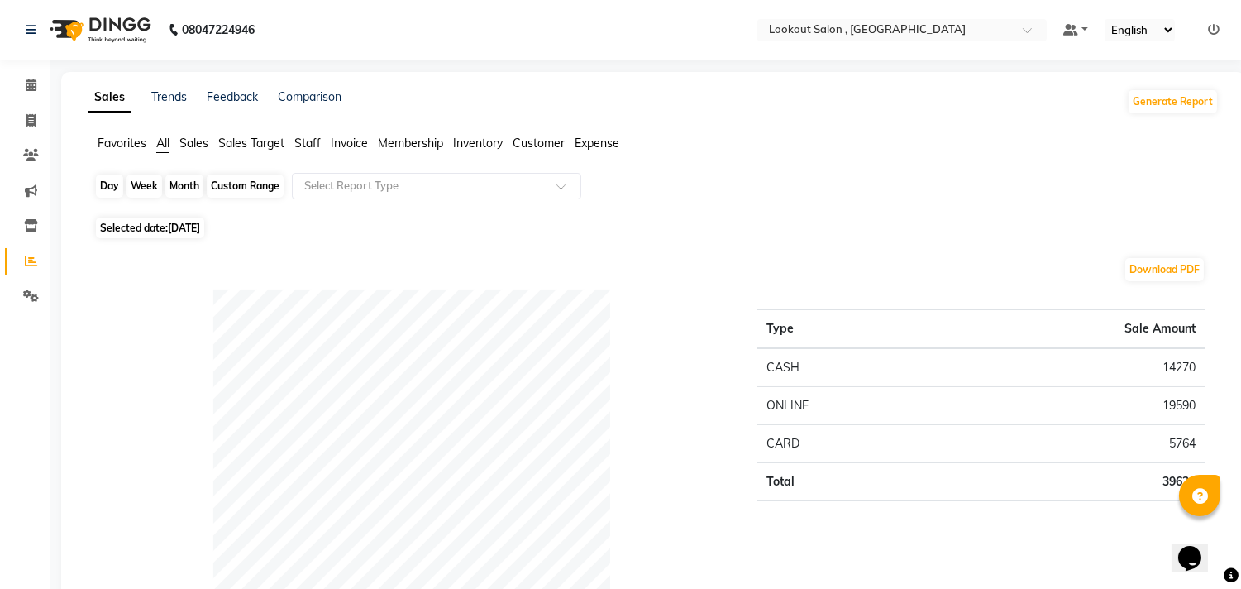
click at [112, 185] on div "Day" at bounding box center [109, 185] width 27 height 23
select select "9"
select select "2025"
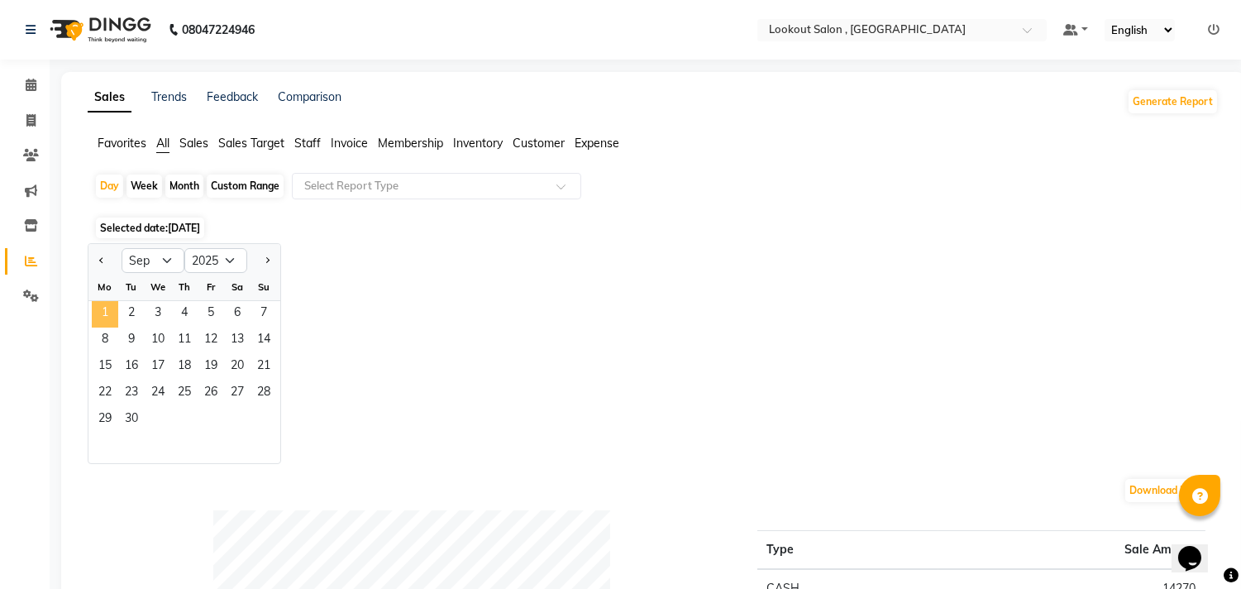
click at [103, 308] on span "1" at bounding box center [105, 314] width 26 height 26
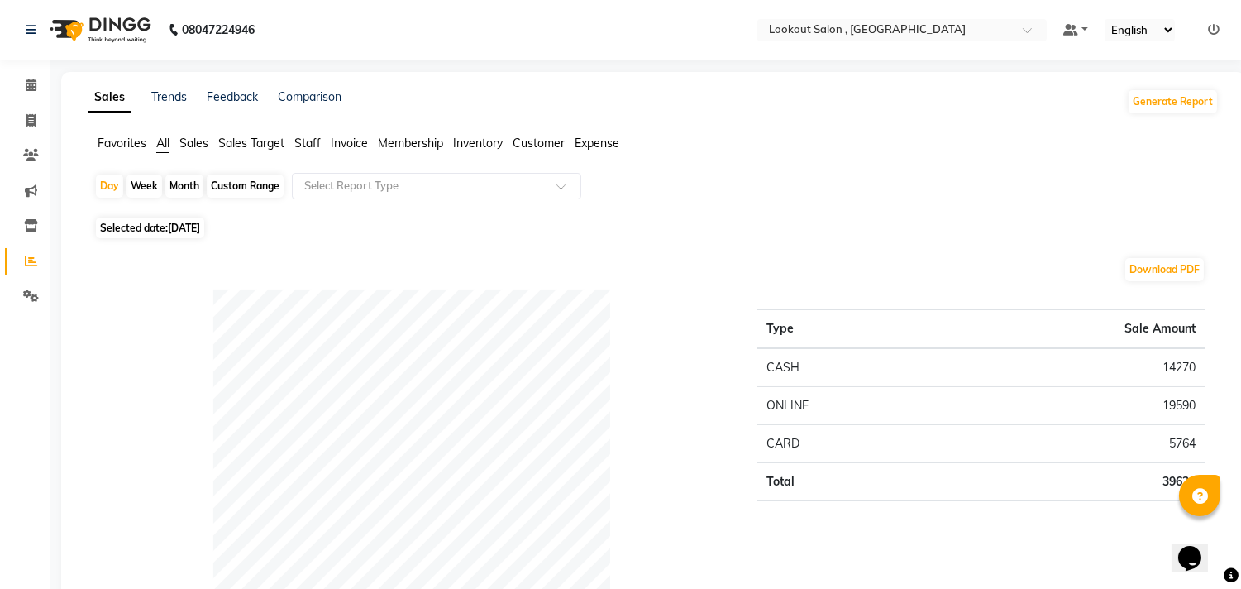
click at [580, 142] on span "Expense" at bounding box center [597, 143] width 45 height 15
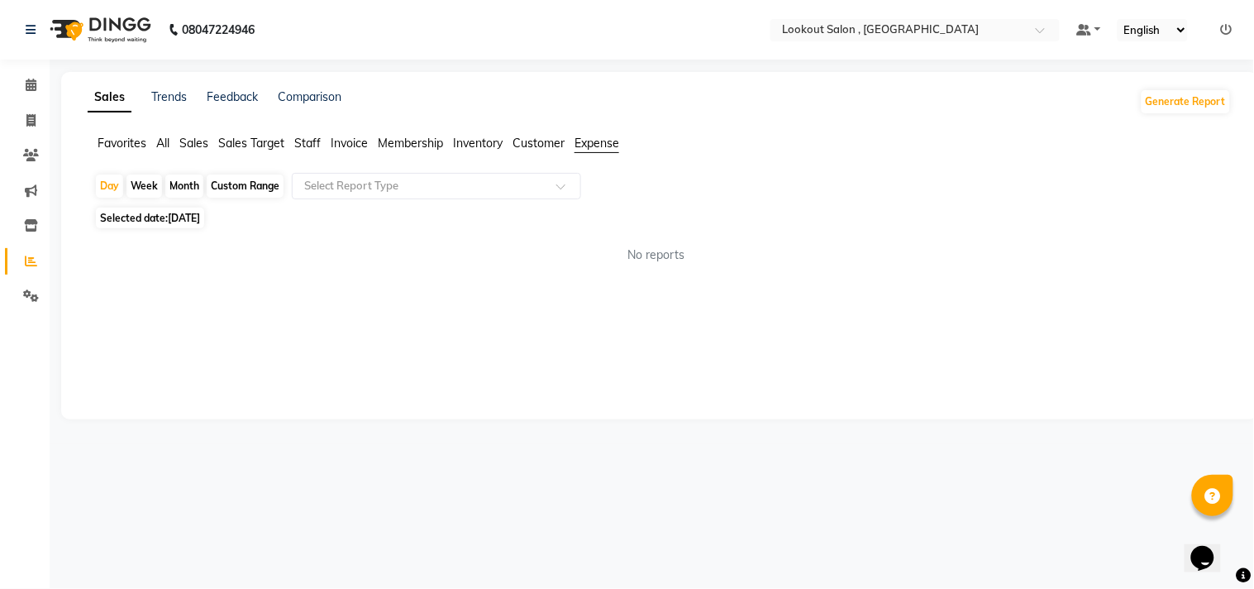
click at [361, 169] on app-reports "Favorites All Sales Sales Target Staff Invoice Membership Inventory Customer Ex…" at bounding box center [660, 206] width 1164 height 142
click at [366, 186] on input "text" at bounding box center [420, 186] width 238 height 17
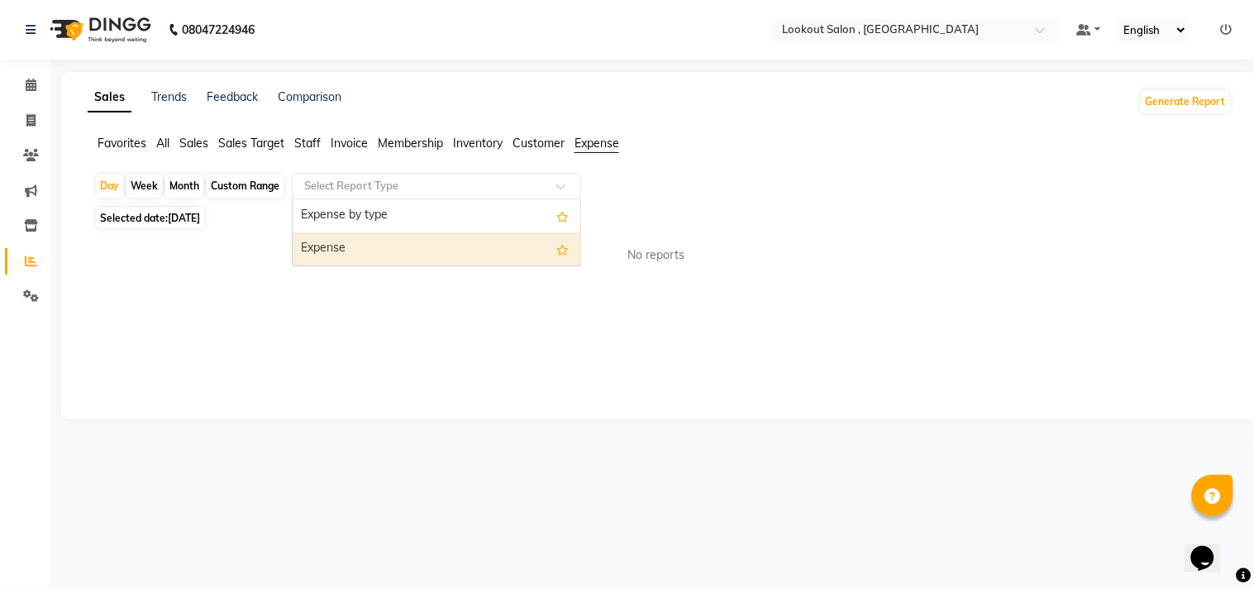
click at [352, 241] on div "Expense" at bounding box center [437, 248] width 288 height 33
select select "full_report"
select select "csv"
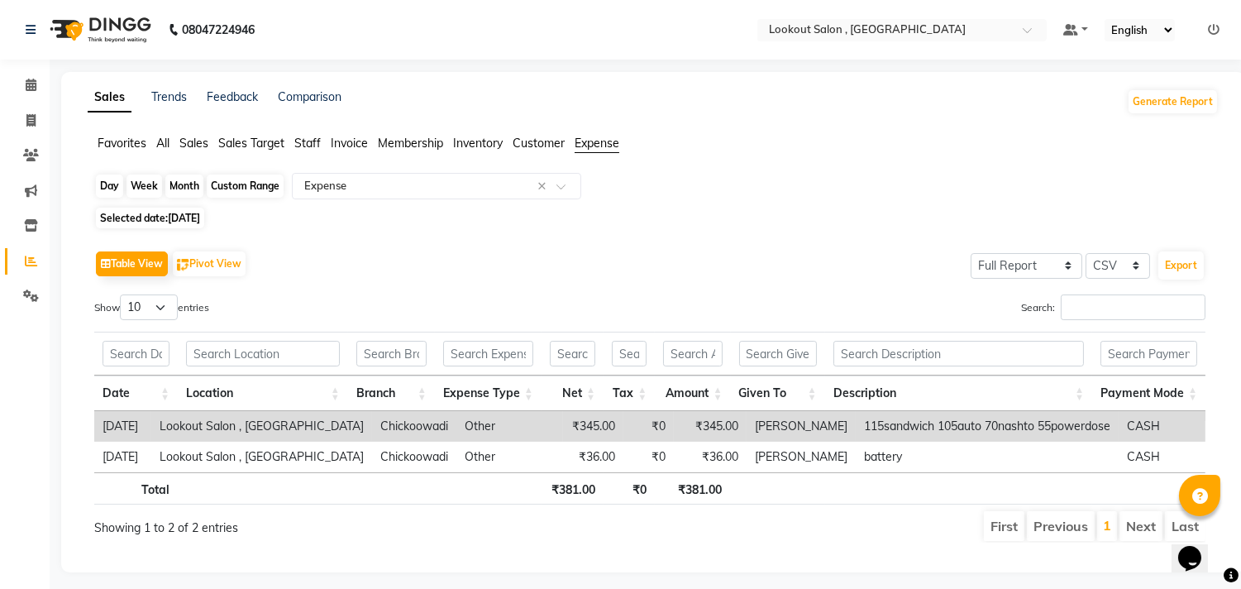
click at [97, 182] on div "Day" at bounding box center [109, 185] width 27 height 23
select select "9"
select select "2025"
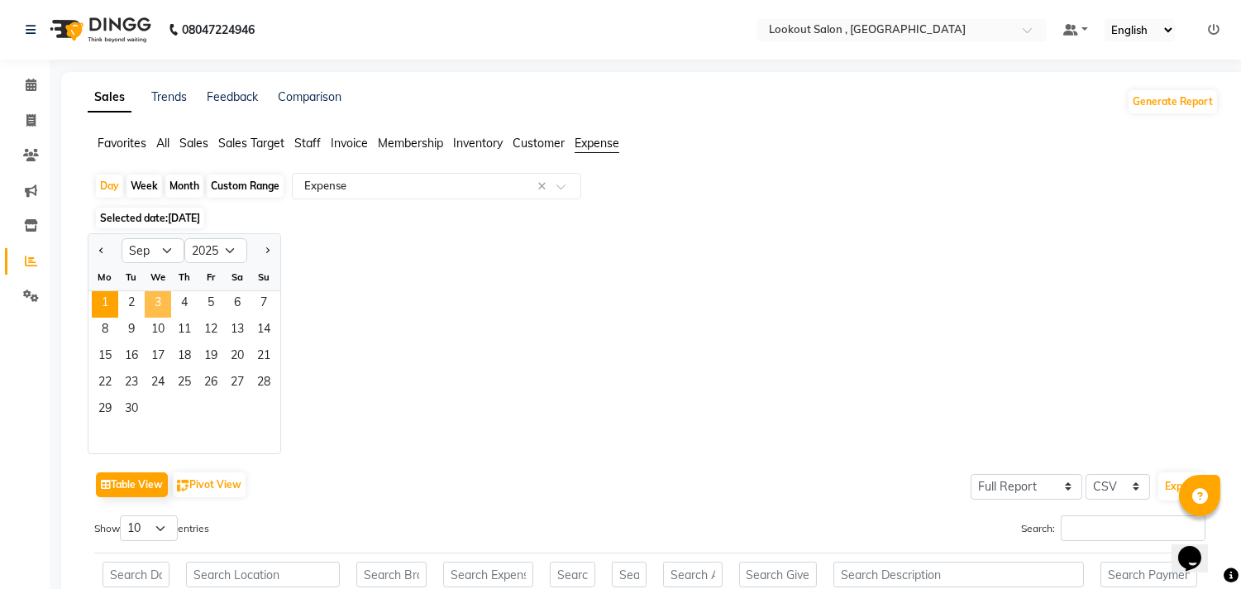
click at [150, 314] on span "3" at bounding box center [158, 304] width 26 height 26
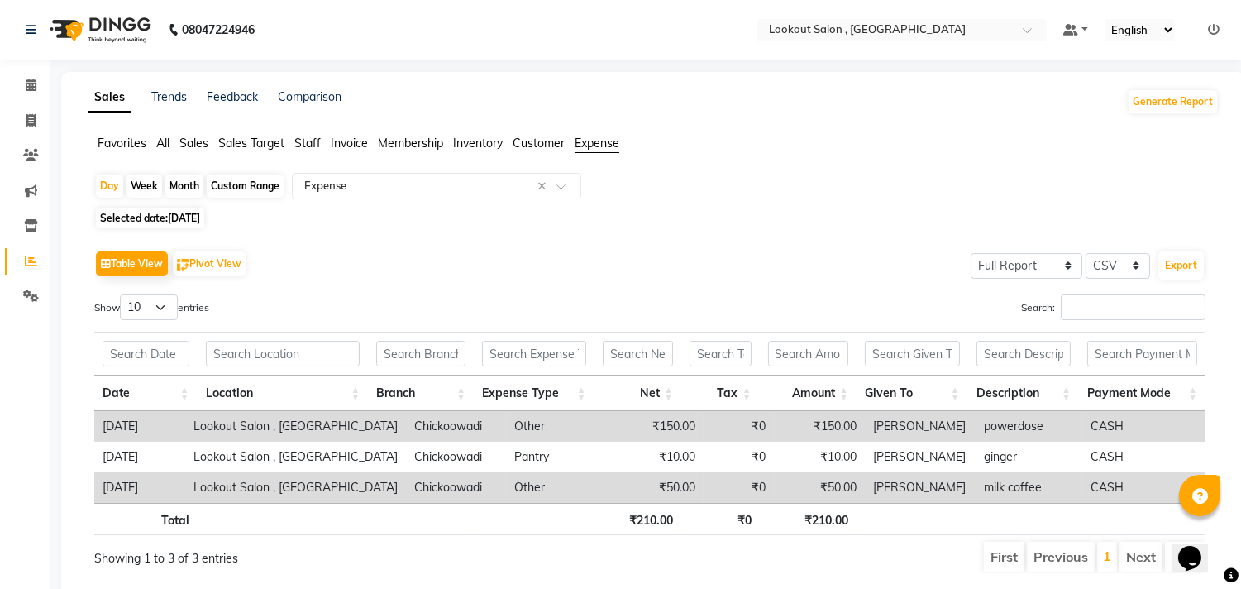
click at [152, 141] on ul "Favorites All Sales Sales Target Staff Invoice Membership Inventory Customer Ex…" at bounding box center [653, 144] width 1131 height 18
click at [163, 145] on span "All" at bounding box center [162, 143] width 13 height 15
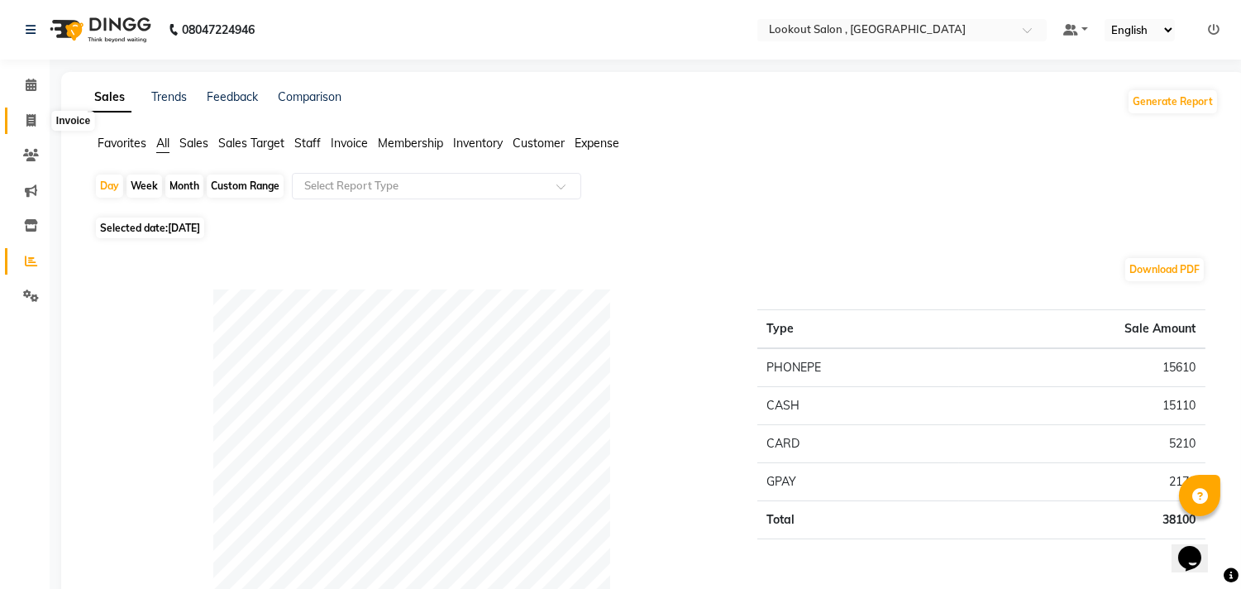
click at [27, 114] on icon at bounding box center [30, 120] width 9 height 12
select select "service"
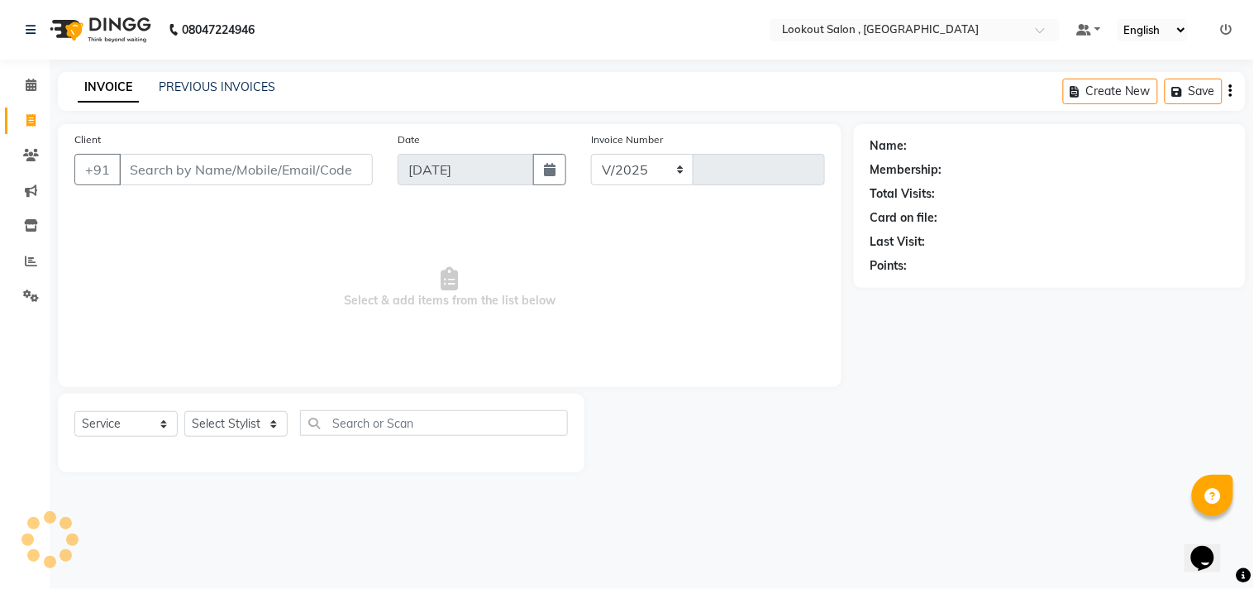
select select "151"
type input "6207"
click at [256, 93] on link "PREVIOUS INVOICES" at bounding box center [217, 86] width 117 height 15
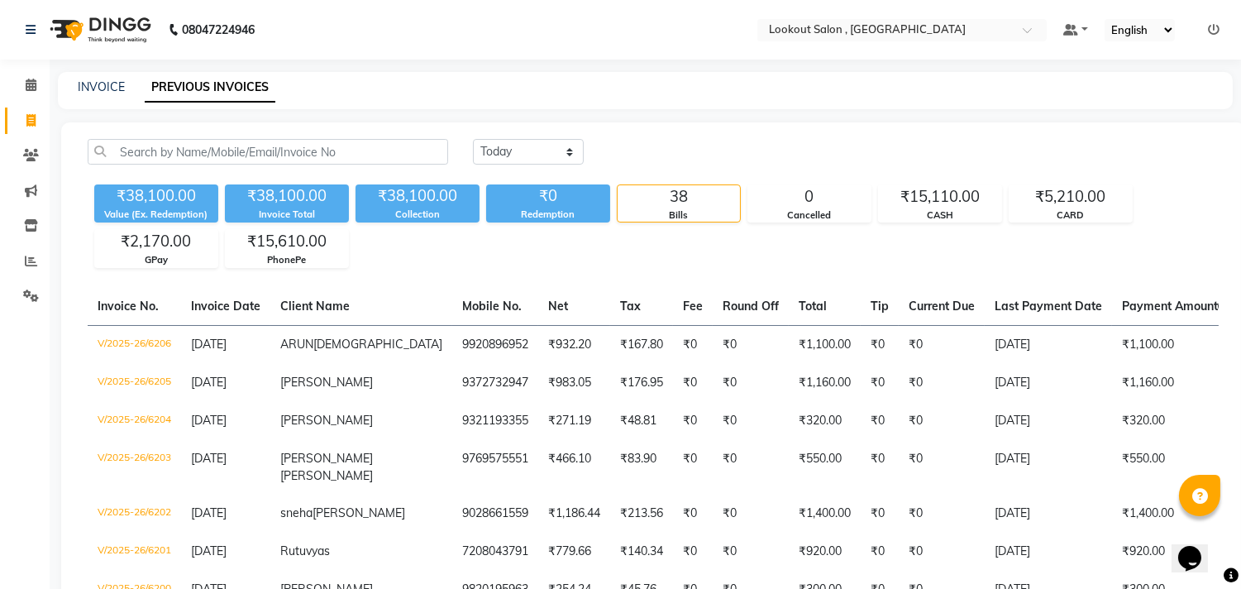
click at [91, 79] on div "INVOICE" at bounding box center [101, 87] width 47 height 17
click at [94, 80] on link "INVOICE" at bounding box center [101, 86] width 47 height 15
select select "service"
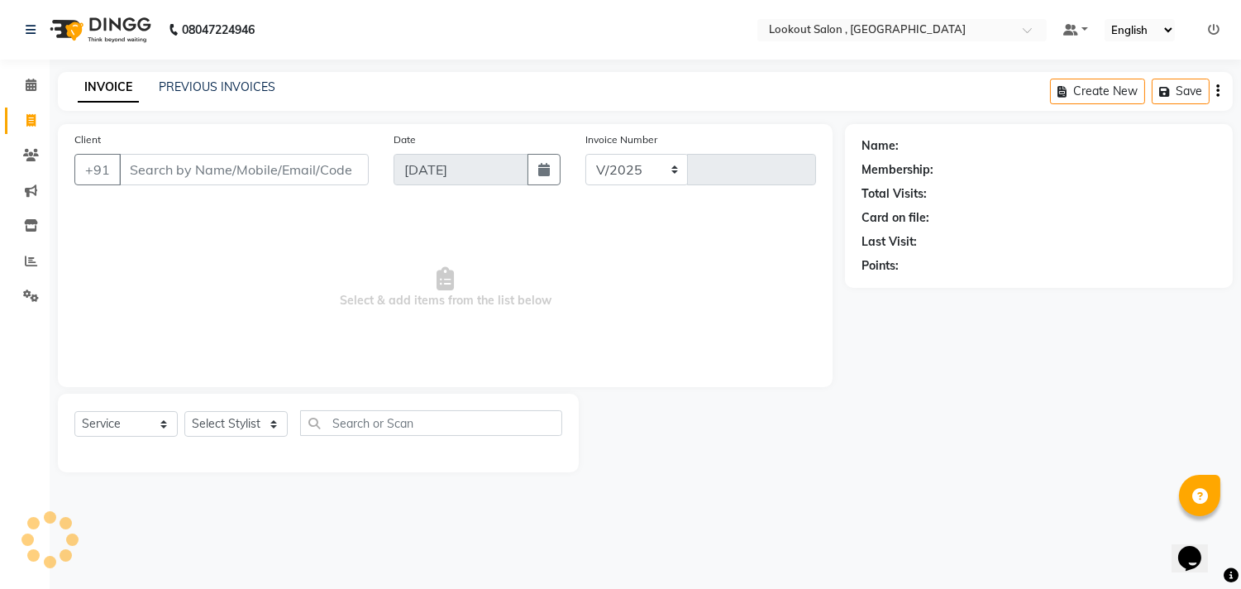
select select "151"
type input "6207"
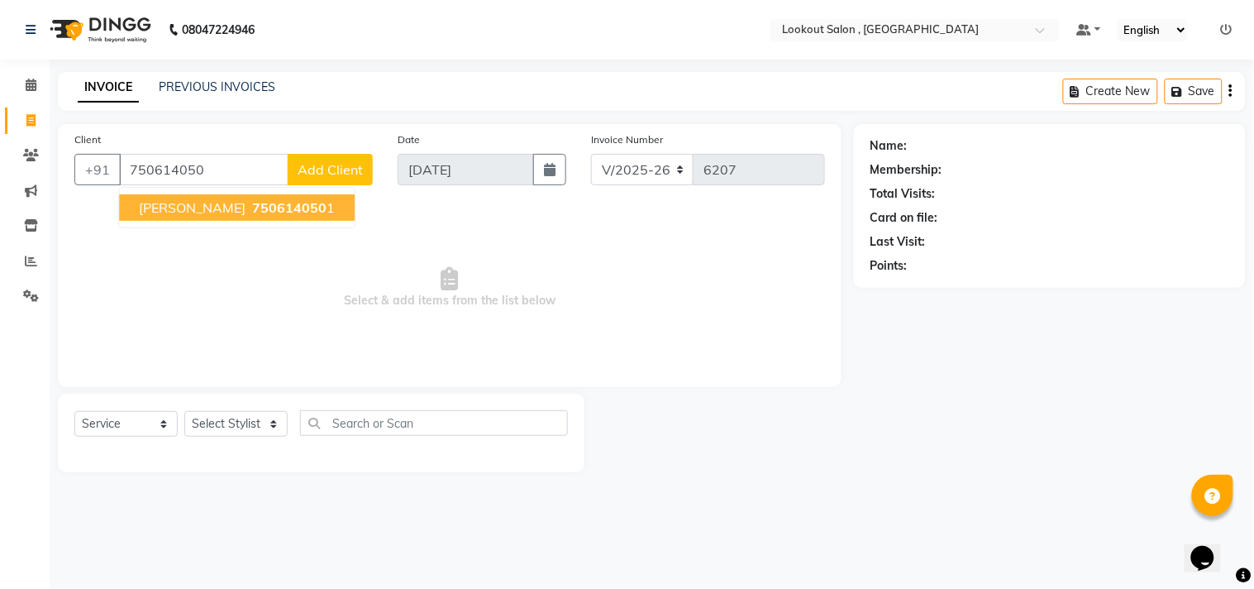
click at [160, 200] on span "akshay sethiya" at bounding box center [192, 207] width 107 height 17
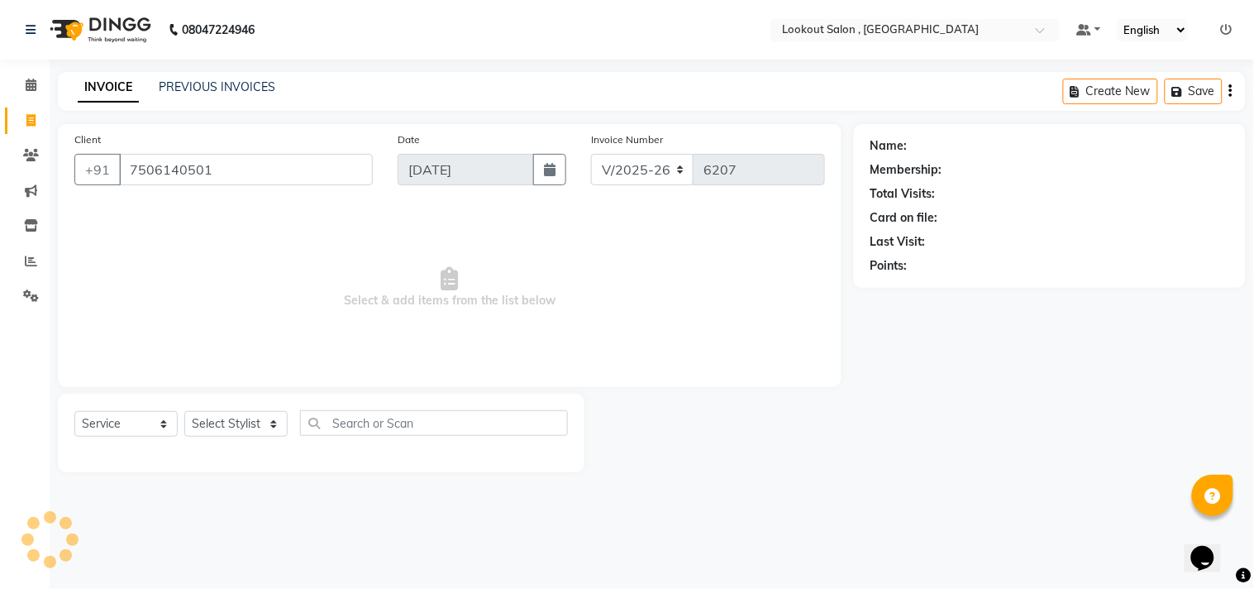
type input "7506140501"
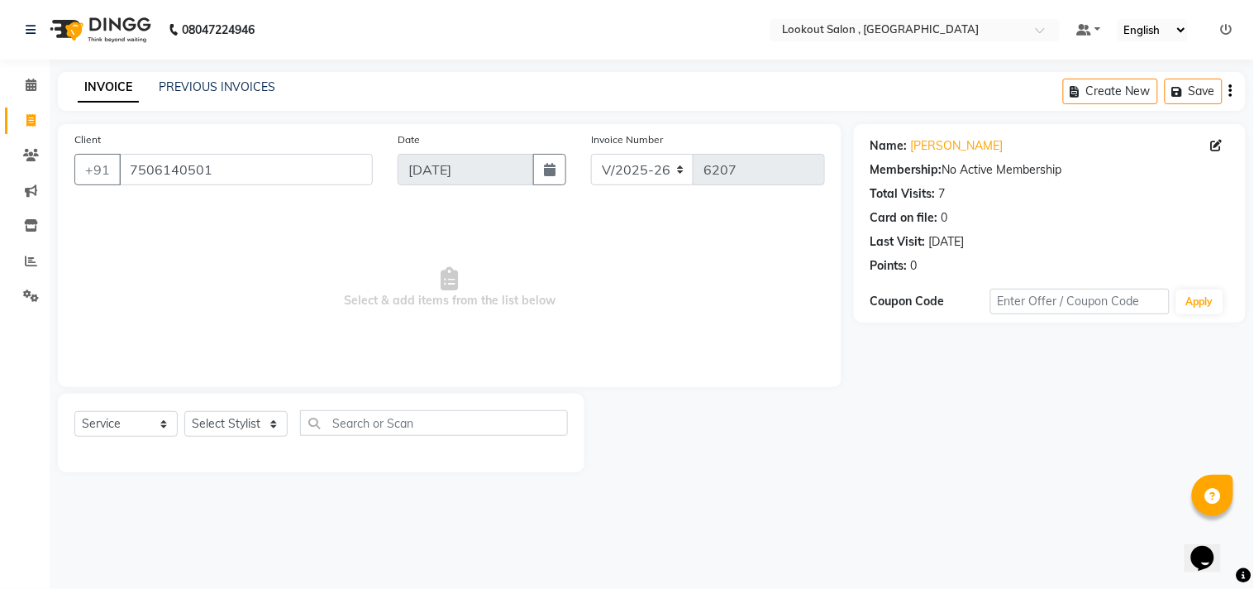
click at [205, 402] on div "Select Service Product Membership Package Voucher Prepaid Gift Card Select Styl…" at bounding box center [321, 433] width 527 height 79
click at [223, 420] on select "Select Stylist [PERSON_NAME] [PERSON_NAME] [PERSON_NAME] [PERSON_NAME] kuldeep …" at bounding box center [235, 424] width 103 height 26
select select "43261"
click at [184, 412] on select "Select Stylist [PERSON_NAME] [PERSON_NAME] [PERSON_NAME] [PERSON_NAME] kuldeep …" at bounding box center [235, 424] width 103 height 26
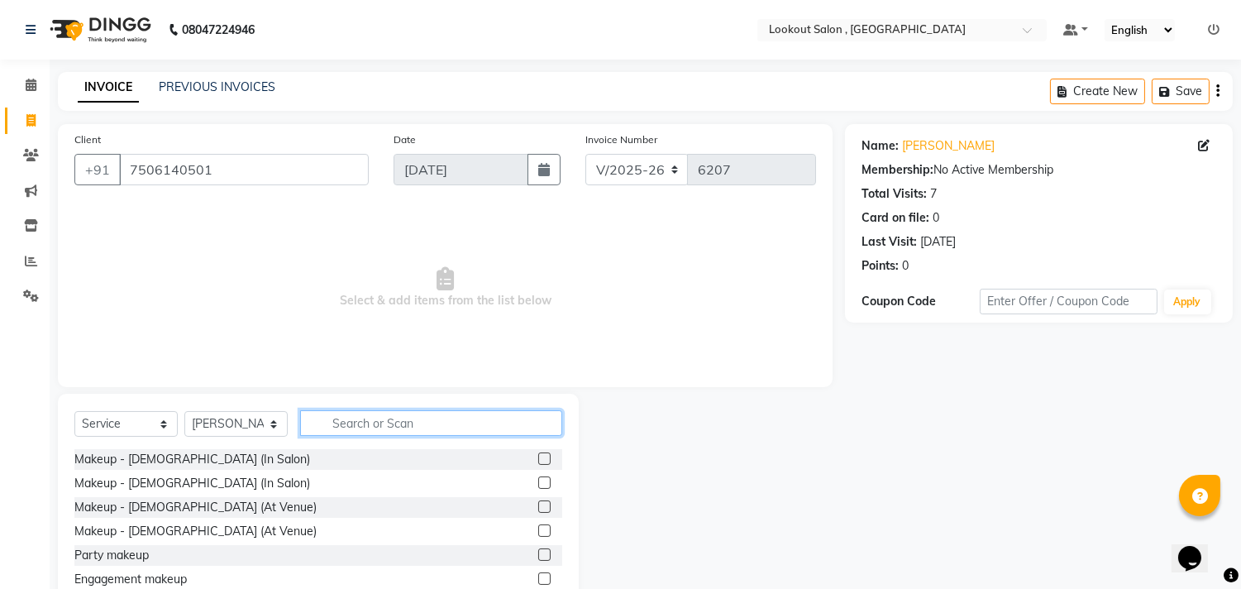
click at [351, 425] on input "text" at bounding box center [431, 423] width 262 height 26
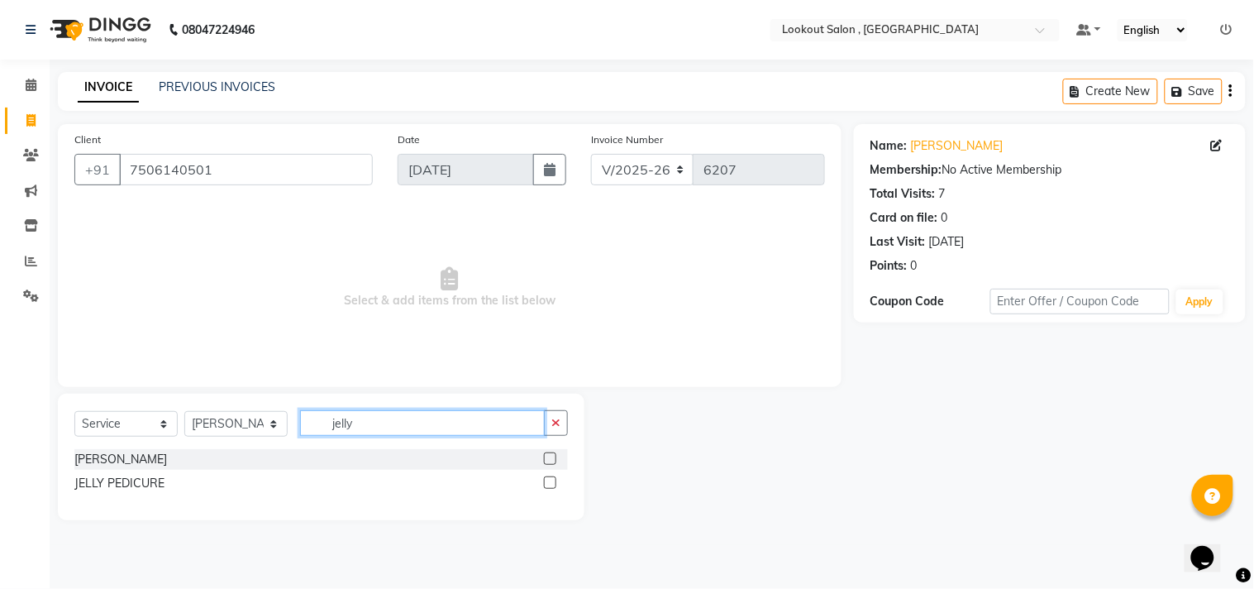
type input "jelly"
click at [552, 474] on div at bounding box center [556, 483] width 24 height 21
click at [548, 477] on label at bounding box center [550, 482] width 12 height 12
click at [548, 478] on input "checkbox" at bounding box center [549, 483] width 11 height 11
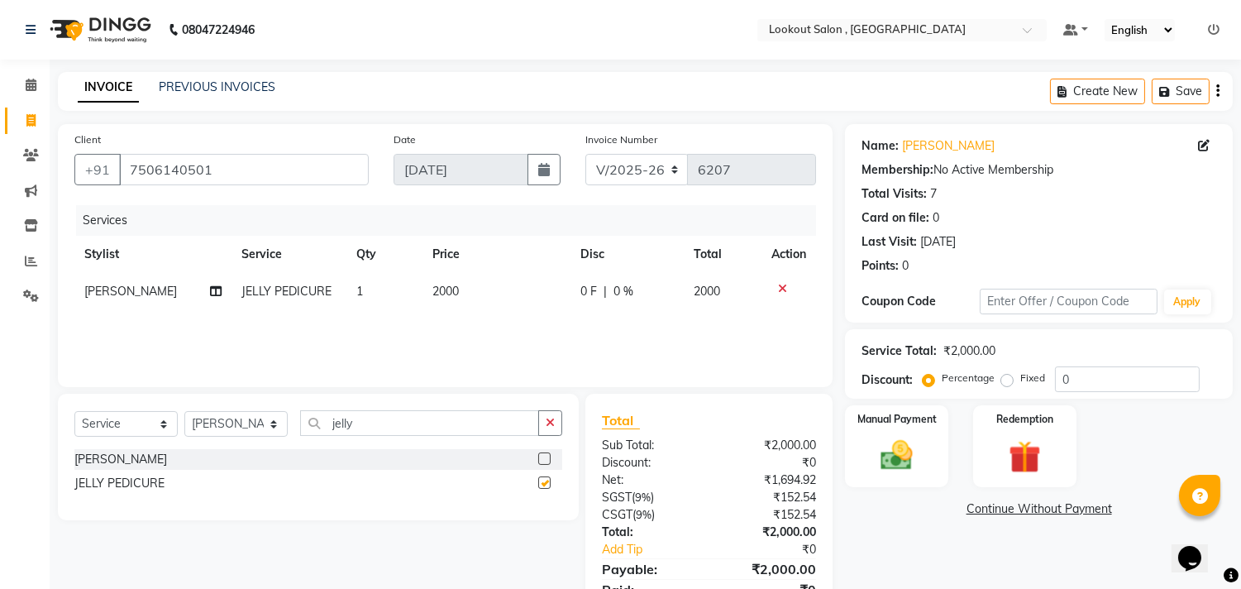
checkbox input "false"
click at [242, 432] on select "Select Stylist [PERSON_NAME] [PERSON_NAME] [PERSON_NAME] [PERSON_NAME] kuldeep …" at bounding box center [235, 424] width 103 height 26
select select "4400"
click at [184, 412] on select "Select Stylist [PERSON_NAME] [PERSON_NAME] [PERSON_NAME] [PERSON_NAME] kuldeep …" at bounding box center [235, 424] width 103 height 26
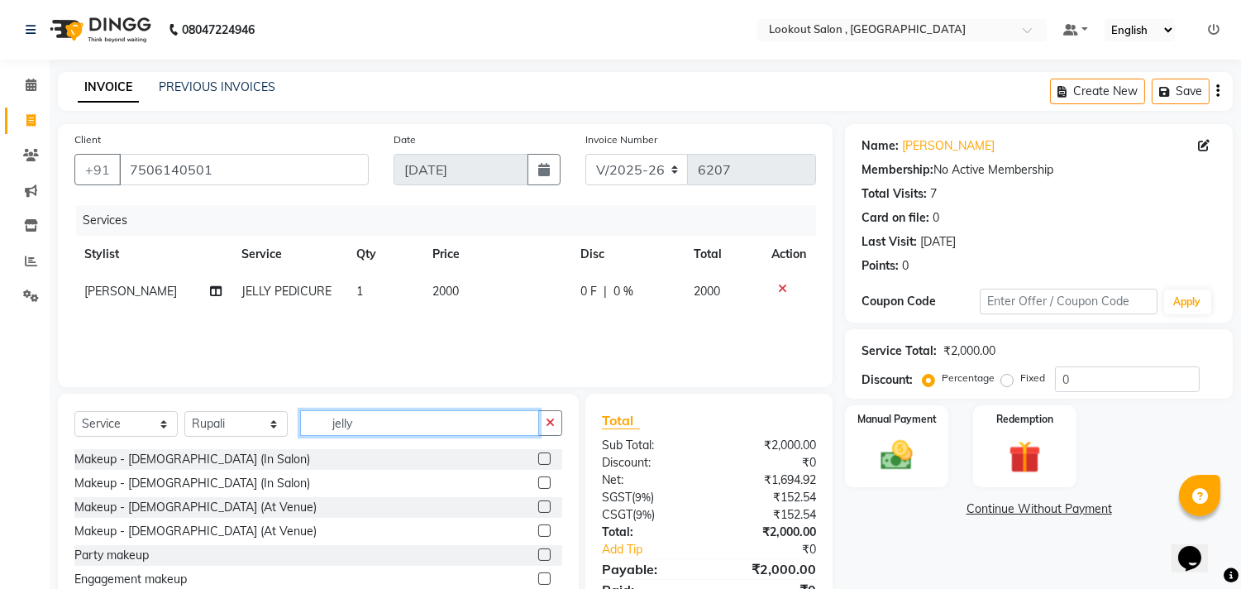
drag, startPoint x: 351, startPoint y: 424, endPoint x: 271, endPoint y: 424, distance: 79.4
click at [271, 424] on div "Select Service Product Membership Package Voucher Prepaid Gift Card Select Styl…" at bounding box center [318, 429] width 488 height 39
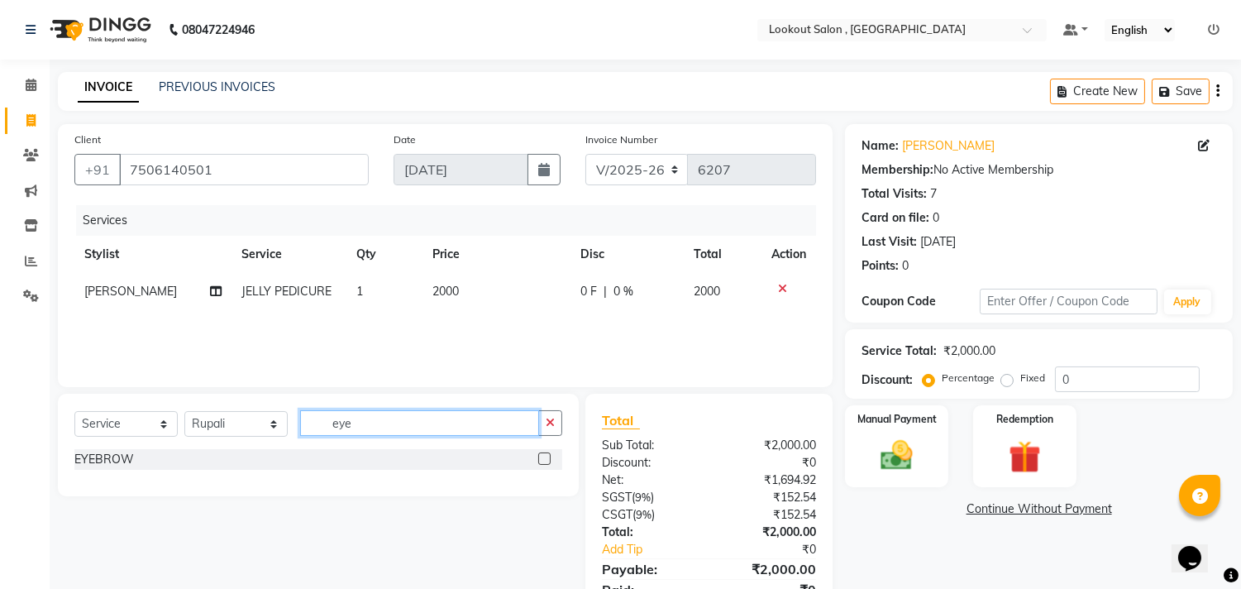
type input "eye"
click at [547, 460] on label at bounding box center [544, 458] width 12 height 12
click at [547, 460] on input "checkbox" at bounding box center [543, 459] width 11 height 11
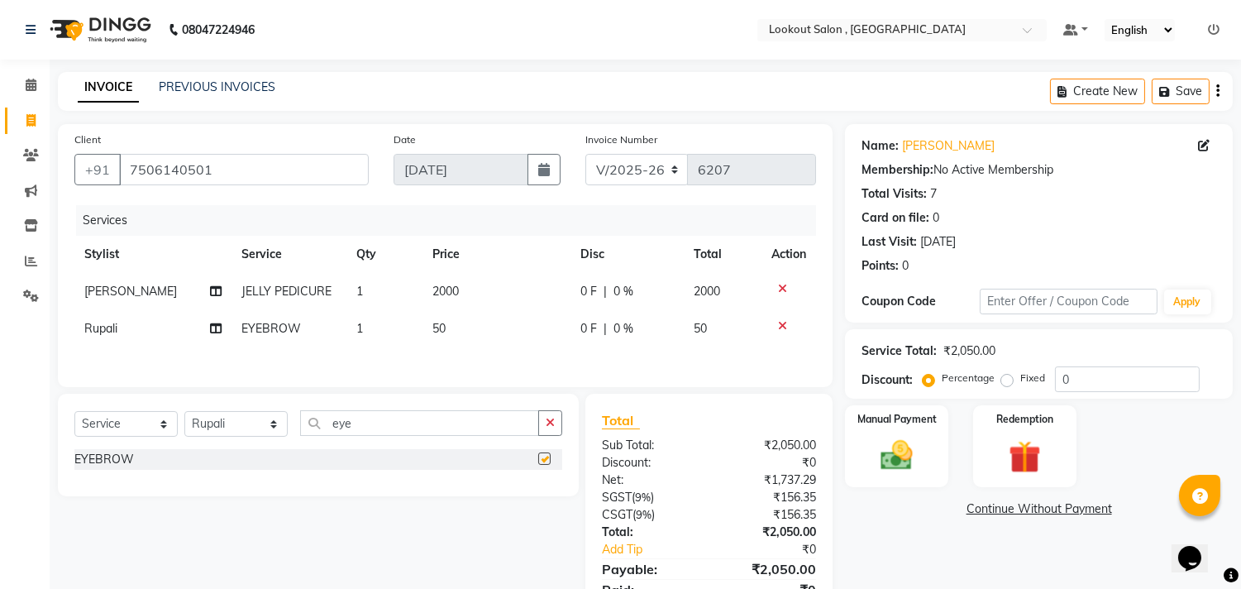
checkbox input "false"
click at [274, 426] on select "Select Stylist [PERSON_NAME] [PERSON_NAME] [PERSON_NAME] [PERSON_NAME] kuldeep …" at bounding box center [235, 424] width 103 height 26
select select "19837"
click at [184, 415] on select "Select Stylist [PERSON_NAME] [PERSON_NAME] [PERSON_NAME] [PERSON_NAME] kuldeep …" at bounding box center [235, 424] width 103 height 26
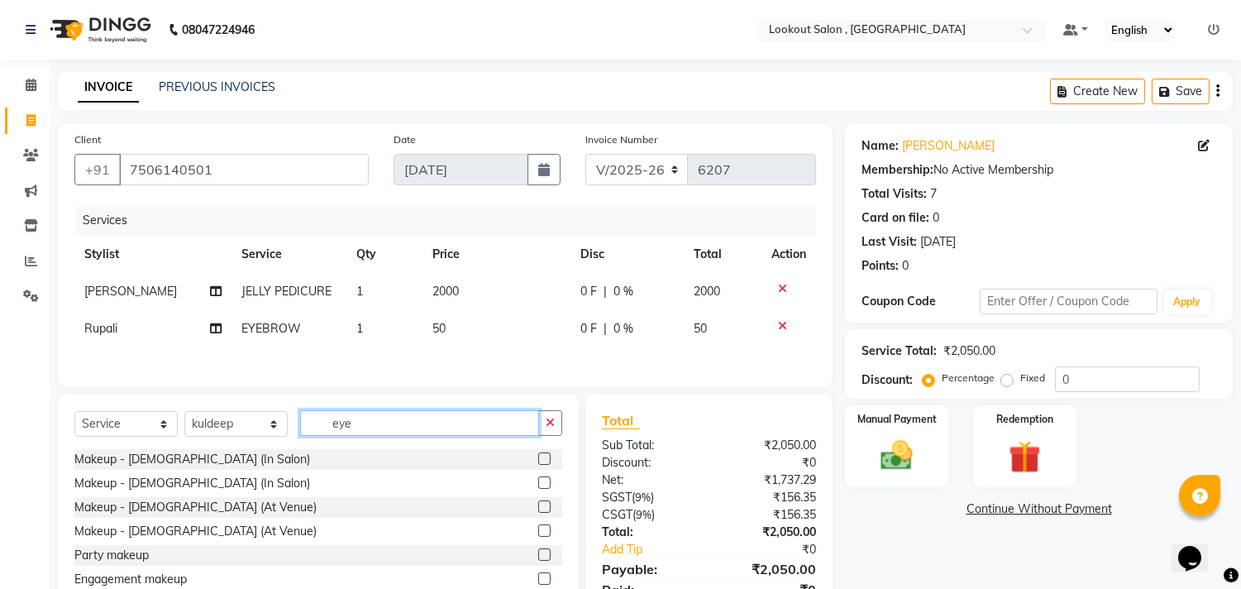
drag, startPoint x: 356, startPoint y: 432, endPoint x: 291, endPoint y: 435, distance: 65.4
click at [291, 435] on div "Select Service Product Membership Package Voucher Prepaid Gift Card Select Styl…" at bounding box center [318, 429] width 488 height 39
type input "glo"
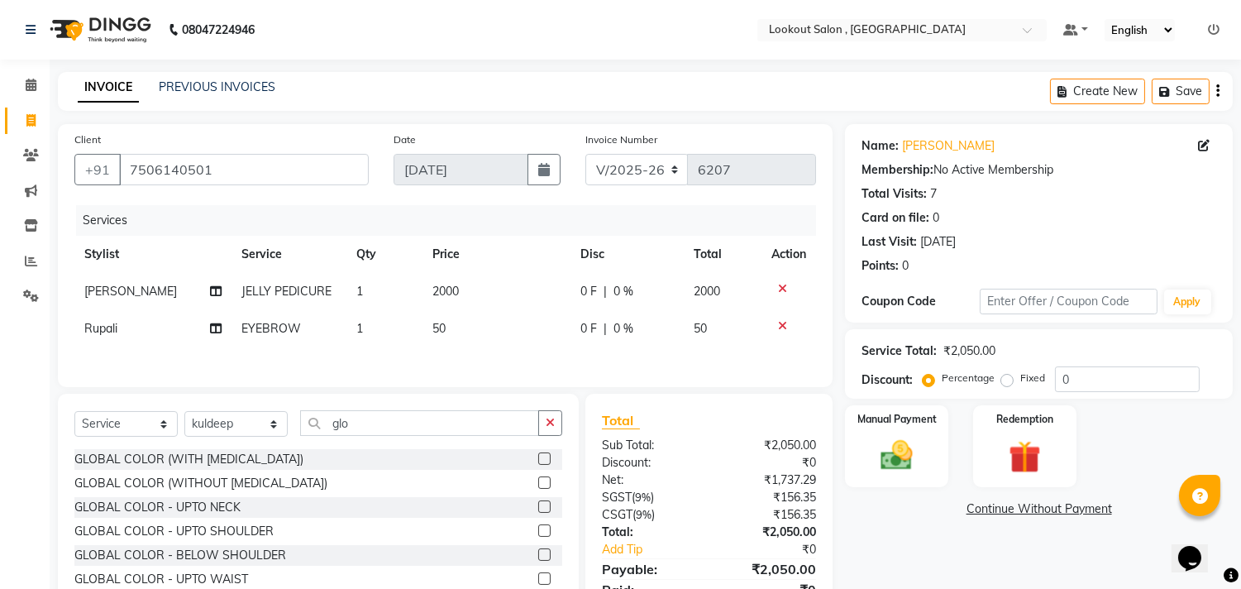
click at [538, 485] on label at bounding box center [544, 482] width 12 height 12
click at [538, 485] on input "checkbox" at bounding box center [543, 483] width 11 height 11
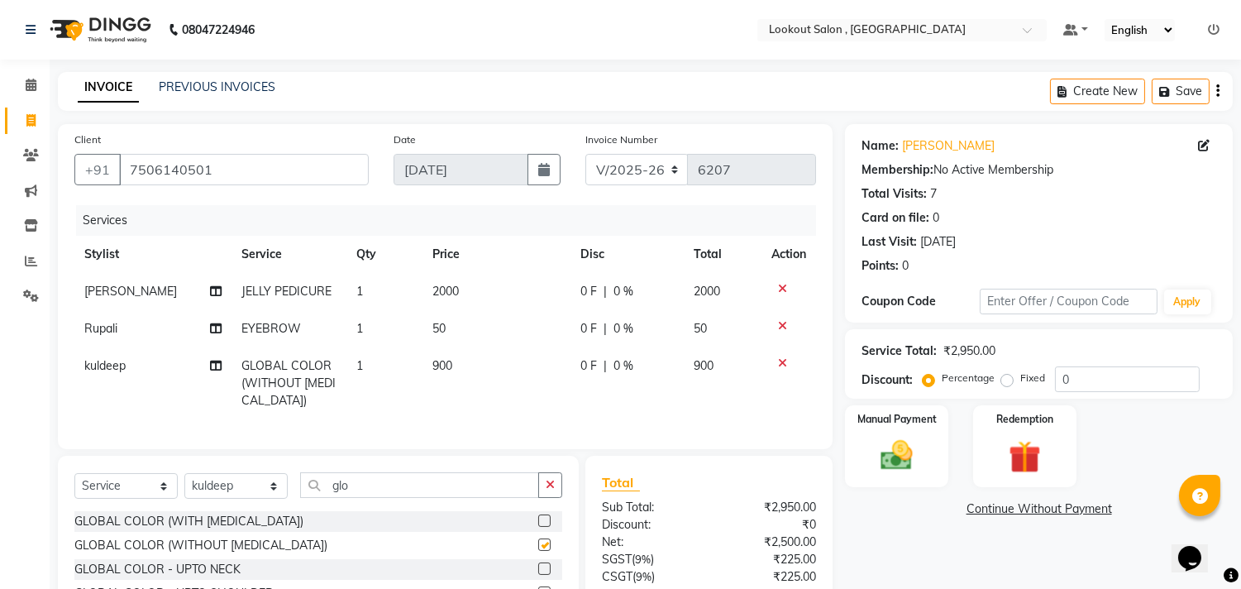
checkbox input "false"
click at [188, 499] on select "Select Stylist [PERSON_NAME] [PERSON_NAME] [PERSON_NAME] [PERSON_NAME] kuldeep …" at bounding box center [235, 486] width 103 height 26
select select "7174"
click at [184, 487] on select "Select Stylist [PERSON_NAME] [PERSON_NAME] [PERSON_NAME] [PERSON_NAME] kuldeep …" at bounding box center [235, 486] width 103 height 26
drag, startPoint x: 410, startPoint y: 485, endPoint x: 372, endPoint y: 488, distance: 38.2
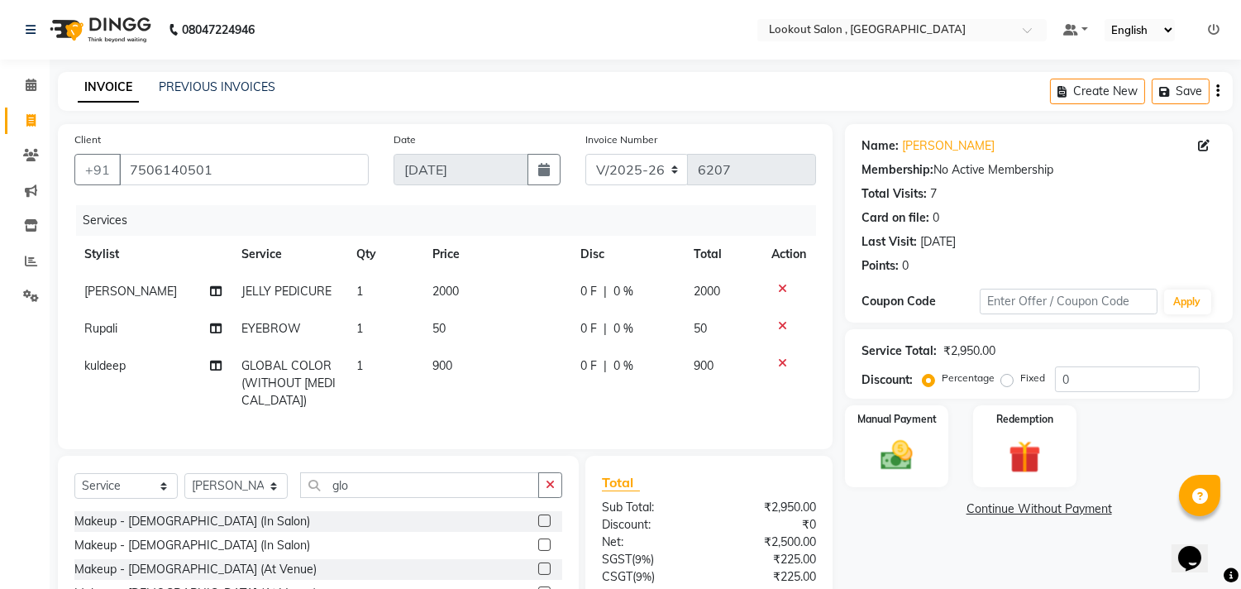
click at [372, 488] on div "Select Service Product Membership Package Voucher Prepaid Gift Card Select Styl…" at bounding box center [318, 578] width 521 height 244
drag, startPoint x: 372, startPoint y: 502, endPoint x: 151, endPoint y: 461, distance: 224.5
click at [151, 461] on div "Client +91 7506140501 Date 03-09-2025 Invoice Number V/2025 V/2025-26 6207 Serv…" at bounding box center [445, 412] width 800 height 576
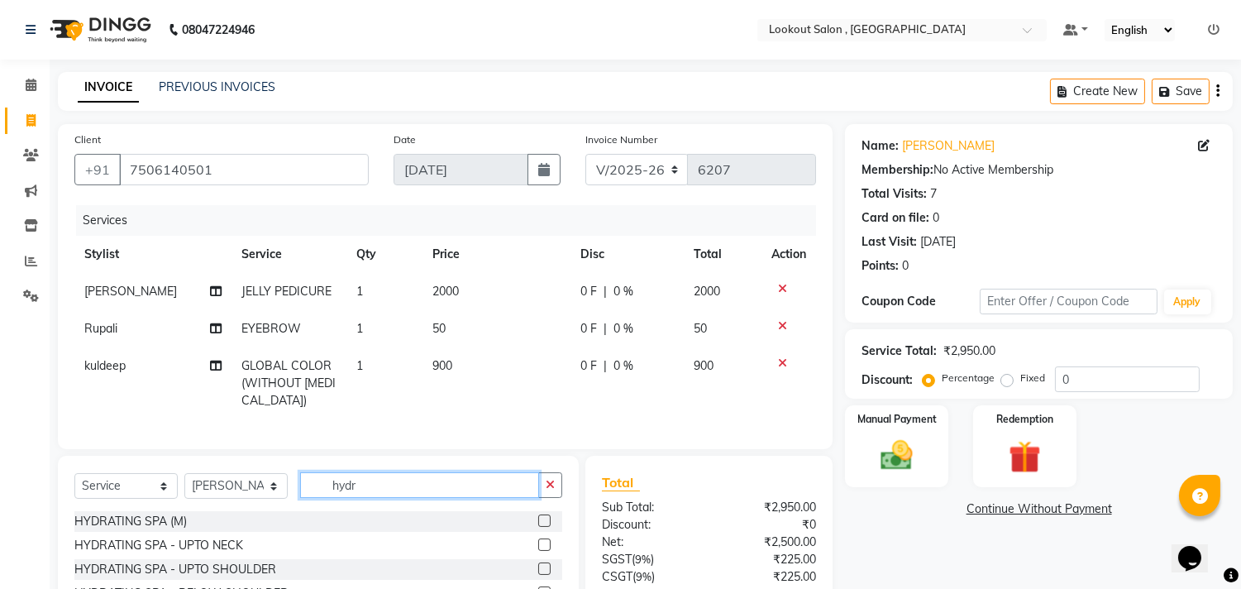
scroll to position [150, 0]
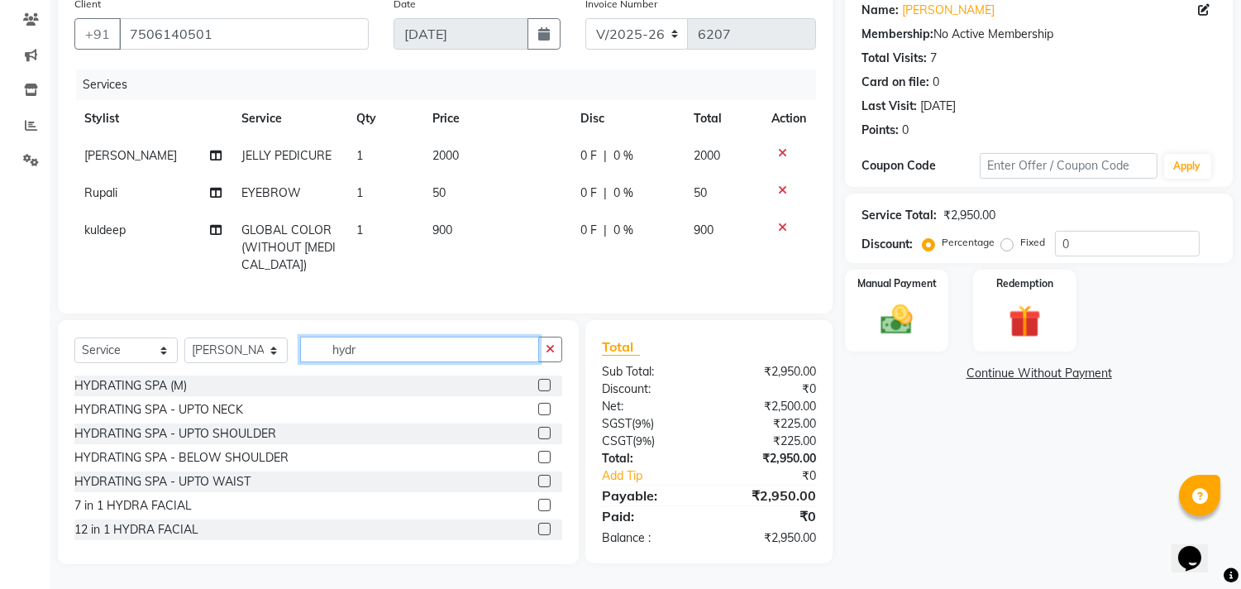
type input "hydr"
click at [538, 459] on label at bounding box center [544, 457] width 12 height 12
click at [538, 459] on input "checkbox" at bounding box center [543, 457] width 11 height 11
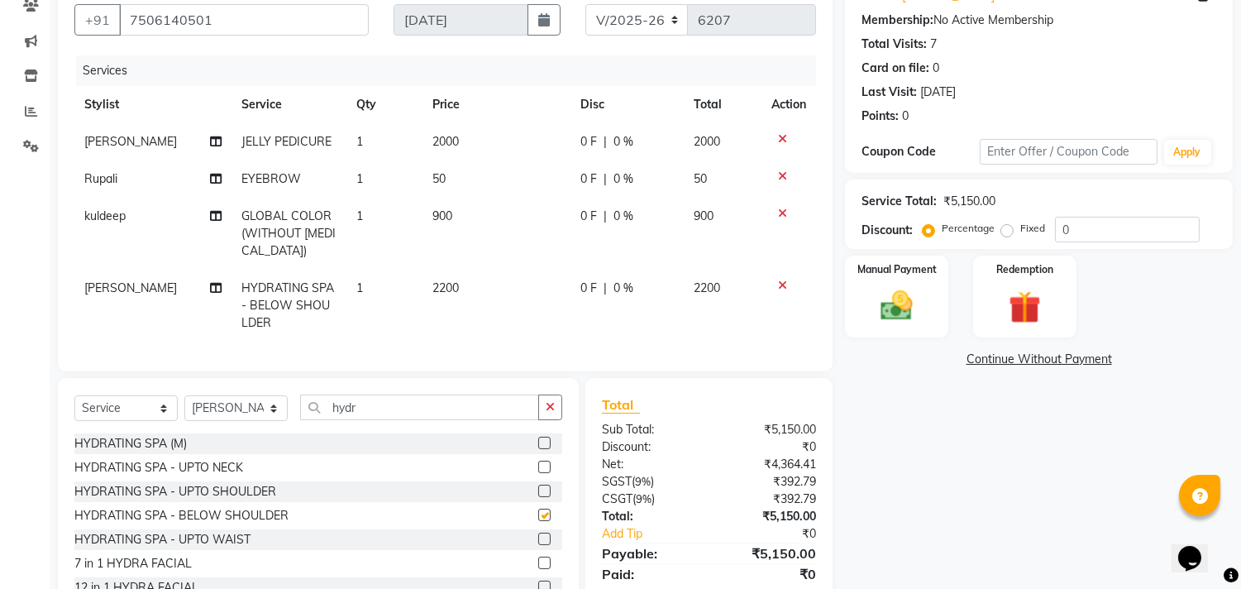
checkbox input "false"
drag, startPoint x: 210, startPoint y: 380, endPoint x: 169, endPoint y: 370, distance: 42.7
click at [169, 370] on div "Client +91 7506140501 Date 03-09-2025 Invoice Number V/2025 V/2025-26 6207 Serv…" at bounding box center [445, 297] width 800 height 647
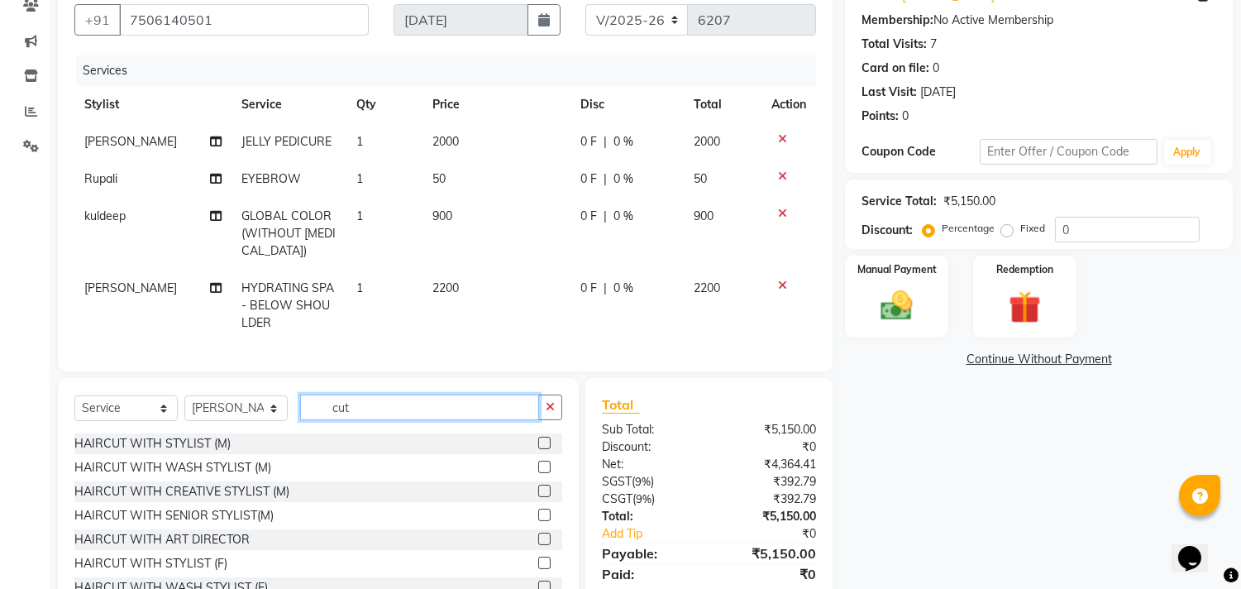
scroll to position [221, 0]
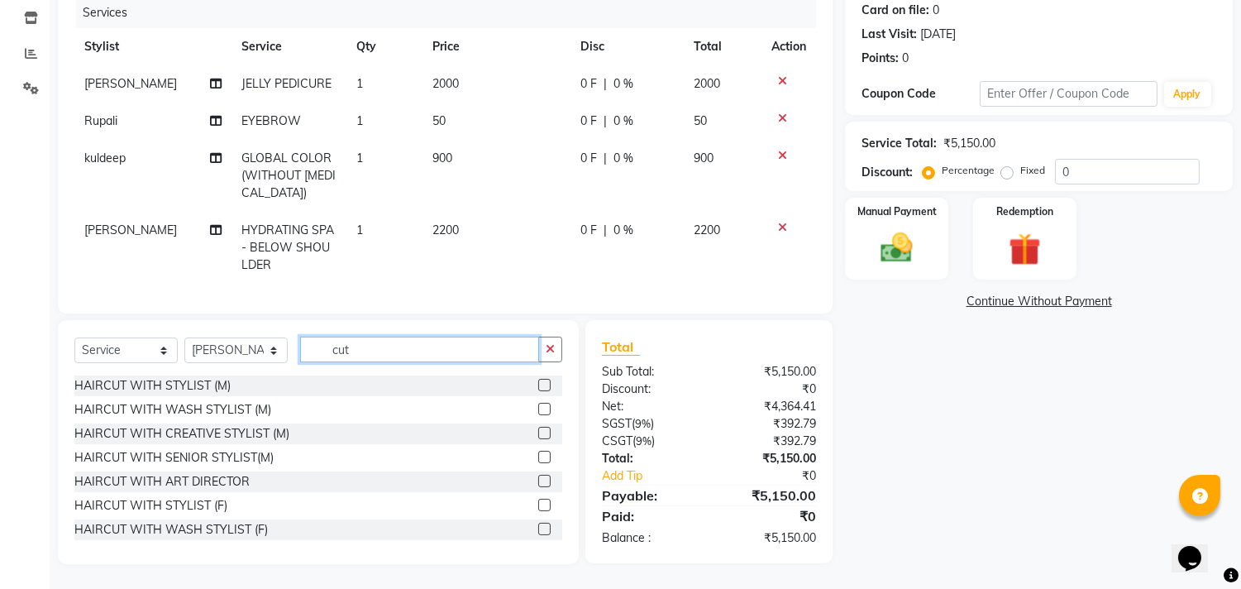
type input "cut"
click at [538, 505] on label at bounding box center [544, 505] width 12 height 12
click at [538, 505] on input "checkbox" at bounding box center [543, 505] width 11 height 11
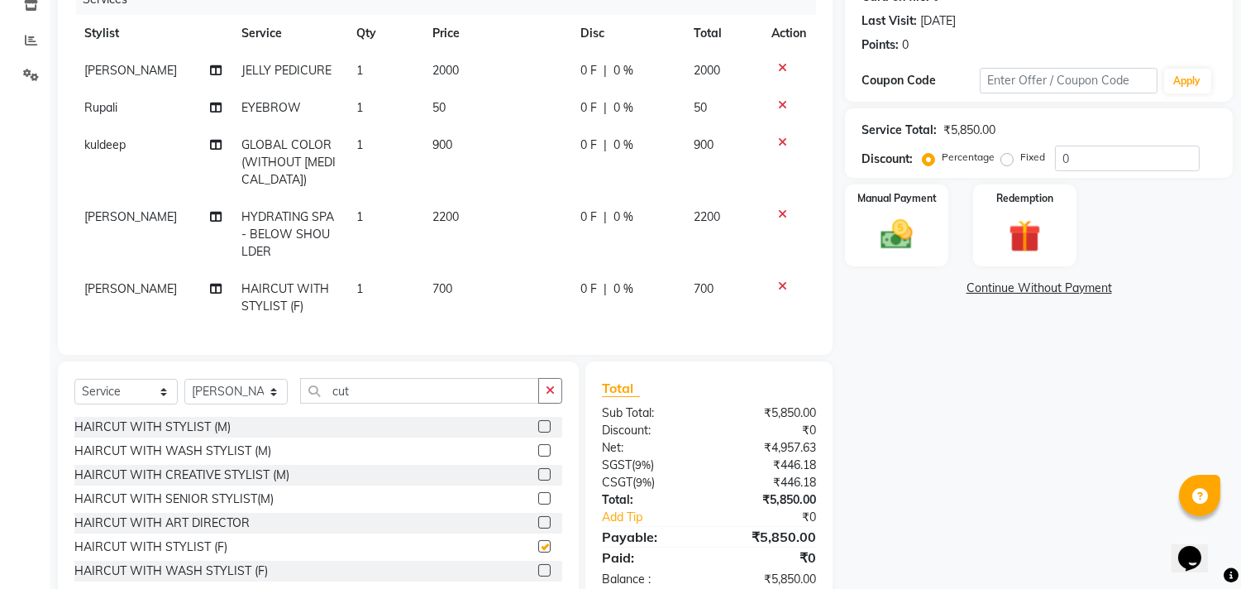
checkbox input "false"
click at [133, 399] on select "Select Service Product Membership Package Voucher Prepaid Gift Card" at bounding box center [125, 392] width 103 height 26
select select "membership"
click at [74, 392] on select "Select Service Product Membership Package Voucher Prepaid Gift Card" at bounding box center [125, 392] width 103 height 26
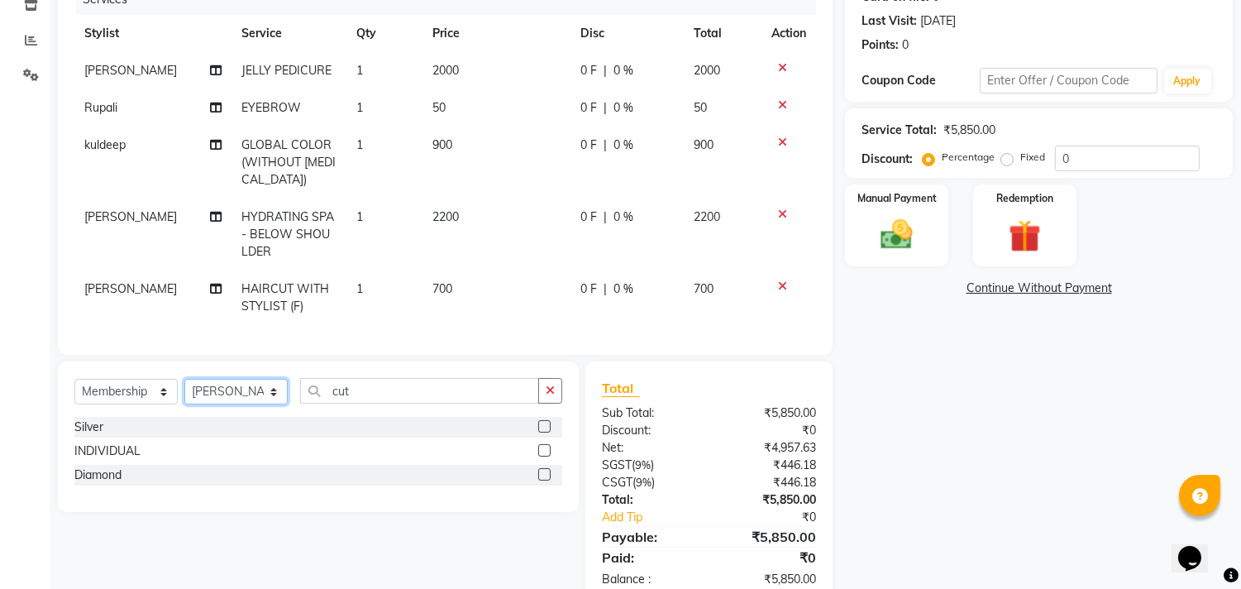
click at [233, 404] on select "Select Stylist [PERSON_NAME] [PERSON_NAME] [PERSON_NAME] [PERSON_NAME] kuldeep …" at bounding box center [235, 392] width 103 height 26
select select "43261"
click at [184, 392] on select "Select Stylist [PERSON_NAME] [PERSON_NAME] [PERSON_NAME] [PERSON_NAME] kuldeep …" at bounding box center [235, 392] width 103 height 26
click at [546, 432] on label at bounding box center [544, 426] width 12 height 12
click at [546, 432] on input "checkbox" at bounding box center [543, 427] width 11 height 11
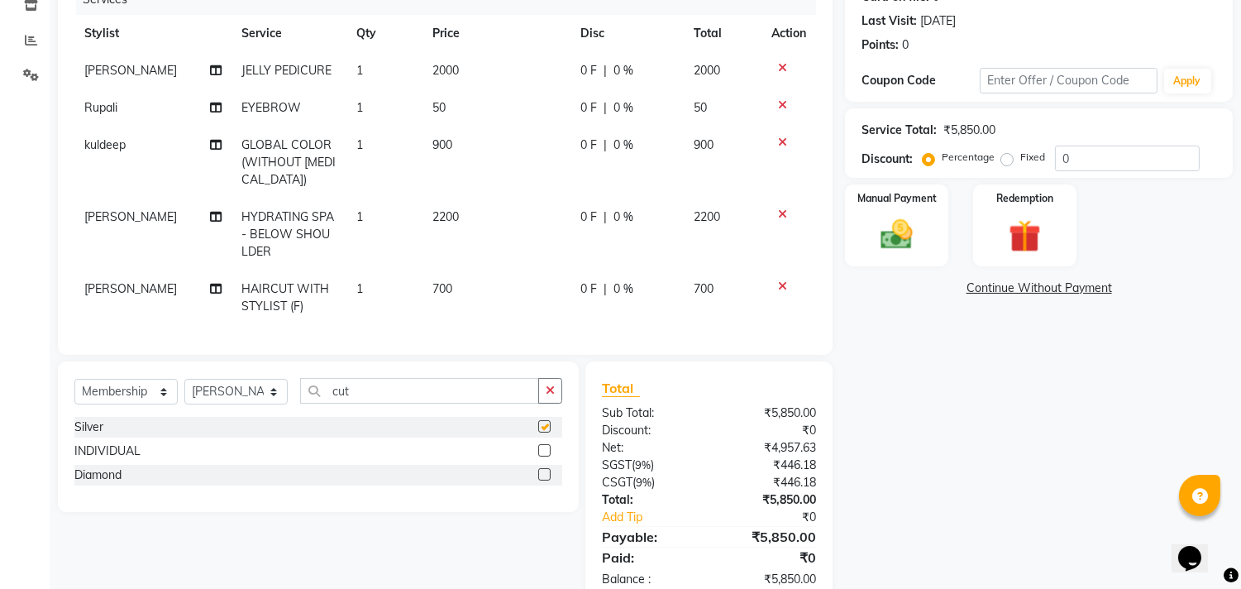
select select "select"
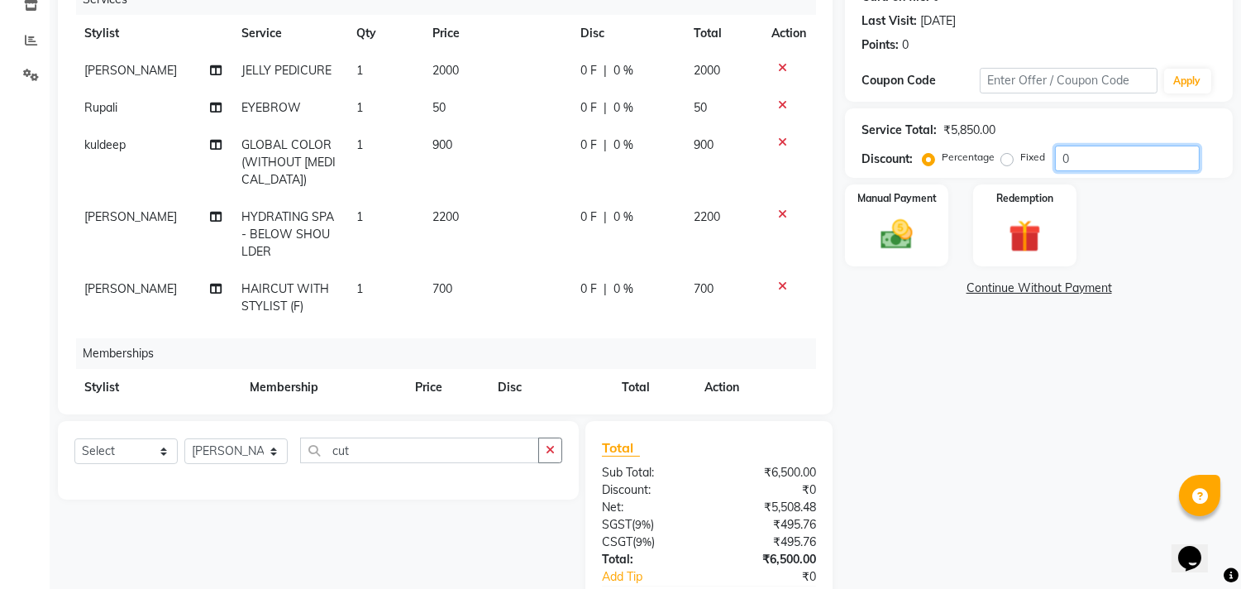
click at [1069, 159] on input "0" at bounding box center [1127, 159] width 145 height 26
click at [1057, 161] on input "0" at bounding box center [1127, 159] width 145 height 26
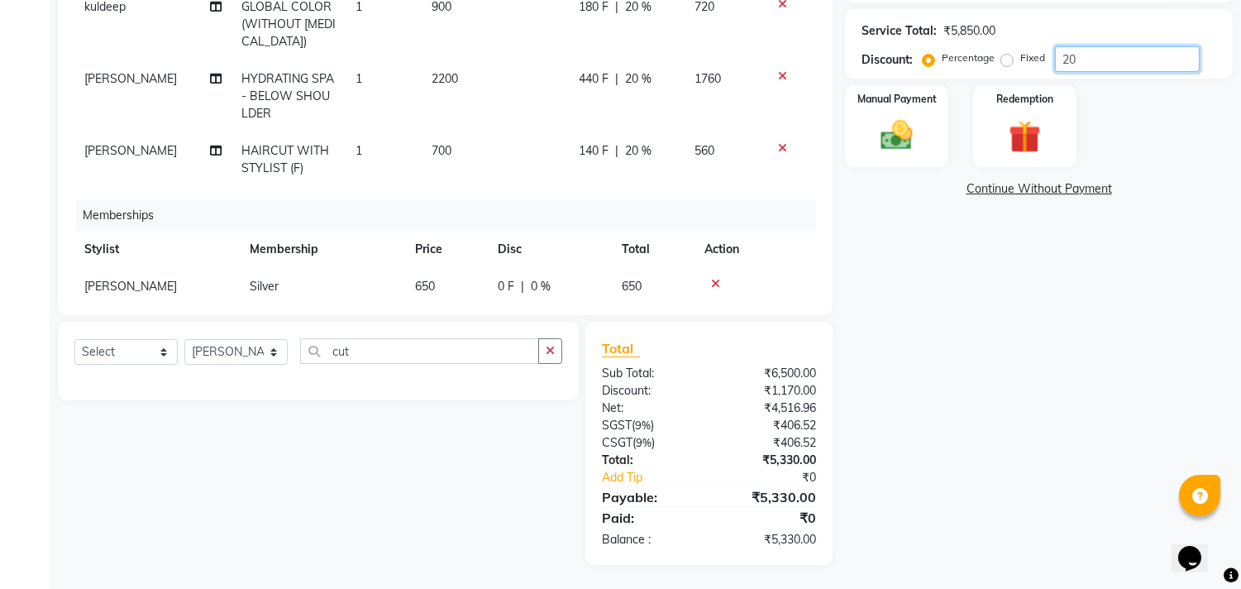
scroll to position [72, 0]
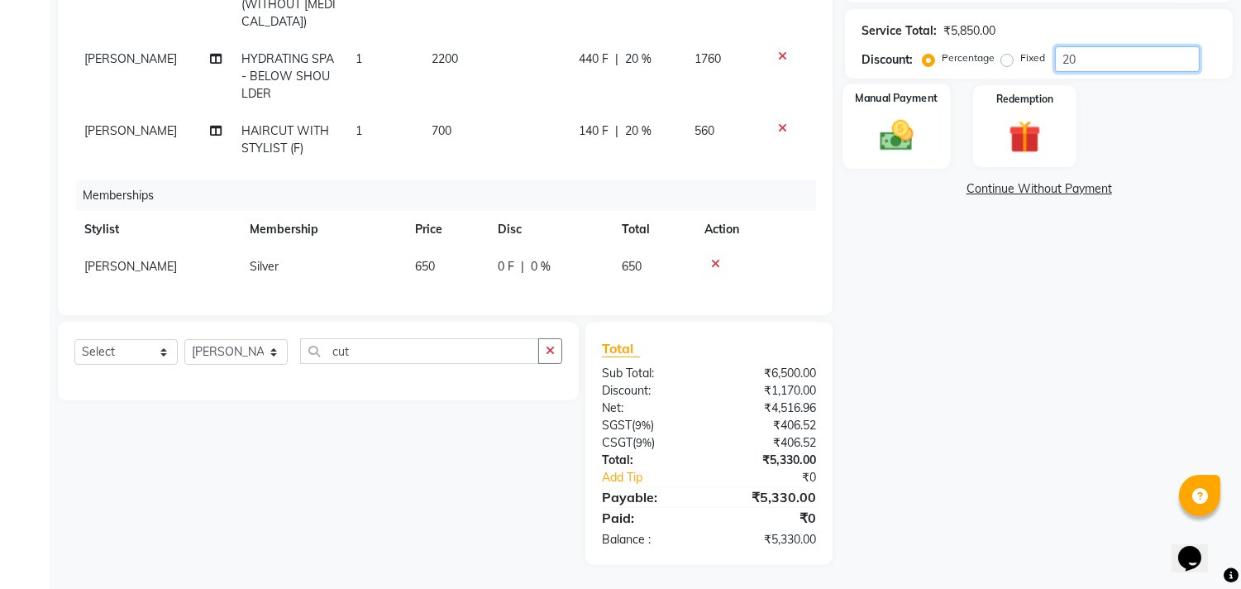
type input "20"
click at [901, 124] on img at bounding box center [897, 136] width 55 height 39
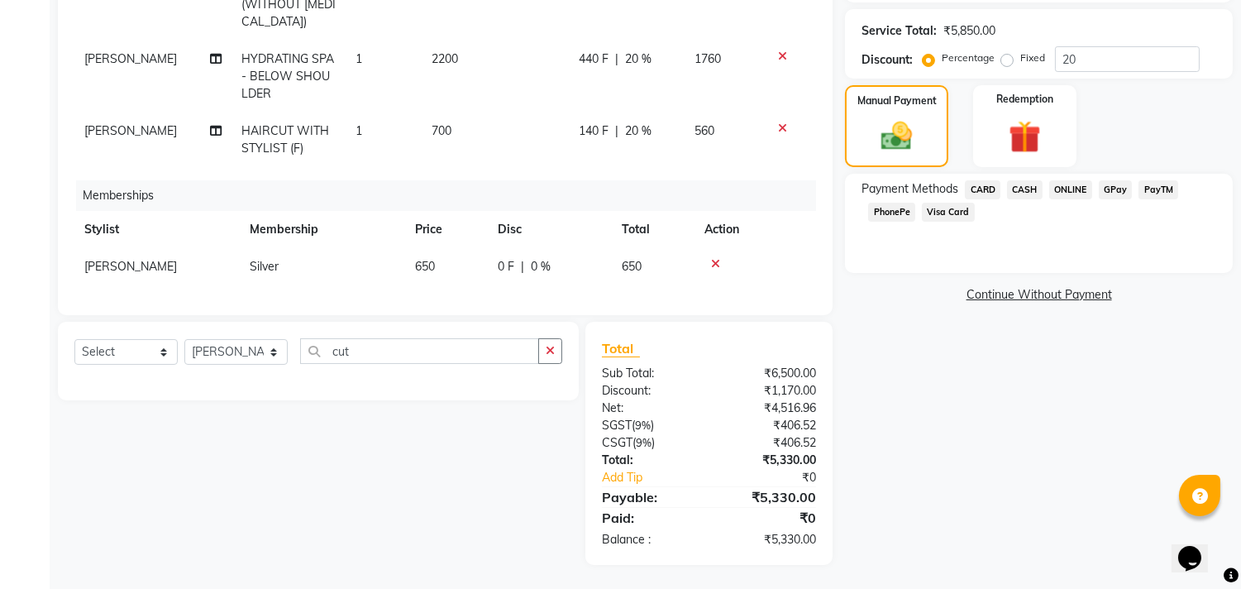
click at [1021, 200] on div "CASH" at bounding box center [1022, 191] width 42 height 22
click at [1020, 194] on span "CASH" at bounding box center [1025, 189] width 36 height 19
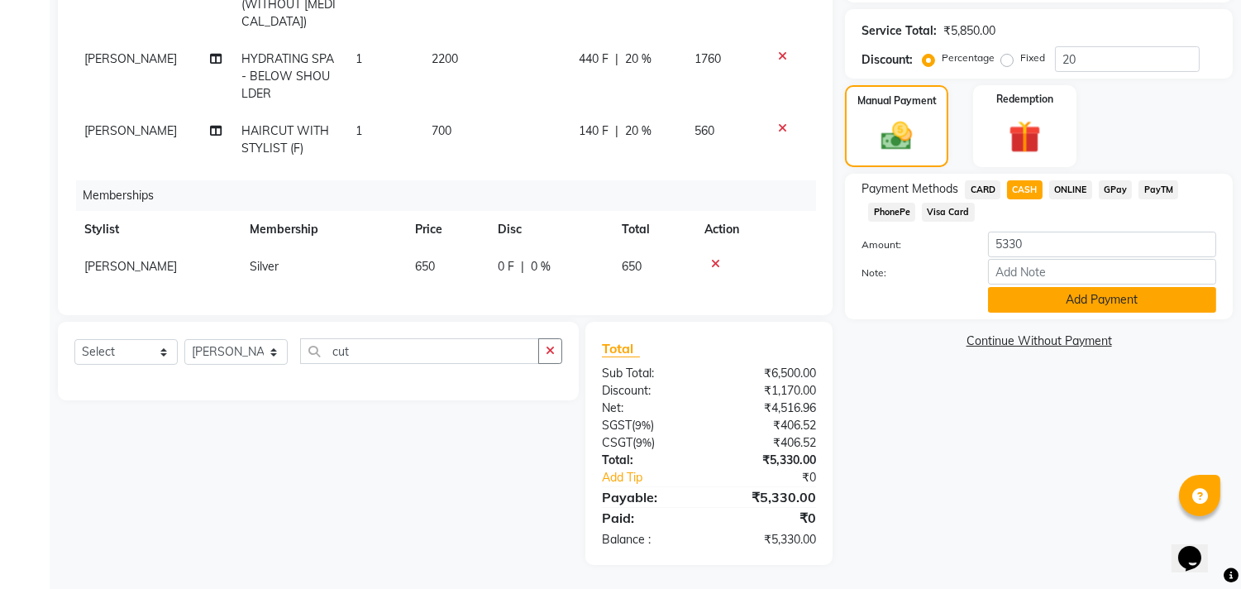
click at [1039, 293] on button "Add Payment" at bounding box center [1102, 300] width 228 height 26
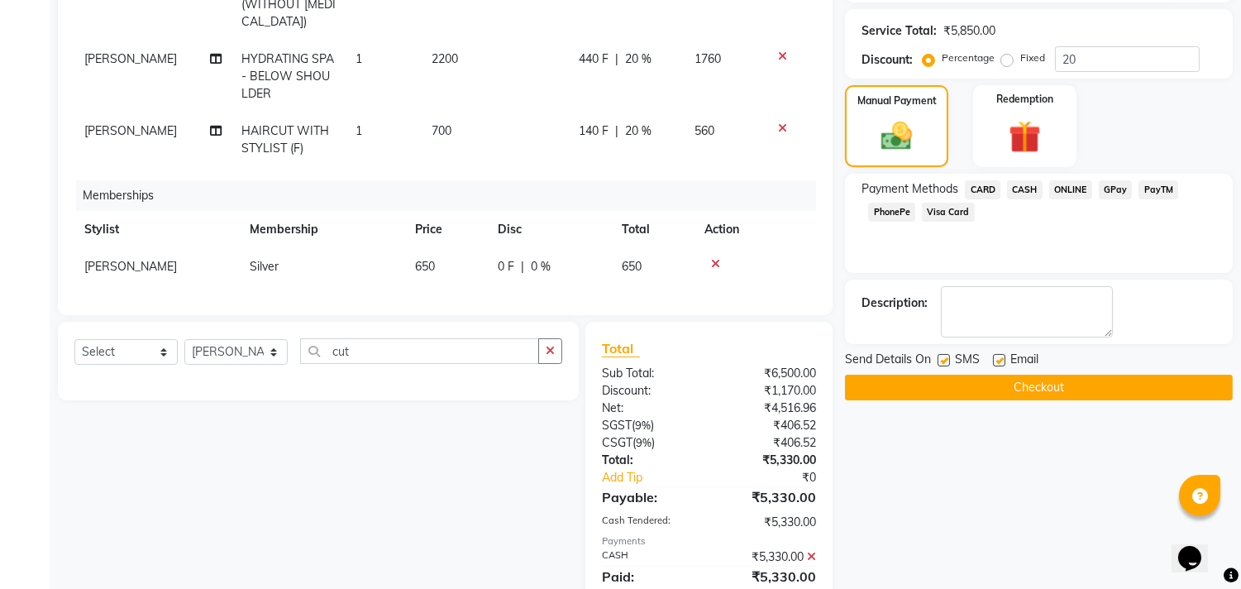
click at [1002, 380] on button "Checkout" at bounding box center [1039, 388] width 388 height 26
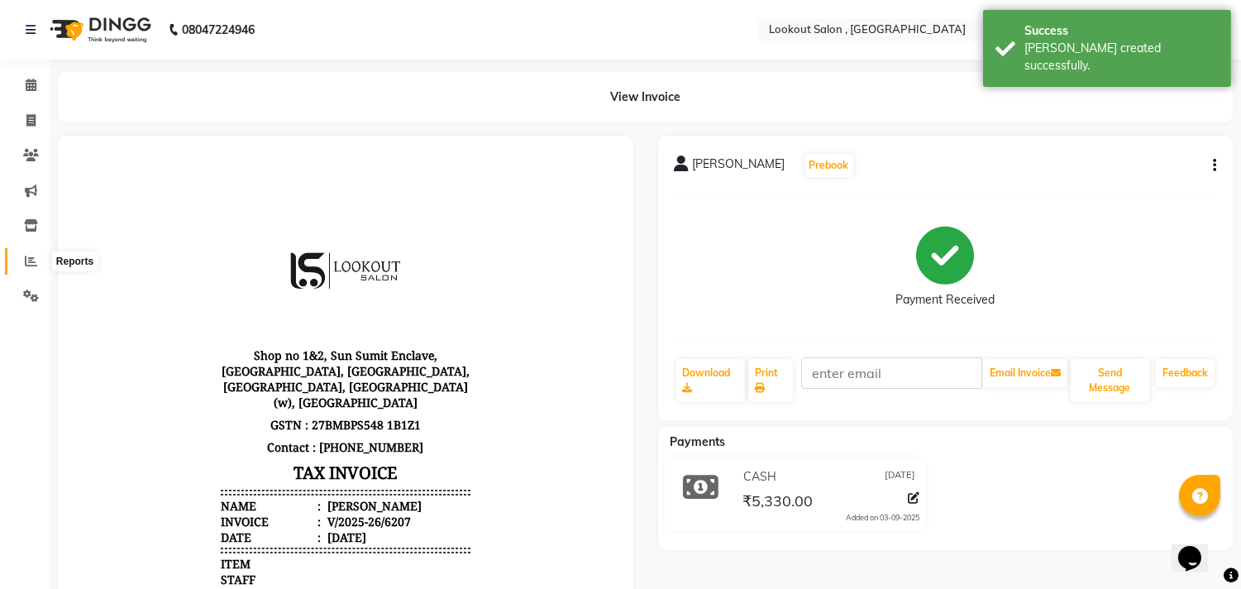
click at [27, 265] on icon at bounding box center [31, 261] width 12 height 12
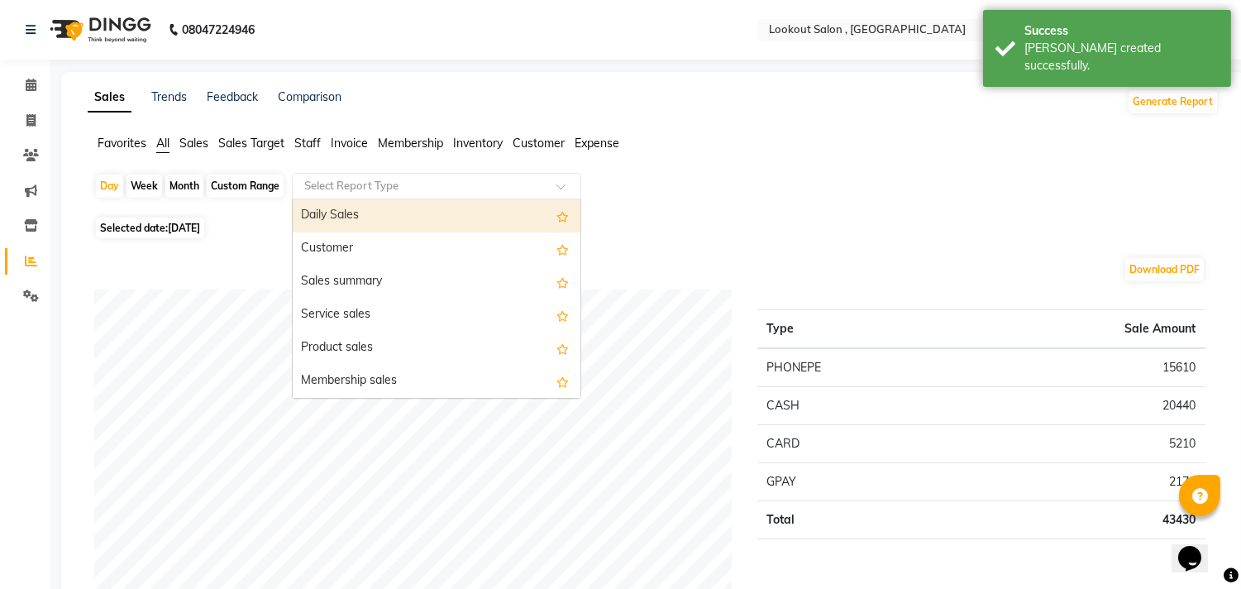
click at [374, 193] on input "text" at bounding box center [420, 186] width 238 height 17
click at [380, 178] on input "text" at bounding box center [420, 186] width 238 height 17
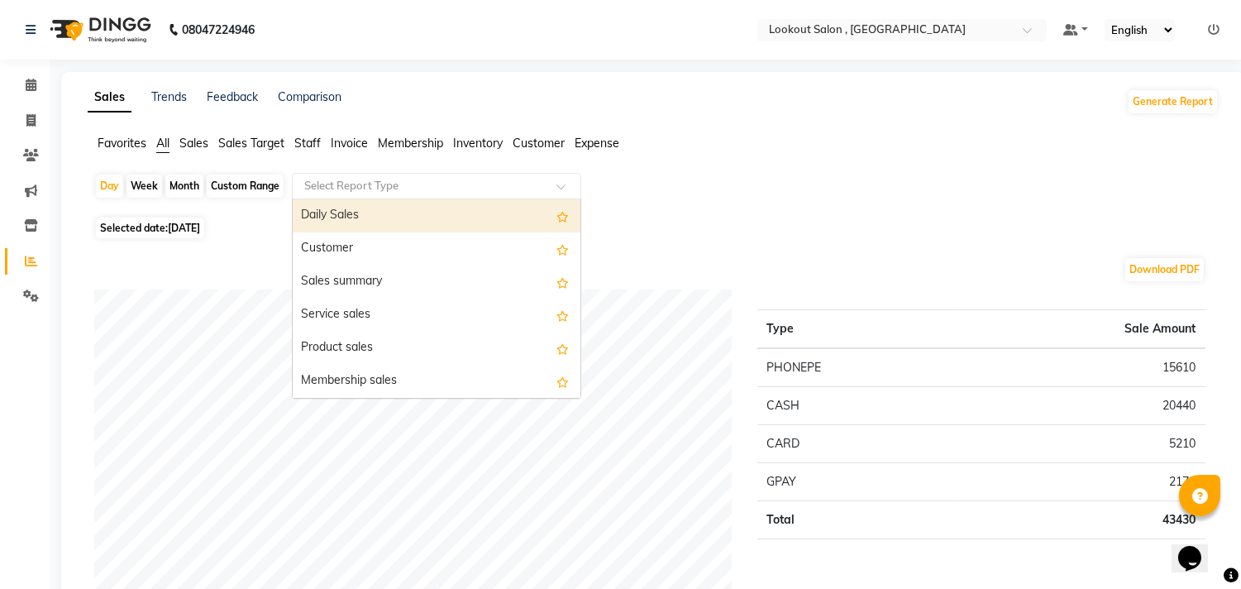
scroll to position [184, 0]
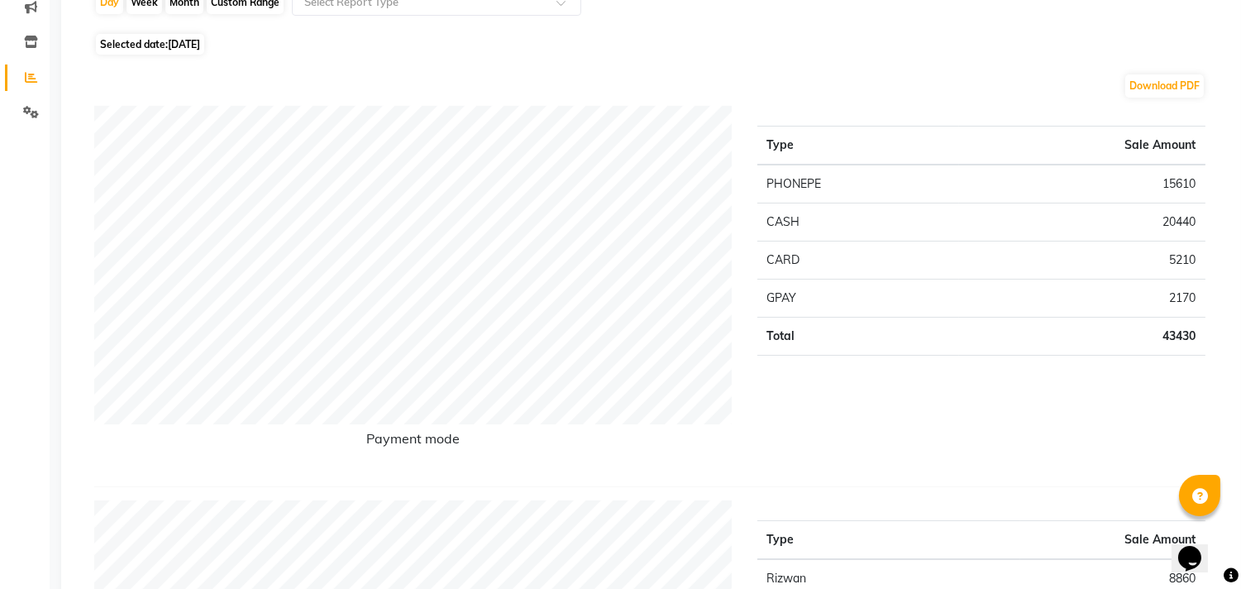
scroll to position [0, 0]
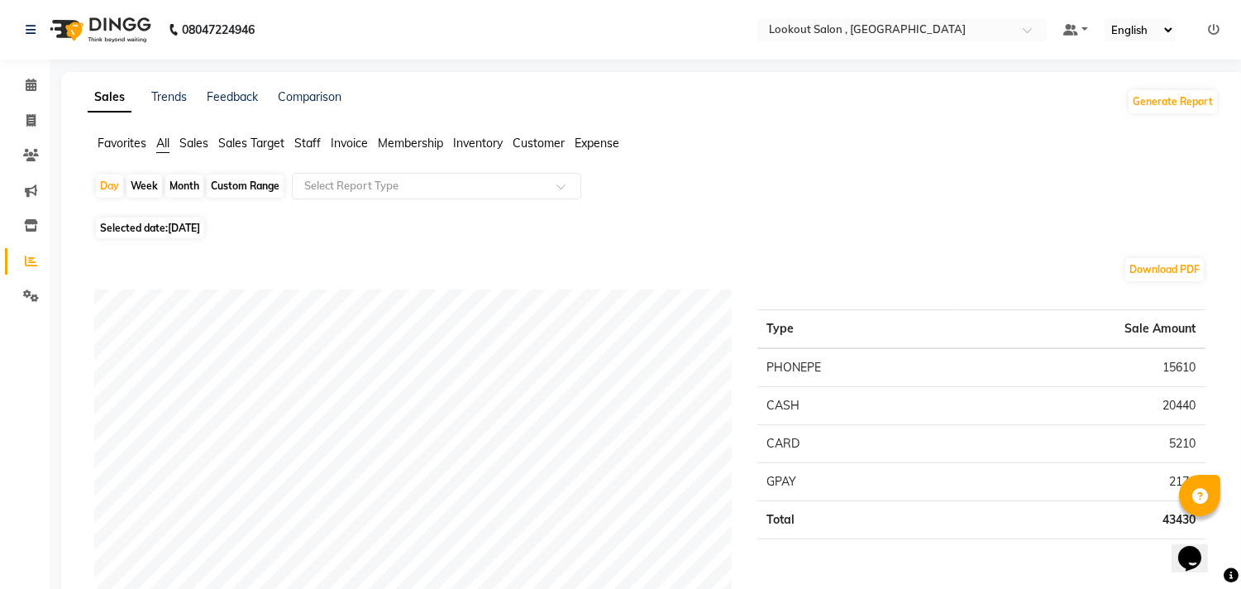
click at [577, 146] on ul "Favorites All Sales Sales Target Staff Invoice Membership Inventory Customer Ex…" at bounding box center [653, 144] width 1131 height 18
click at [577, 146] on span "Expense" at bounding box center [597, 143] width 45 height 15
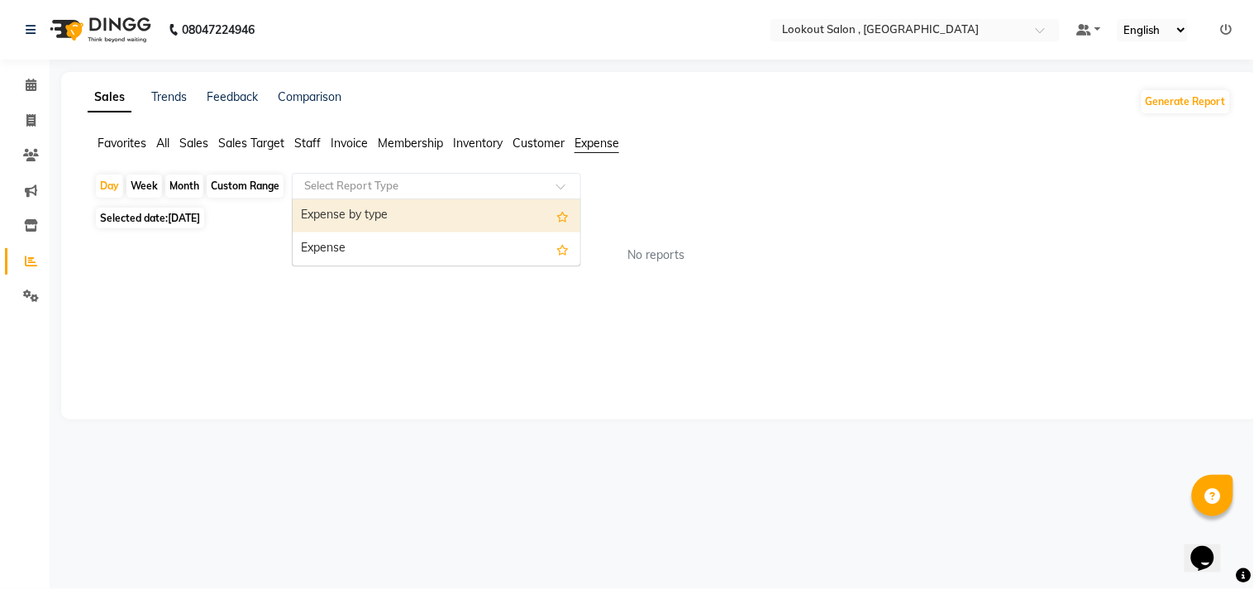
click at [327, 182] on input "text" at bounding box center [420, 186] width 238 height 17
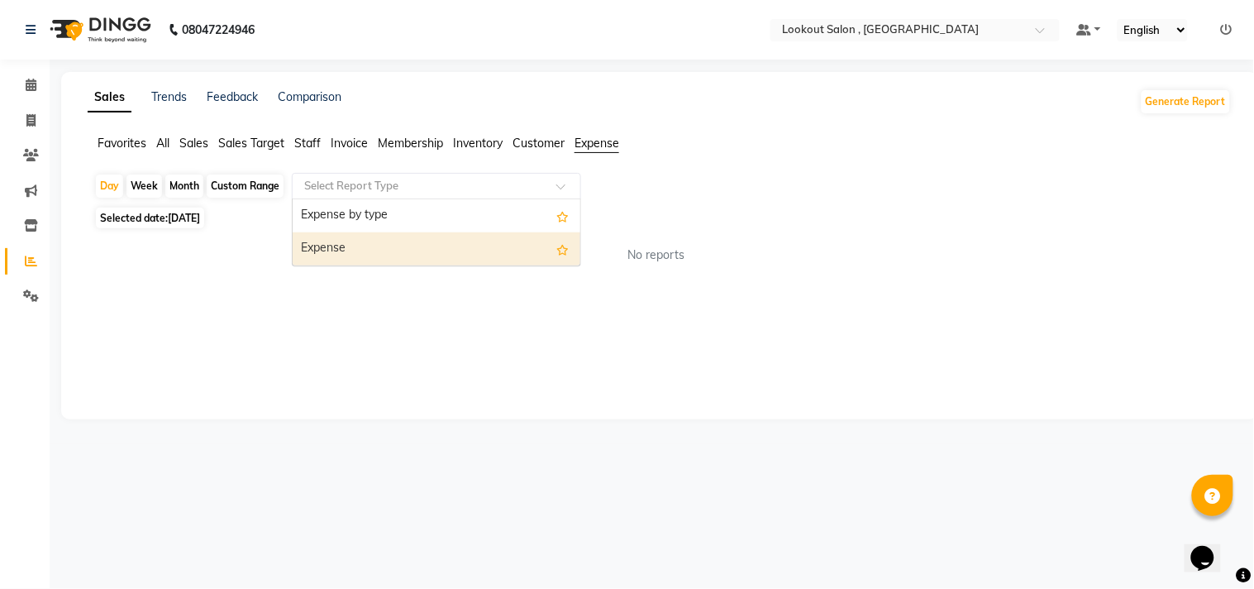
click at [342, 243] on div "Expense" at bounding box center [437, 248] width 288 height 33
select select "full_report"
select select "csv"
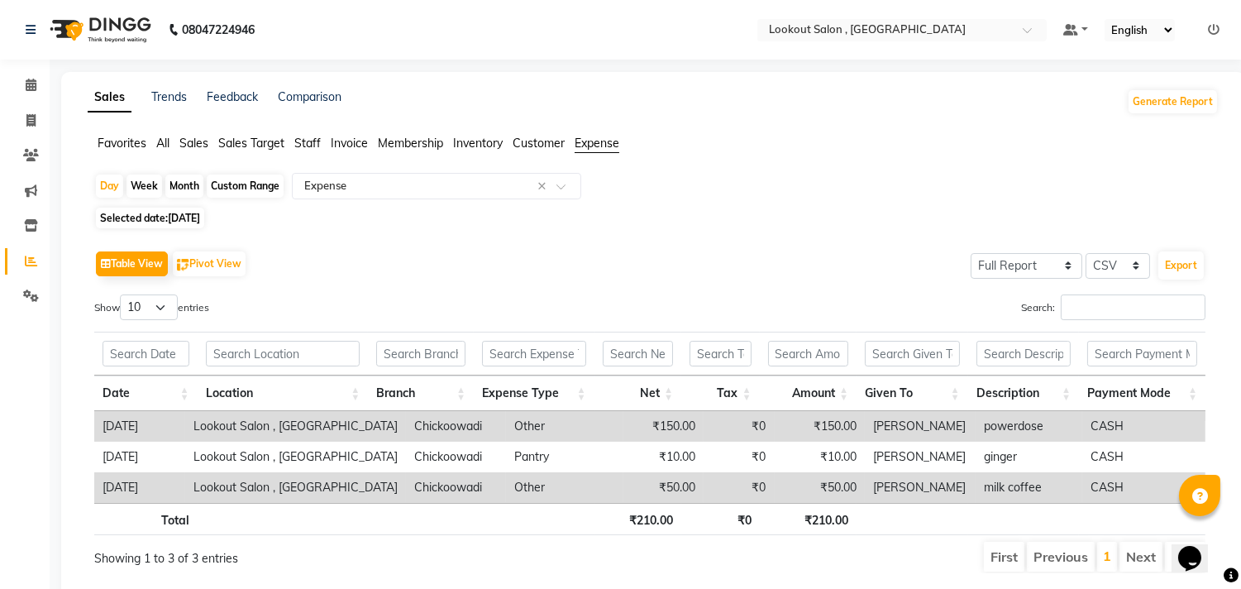
click at [150, 137] on ul "Favorites All Sales Sales Target Staff Invoice Membership Inventory Customer Ex…" at bounding box center [653, 144] width 1131 height 18
drag, startPoint x: 172, startPoint y: 135, endPoint x: 160, endPoint y: 135, distance: 11.6
click at [170, 135] on ul "Favorites All Sales Sales Target Staff Invoice Membership Inventory Customer Ex…" at bounding box center [653, 144] width 1131 height 18
click at [160, 136] on span "All" at bounding box center [162, 143] width 13 height 15
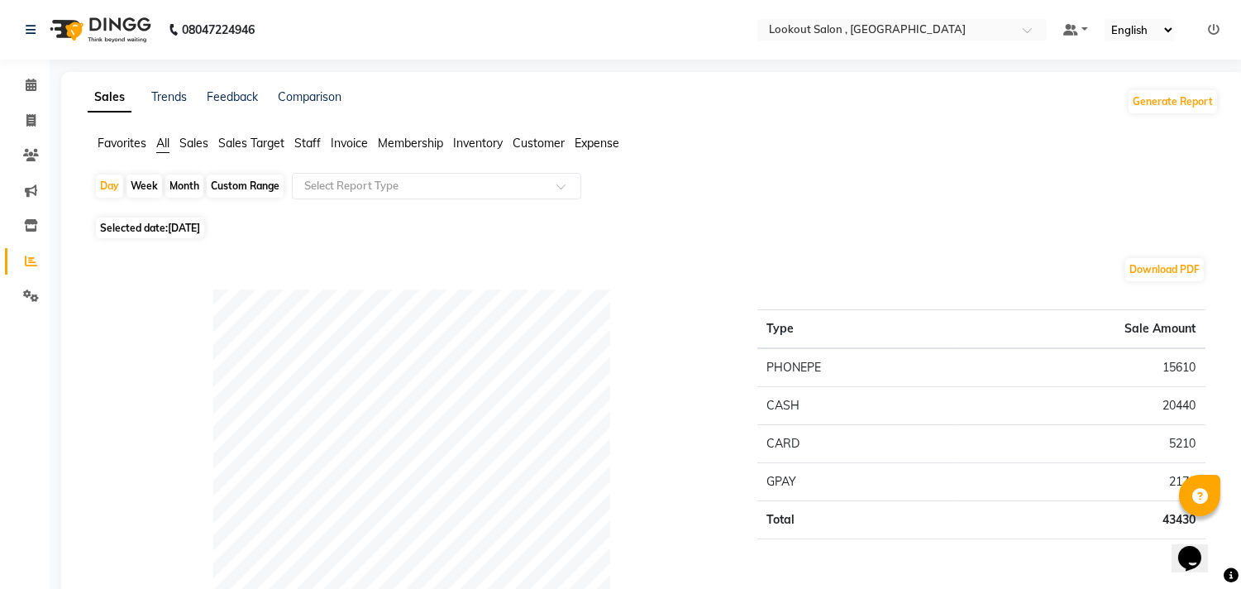
scroll to position [92, 0]
